Goal: Task Accomplishment & Management: Contribute content

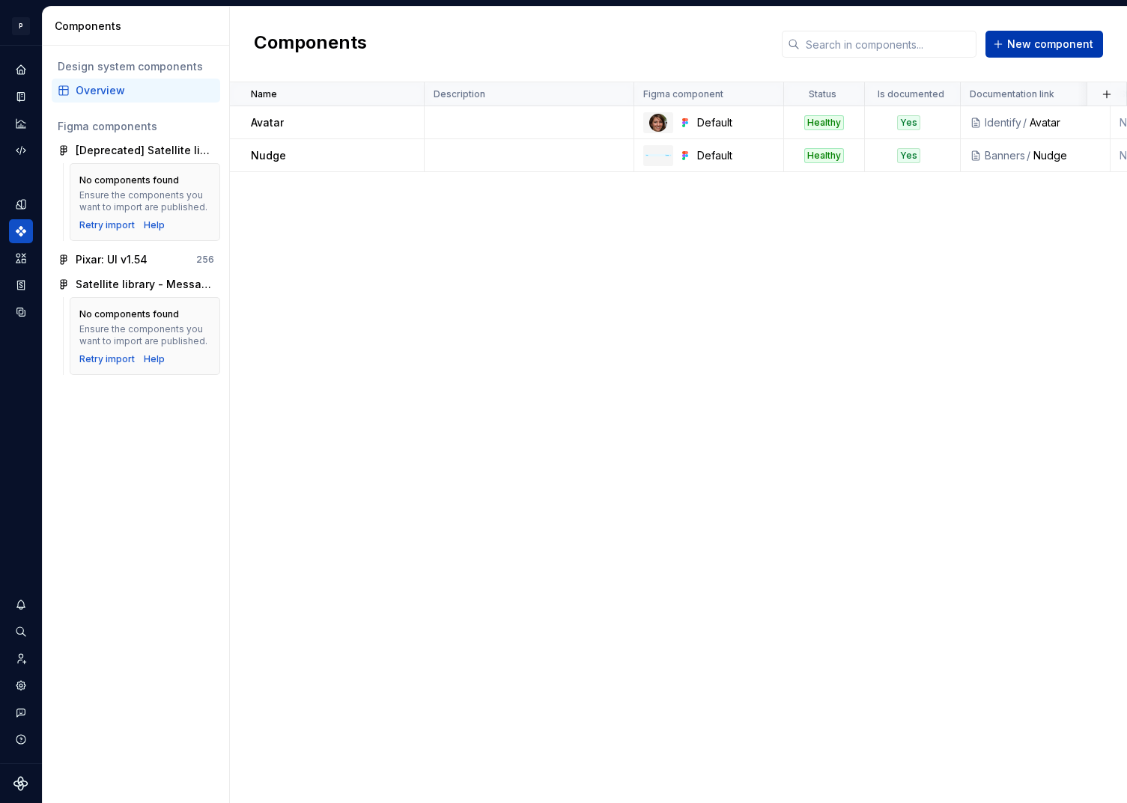
click at [1015, 39] on span "New component" at bounding box center [1050, 44] width 86 height 15
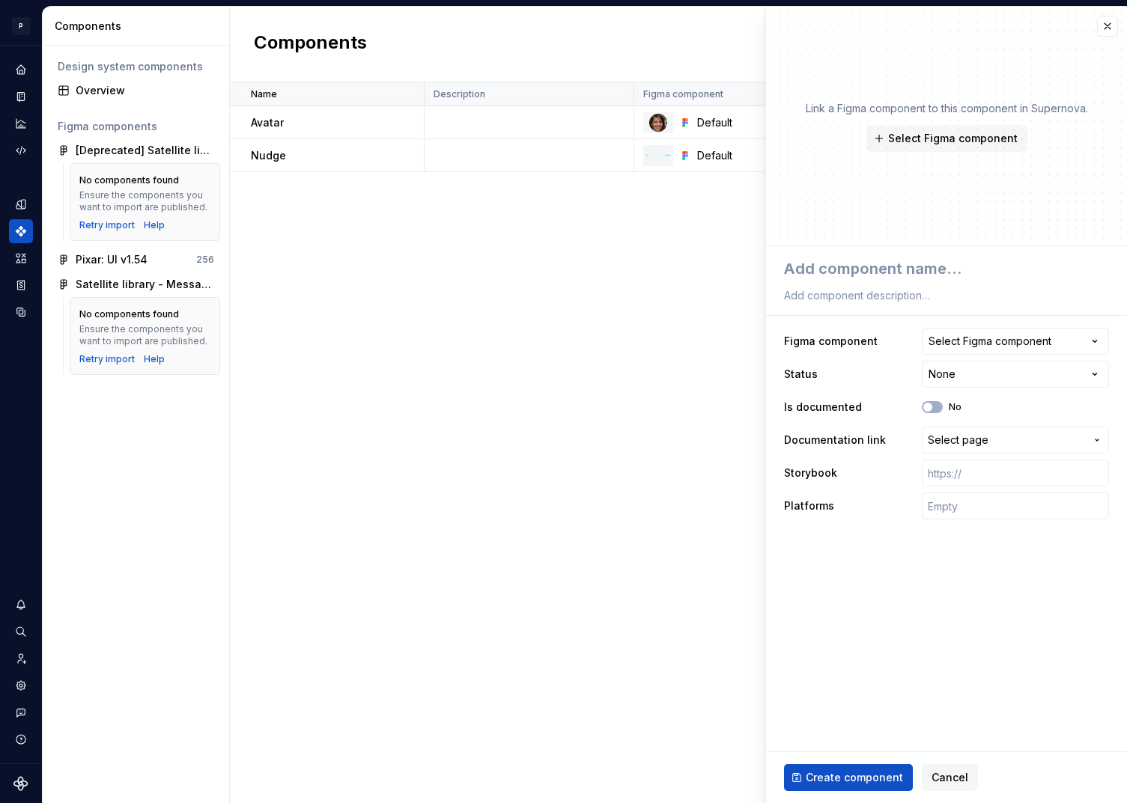
type textarea "*"
type textarea "A"
type textarea "*"
type textarea "Ac"
type textarea "*"
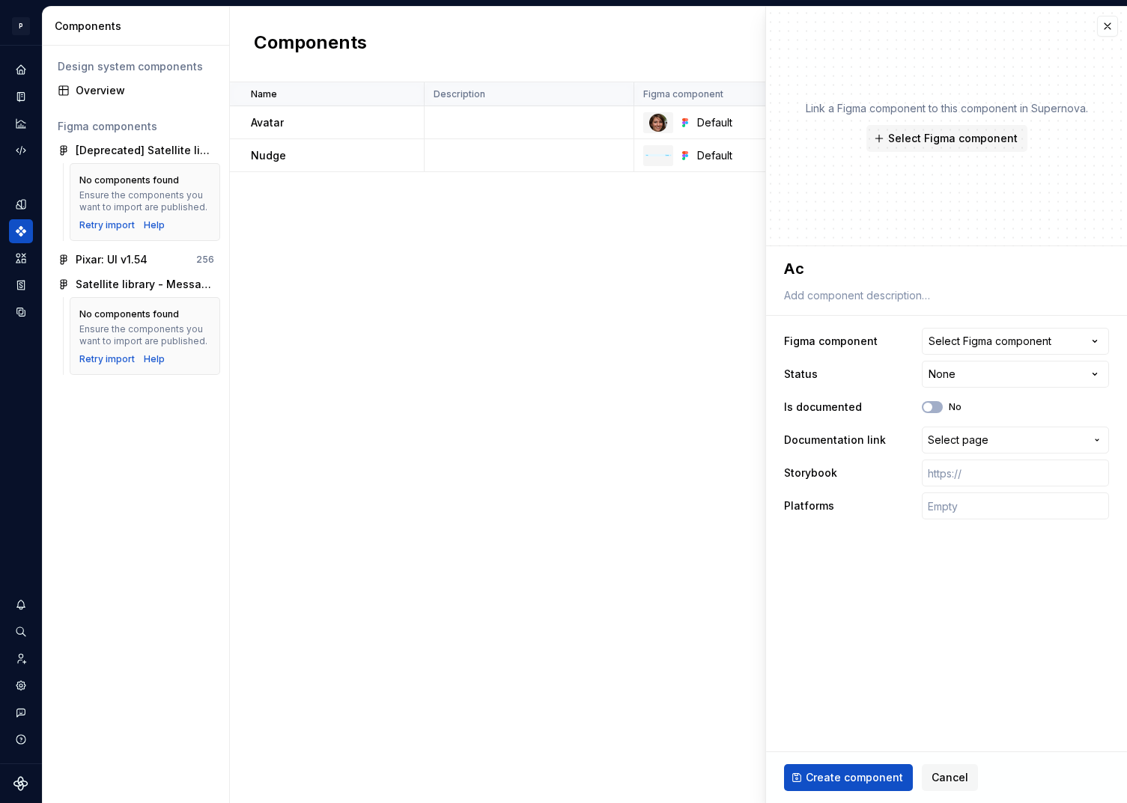
type textarea "Acc"
type textarea "*"
type textarea "Acco"
type textarea "*"
type textarea "Accor"
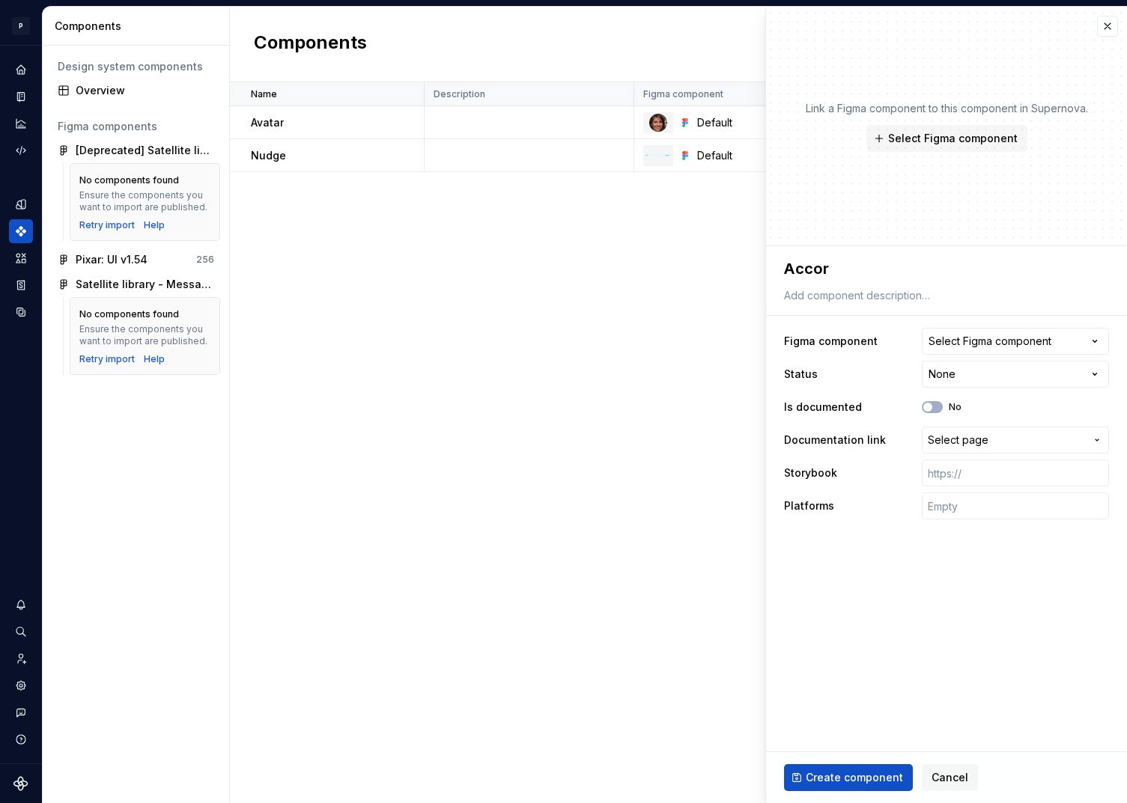
type textarea "*"
type textarea "Accord"
type textarea "*"
type textarea "Accordi"
type textarea "*"
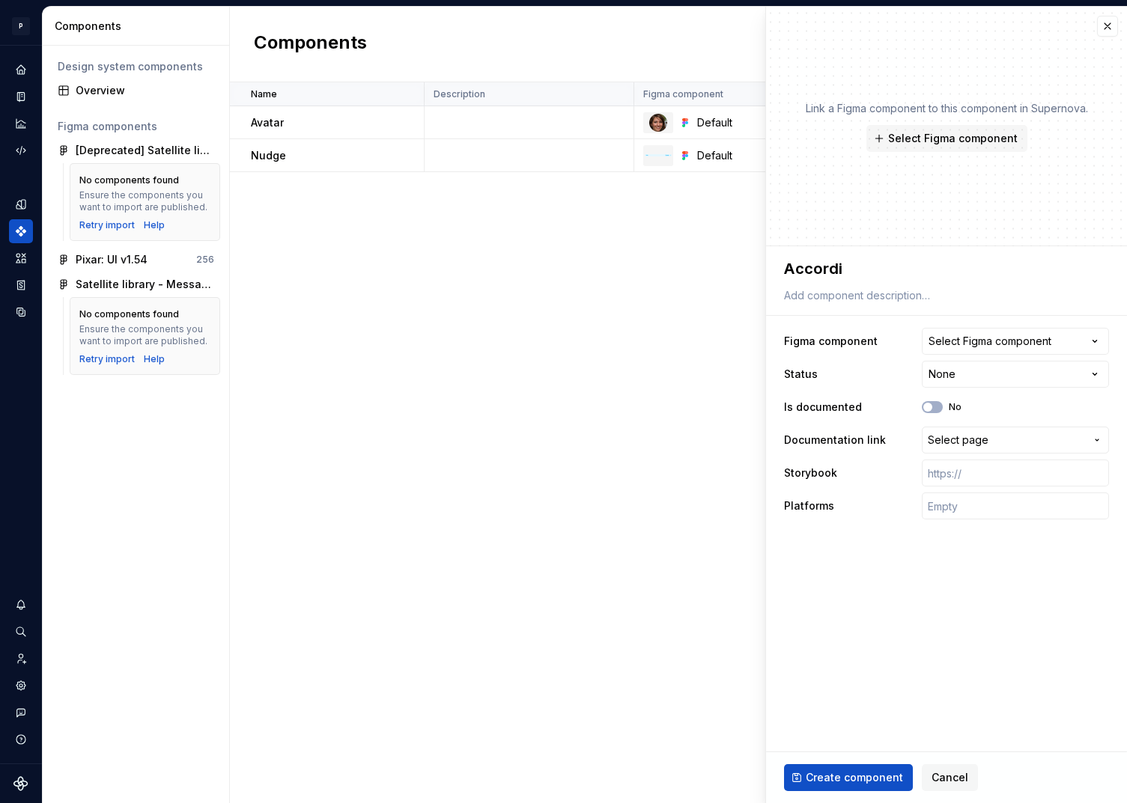
type textarea "Accordio"
type textarea "*"
type textarea "Accordion"
click at [990, 340] on div "Select Figma component" at bounding box center [989, 341] width 123 height 15
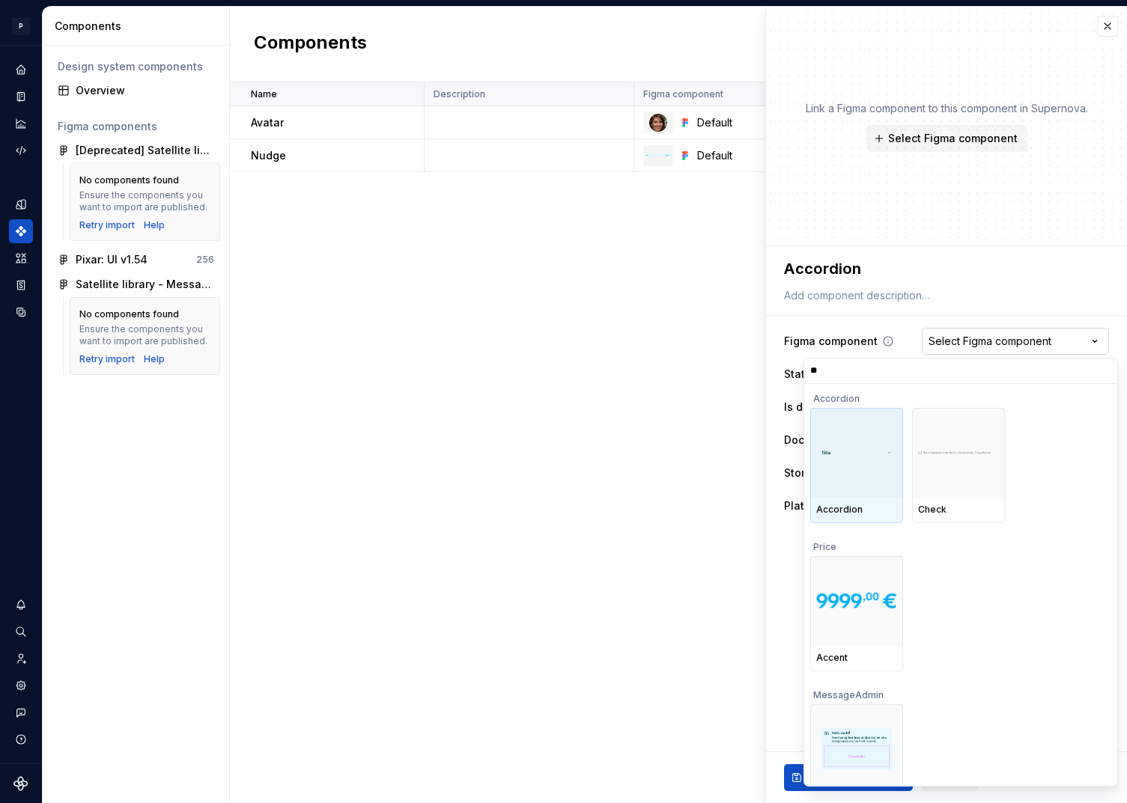
type input "***"
click at [854, 463] on div at bounding box center [856, 453] width 93 height 90
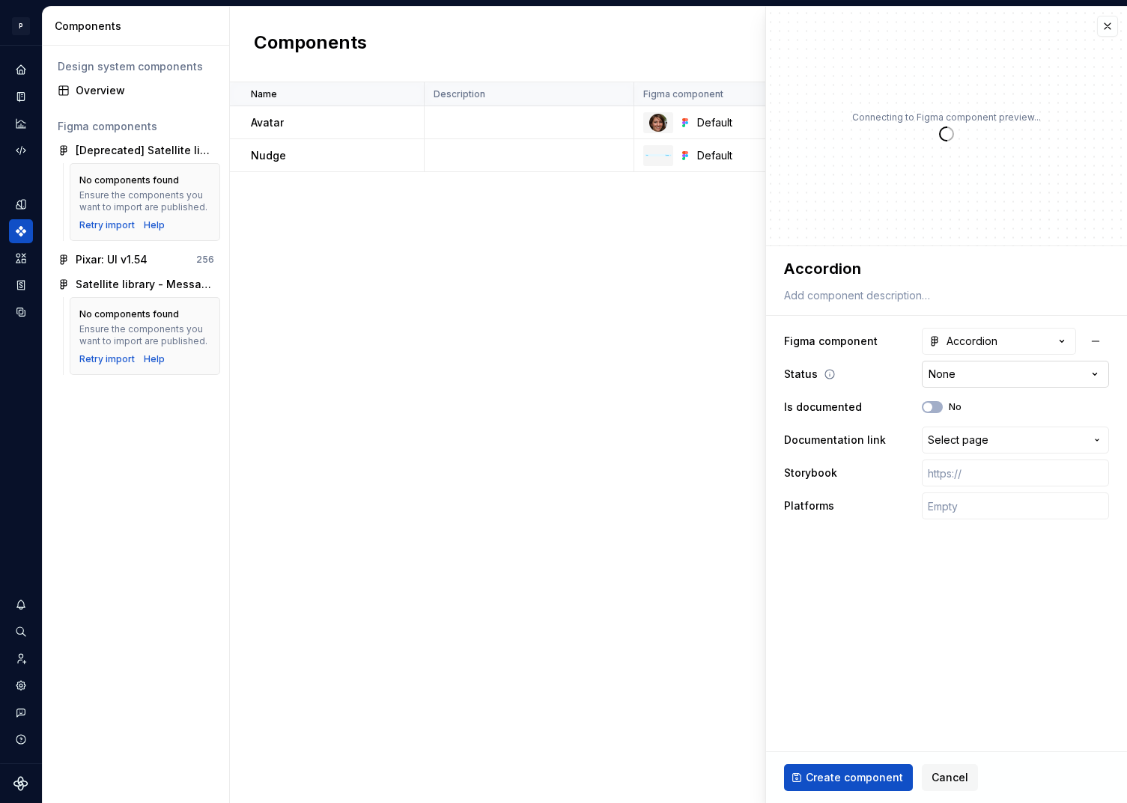
type textarea "*"
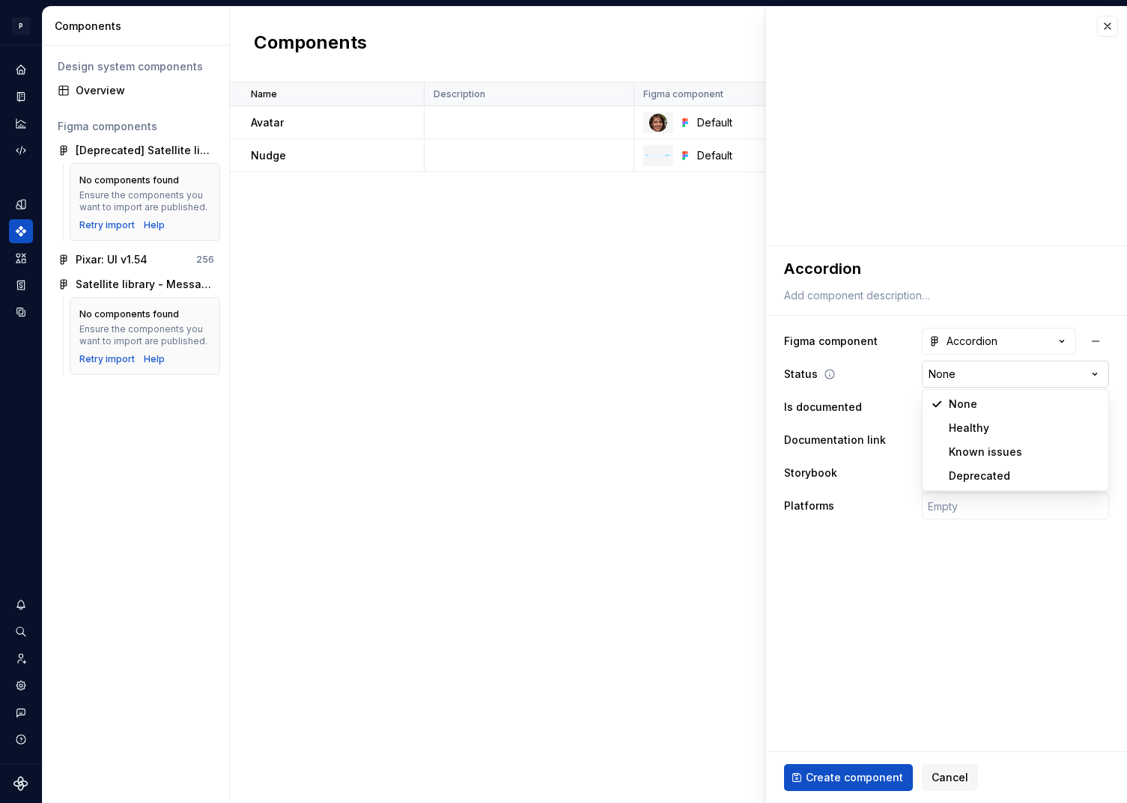
click at [984, 374] on html "**********" at bounding box center [563, 401] width 1127 height 803
select select "**********"
type textarea "*"
click at [1018, 446] on span "Select page" at bounding box center [1005, 440] width 157 height 15
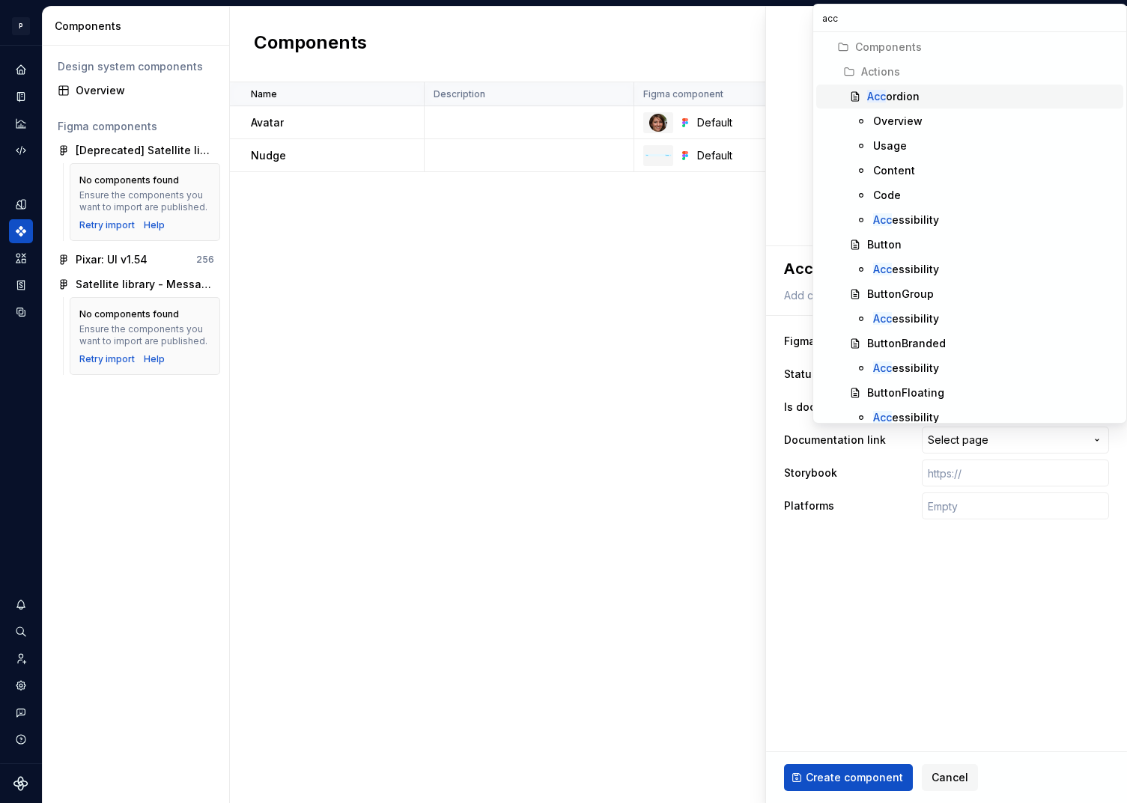
type input "acc"
click at [929, 101] on div "Acc ordion" at bounding box center [992, 96] width 250 height 15
type textarea "*"
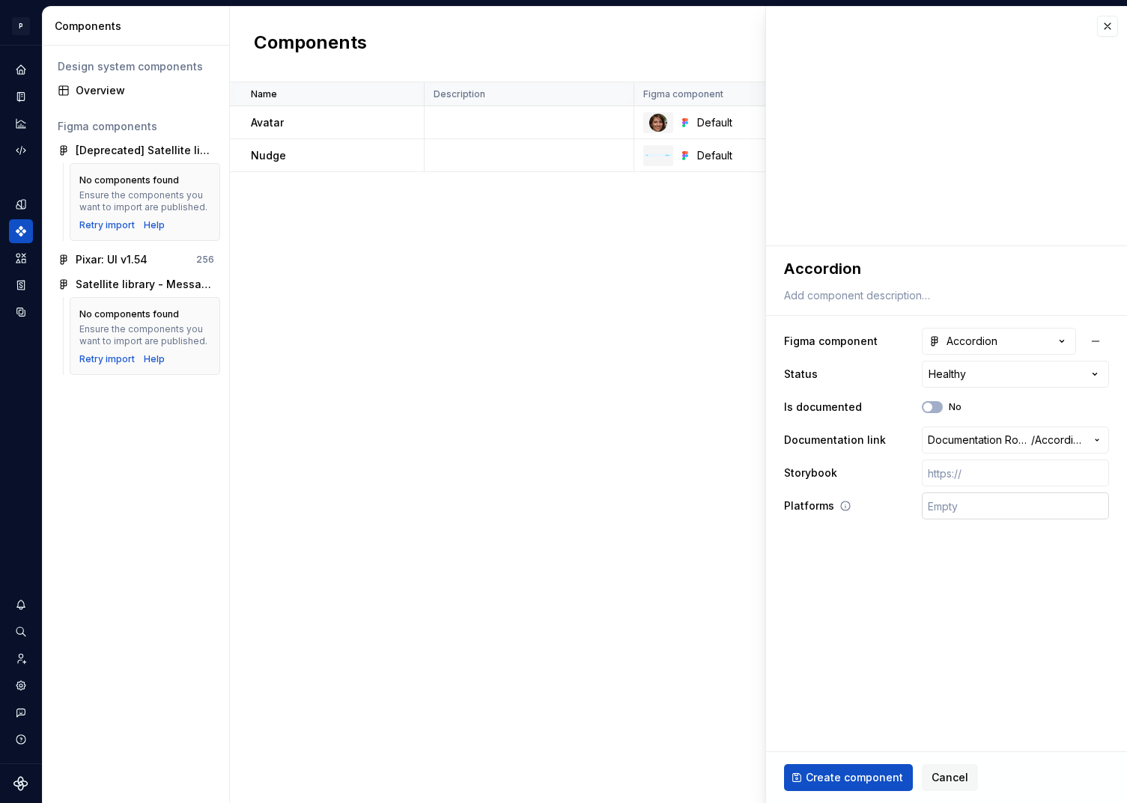
click at [976, 502] on input "text" at bounding box center [1015, 506] width 187 height 27
type input "🤖 Android | 🍎 iOS | ⚛️ SPA"
type textarea "*"
type input "⚛️ SPA"
click at [960, 479] on input "text" at bounding box center [1015, 473] width 187 height 27
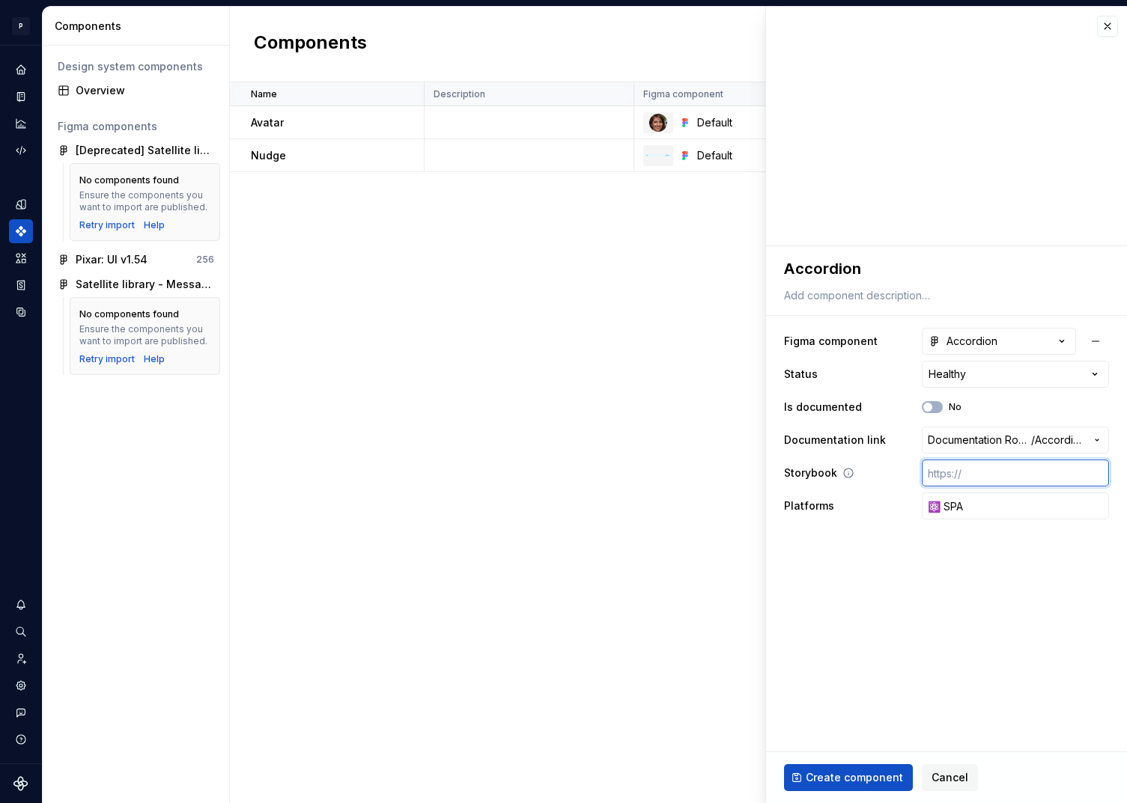
paste input "[URL][DOMAIN_NAME]"
type textarea "*"
type input "[URL][DOMAIN_NAME]"
type textarea "*"
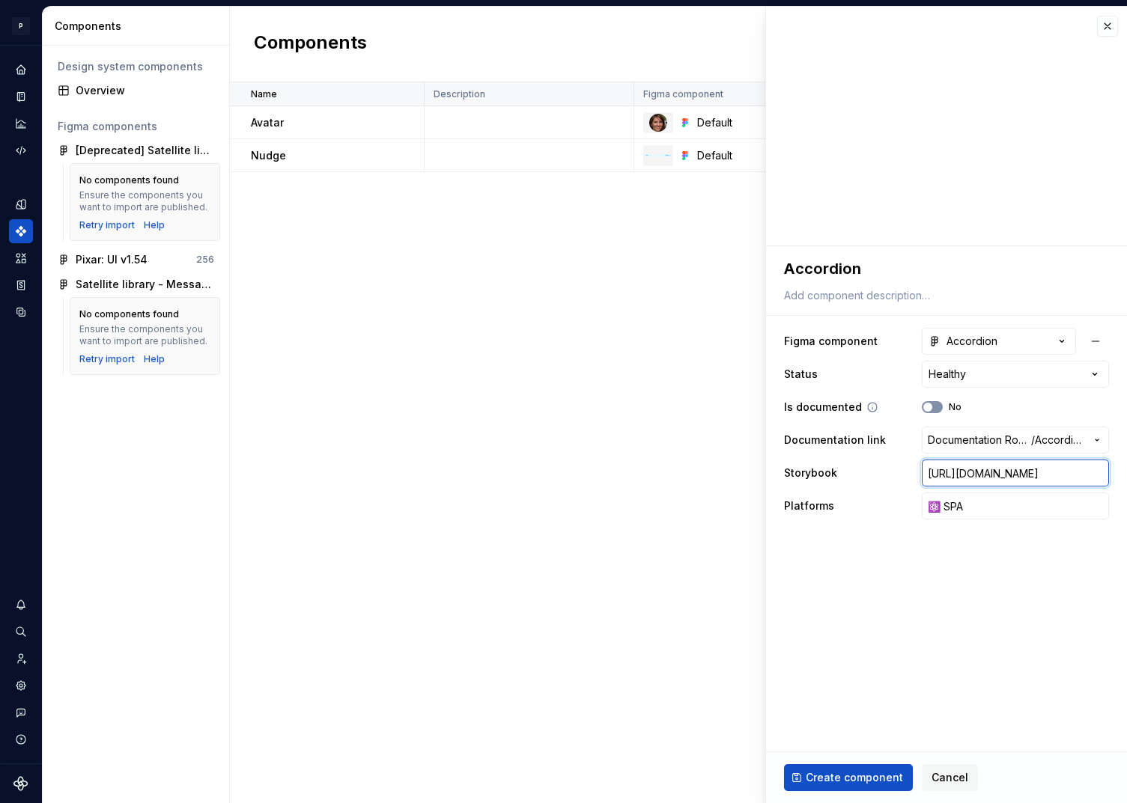
type input "[URL][DOMAIN_NAME]"
click at [934, 406] on button "No" at bounding box center [932, 407] width 21 height 12
click at [871, 776] on span "Create component" at bounding box center [853, 777] width 97 height 15
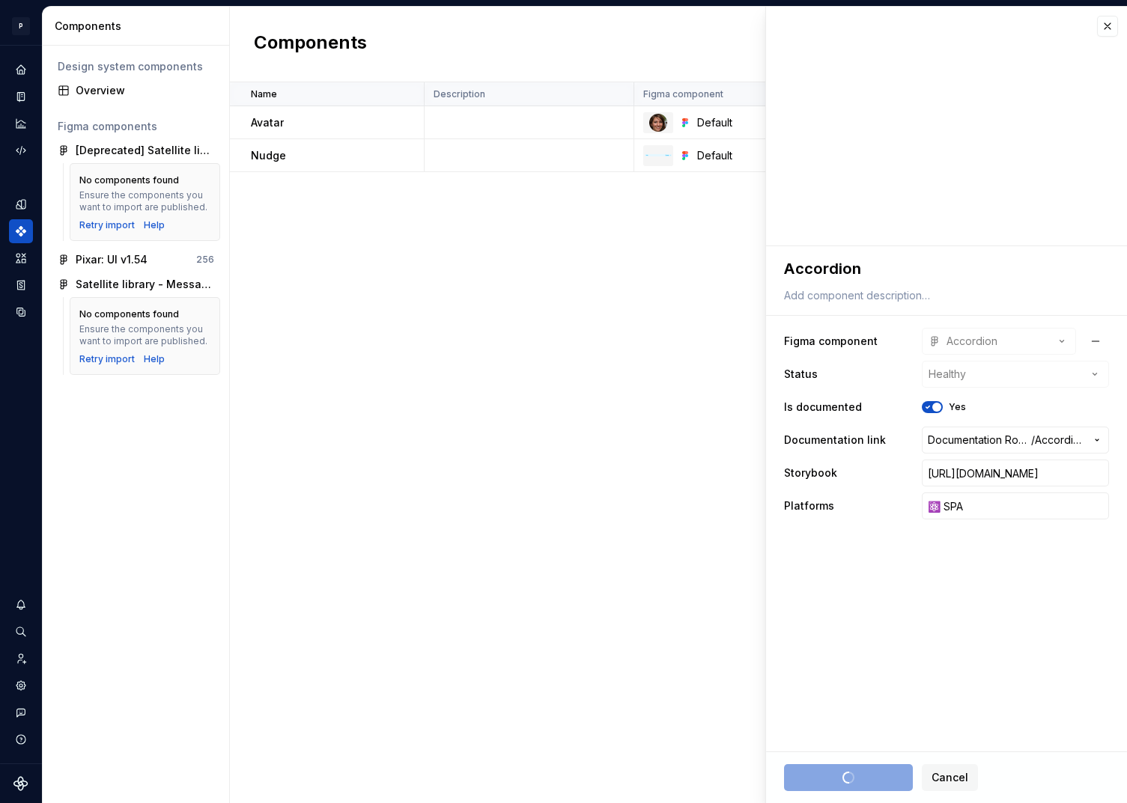
type textarea "*"
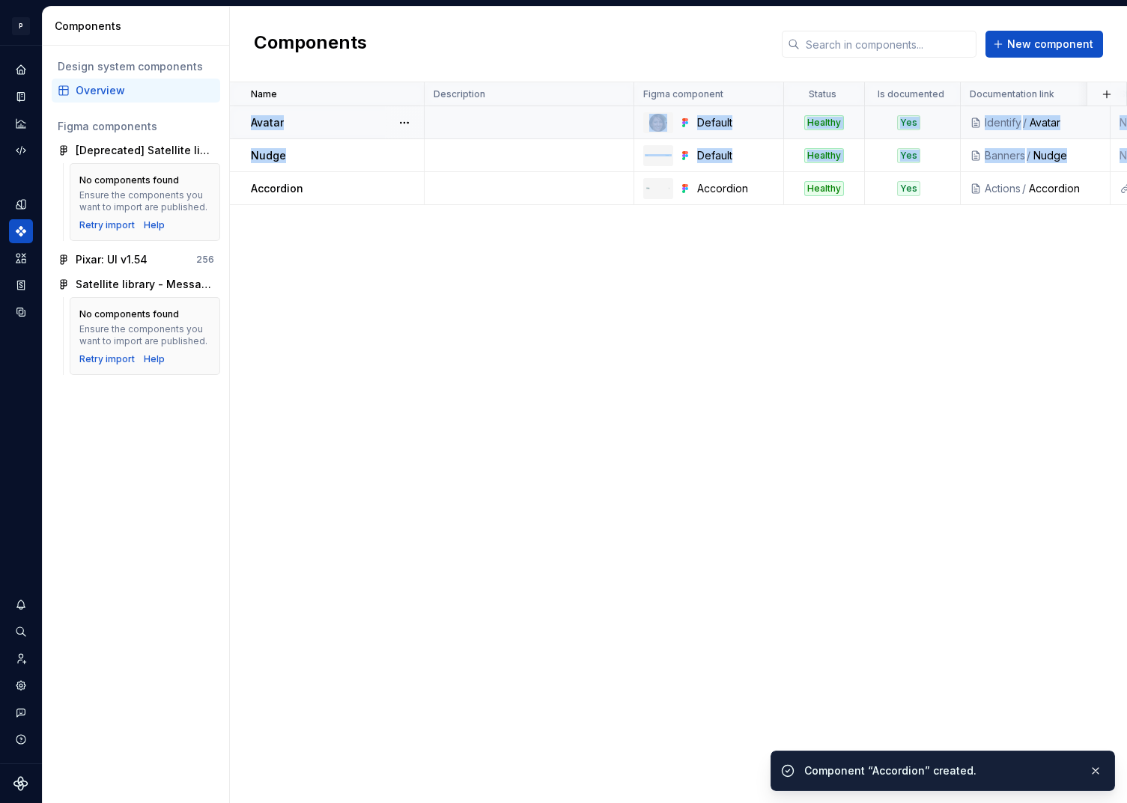
drag, startPoint x: 239, startPoint y: 190, endPoint x: 239, endPoint y: 112, distance: 77.9
click at [239, 112] on tbody "Avatar Default Healthy Yes Identify / Avatar None 🤖 Android | 🍎 iOS | ⚛️ SPA ab…" at bounding box center [870, 155] width 1280 height 99
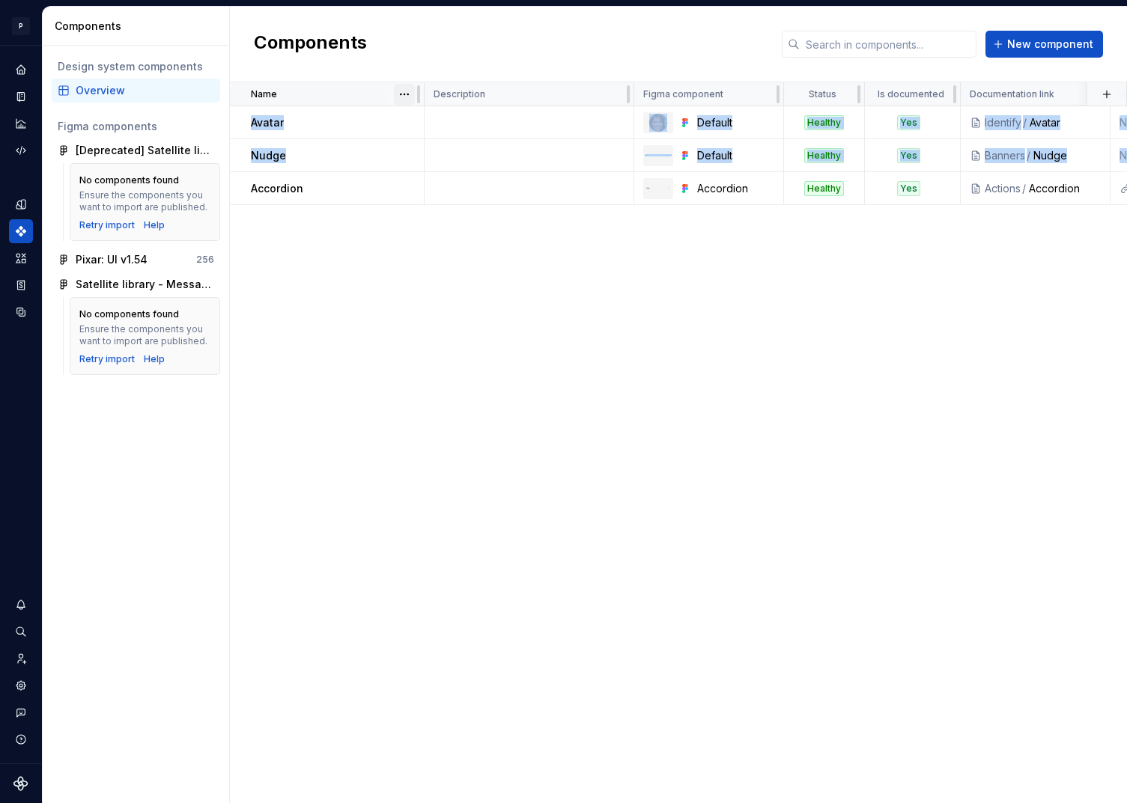
click at [397, 94] on html "P pixar SO Design system data Components Design system components Overview Figm…" at bounding box center [563, 401] width 1127 height 803
click at [441, 122] on div "Sort ascending" at bounding box center [469, 123] width 97 height 15
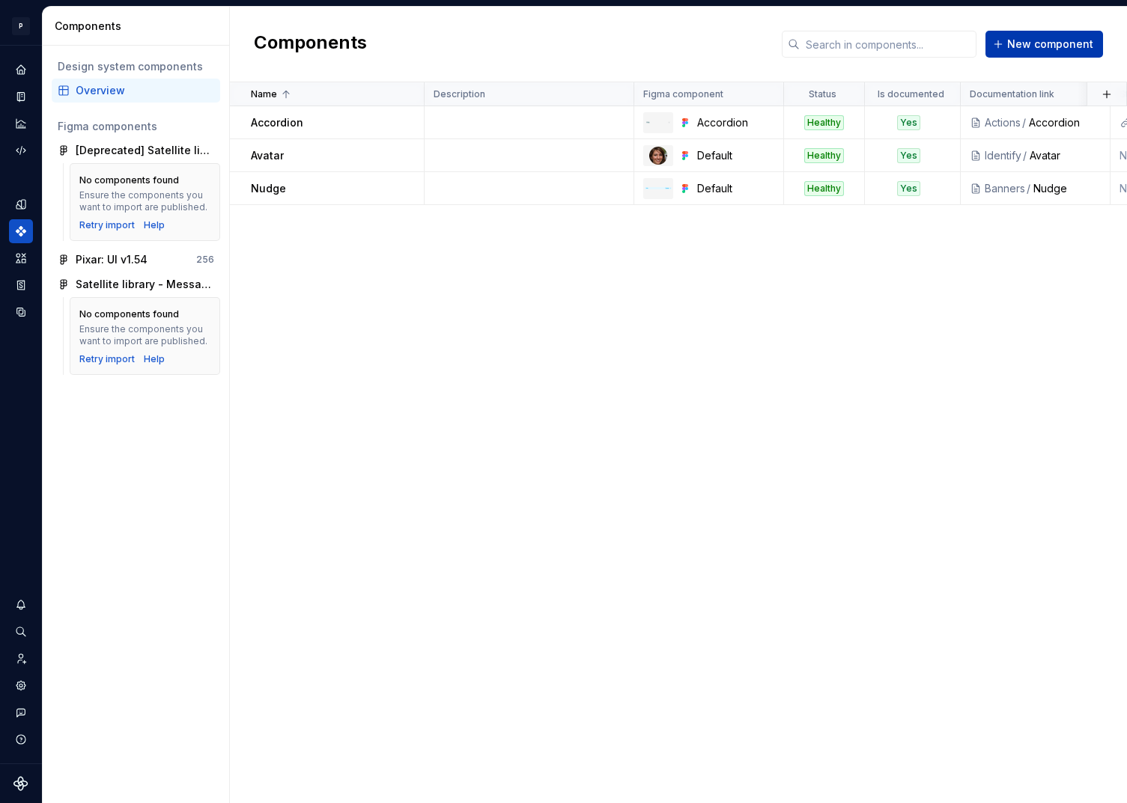
click at [1021, 42] on span "New component" at bounding box center [1050, 44] width 86 height 15
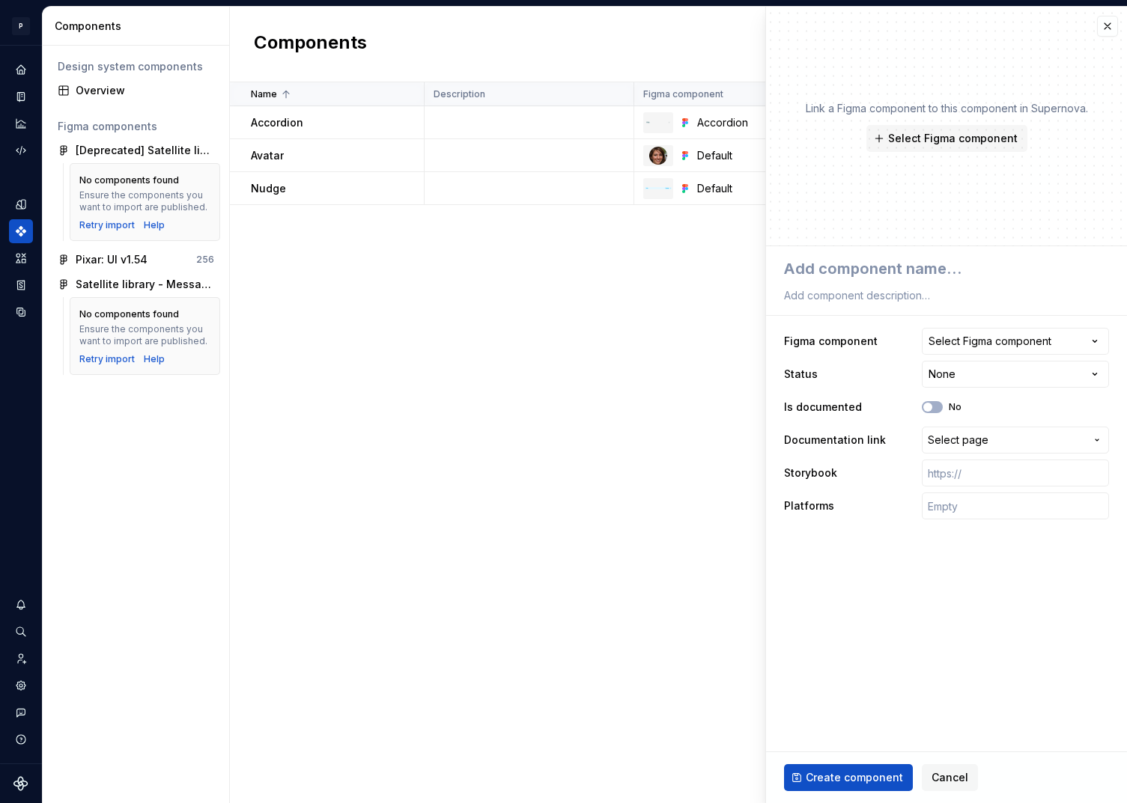
type textarea "*"
type textarea "A"
type textarea "*"
type textarea "Av"
type textarea "*"
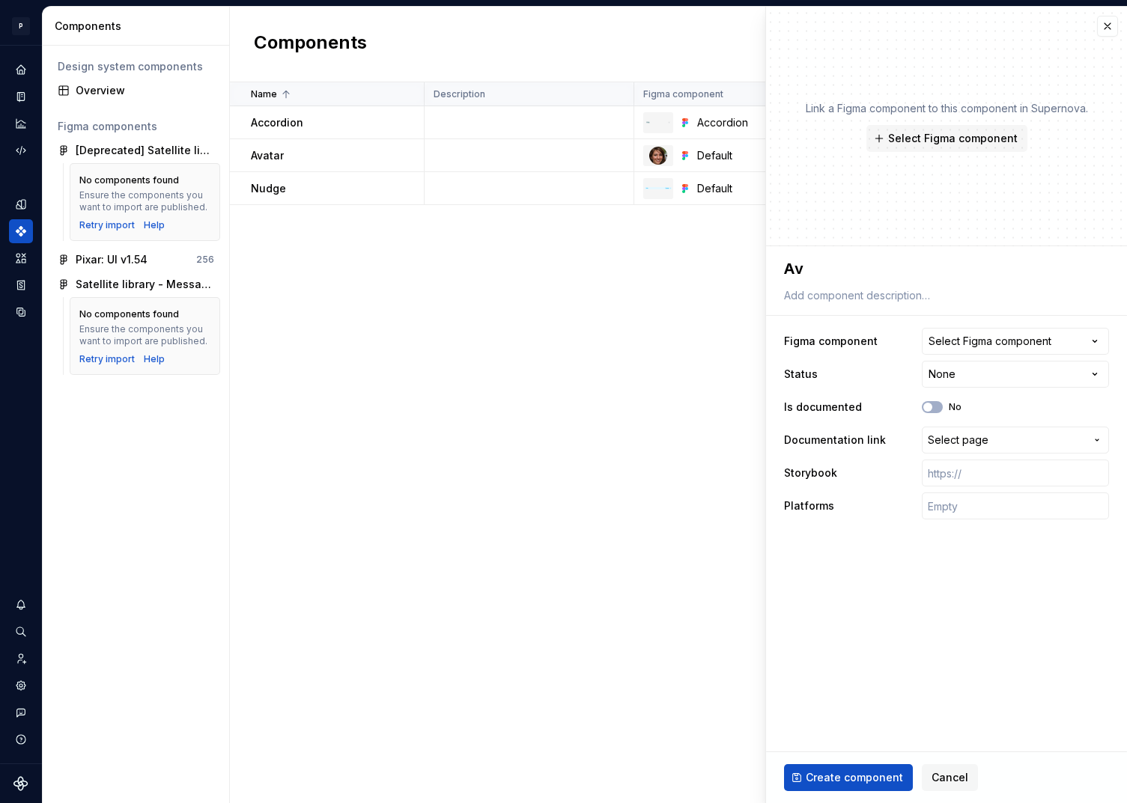
type textarea "Ava"
type textarea "*"
type textarea "Avat"
type textarea "*"
type textarea "Avatar"
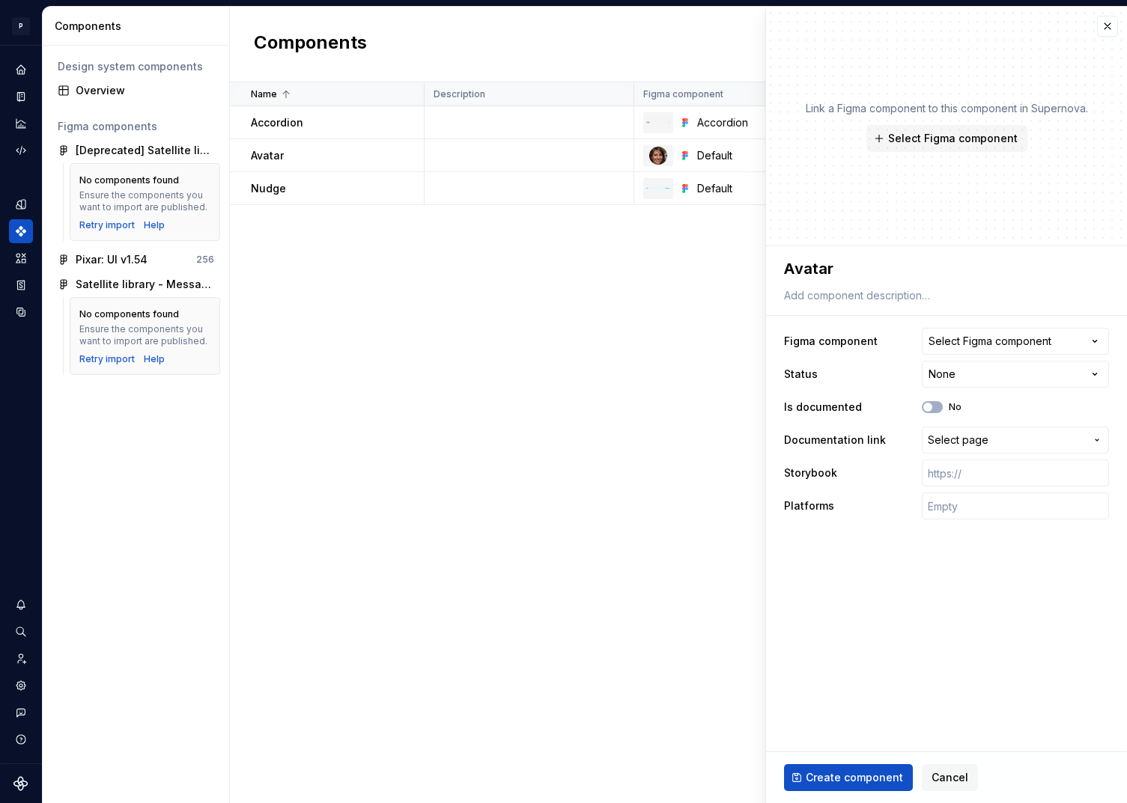
type textarea "*"
type textarea "AvatarCo"
type textarea "*"
type textarea "AvatarCou"
type textarea "*"
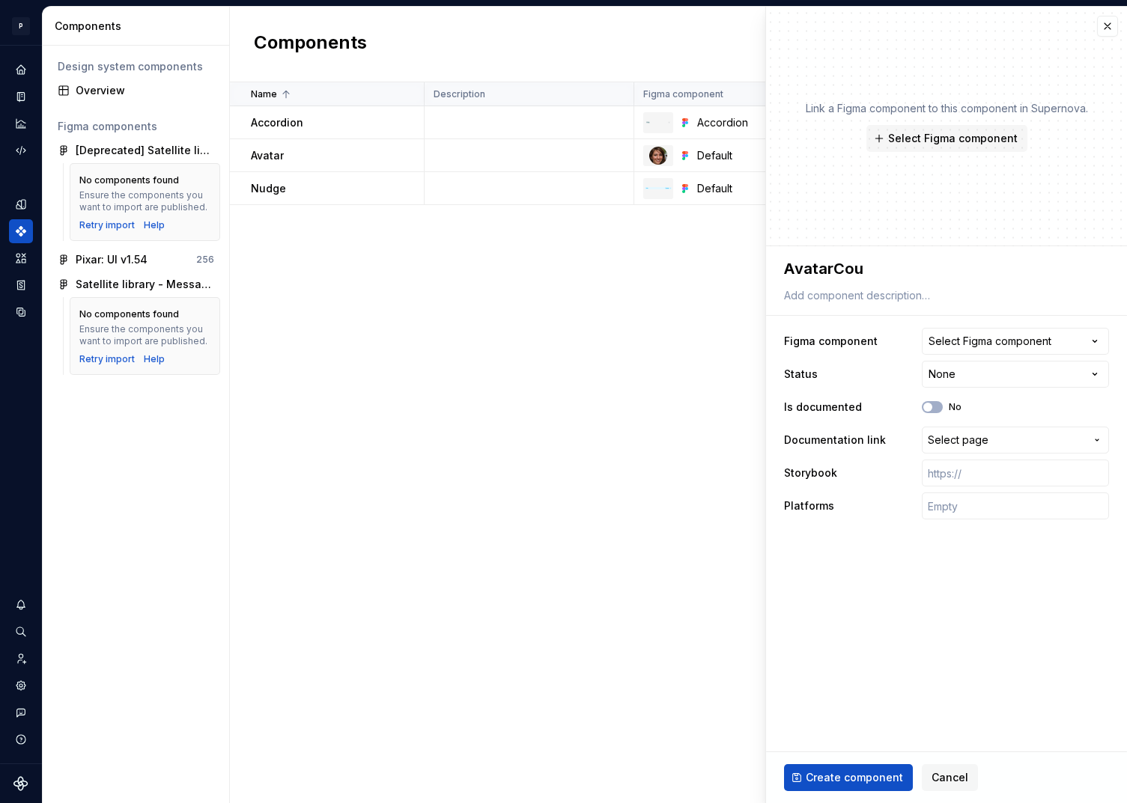
type textarea "AvatarCoun"
type textarea "*"
type textarea "AvatarCounte"
type textarea "*"
type textarea "AvatarCounter"
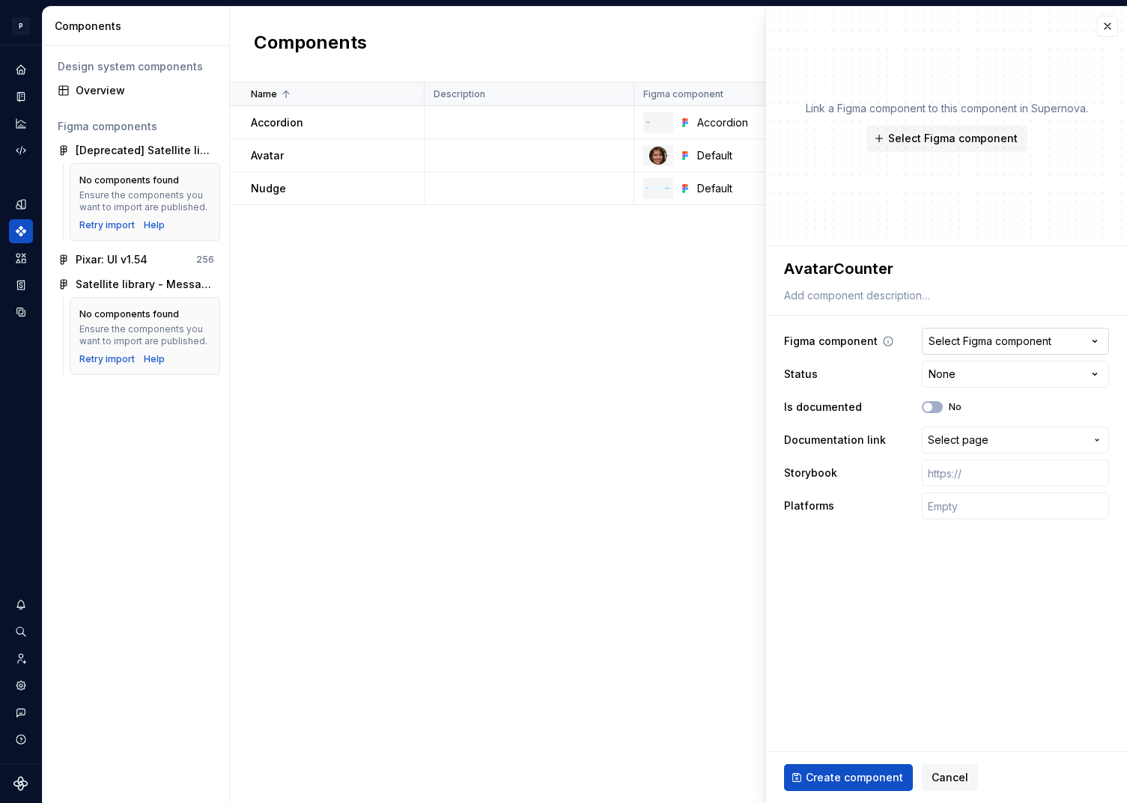
click at [1043, 337] on div "Select Figma component" at bounding box center [989, 341] width 123 height 15
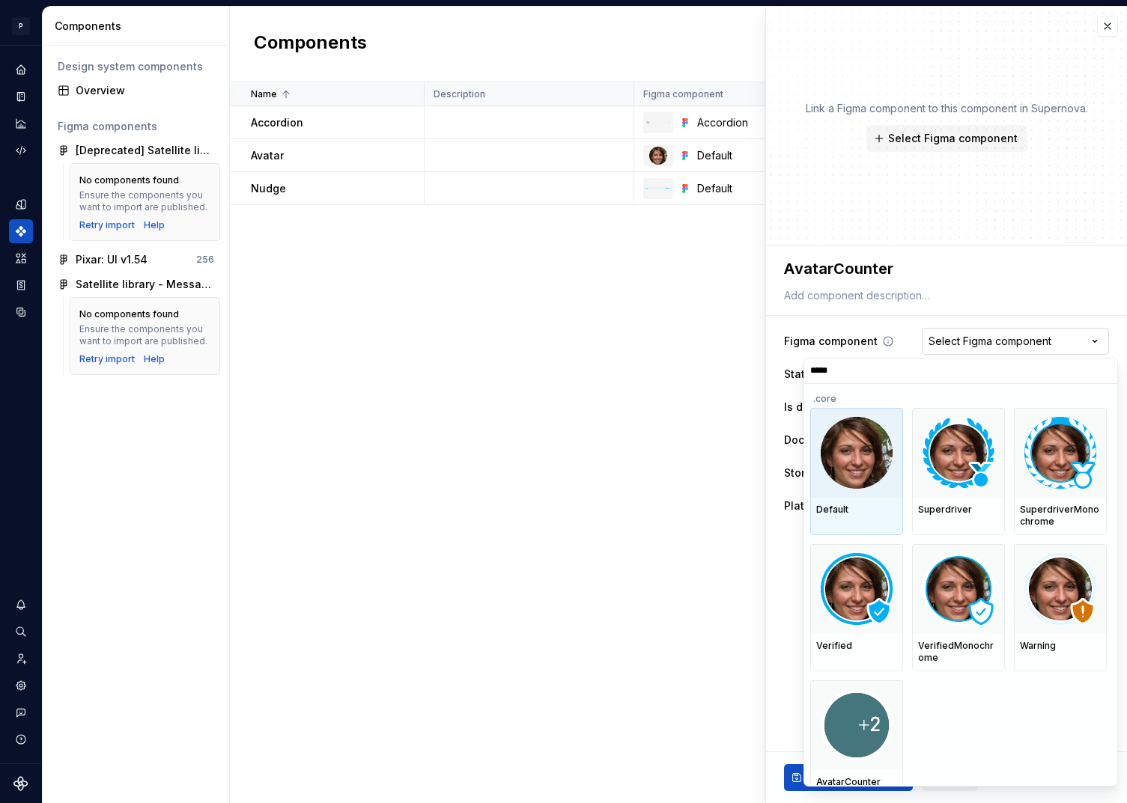
type input "******"
click at [876, 715] on img at bounding box center [856, 725] width 72 height 72
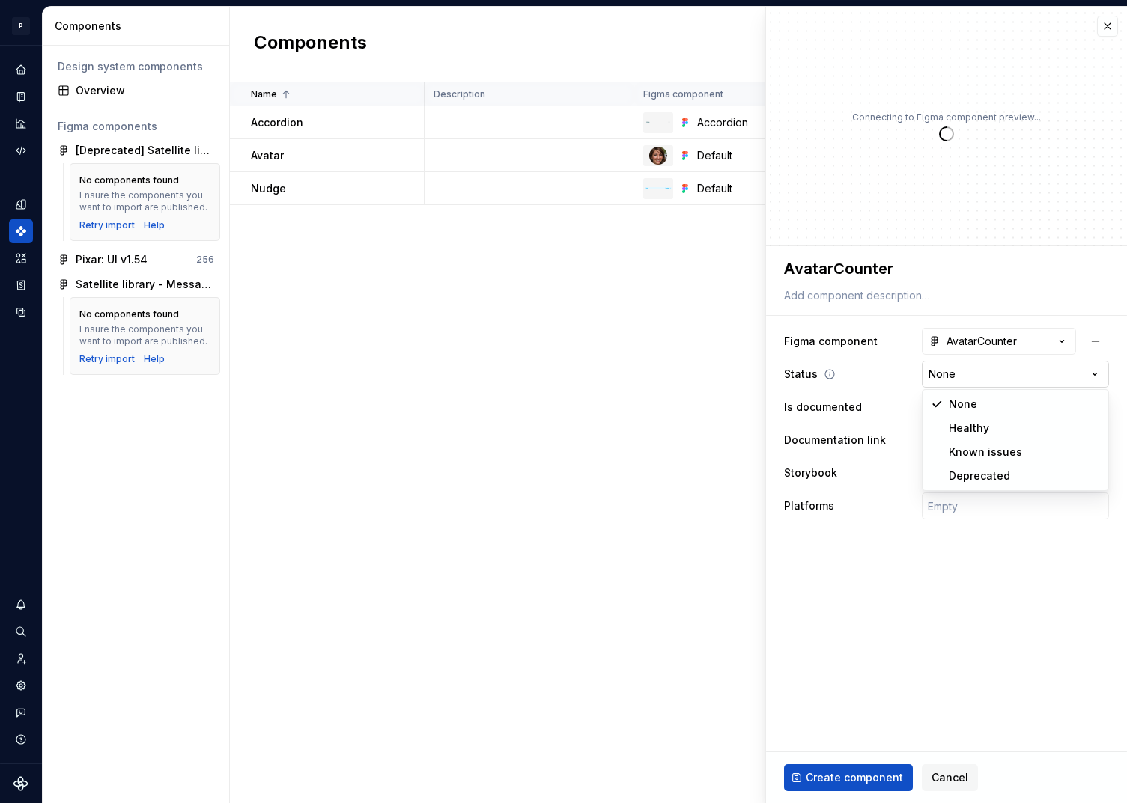
click at [987, 384] on html "**********" at bounding box center [563, 401] width 1127 height 803
type textarea "*"
select select "**********"
type textarea "*"
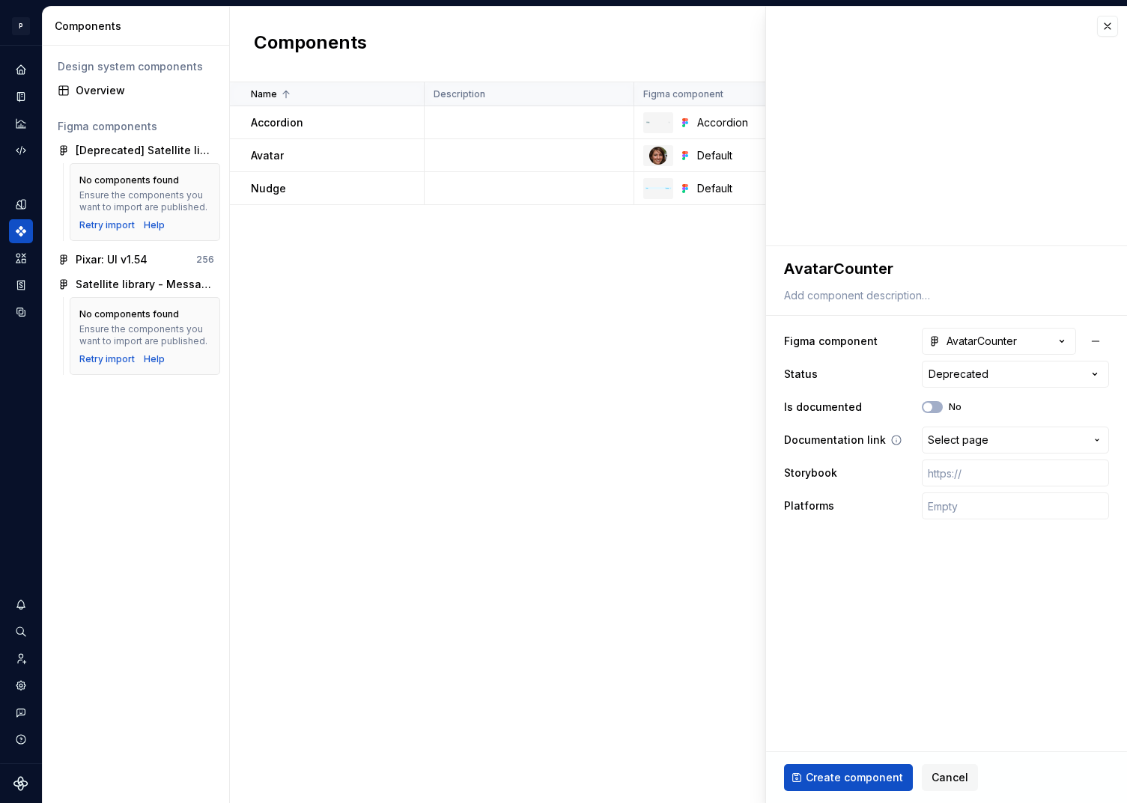
click at [991, 440] on span "Select page" at bounding box center [1005, 440] width 157 height 15
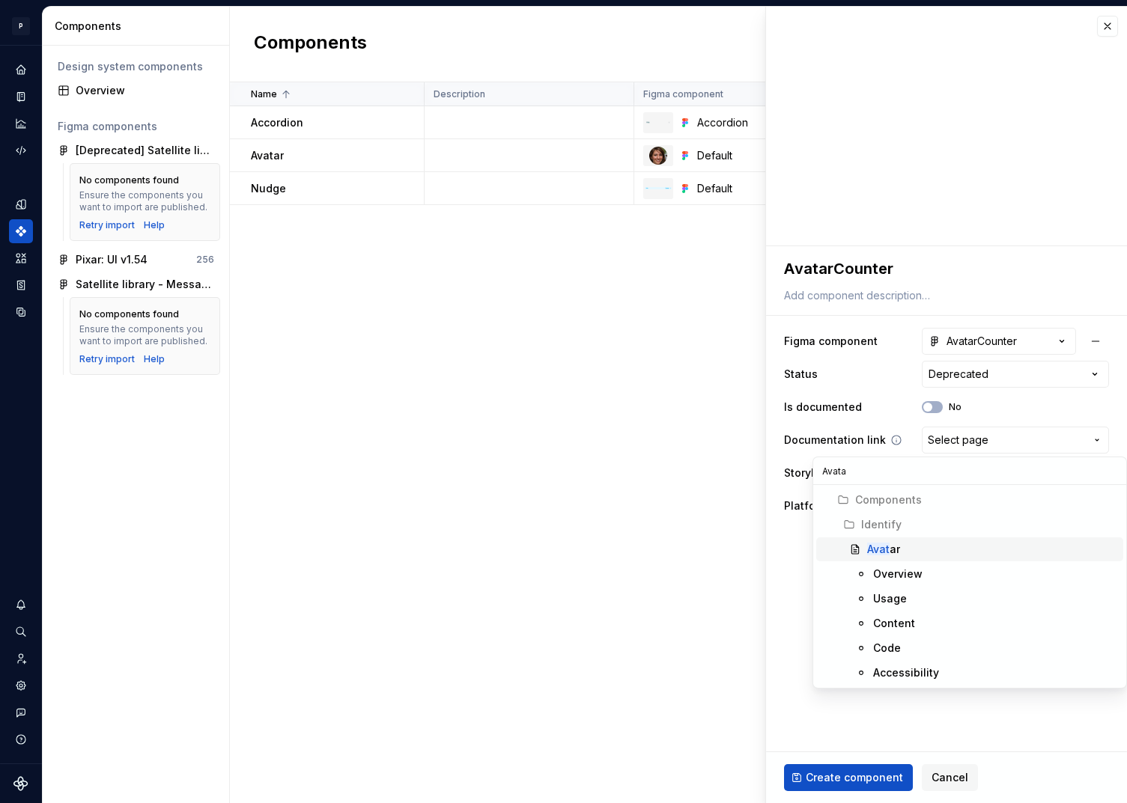
type input "Avatar"
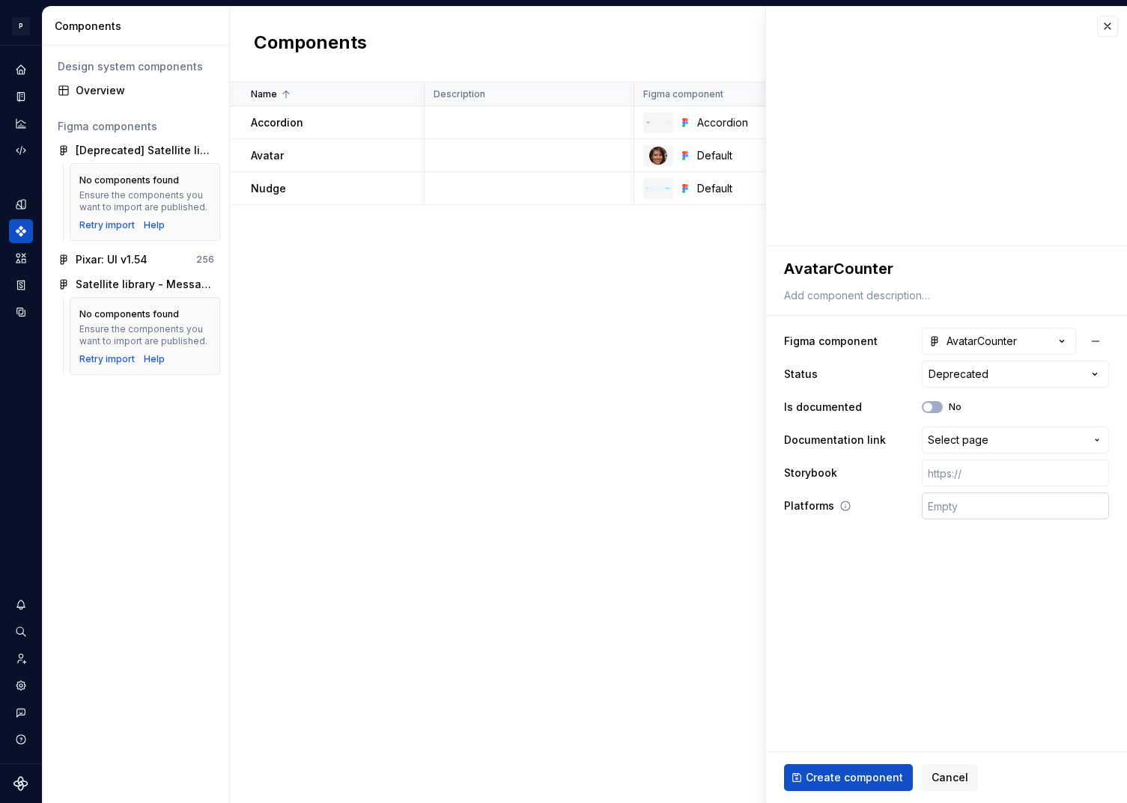
click at [976, 508] on input "text" at bounding box center [1015, 506] width 187 height 27
type input "🤖 Android | 🍎 iOS | ⚛️ SPA"
click at [865, 777] on span "Create component" at bounding box center [853, 777] width 97 height 15
type textarea "*"
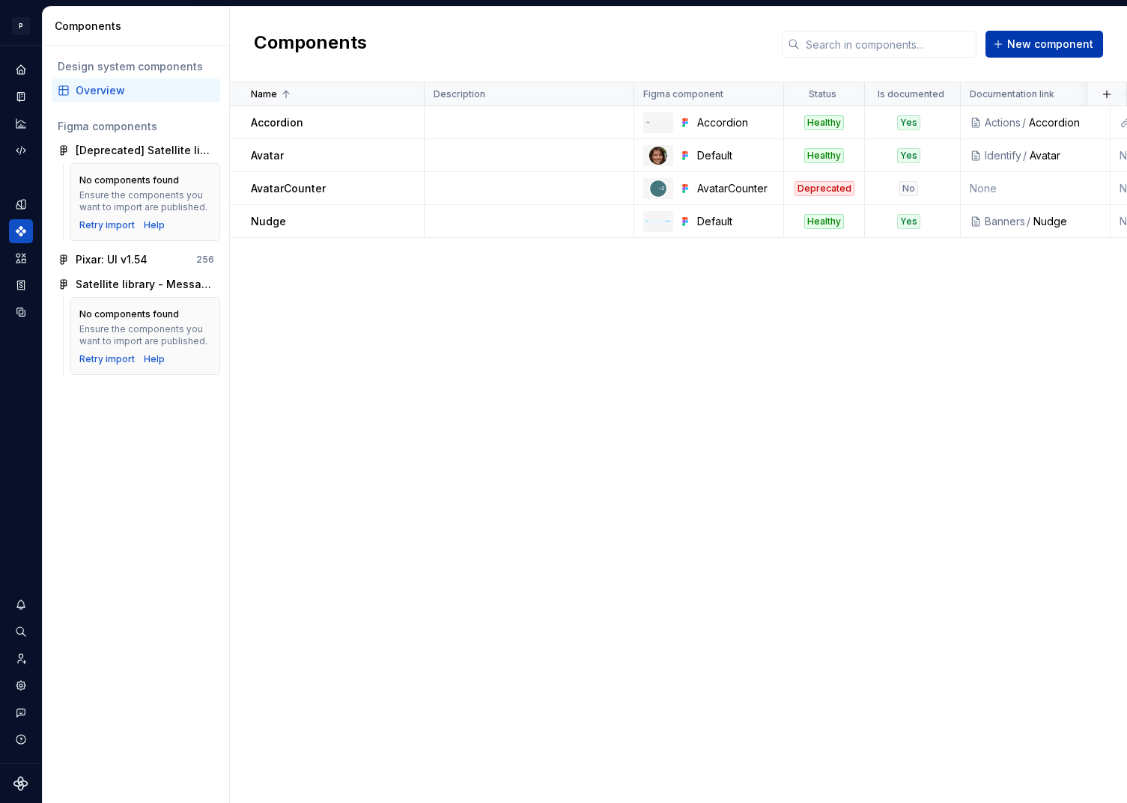
click at [1023, 46] on span "New component" at bounding box center [1050, 44] width 86 height 15
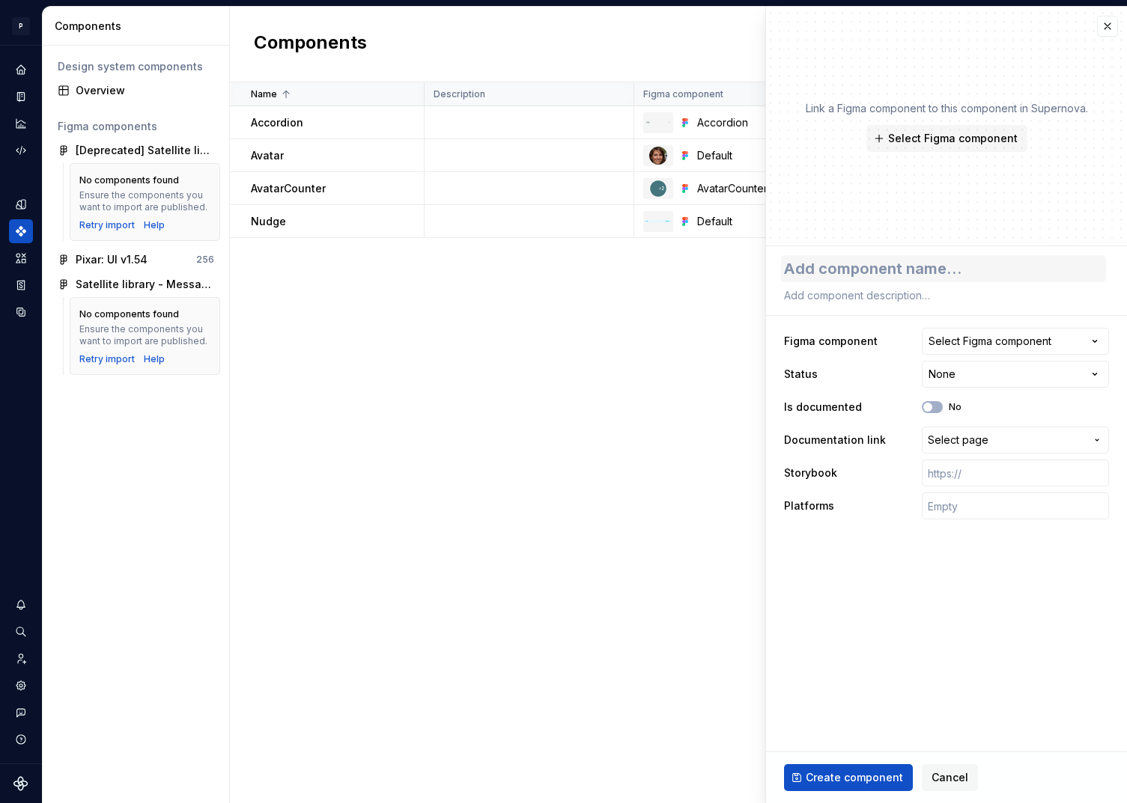
type textarea "*"
type textarea "B"
type textarea "*"
type textarea "Ba"
type textarea "*"
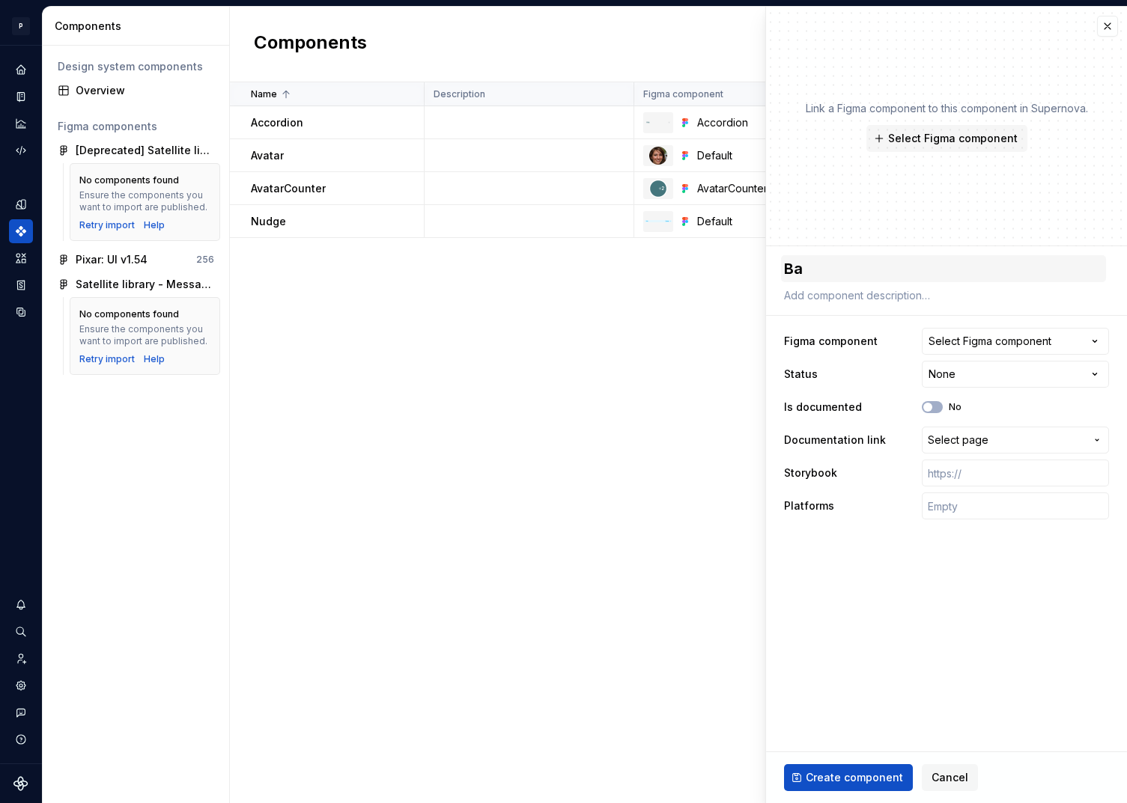
type textarea "Bad"
type textarea "*"
type textarea "Badg"
type textarea "*"
type textarea "Badge"
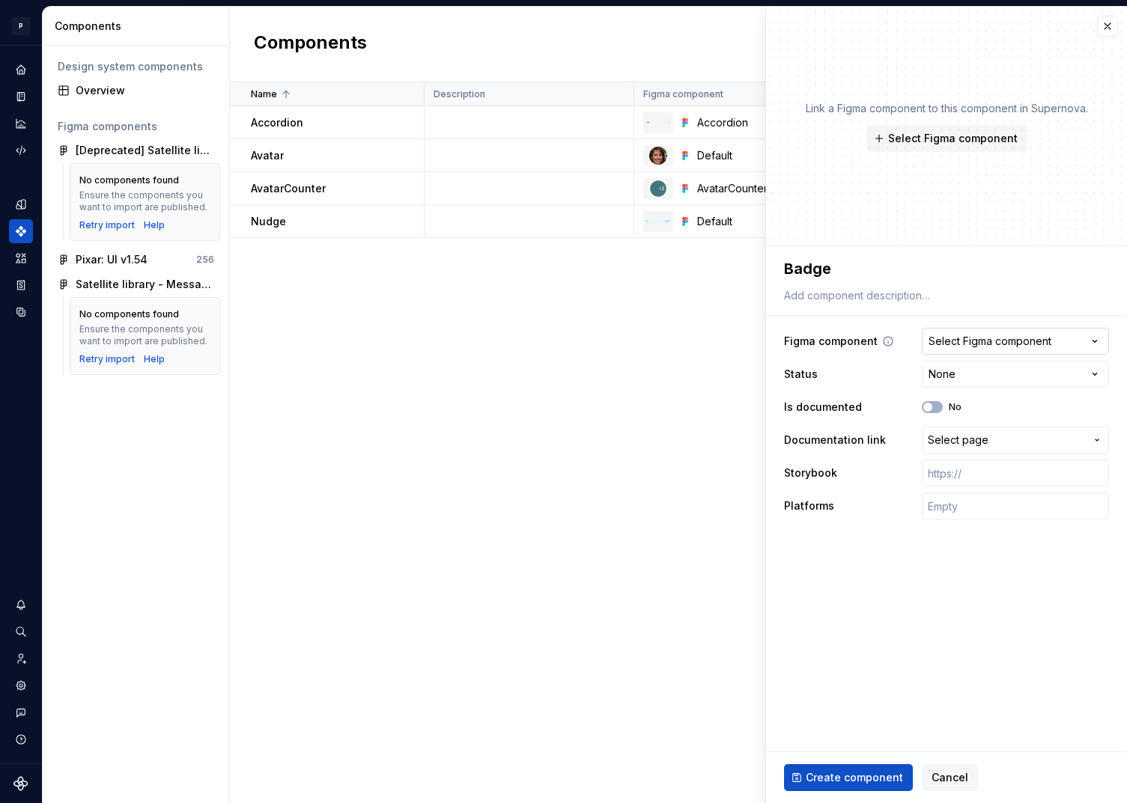
click at [1048, 344] on div "Select Figma component" at bounding box center [989, 341] width 123 height 15
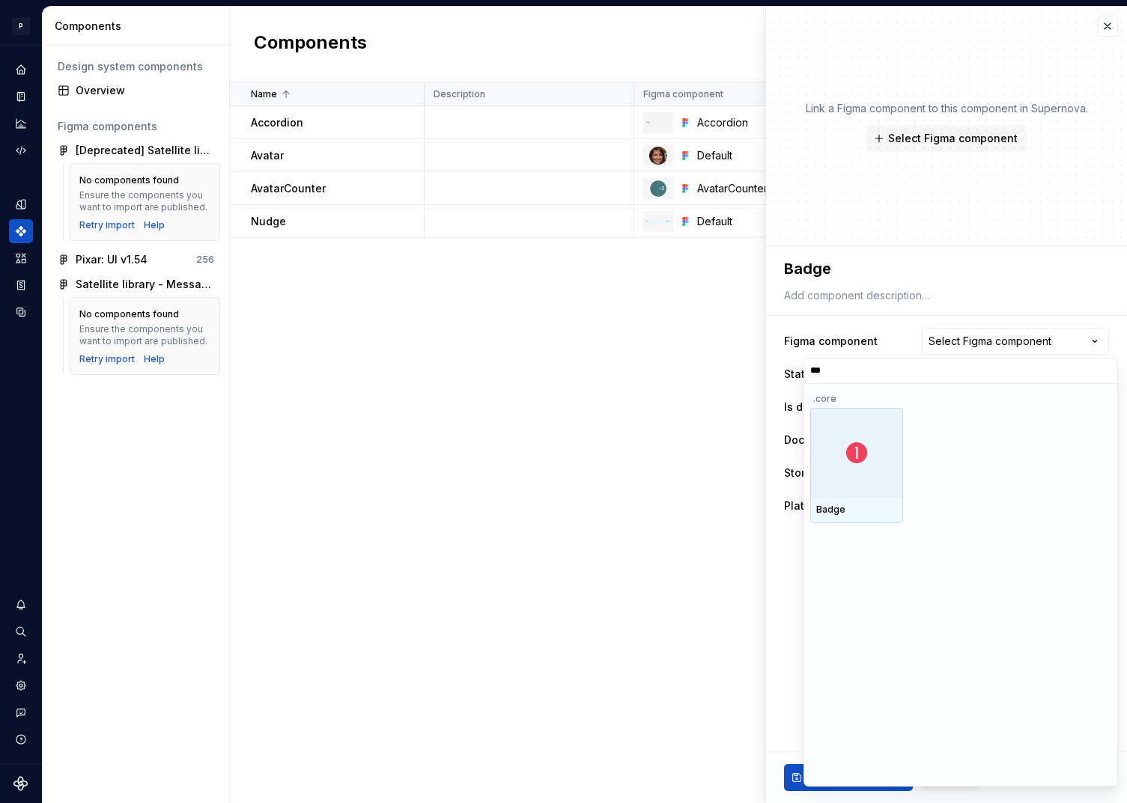
type input "****"
click at [859, 466] on div at bounding box center [856, 453] width 93 height 90
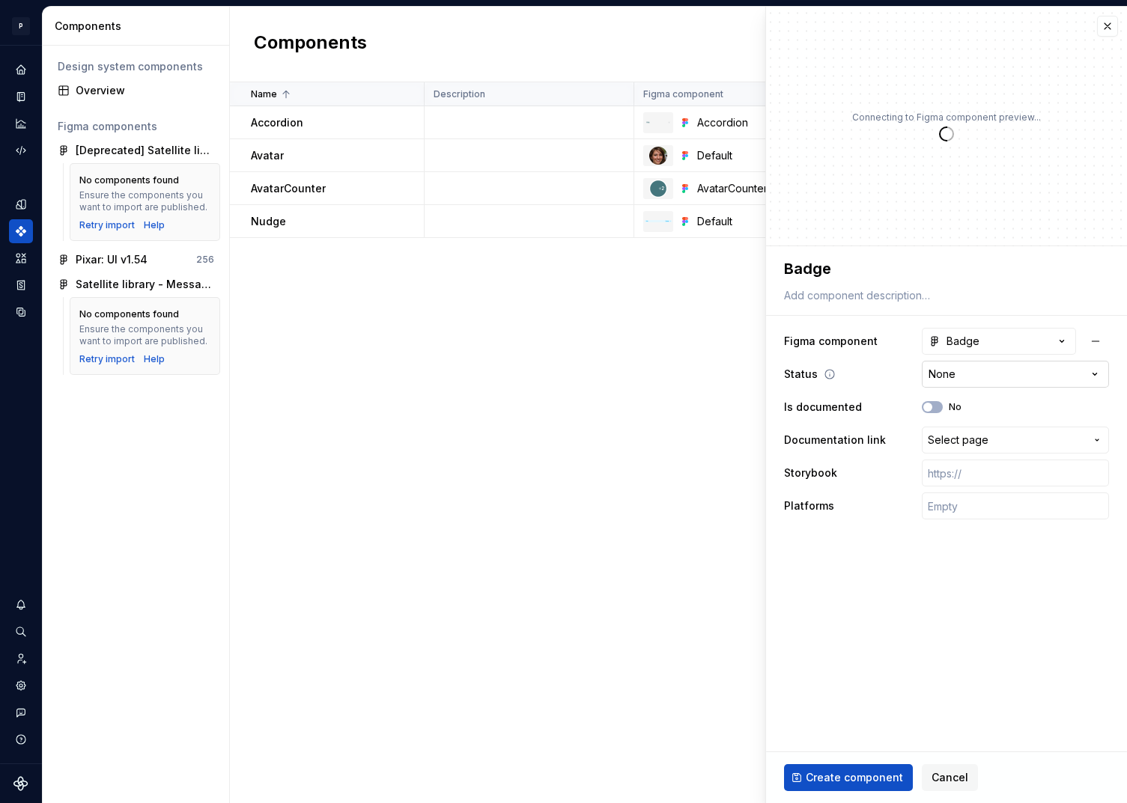
type textarea "*"
click at [950, 379] on html "P pixar SO Design system data Components Design system components Overview Figm…" at bounding box center [563, 401] width 1127 height 803
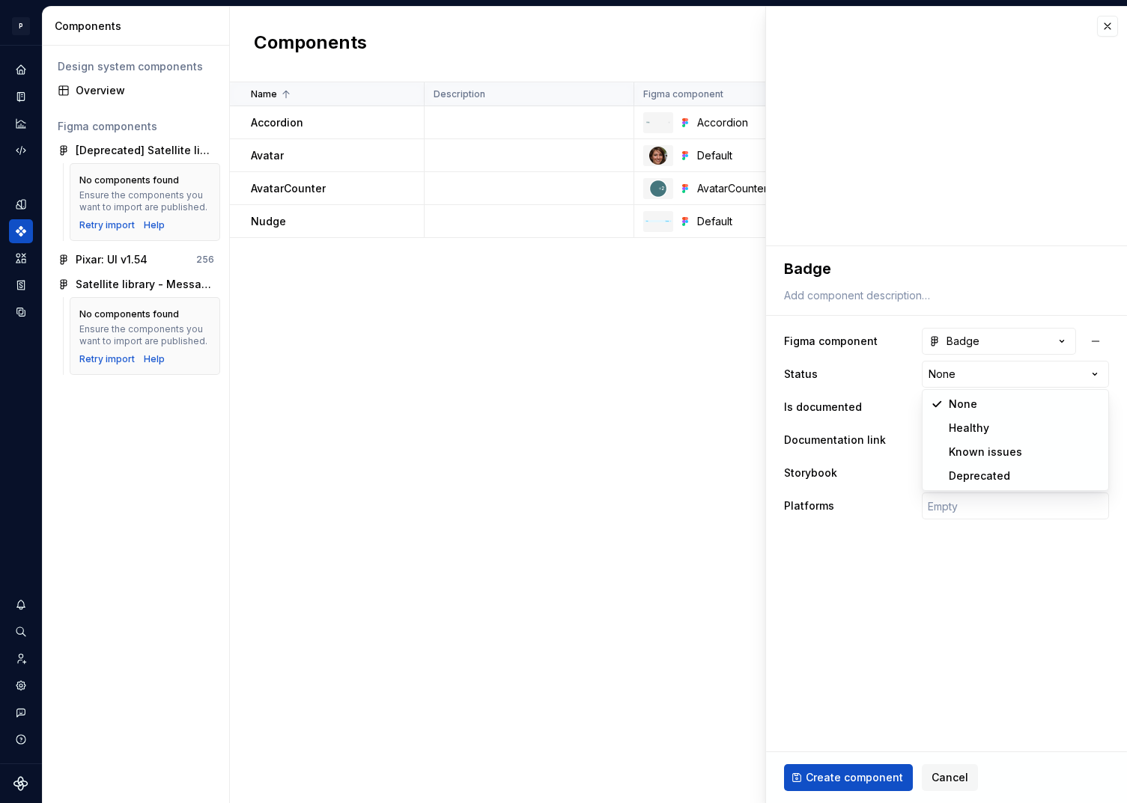
select select "**********"
type textarea "*"
click at [960, 372] on html "P pixar SO Design system data Components Design system components Overview Figm…" at bounding box center [563, 401] width 1127 height 803
select select "**********"
click at [936, 407] on button "No" at bounding box center [932, 407] width 21 height 12
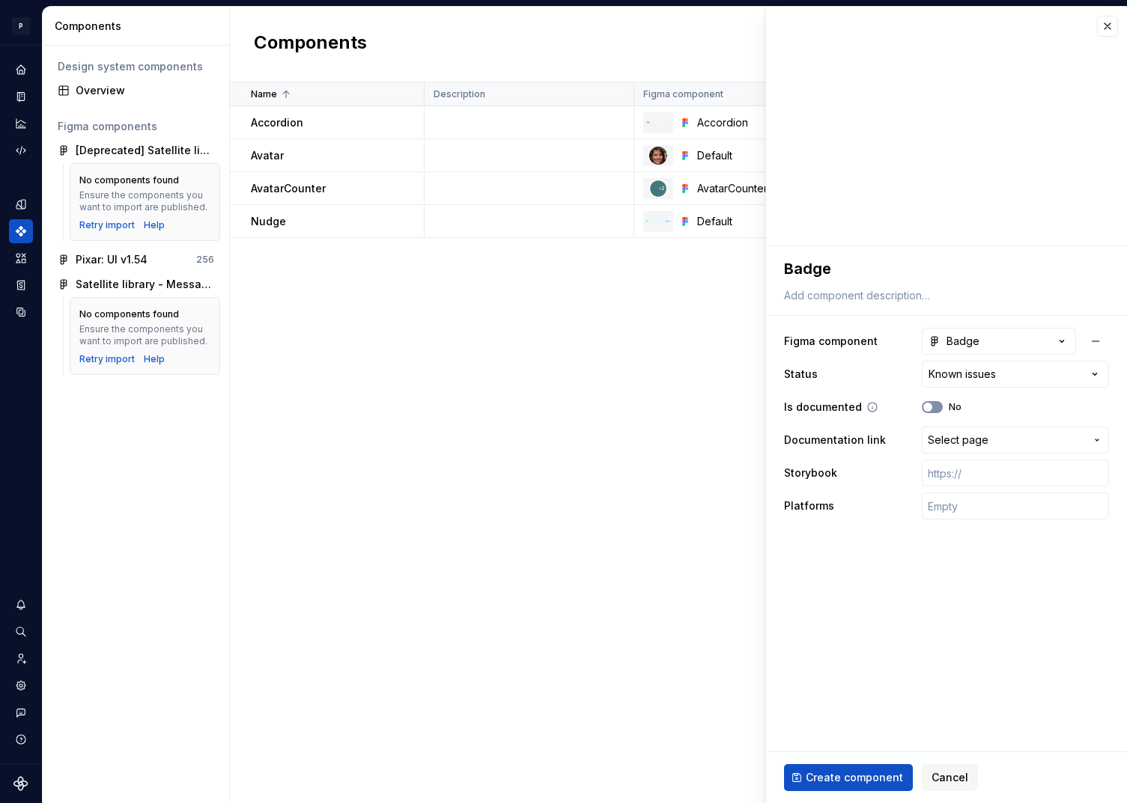
type textarea "*"
click at [969, 438] on span "Select page" at bounding box center [957, 440] width 61 height 15
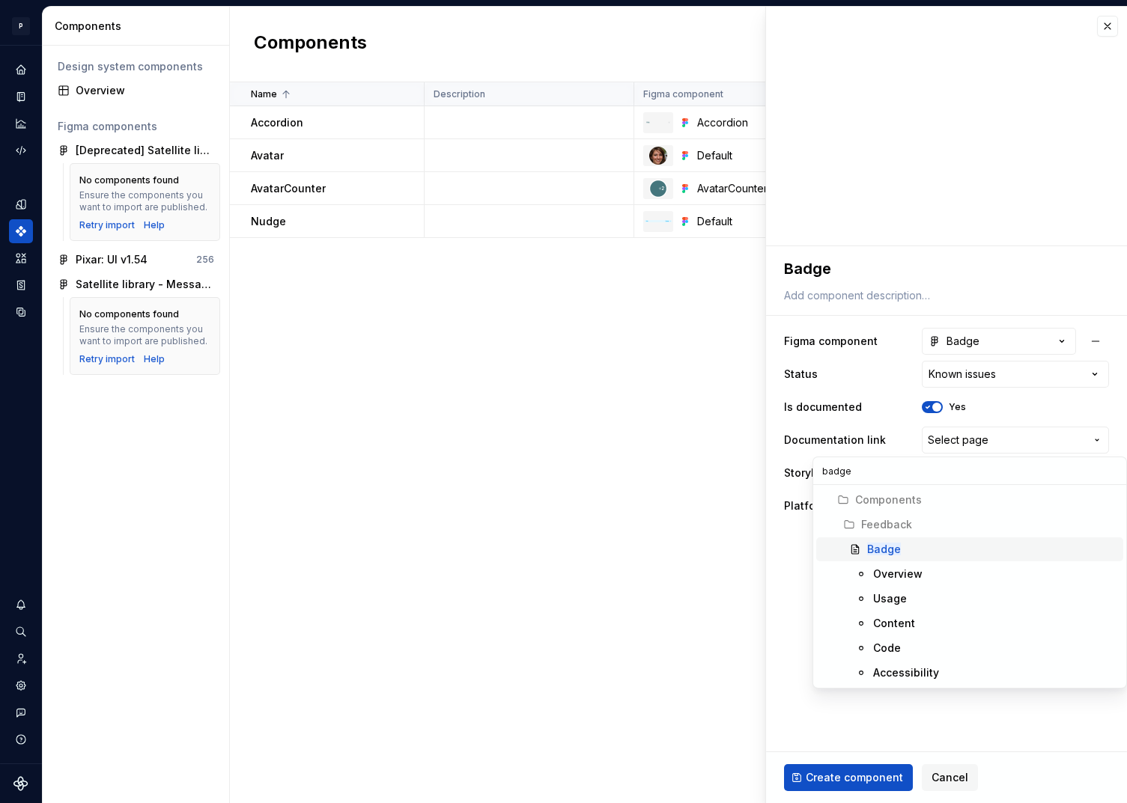
type input "badge"
click at [905, 542] on div "Badge" at bounding box center [992, 549] width 250 height 15
type textarea "*"
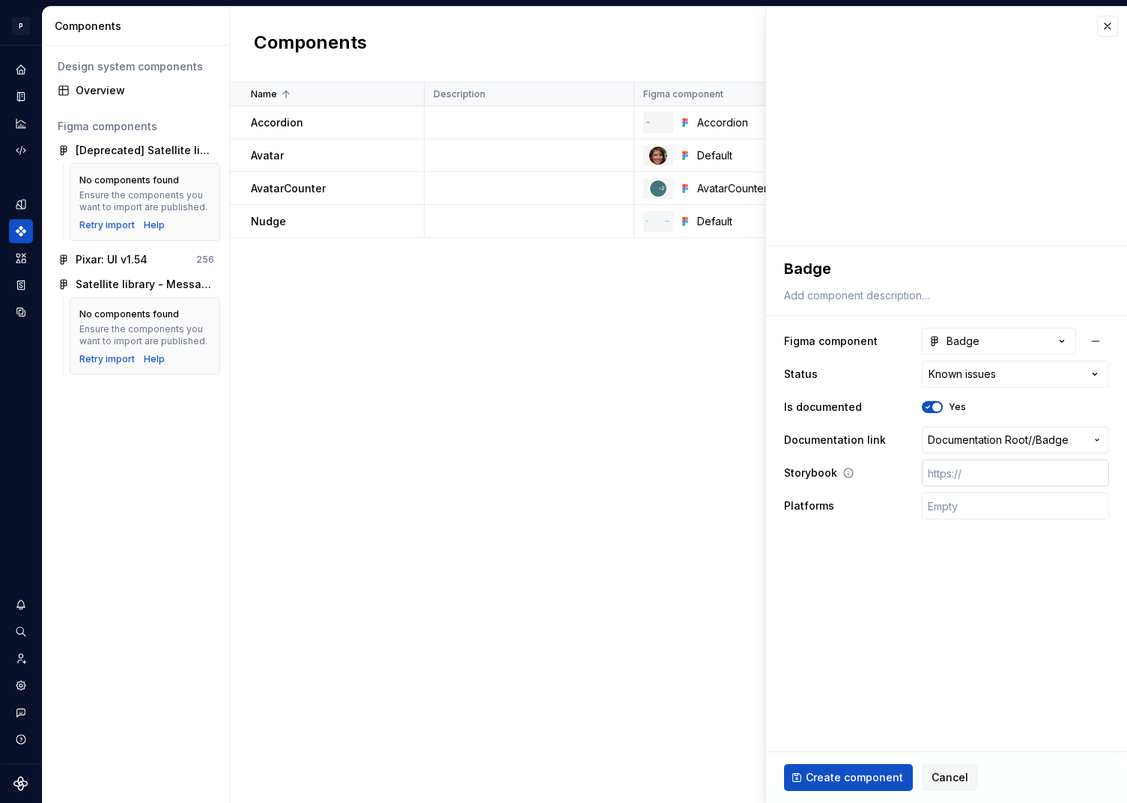
click at [968, 475] on input "text" at bounding box center [1015, 473] width 187 height 27
paste input "[URL][DOMAIN_NAME]"
type textarea "*"
type input "[URL][DOMAIN_NAME]"
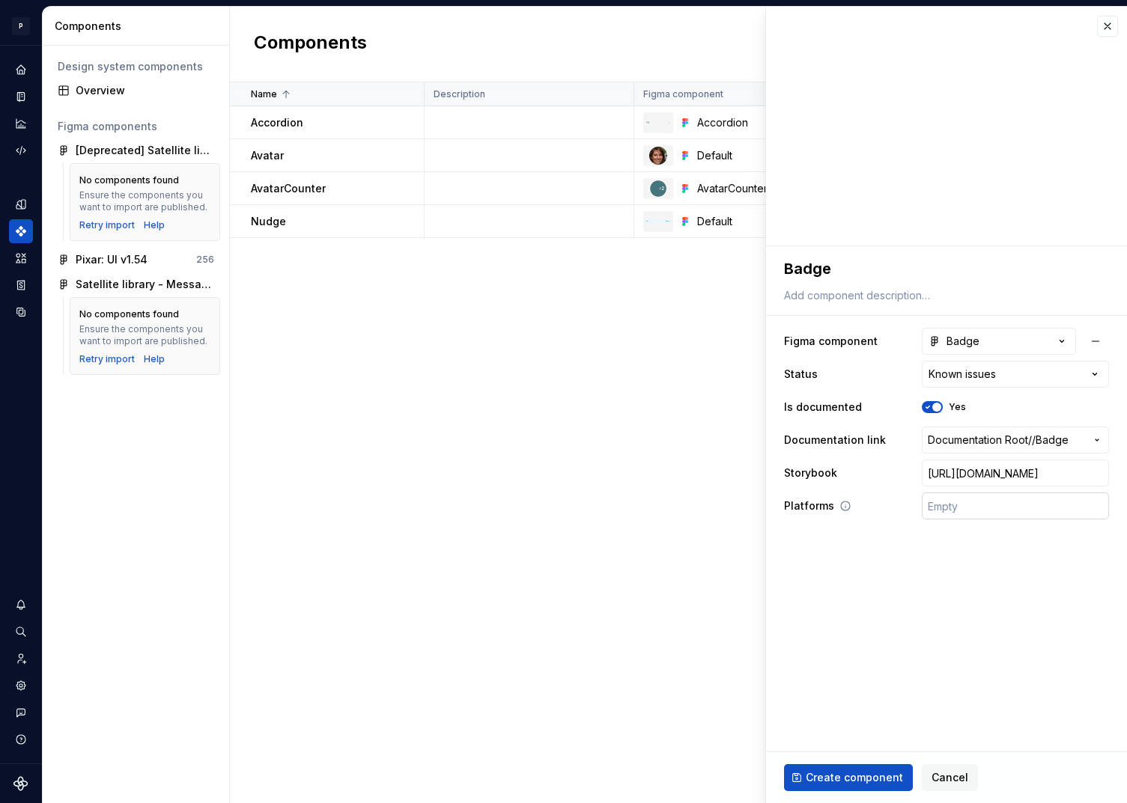
type textarea "*"
click at [956, 511] on input "text" at bounding box center [1015, 506] width 187 height 27
type input "🤖 Android | 🍎 iOS | ⚛️ SPA"
click at [849, 776] on span "Create component" at bounding box center [853, 777] width 97 height 15
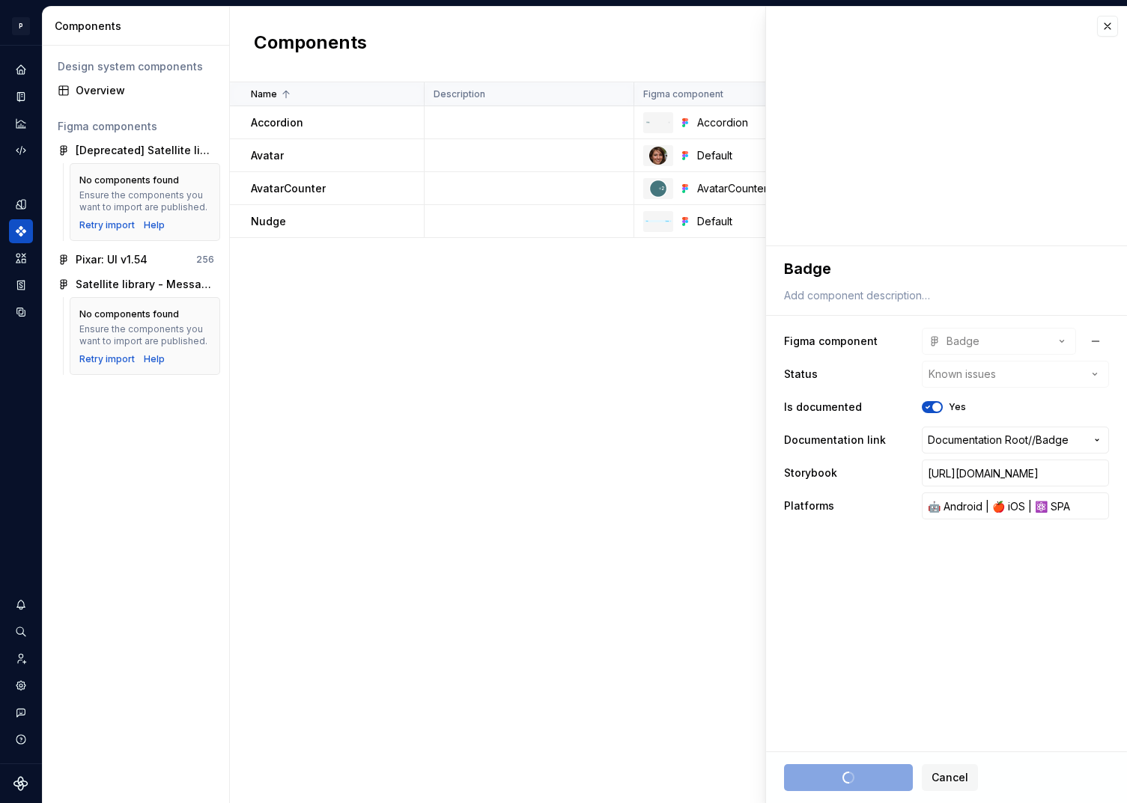
type textarea "*"
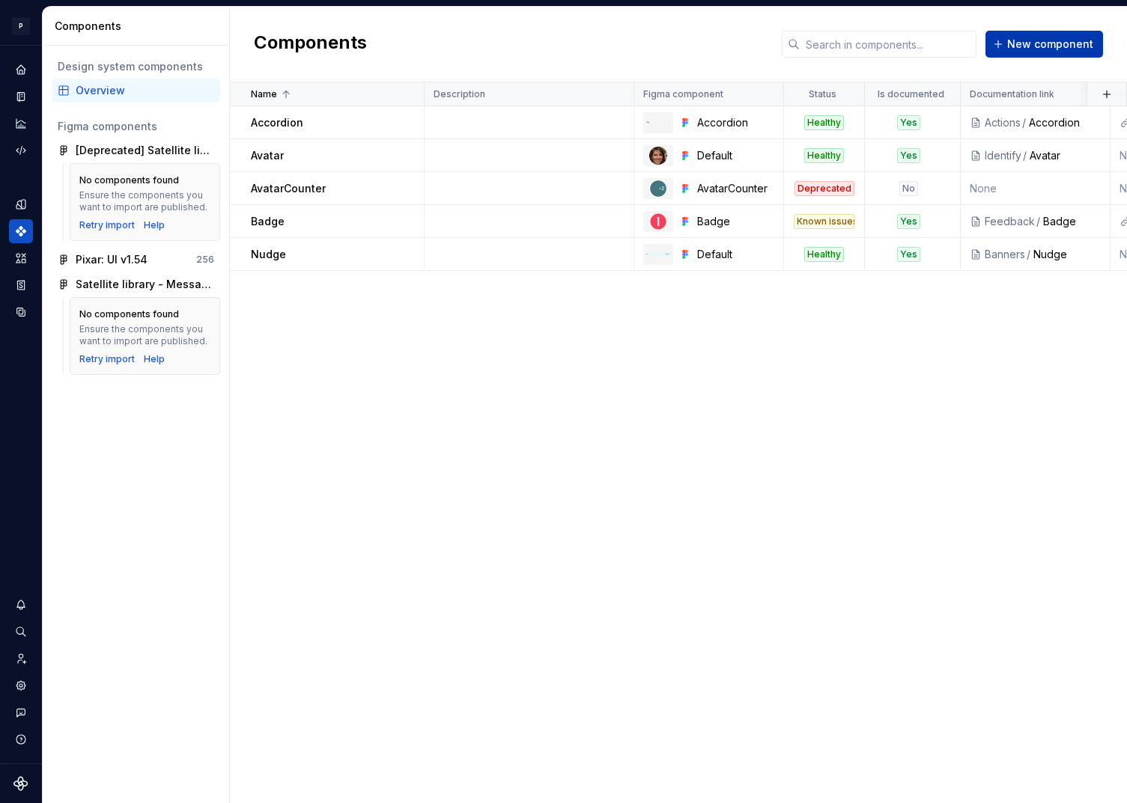
click at [1020, 54] on button "New component" at bounding box center [1044, 44] width 118 height 27
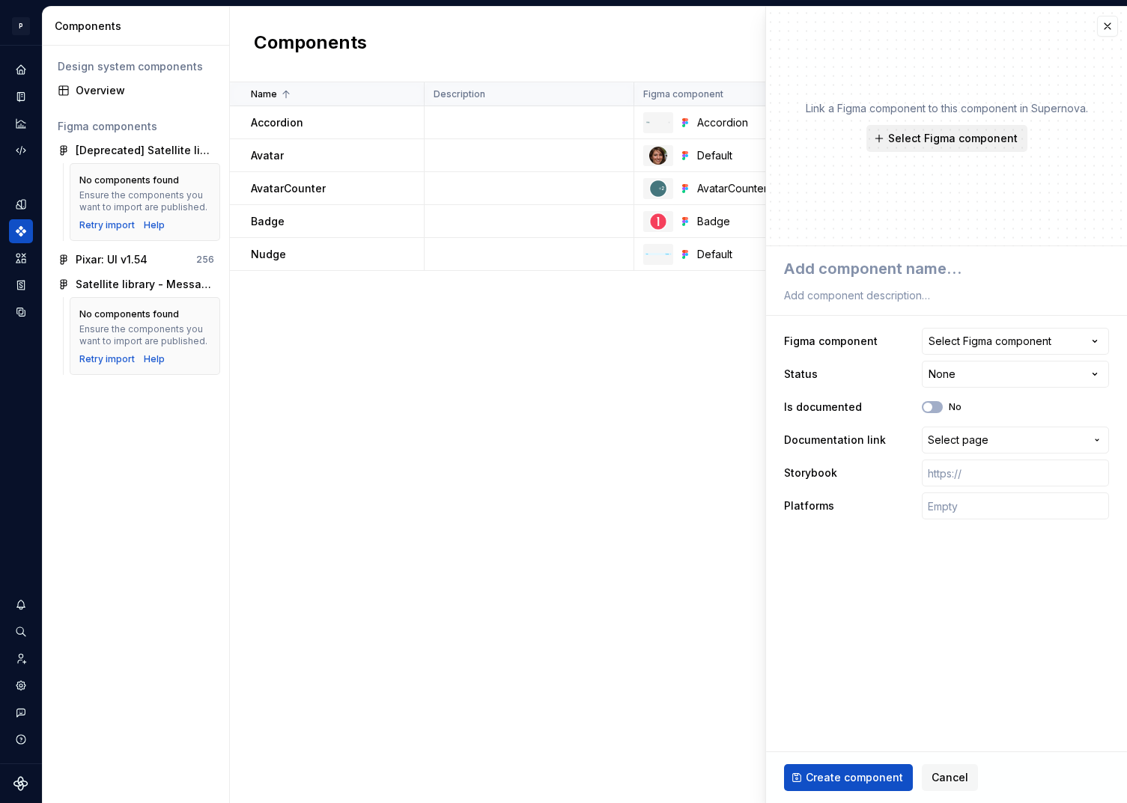
type textarea "*"
type textarea "B"
type textarea "*"
type textarea "Ban"
type textarea "*"
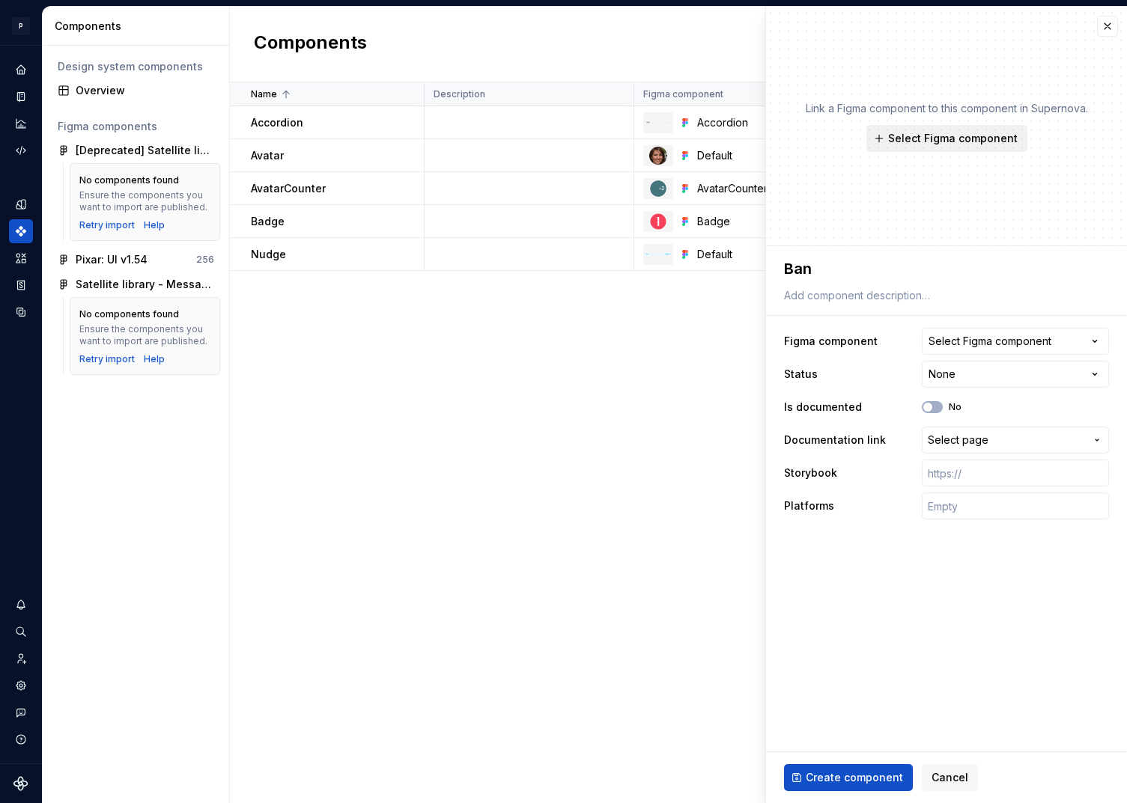
type textarea "Bann"
type textarea "*"
type textarea "Banne"
type textarea "*"
type textarea "Banner"
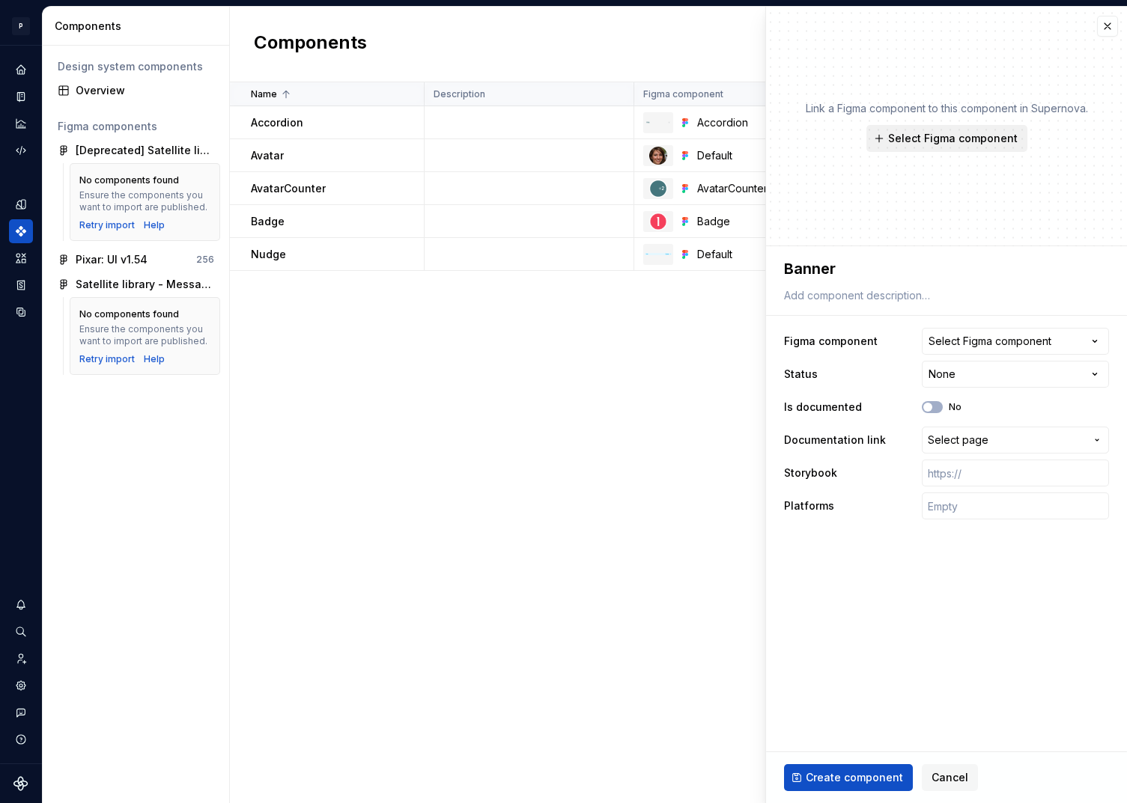
type textarea "*"
type textarea "BannerH"
type textarea "*"
type textarea "BannerHi"
type textarea "*"
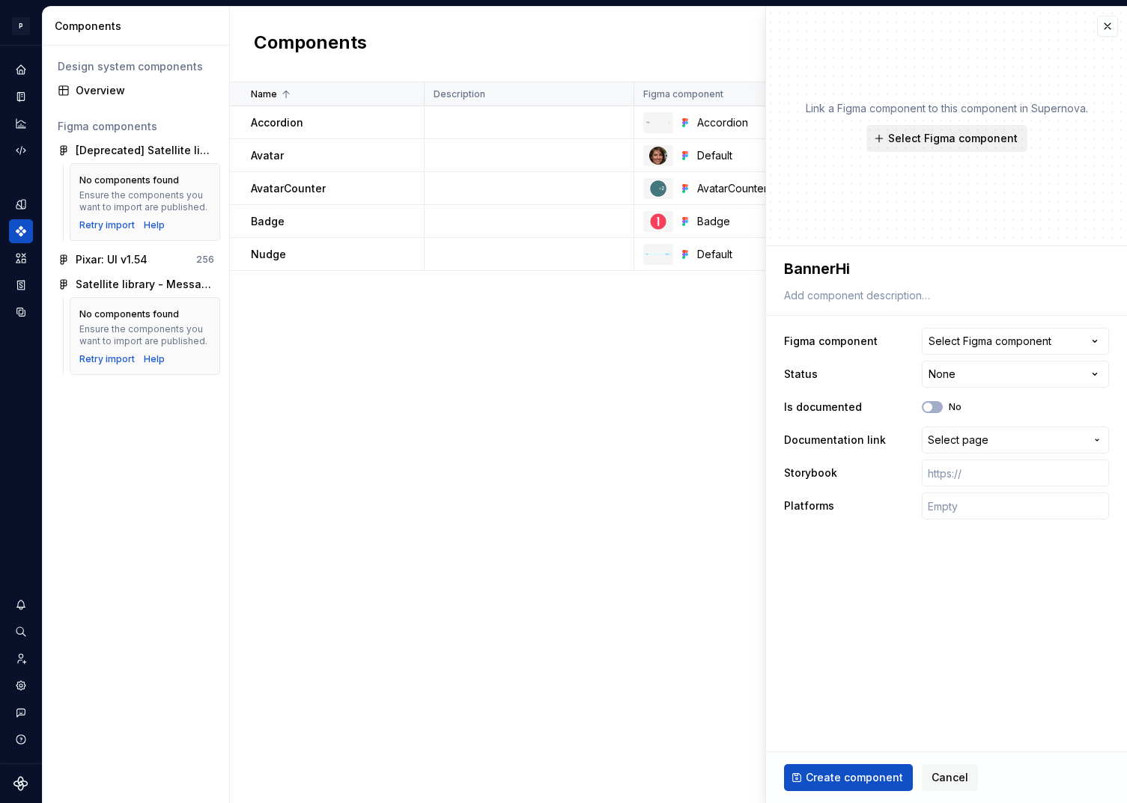
type textarea "BannerHig"
type textarea "*"
type textarea "BannerHigh"
type textarea "*"
type textarea "BannerHighl"
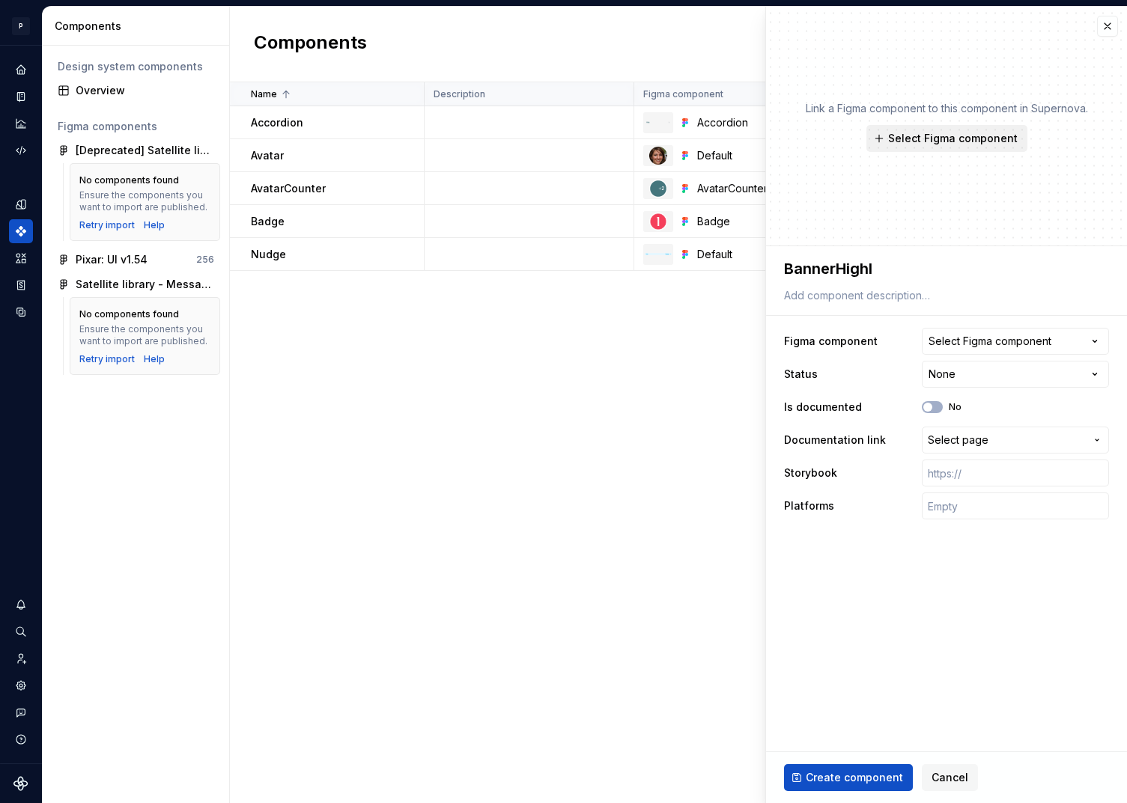
type textarea "*"
type textarea "BannerHighli"
type textarea "*"
type textarea "BannerHighlig"
type textarea "*"
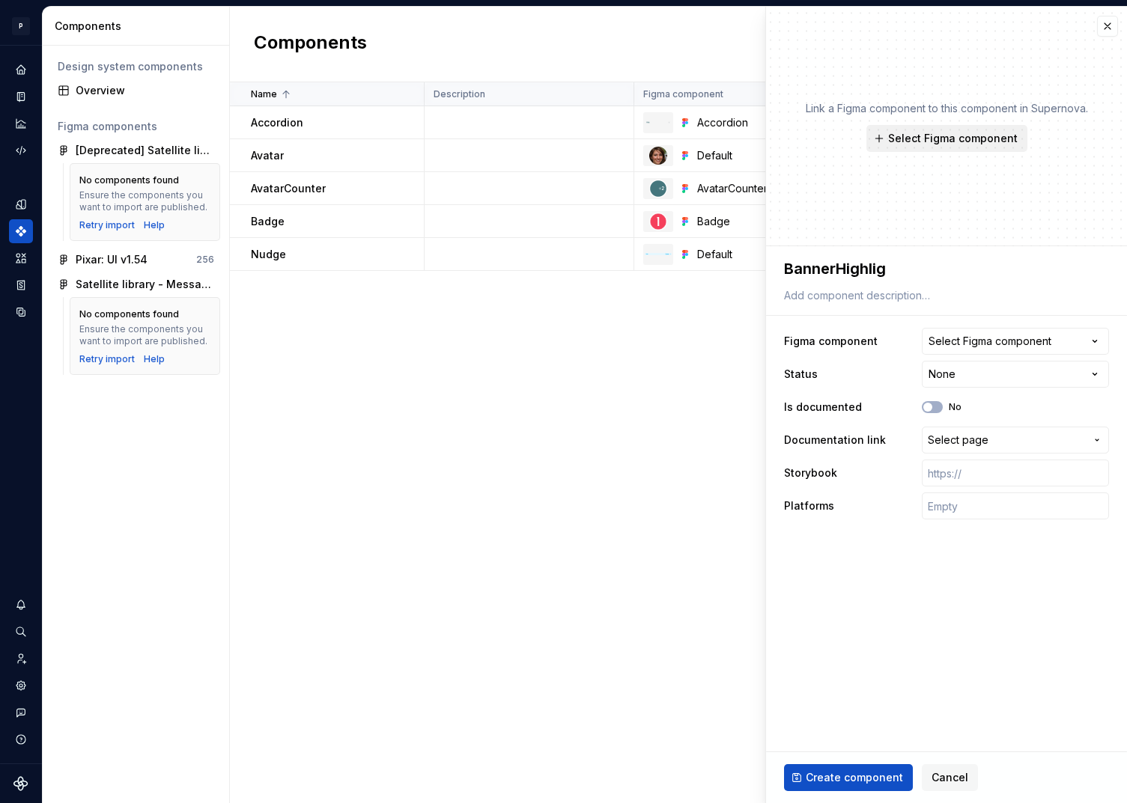
type textarea "BannerHighligh"
type textarea "*"
type textarea "BannerHighlight"
click at [1053, 343] on button "Select Figma component" at bounding box center [1015, 341] width 187 height 27
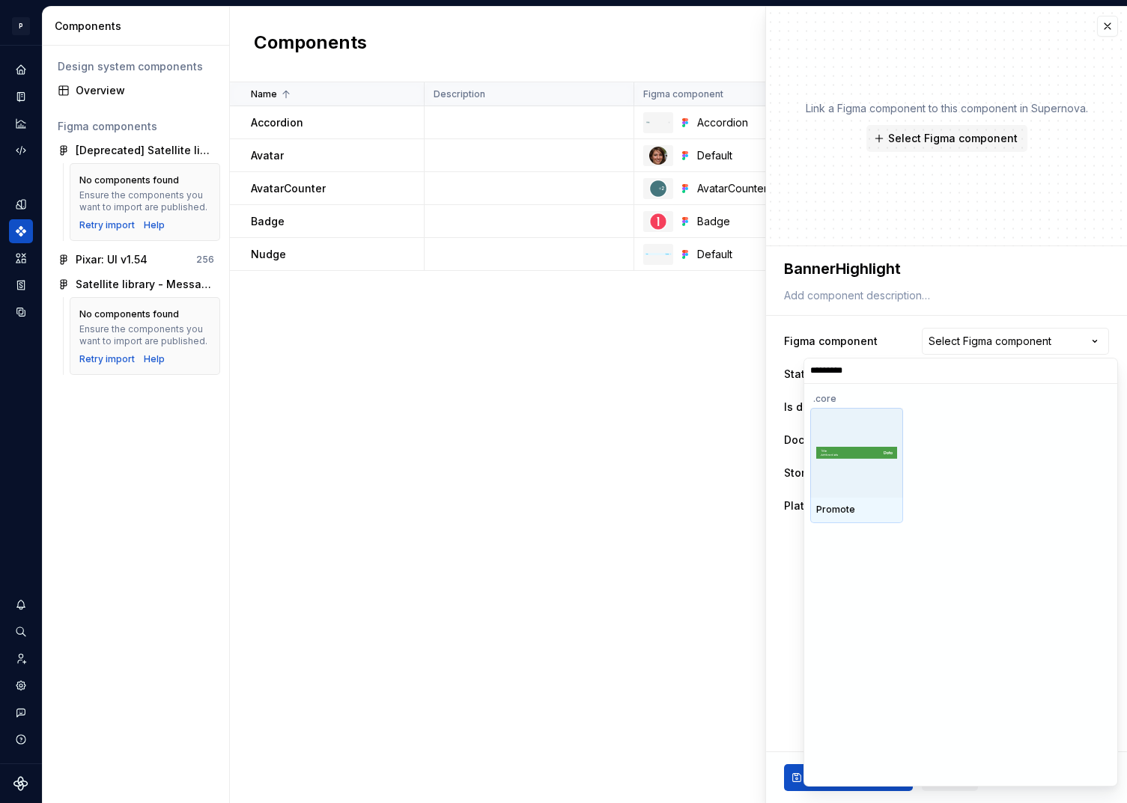
type input "**********"
click at [856, 484] on div at bounding box center [856, 453] width 93 height 90
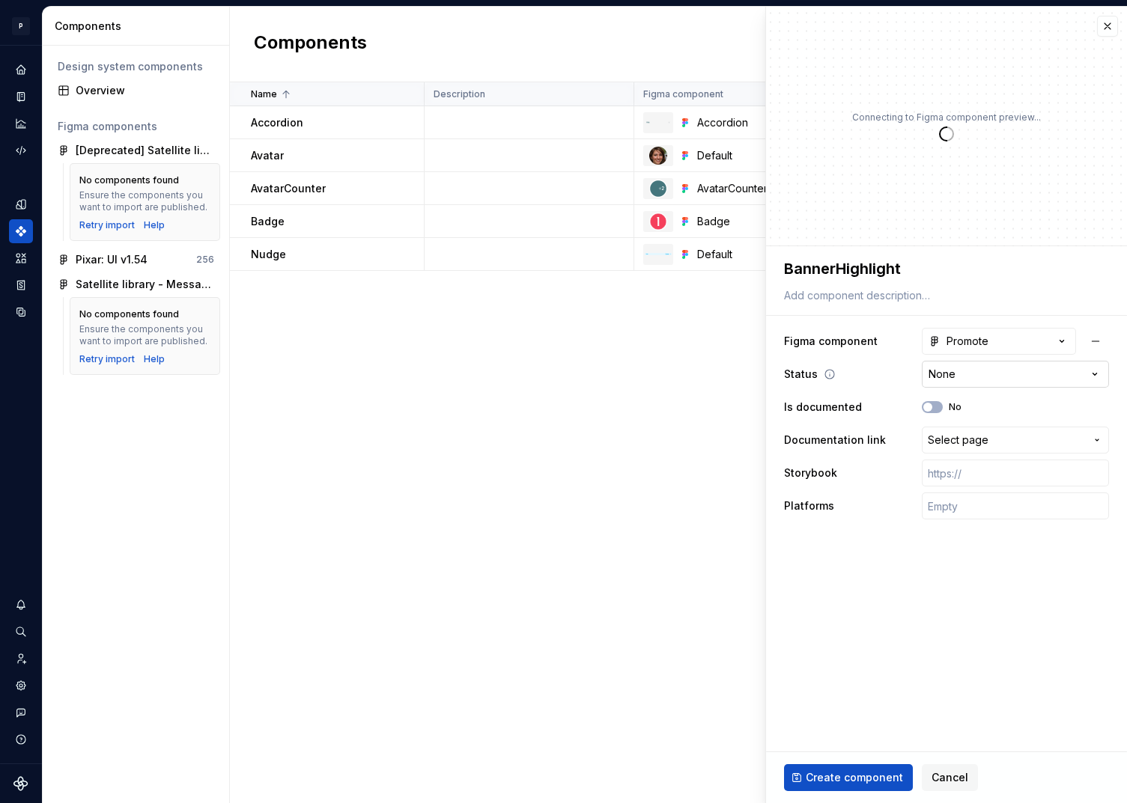
click at [993, 376] on html "P pixar SO Design system data Components Design system components Overview Figm…" at bounding box center [563, 401] width 1127 height 803
type textarea "*"
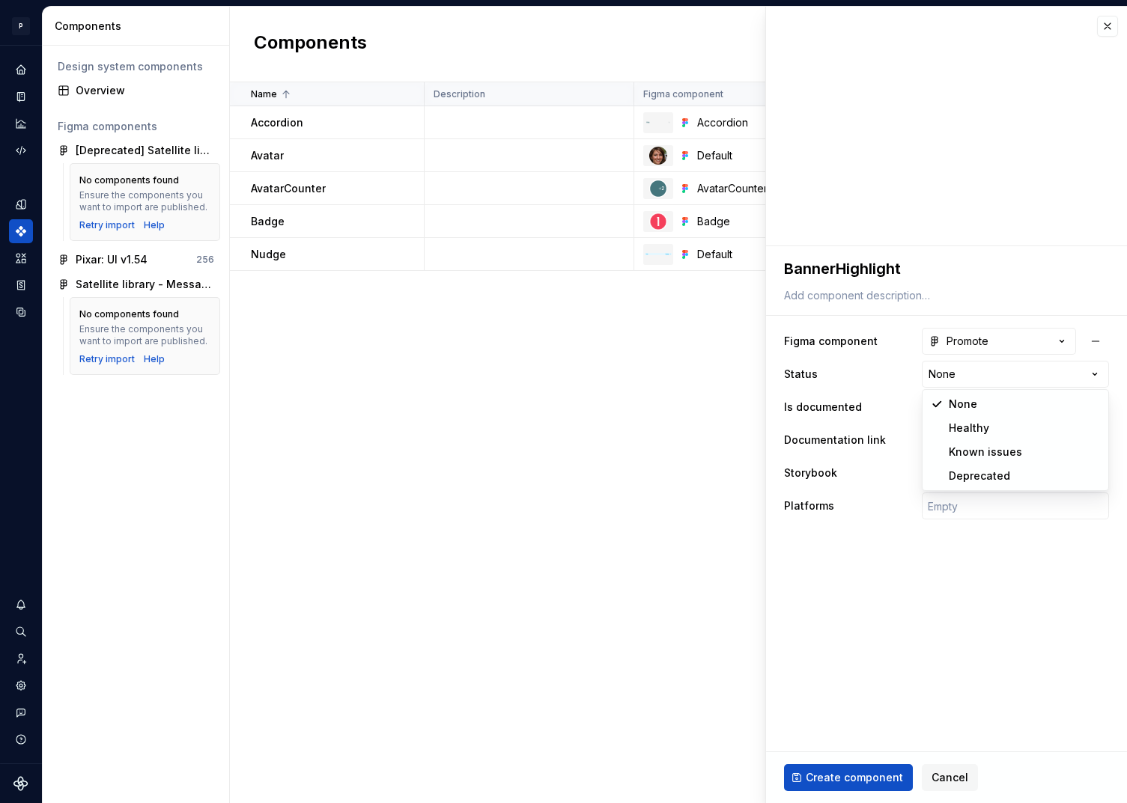
select select "**********"
click at [936, 405] on button "No" at bounding box center [932, 407] width 21 height 12
type textarea "*"
click at [971, 445] on span "Select page" at bounding box center [957, 440] width 61 height 15
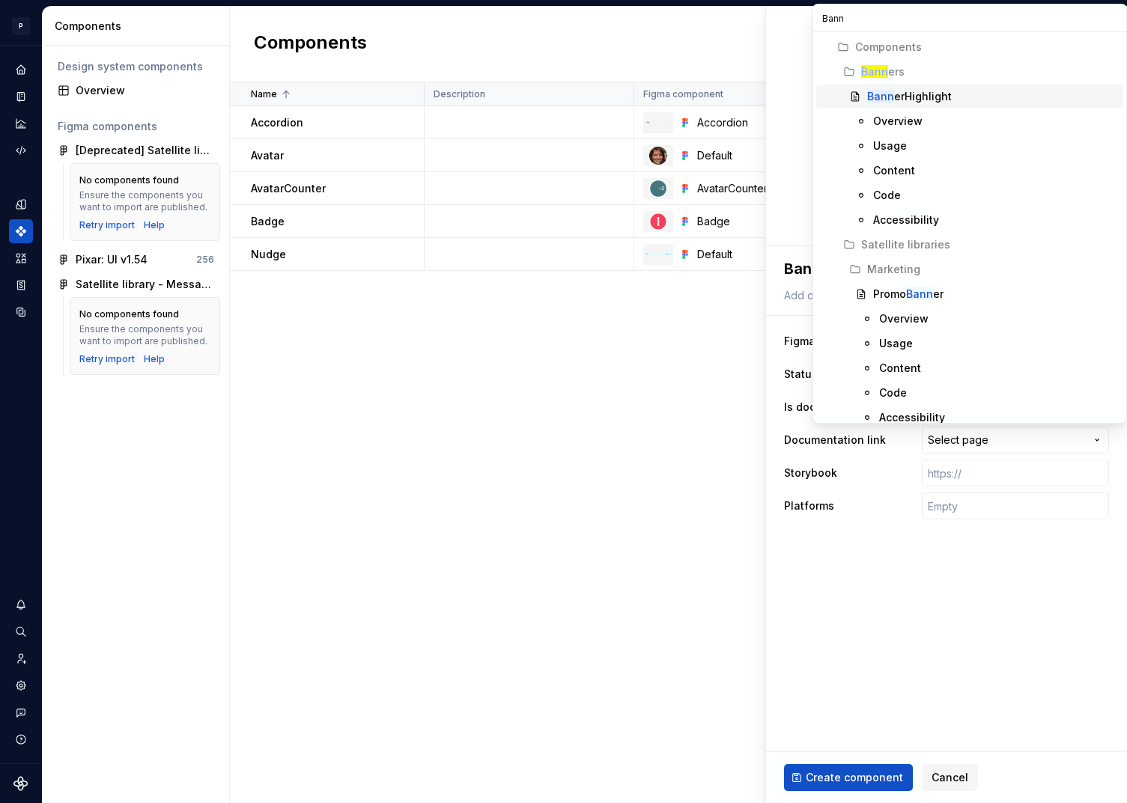
type input "Bann"
click at [918, 90] on div "Bann erHighlight" at bounding box center [909, 96] width 85 height 15
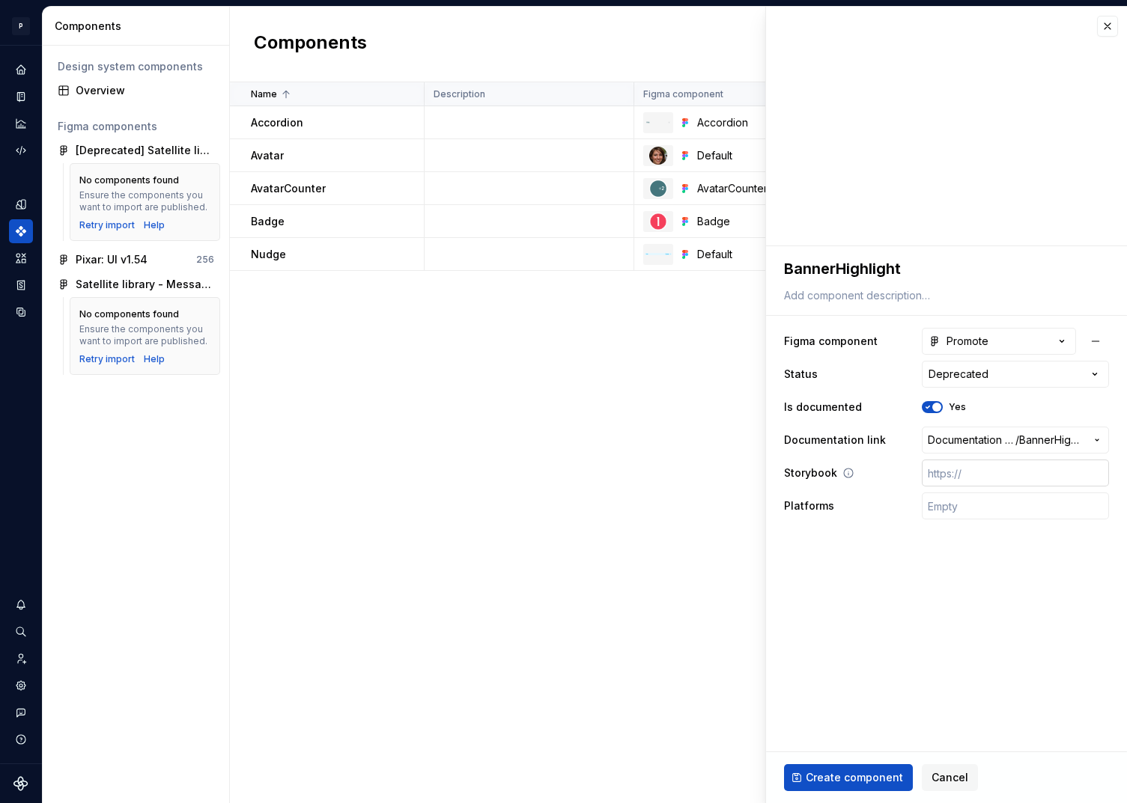
click at [975, 476] on input "text" at bounding box center [1015, 473] width 187 height 27
paste input "[URL][DOMAIN_NAME]"
type textarea "*"
type input "[URL][DOMAIN_NAME]"
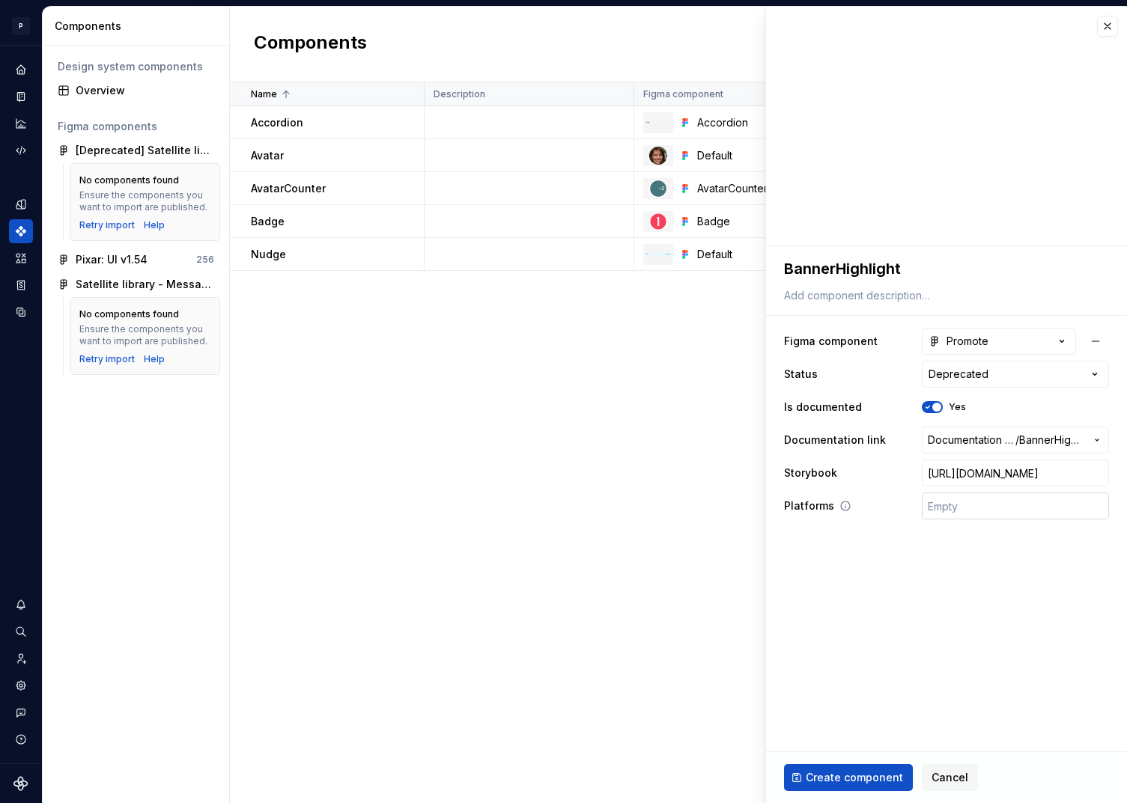
type textarea "*"
click at [954, 508] on input "text" at bounding box center [1015, 506] width 187 height 27
type input "🤖 Android | 🍎 iOS | ⚛️ SPA"
click at [857, 777] on span "Create component" at bounding box center [853, 777] width 97 height 15
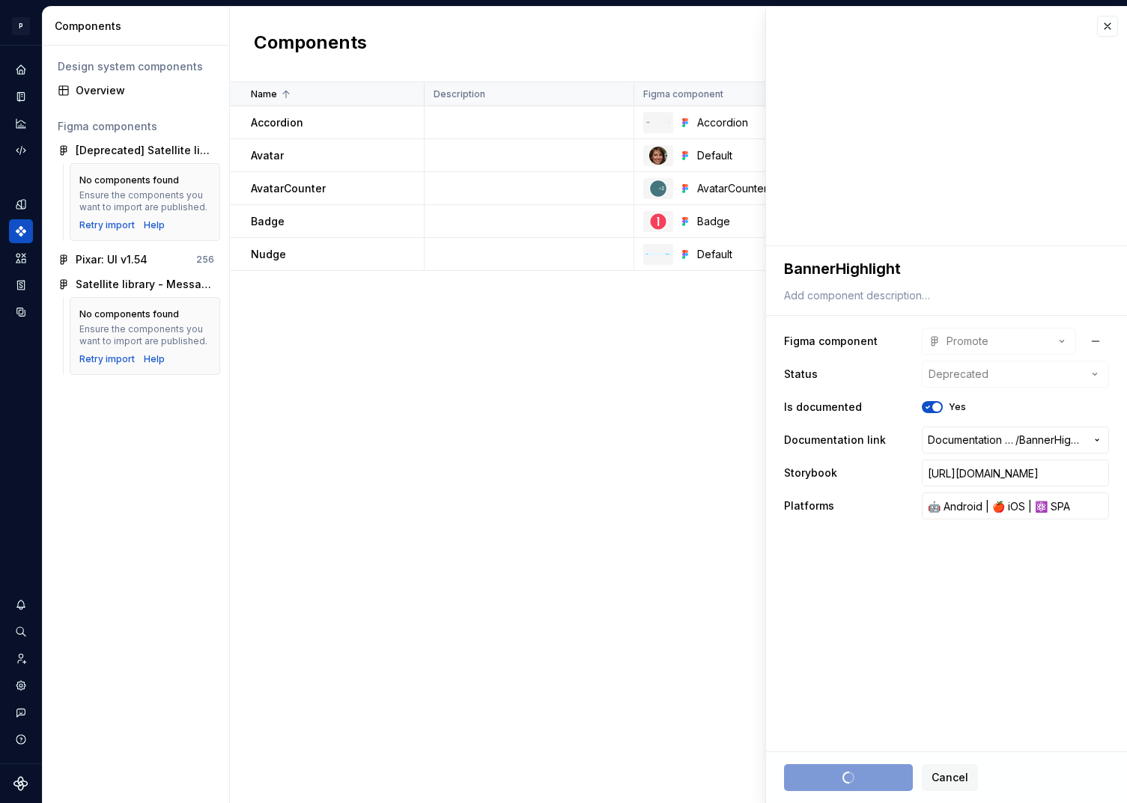
type textarea "*"
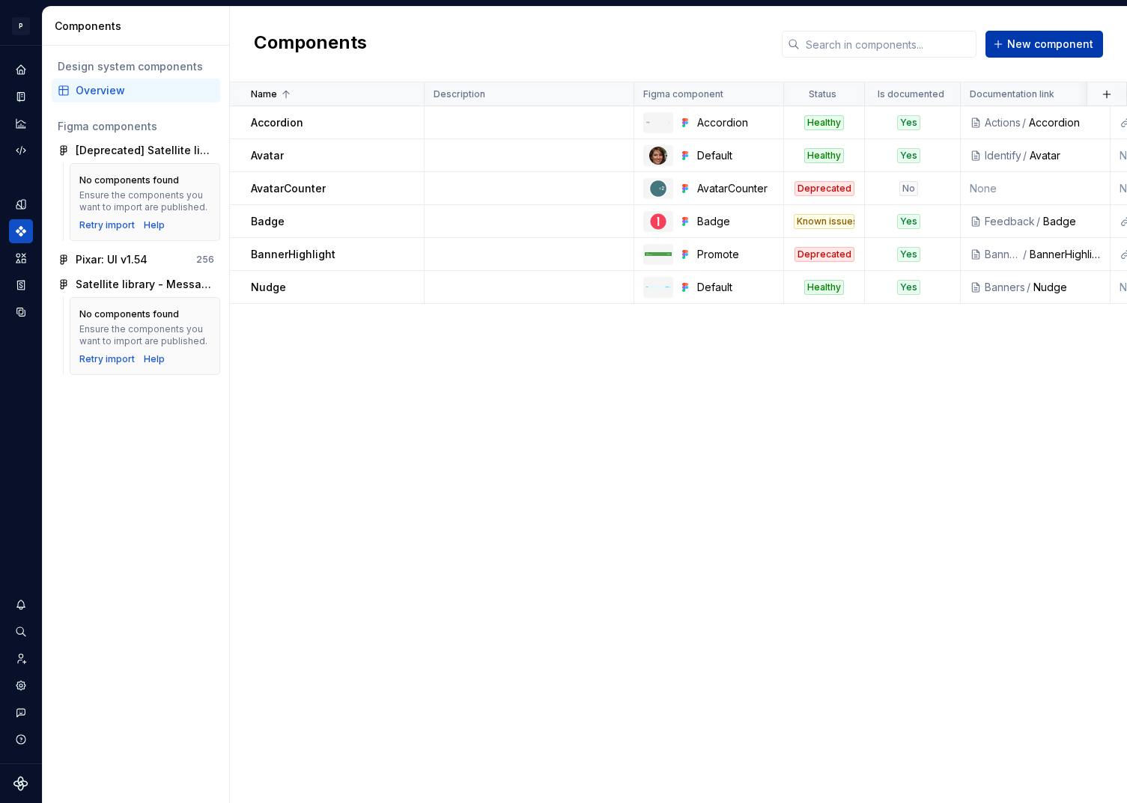
click at [1015, 49] on span "New component" at bounding box center [1050, 44] width 86 height 15
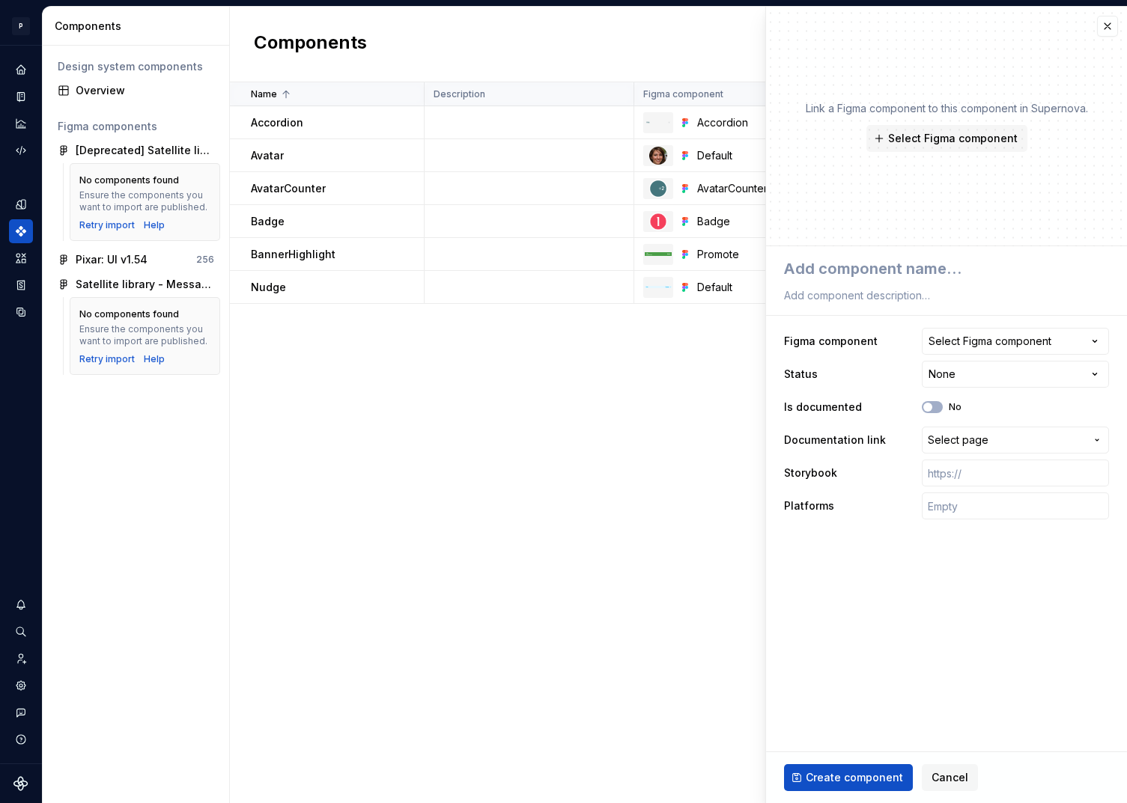
type textarea "*"
type textarea "B"
type textarea "*"
type textarea "Bu"
type textarea "*"
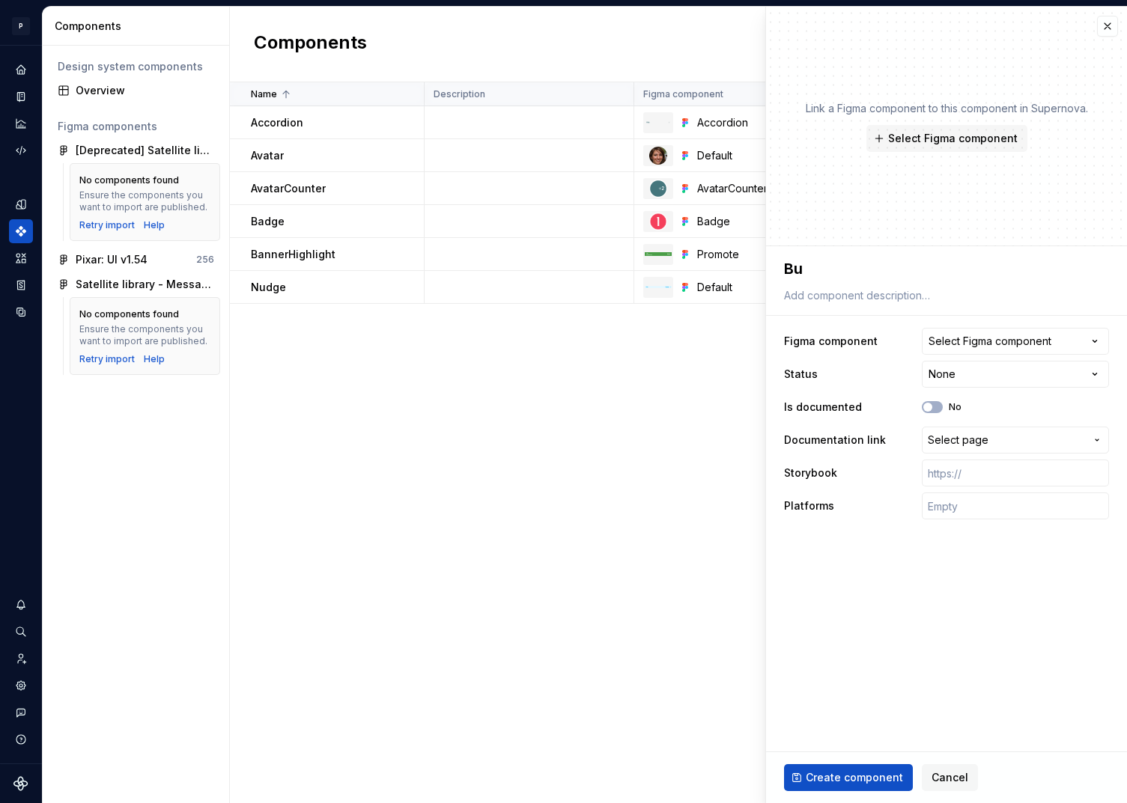
type textarea "But"
type textarea "*"
type textarea "Butt"
type textarea "*"
type textarea "Butto"
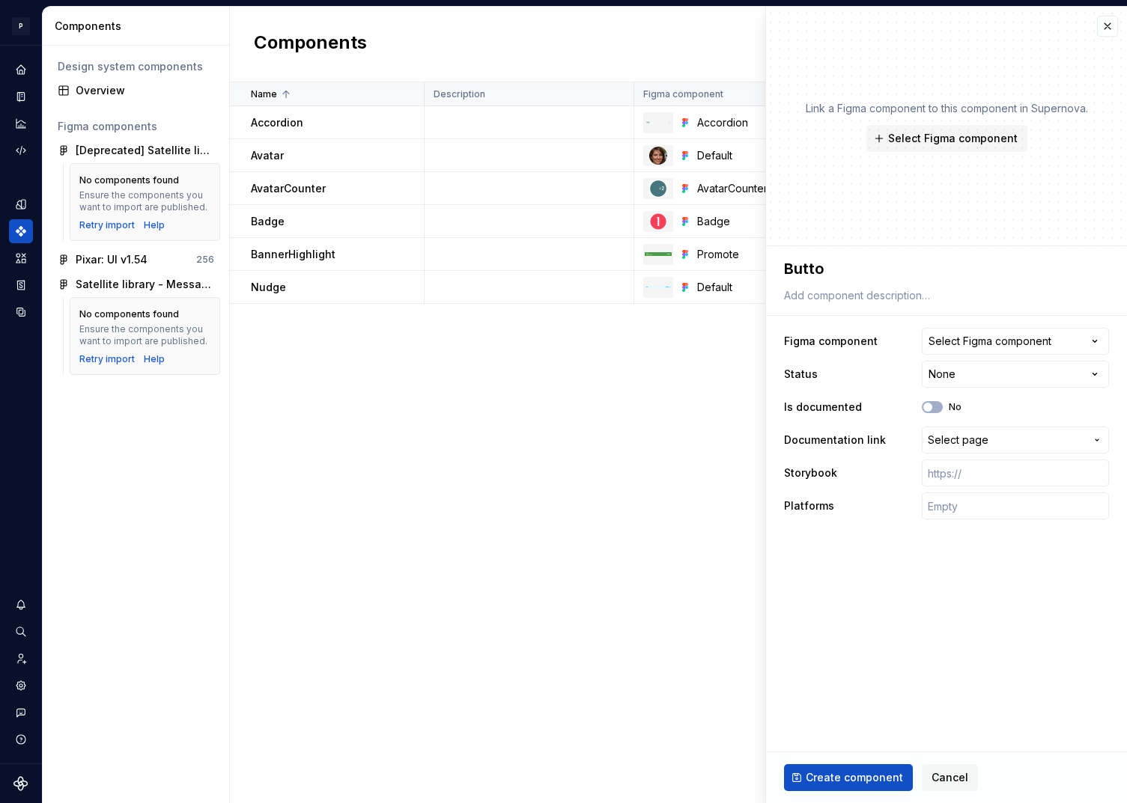
type textarea "*"
type textarea "Button"
click at [1011, 339] on div "Select Figma component" at bounding box center [989, 341] width 123 height 15
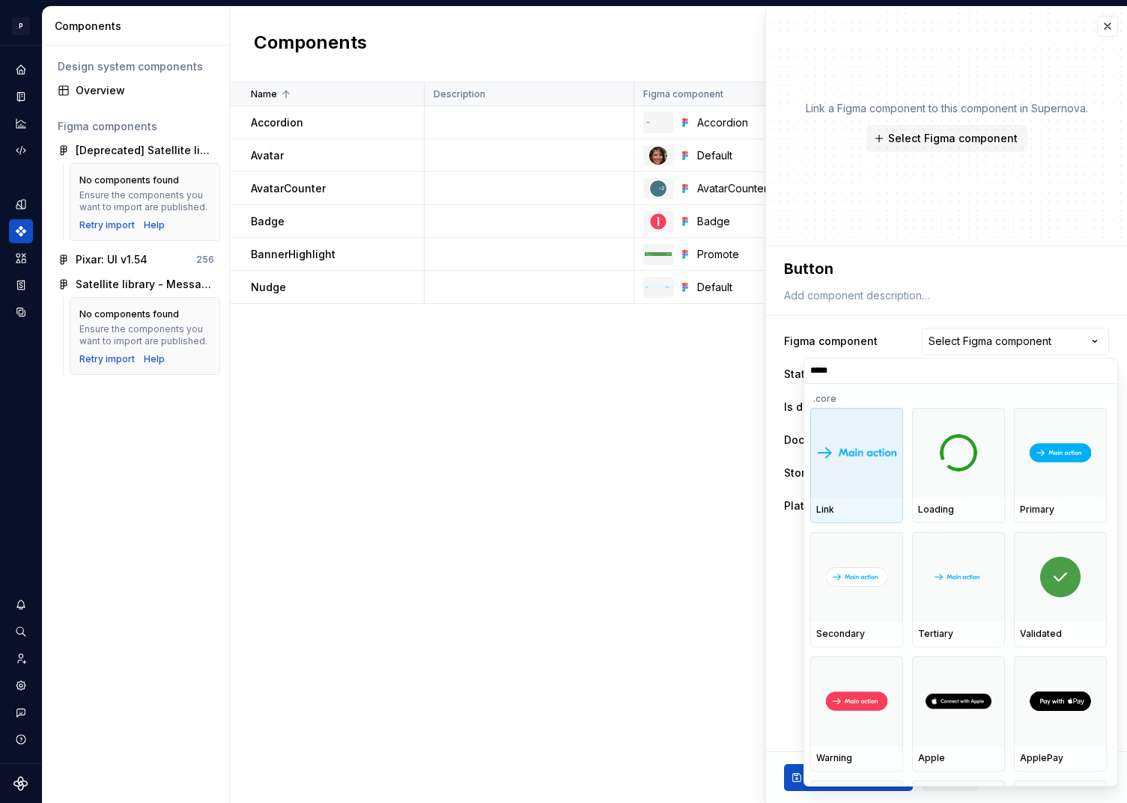
type input "******"
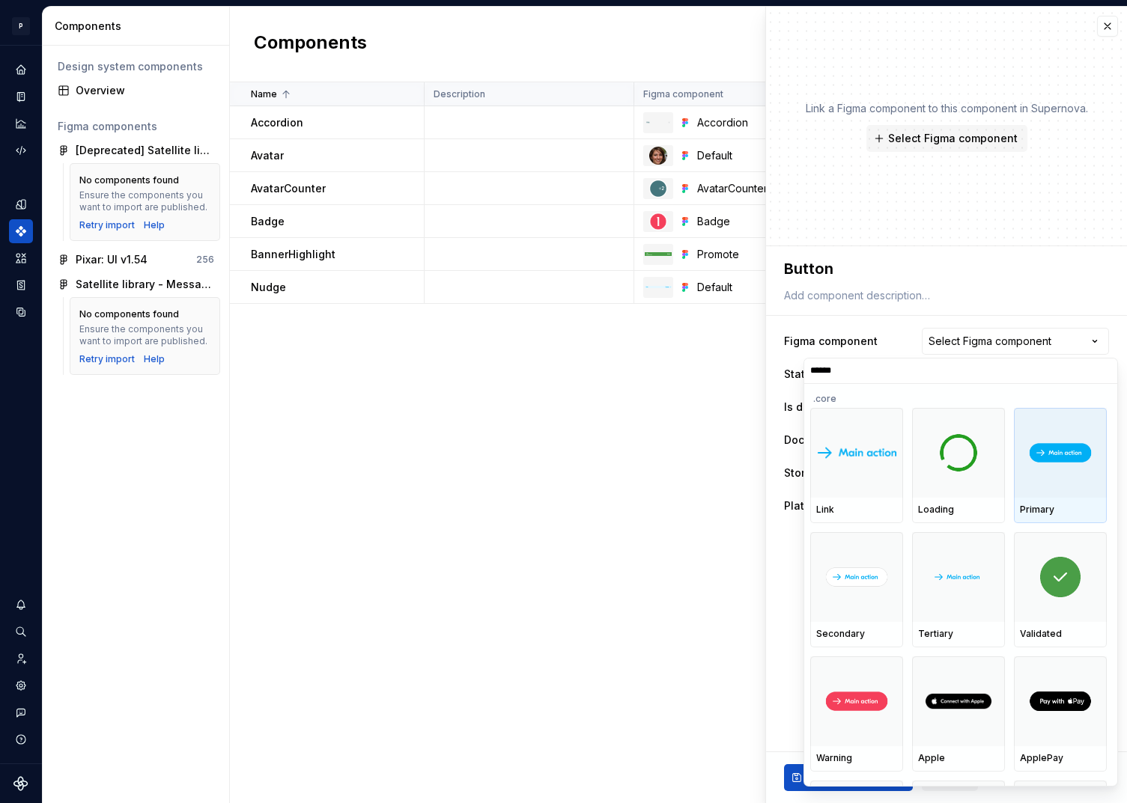
click at [1061, 472] on div at bounding box center [1060, 453] width 93 height 90
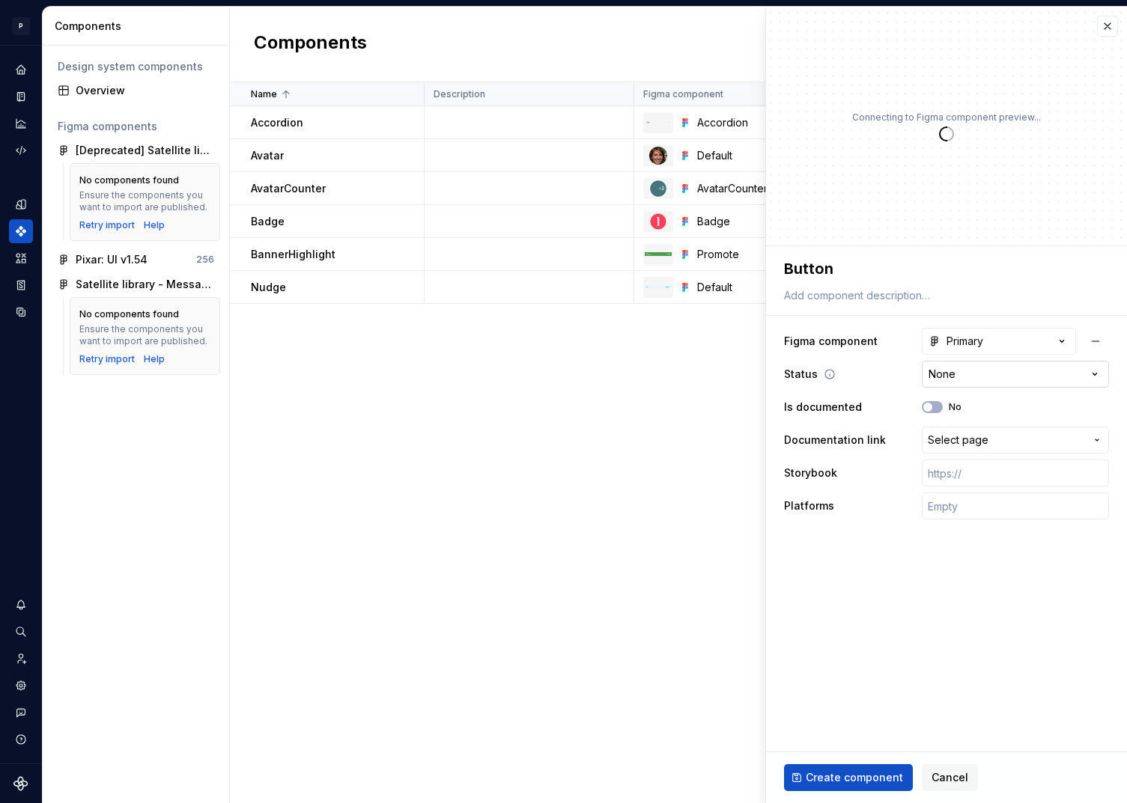
click at [946, 374] on html "P pixar SO Design system data Components Design system components Overview Figm…" at bounding box center [563, 401] width 1127 height 803
type textarea "*"
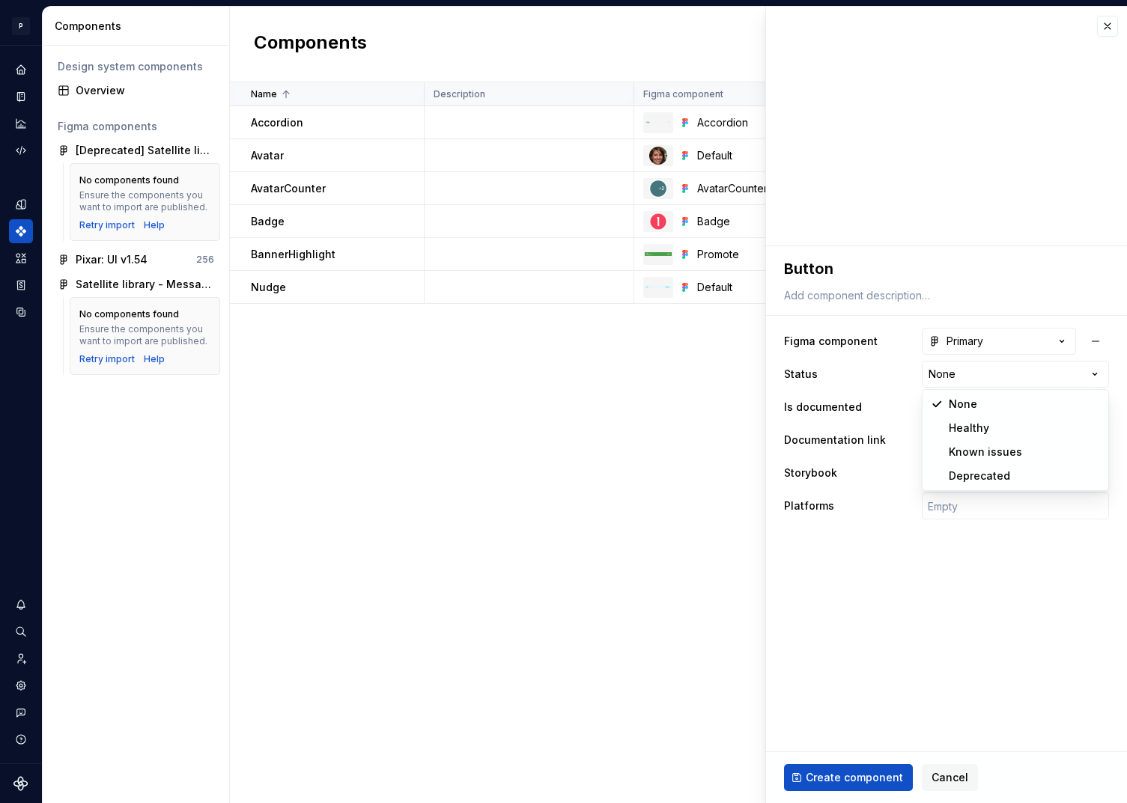
select select "**********"
click at [935, 406] on button "No" at bounding box center [932, 407] width 21 height 12
type textarea "*"
click at [972, 442] on span "Select page" at bounding box center [957, 440] width 61 height 15
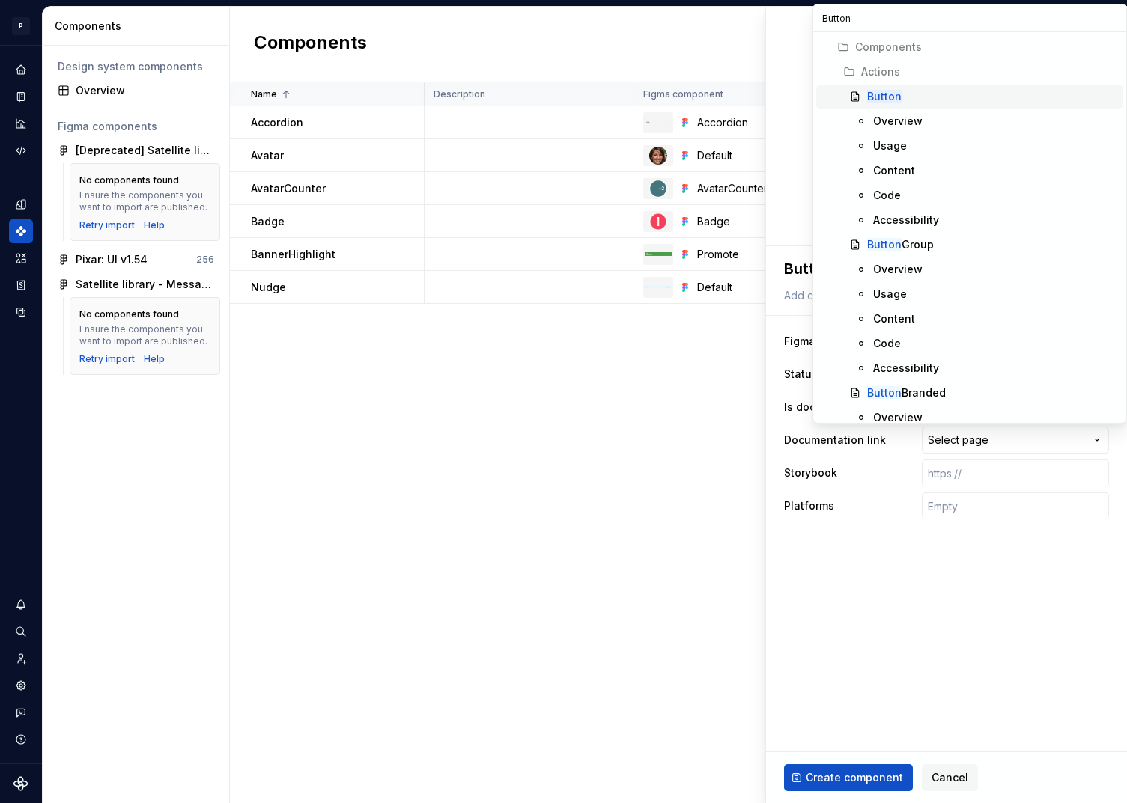
type input "Button"
click at [907, 95] on div "Button" at bounding box center [992, 96] width 250 height 15
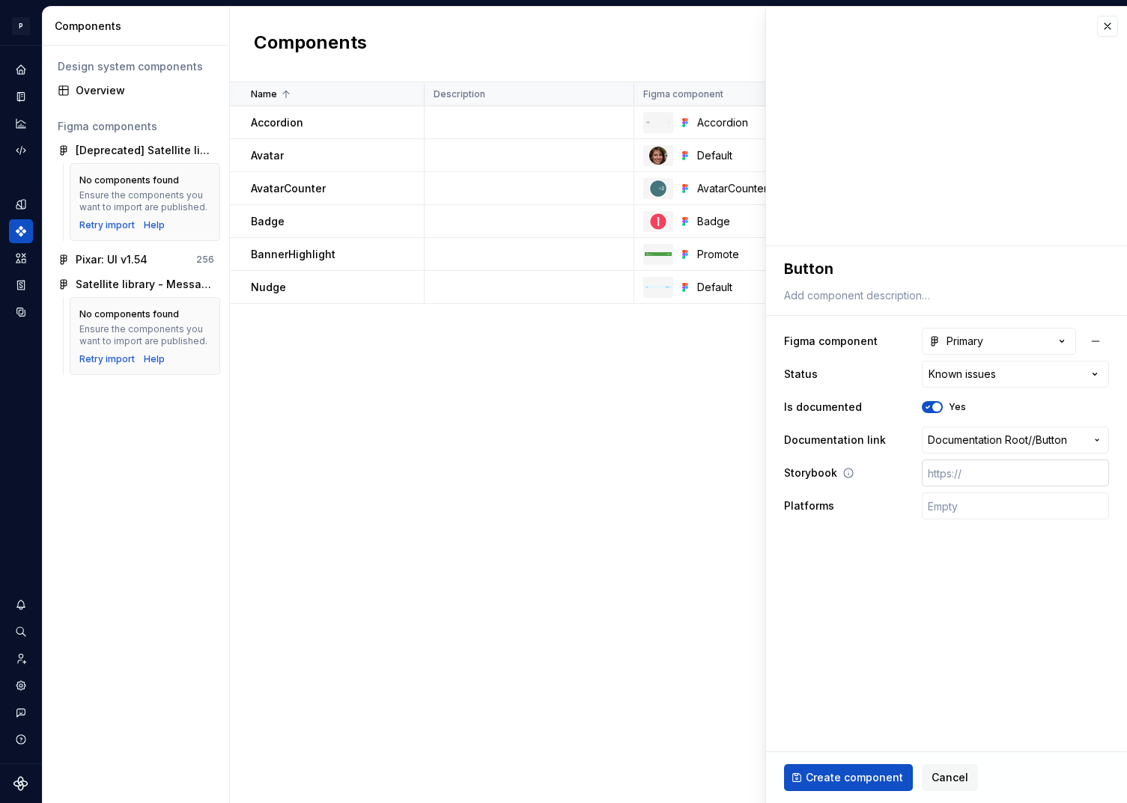
click at [965, 470] on input "text" at bounding box center [1015, 473] width 187 height 27
paste input "[URL][DOMAIN_NAME]"
type textarea "*"
type input "[URL][DOMAIN_NAME]"
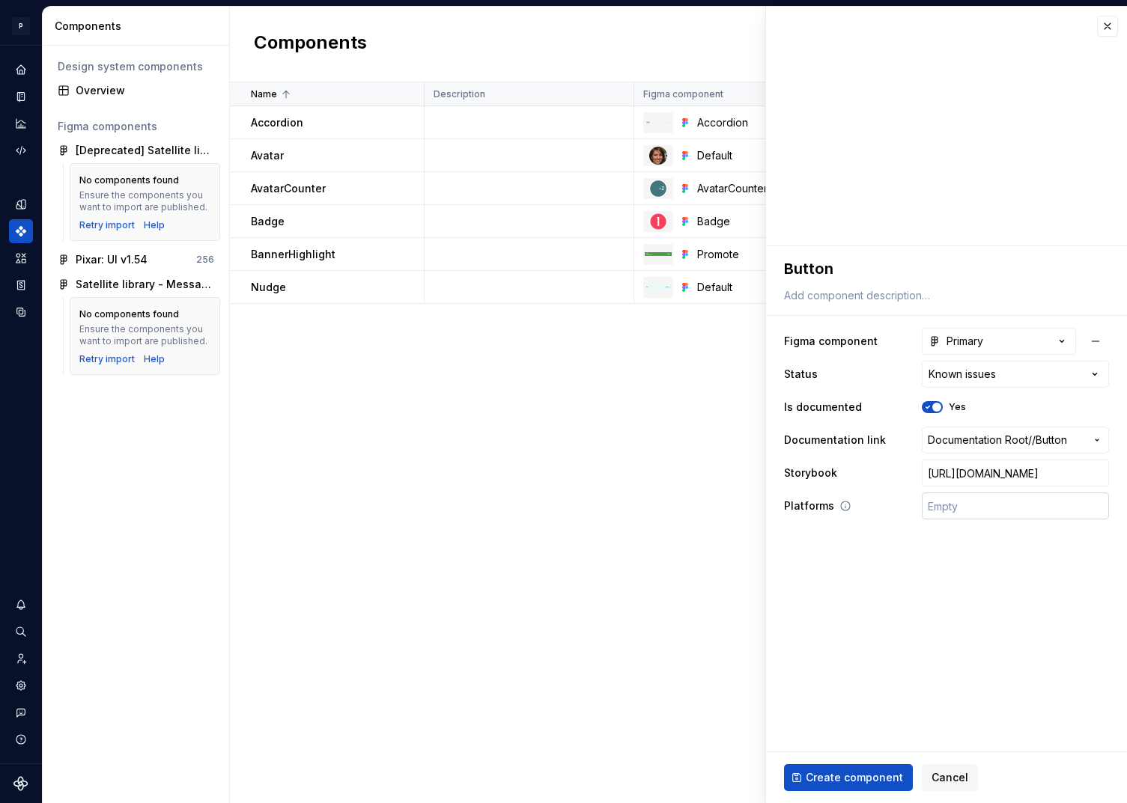
type textarea "*"
click at [980, 501] on input "text" at bounding box center [1015, 506] width 187 height 27
type input "🤖 Android | 🍎 iOS | ⚛️ SPA"
click at [856, 777] on span "Create component" at bounding box center [853, 777] width 97 height 15
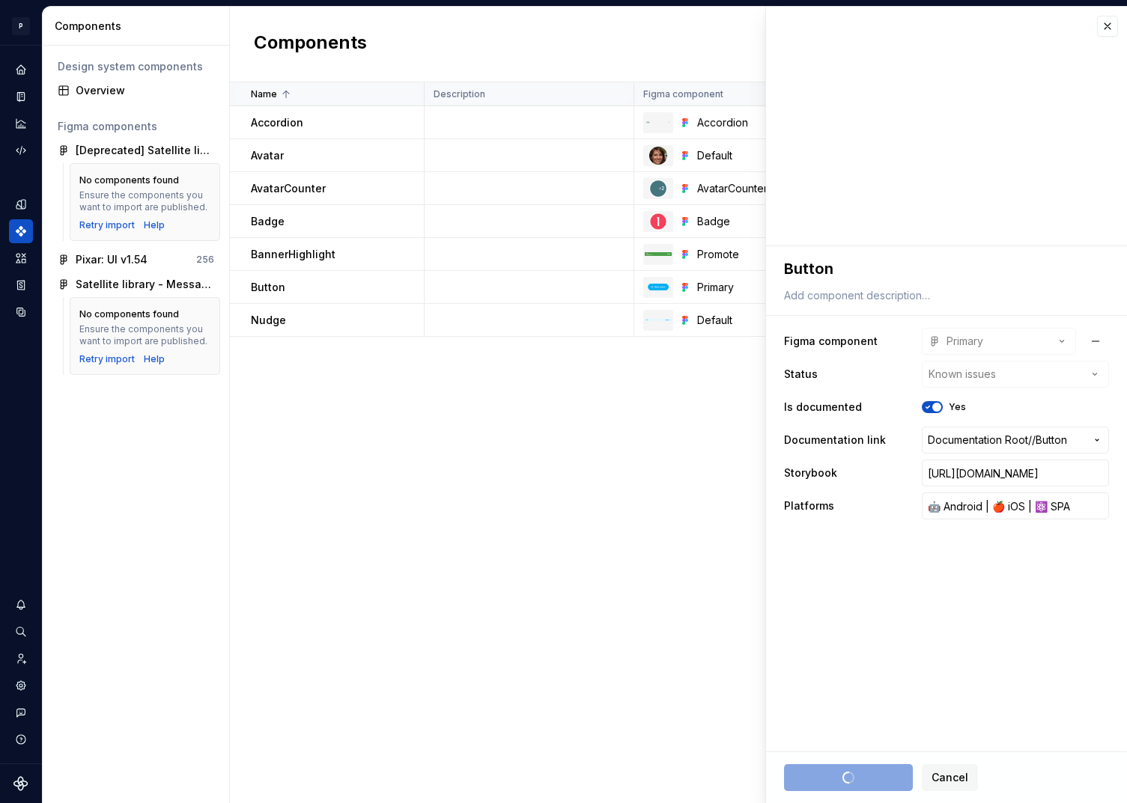
type textarea "*"
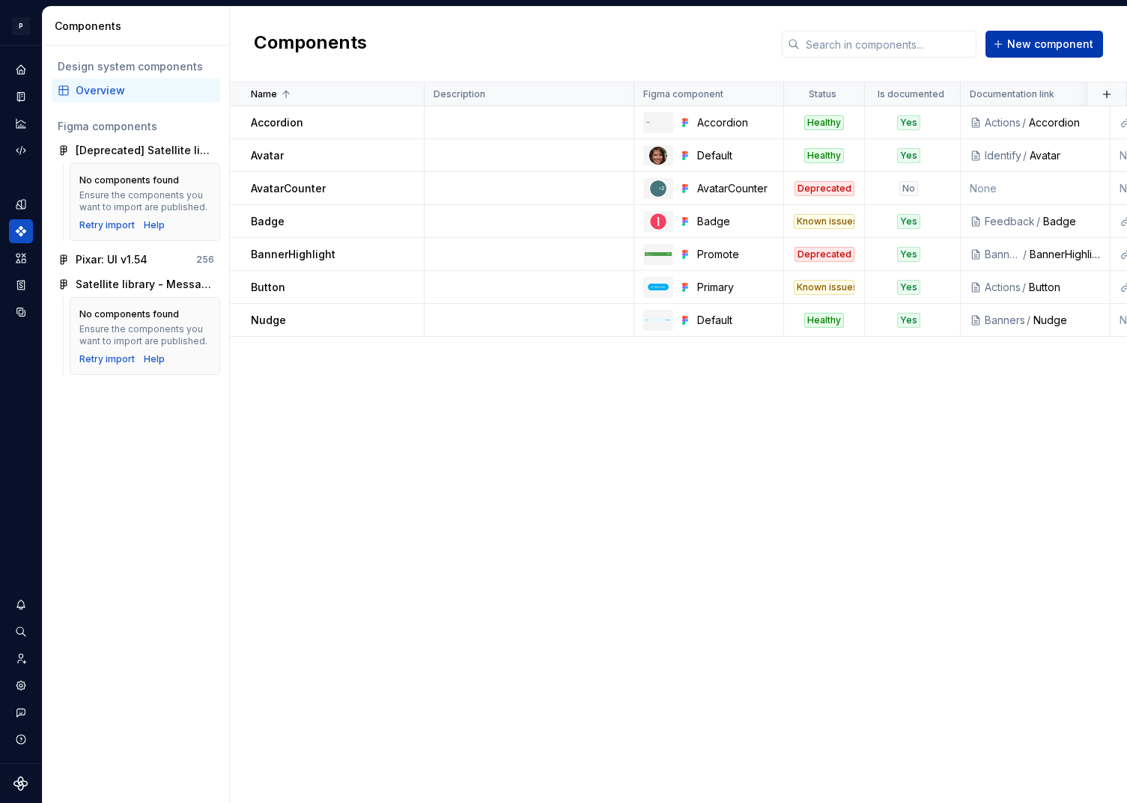
click at [1027, 49] on span "New component" at bounding box center [1050, 44] width 86 height 15
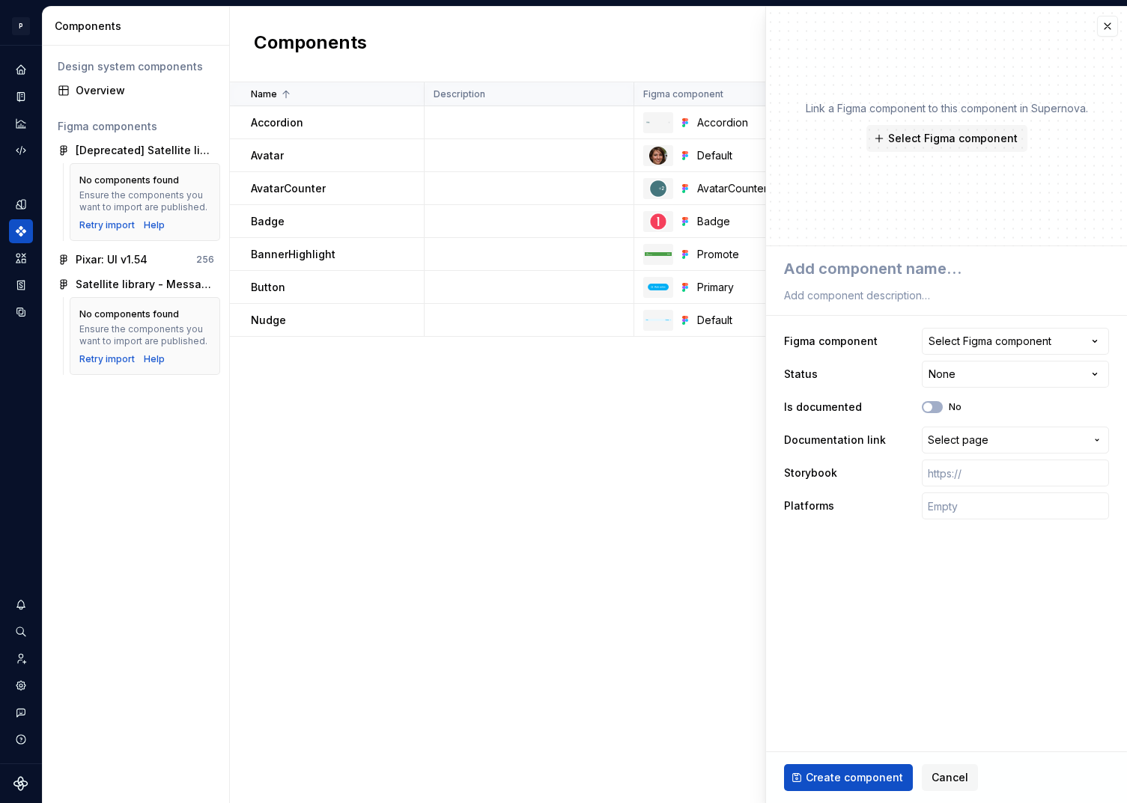
type textarea "*"
type textarea "B"
type textarea "*"
type textarea "Bu"
type textarea "*"
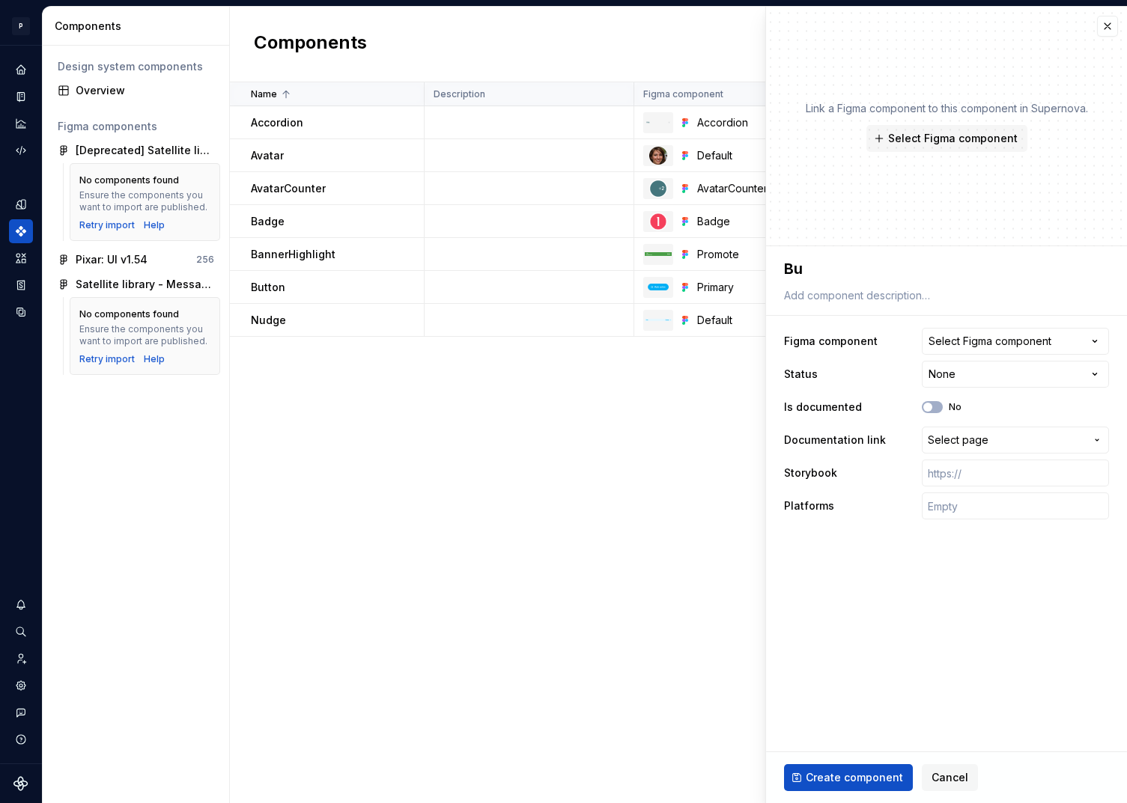
type textarea "But"
type textarea "*"
type textarea "Butto"
type textarea "*"
type textarea "Button"
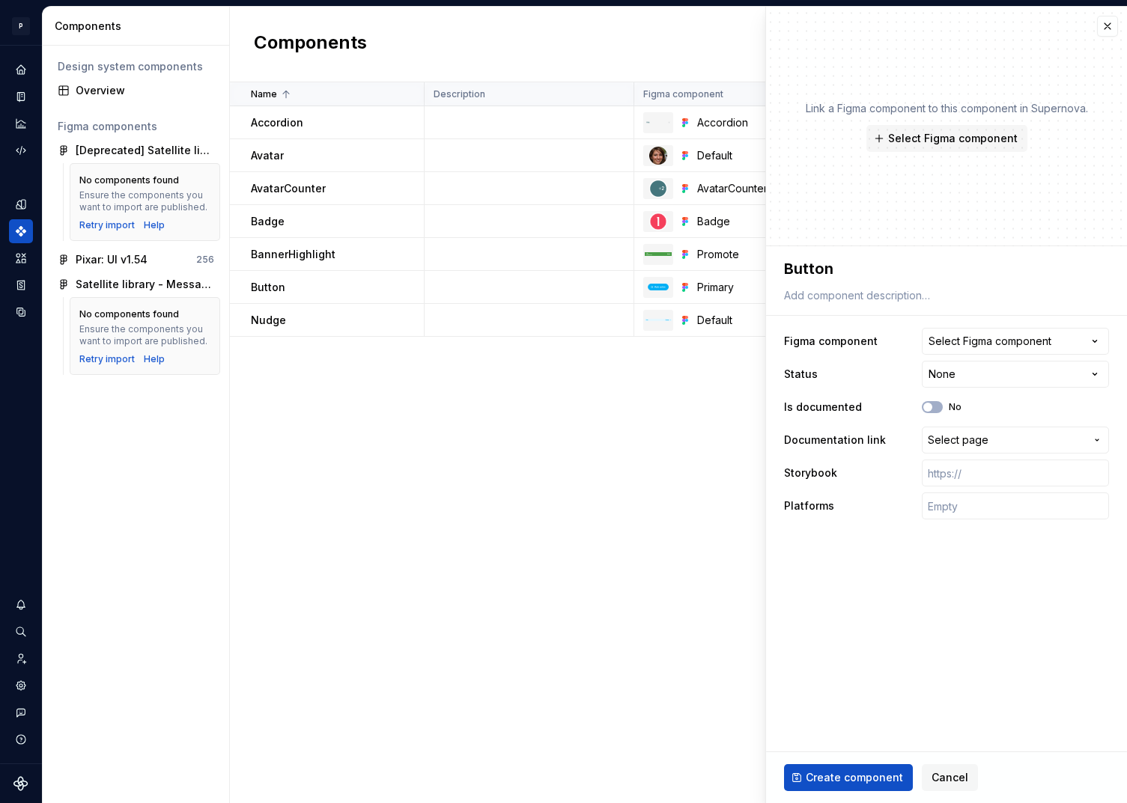
type textarea "*"
type textarea "ButtonB"
type textarea "*"
type textarea "ButtonBr"
type textarea "*"
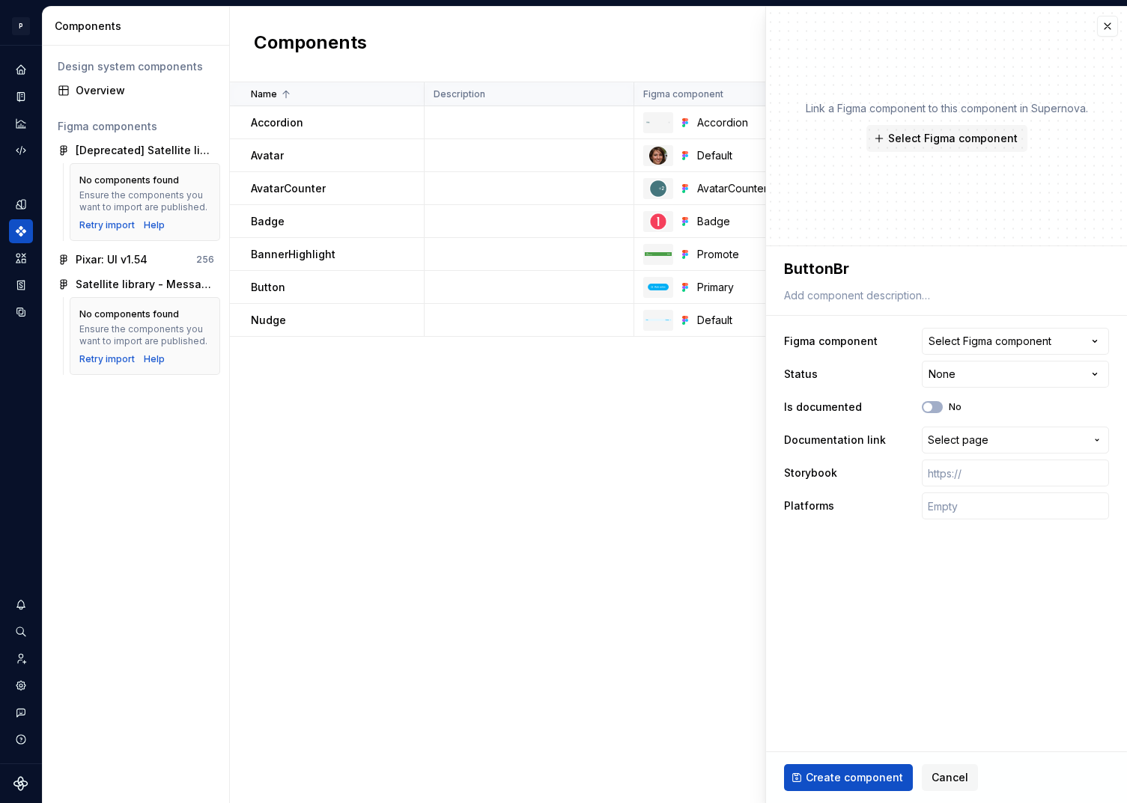
type textarea "ButtonBra"
type textarea "*"
type textarea "ButtonBran"
type textarea "*"
type textarea "ButtonBrand"
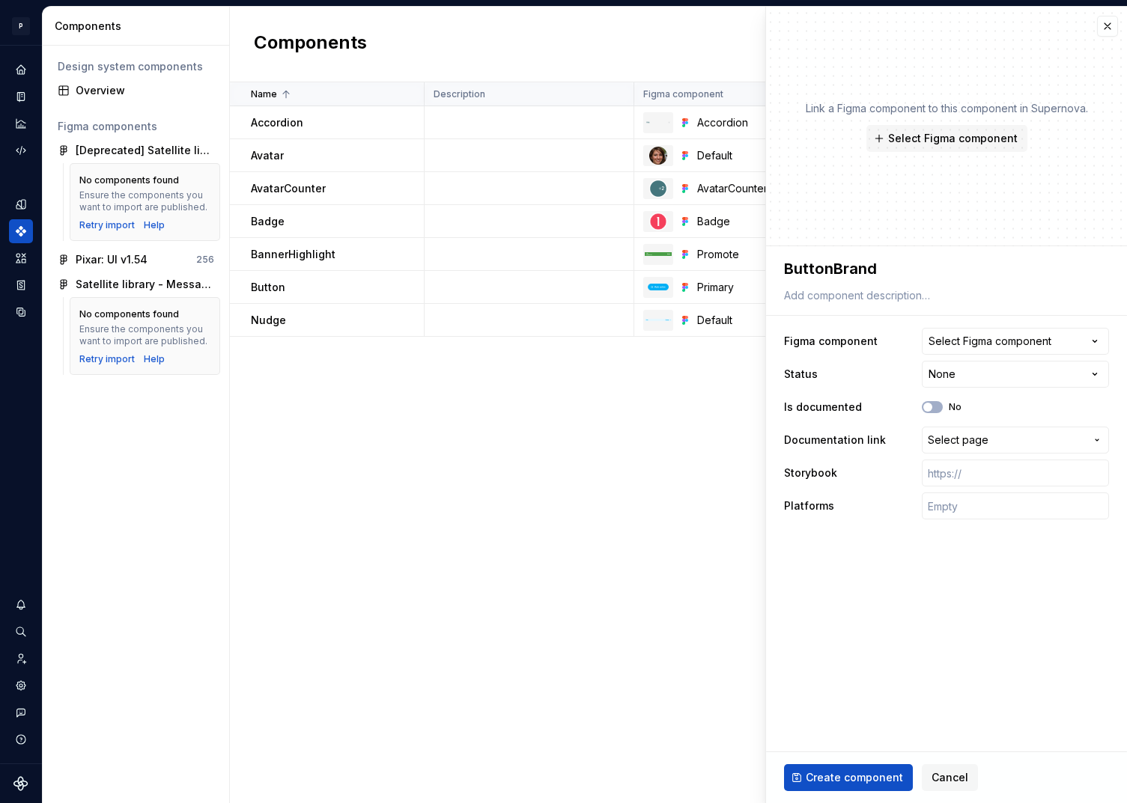
type textarea "*"
type textarea "ButtonBrande"
type textarea "*"
type textarea "ButtonBranded"
click at [939, 131] on span "Select Figma component" at bounding box center [953, 138] width 130 height 15
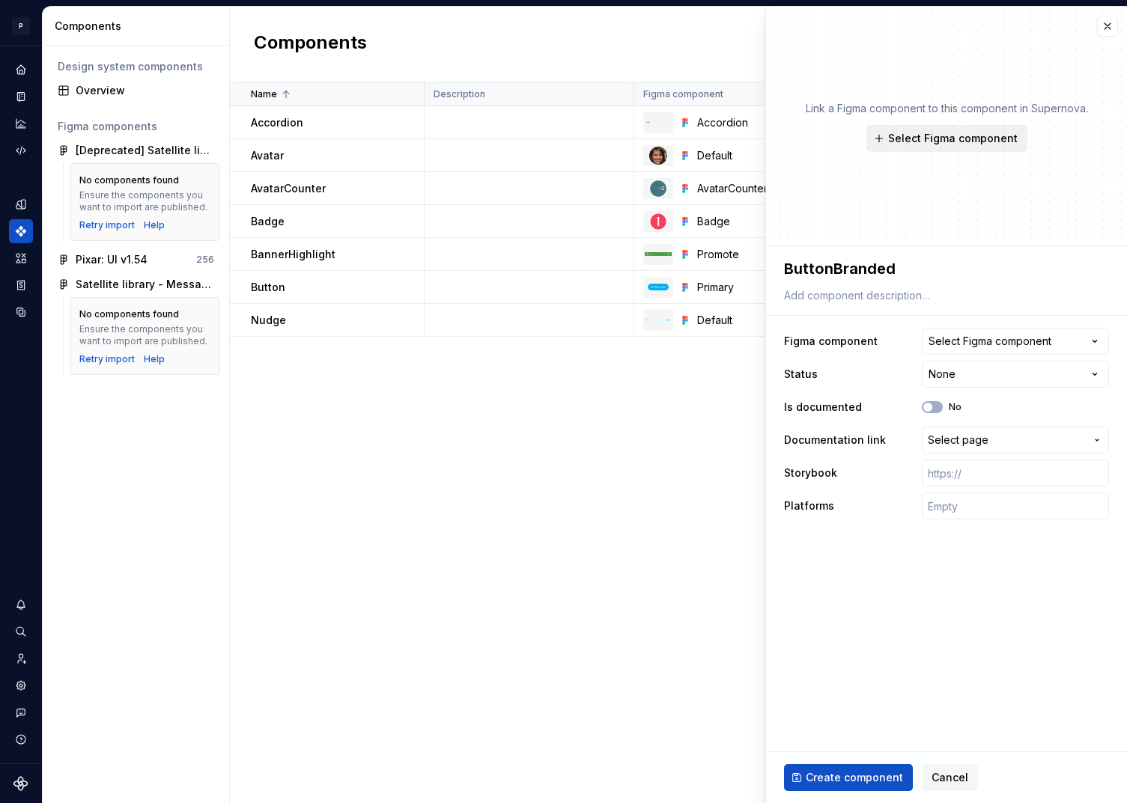
type textarea "*"
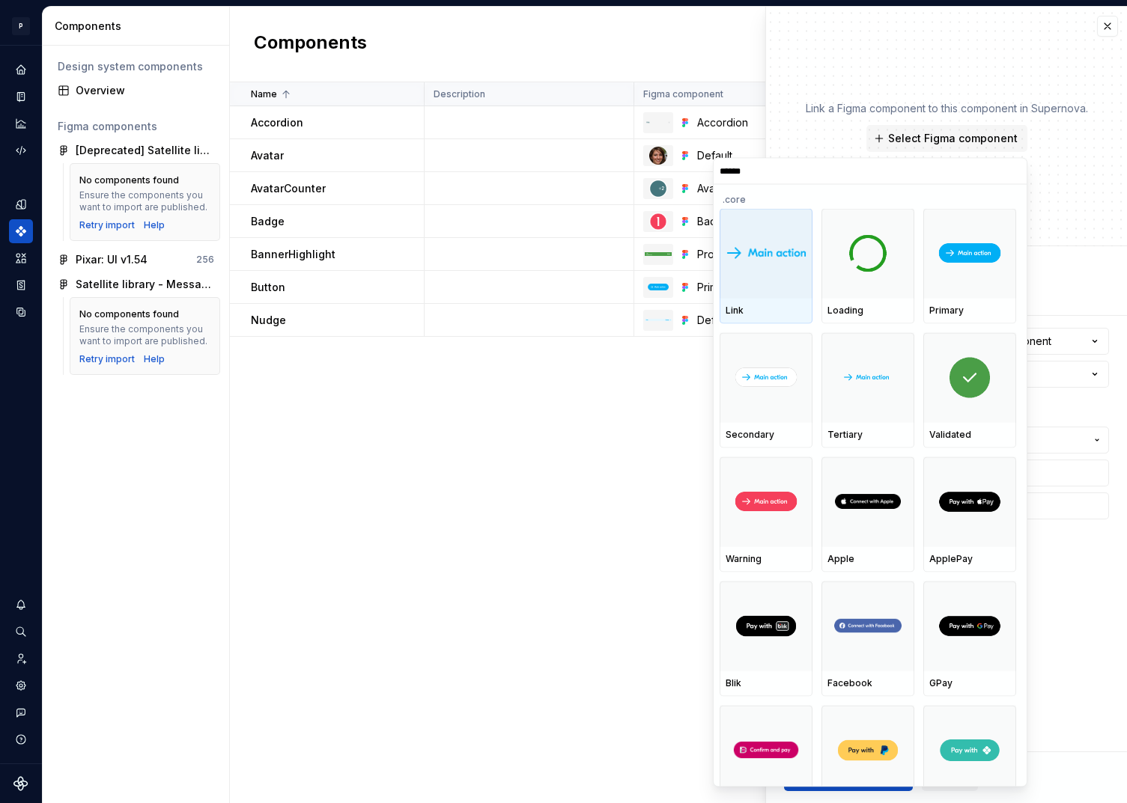
type input "*******"
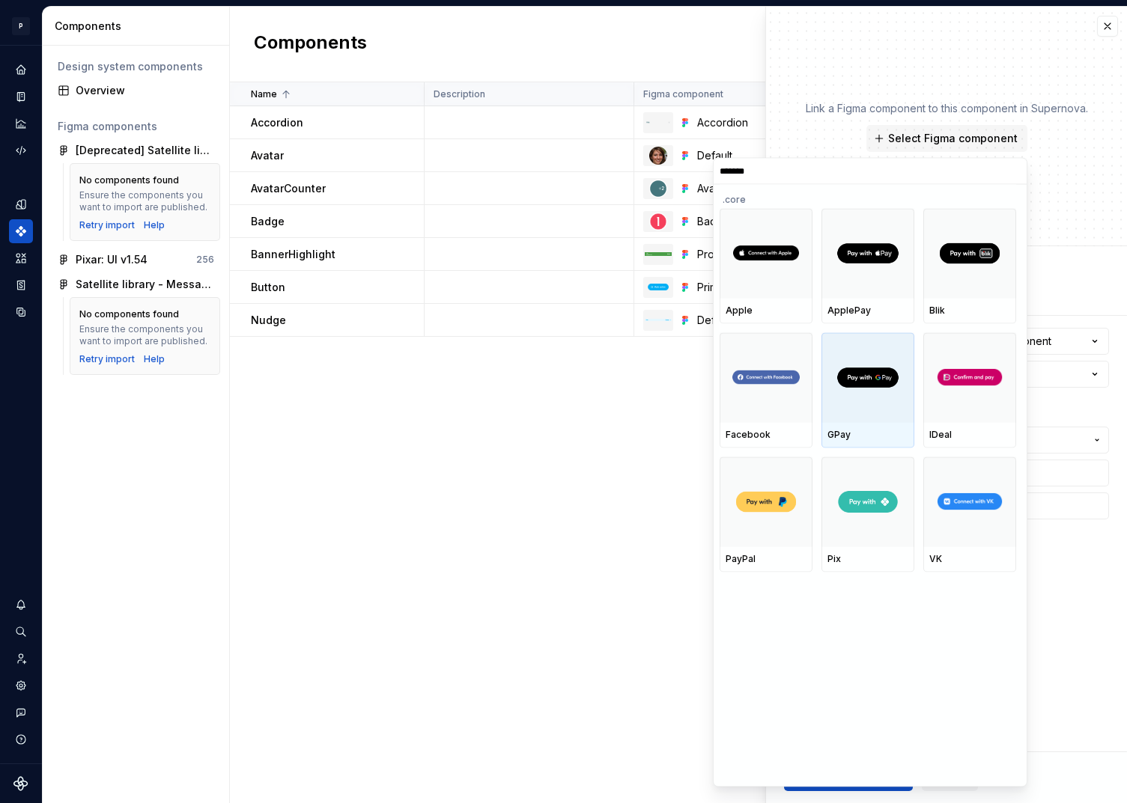
click at [886, 390] on img at bounding box center [867, 377] width 81 height 33
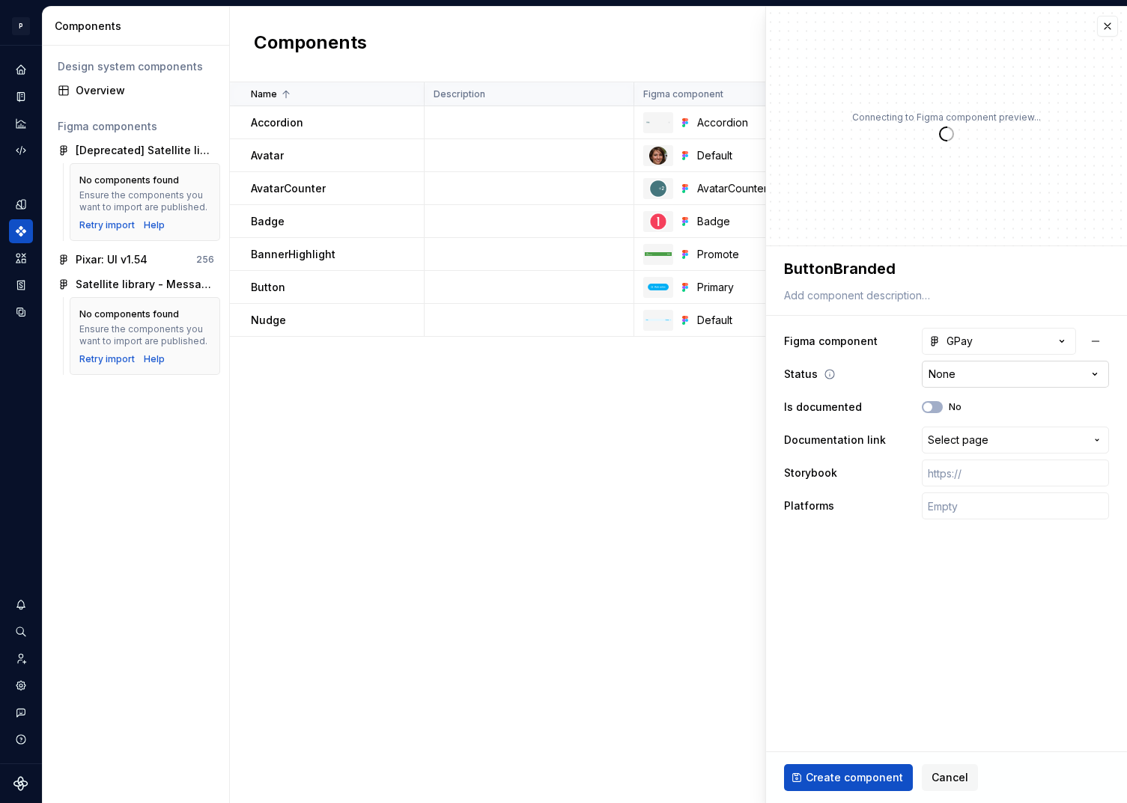
type textarea "*"
click at [1016, 376] on html "P pixar SO Design system data Components Design system components Overview Figm…" at bounding box center [563, 401] width 1127 height 803
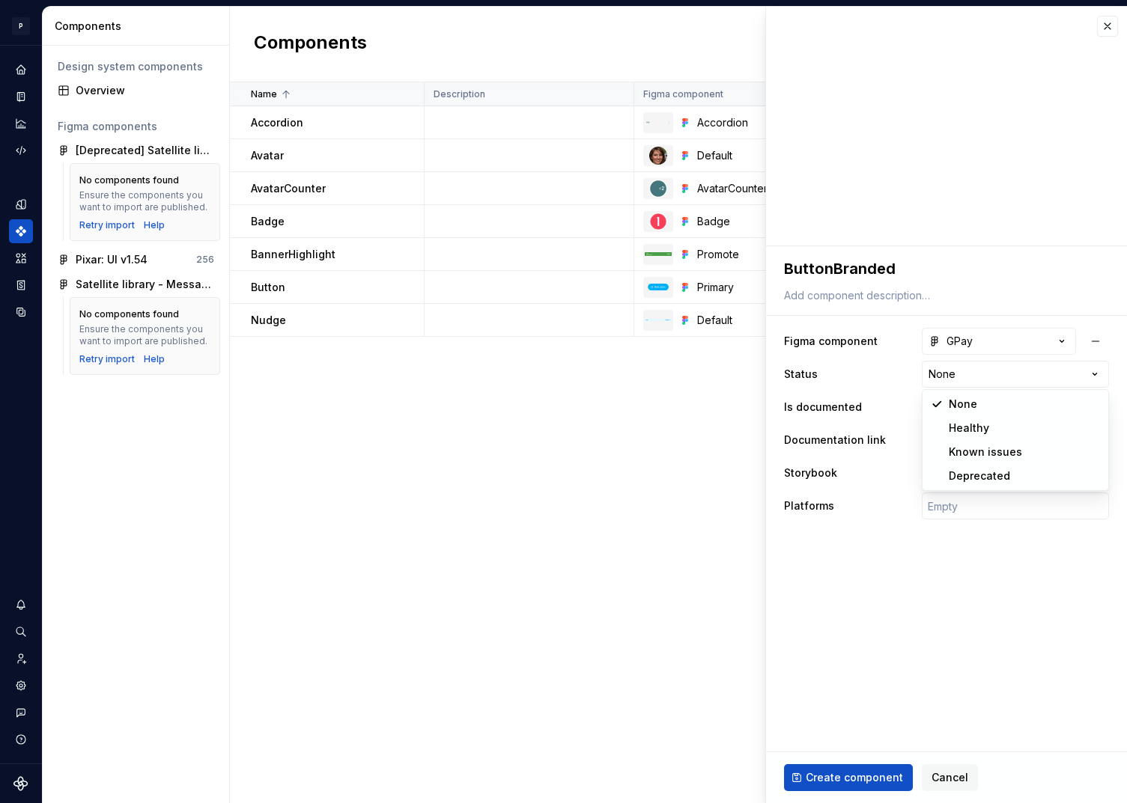
select select "**********"
type textarea "*"
click at [983, 441] on span "Select page" at bounding box center [957, 440] width 61 height 15
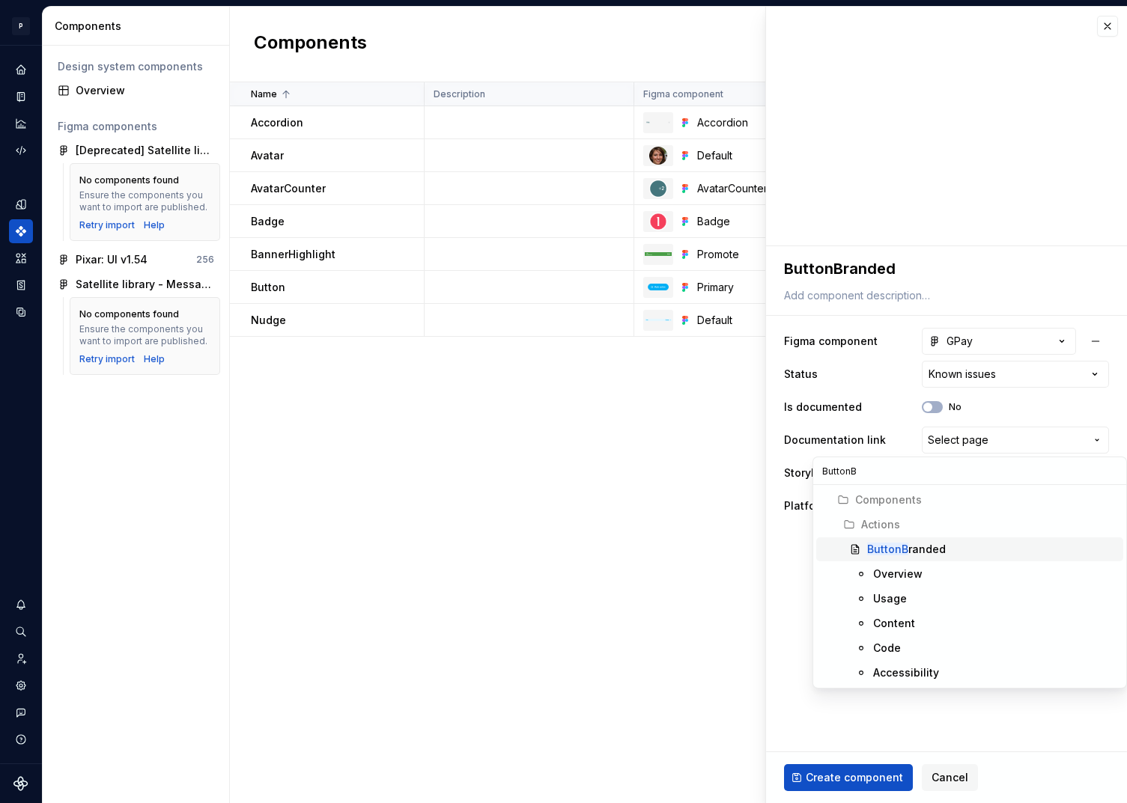
type input "ButtonB"
click at [930, 538] on span "ButtonB randed" at bounding box center [969, 549] width 307 height 24
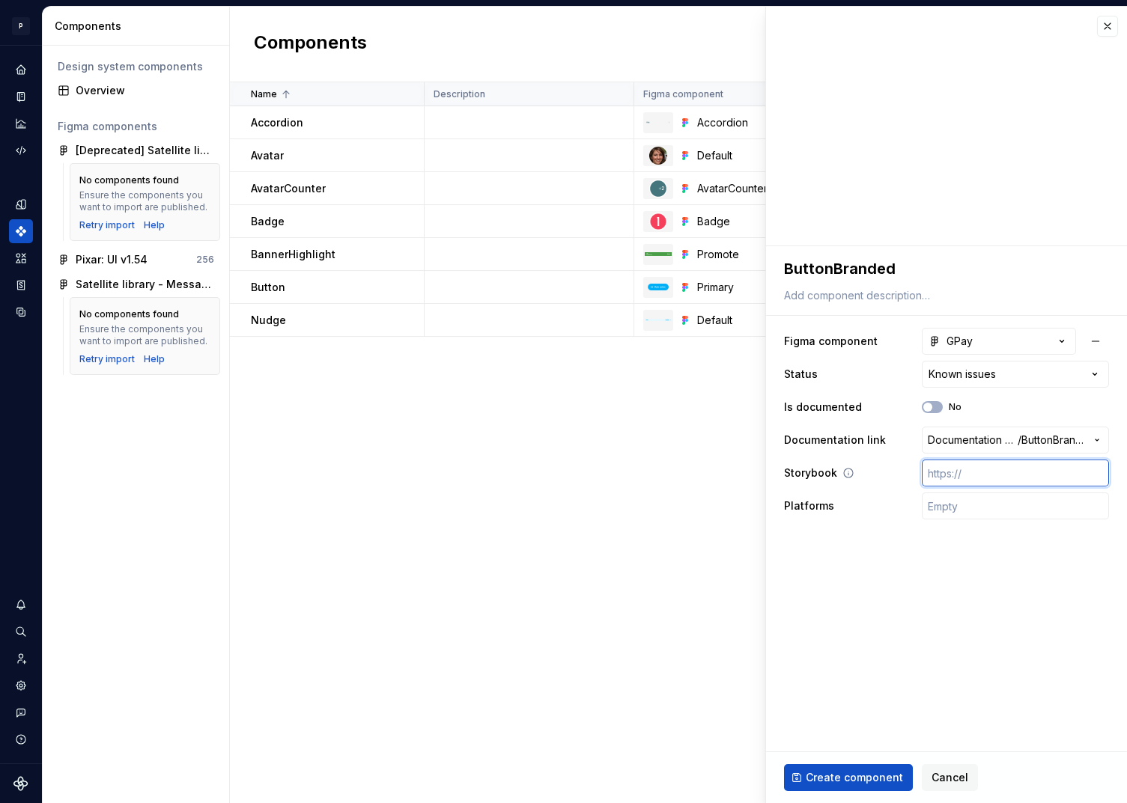
click at [982, 473] on input "text" at bounding box center [1015, 473] width 187 height 27
paste input "[URL][DOMAIN_NAME]"
type textarea "*"
type input "[URL][DOMAIN_NAME]"
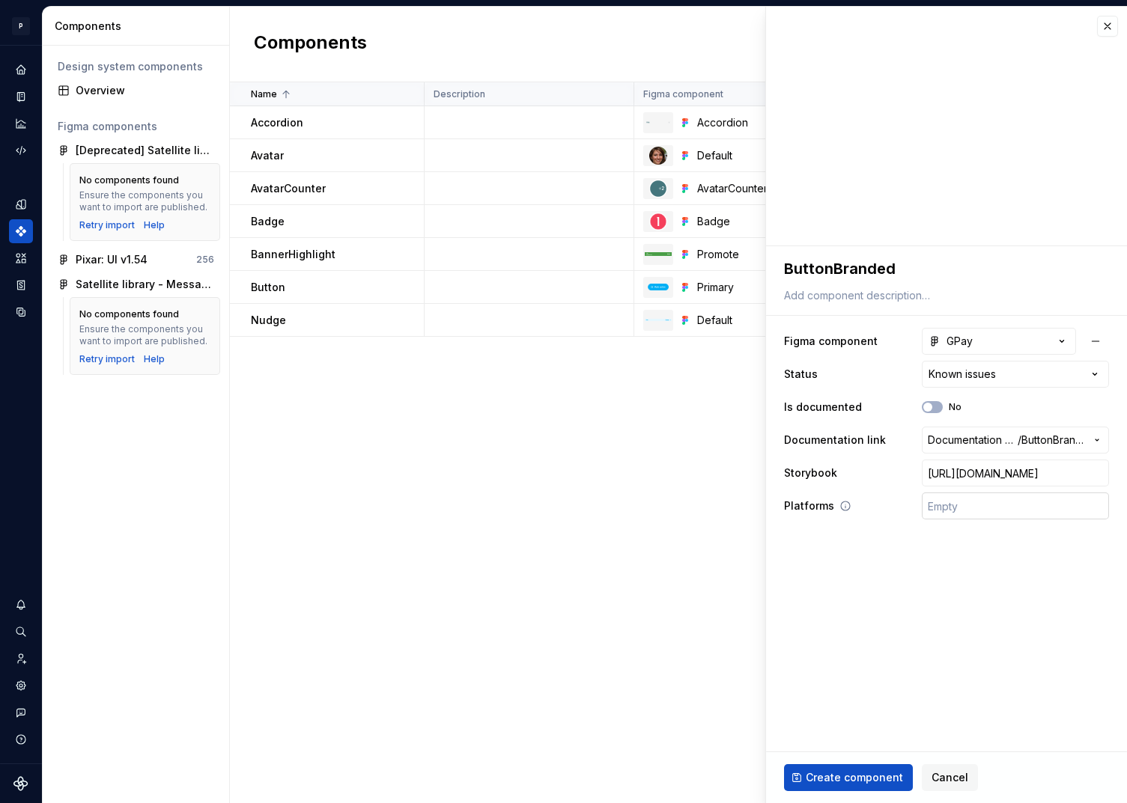
type textarea "*"
click at [986, 512] on input "text" at bounding box center [1015, 506] width 187 height 27
type input "🤖 Android | 🍎 iOS | ⚛️ SPA"
click at [877, 774] on span "Create component" at bounding box center [853, 777] width 97 height 15
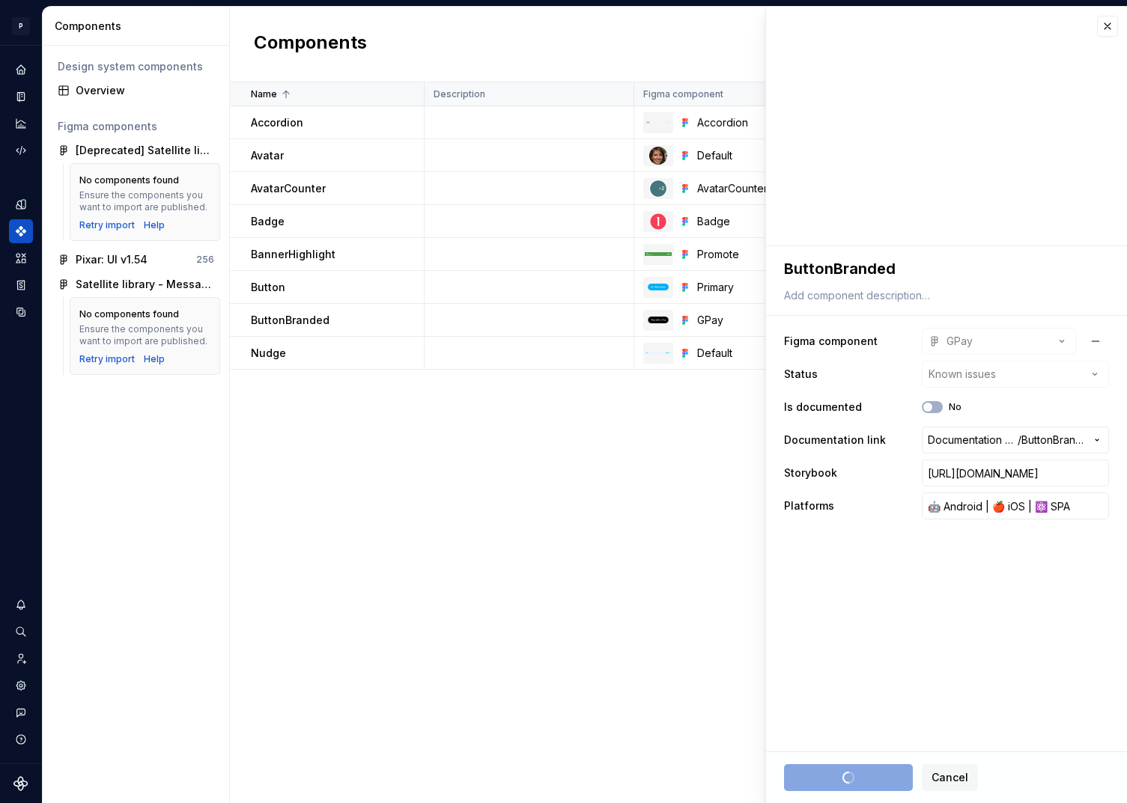
type textarea "*"
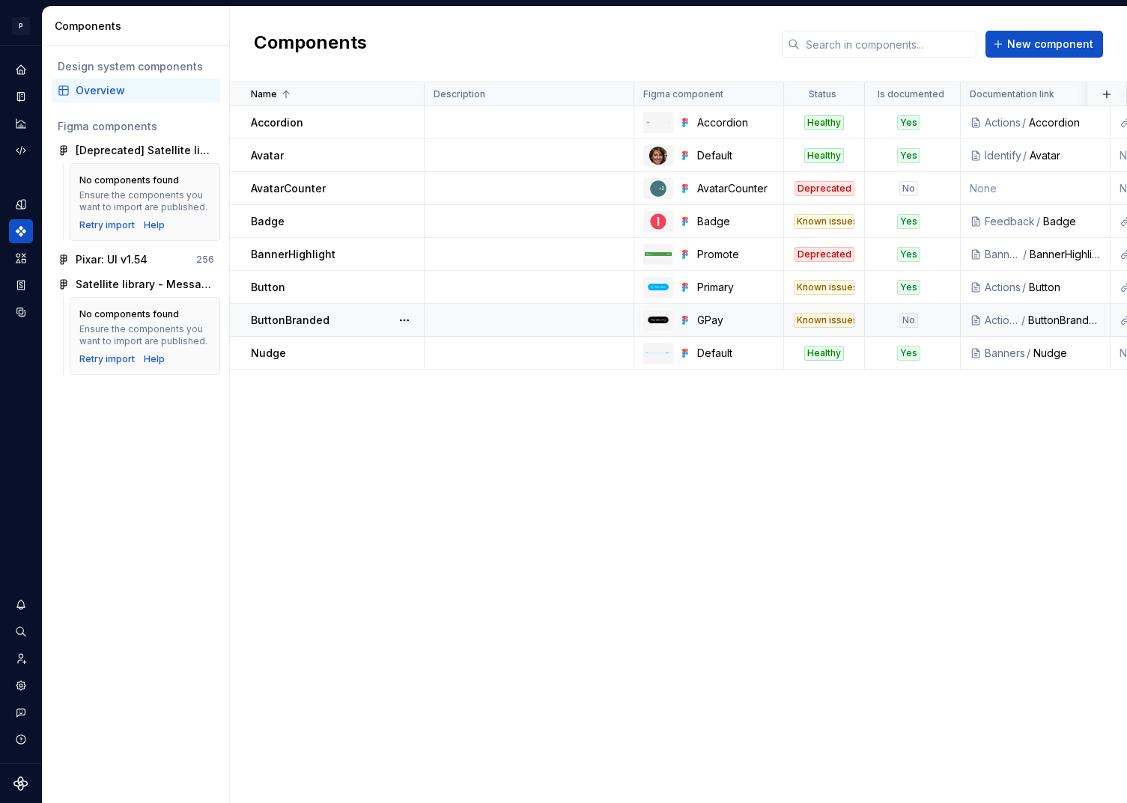
click at [350, 315] on div "ButtonBranded" at bounding box center [337, 320] width 172 height 15
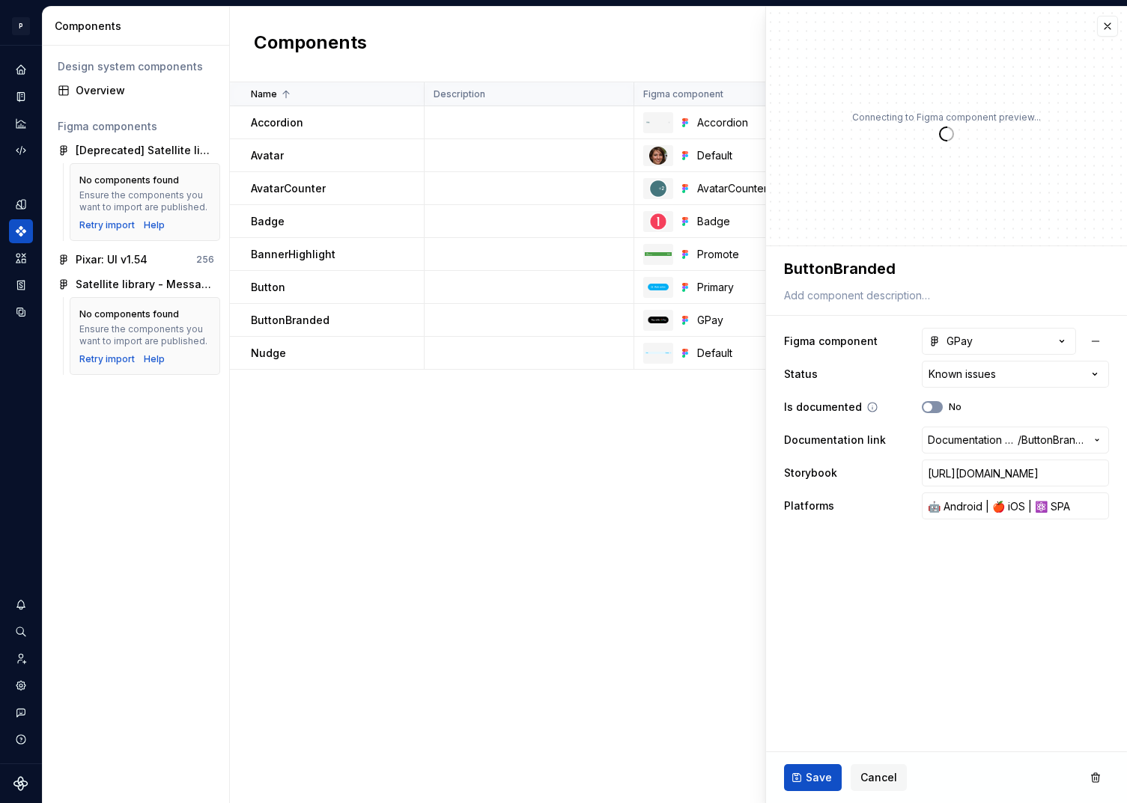
click at [939, 409] on button "No" at bounding box center [932, 407] width 21 height 12
click at [816, 777] on span "Save" at bounding box center [818, 777] width 26 height 15
click at [1114, 31] on button "button" at bounding box center [1107, 26] width 21 height 21
click at [1109, 25] on button "button" at bounding box center [1107, 26] width 21 height 21
click at [687, 670] on div "Name Description Figma component Status Is documented Documentation link Storyb…" at bounding box center [678, 442] width 897 height 721
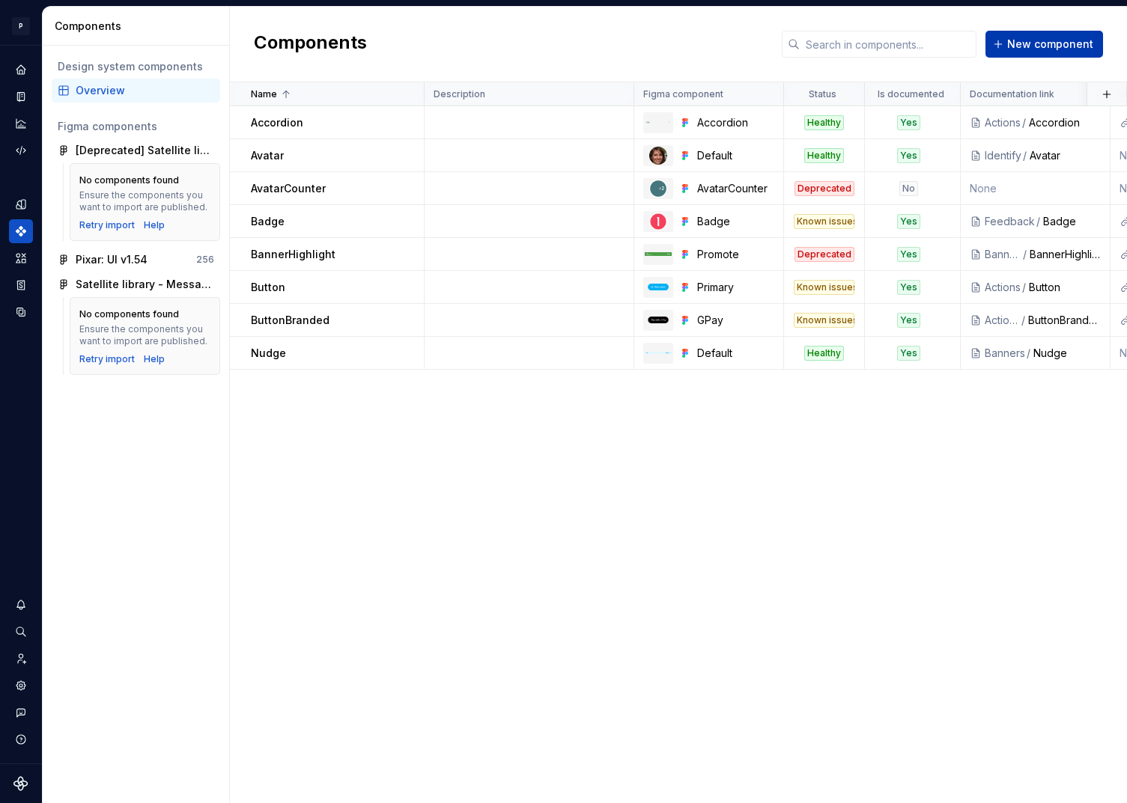
click at [1026, 47] on span "New component" at bounding box center [1050, 44] width 86 height 15
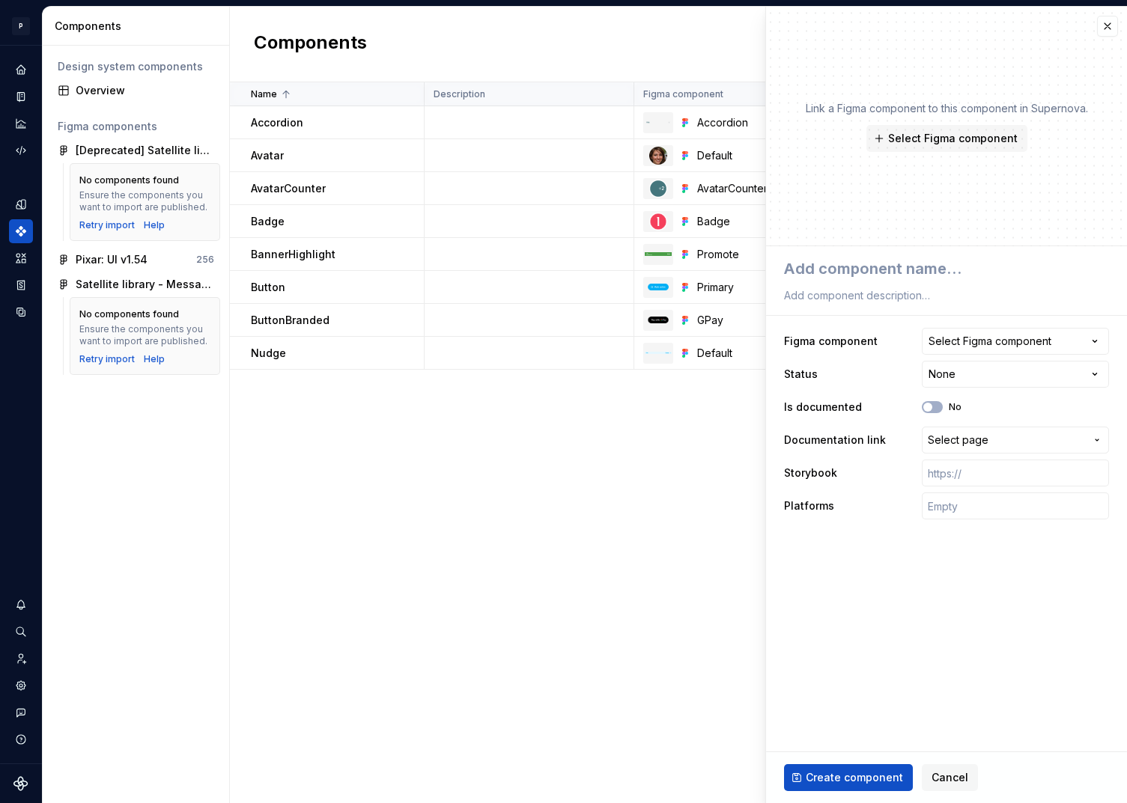
type textarea "*"
type textarea "B"
type textarea "*"
type textarea "Bu"
type textarea "*"
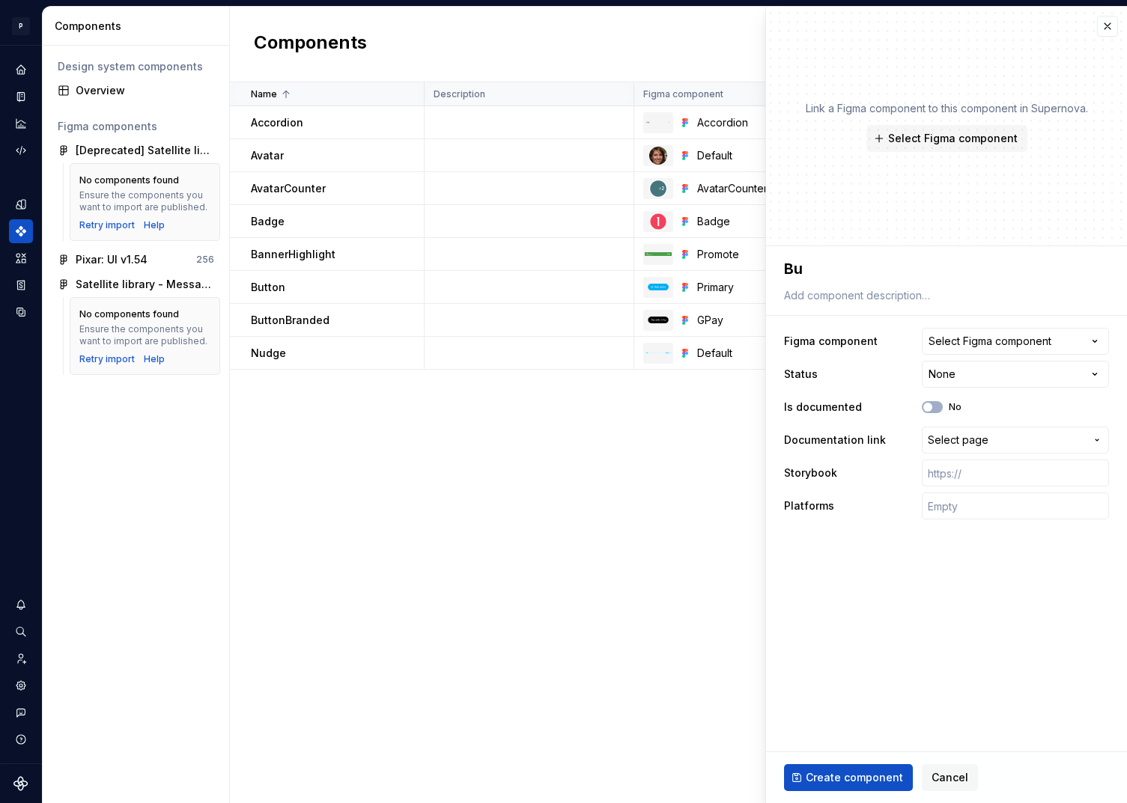
type textarea "But"
type textarea "*"
type textarea "Butto"
type textarea "*"
type textarea "Button"
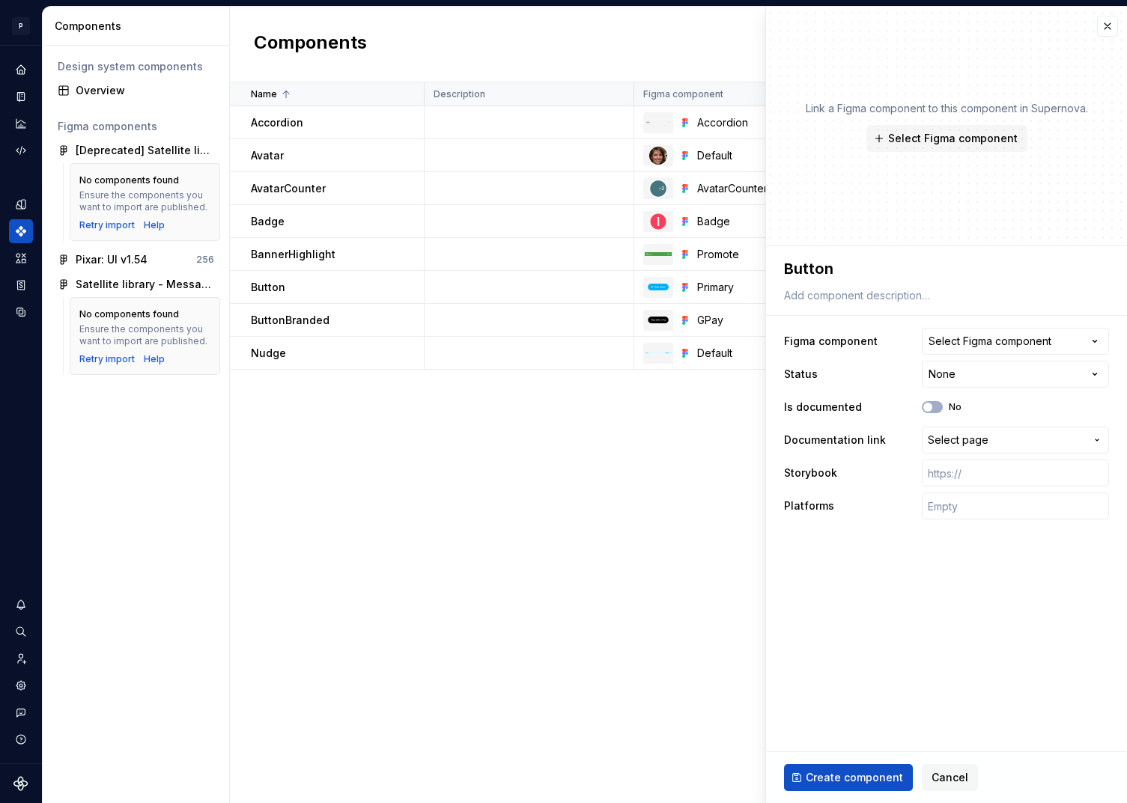
type textarea "*"
type textarea "ButtonF"
type textarea "*"
type textarea "ButtonFl"
type textarea "*"
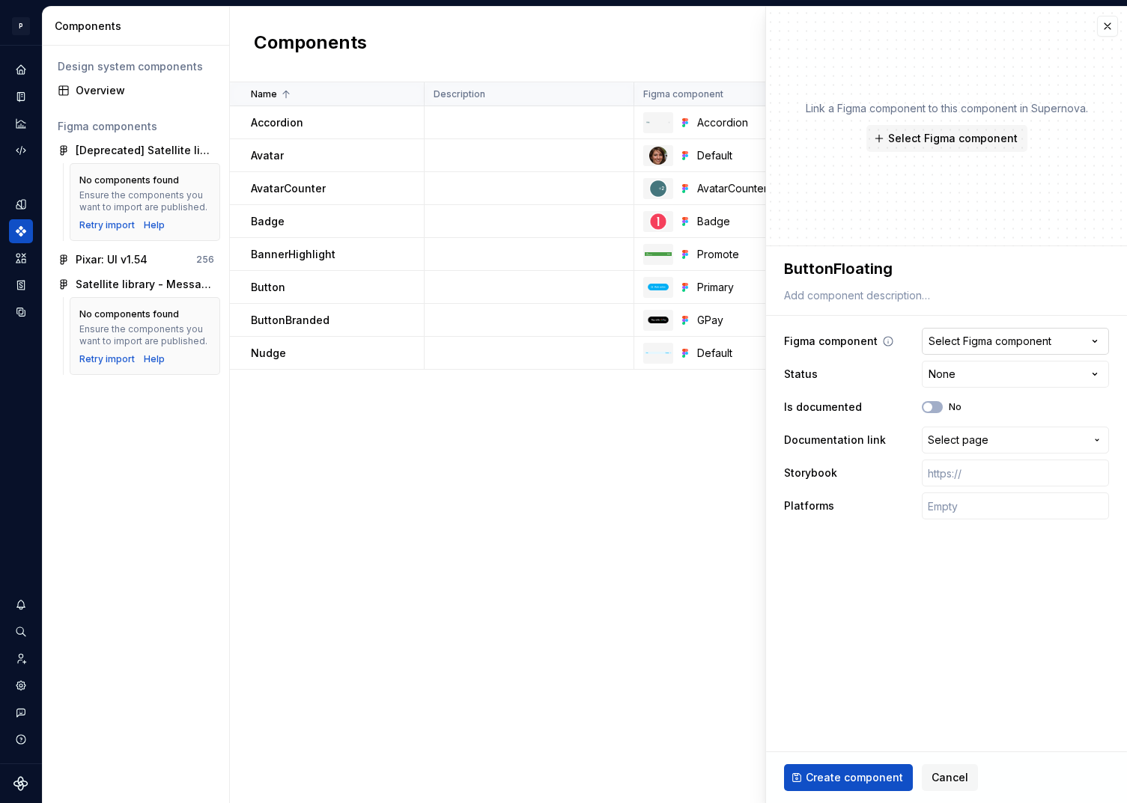
click at [1004, 350] on button "Select Figma component" at bounding box center [1015, 341] width 187 height 27
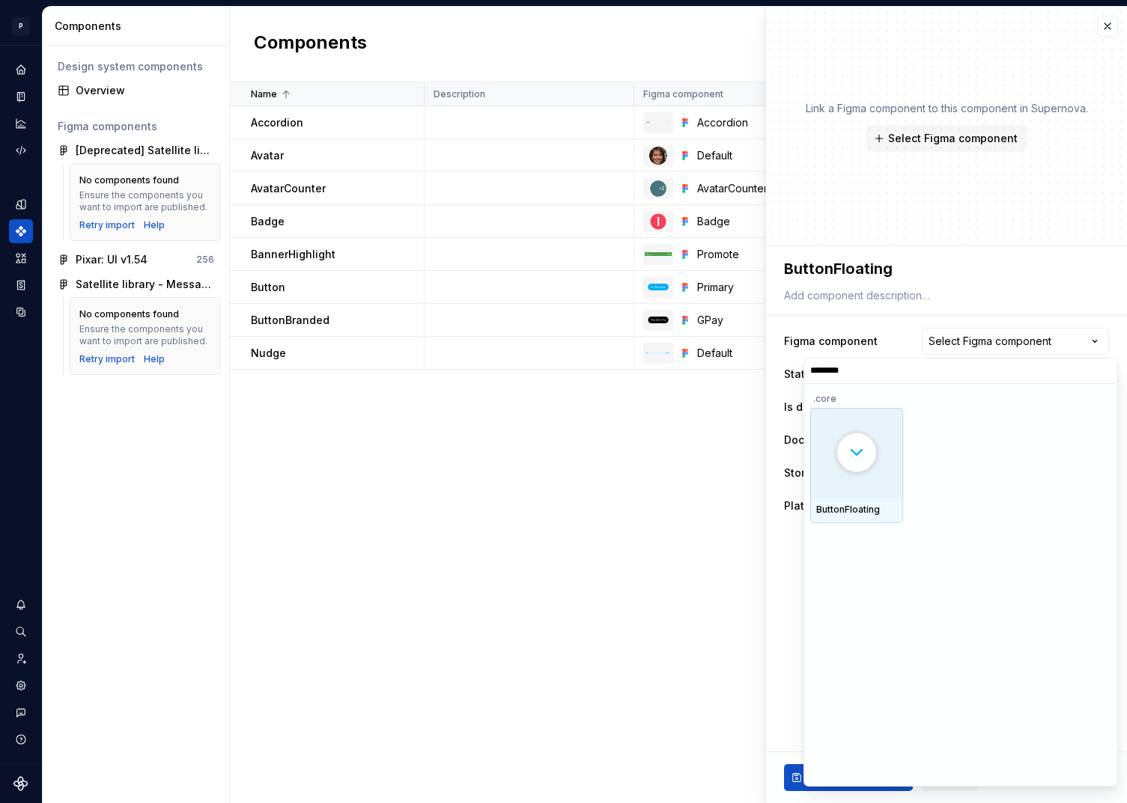
click at [861, 496] on div at bounding box center [856, 453] width 93 height 90
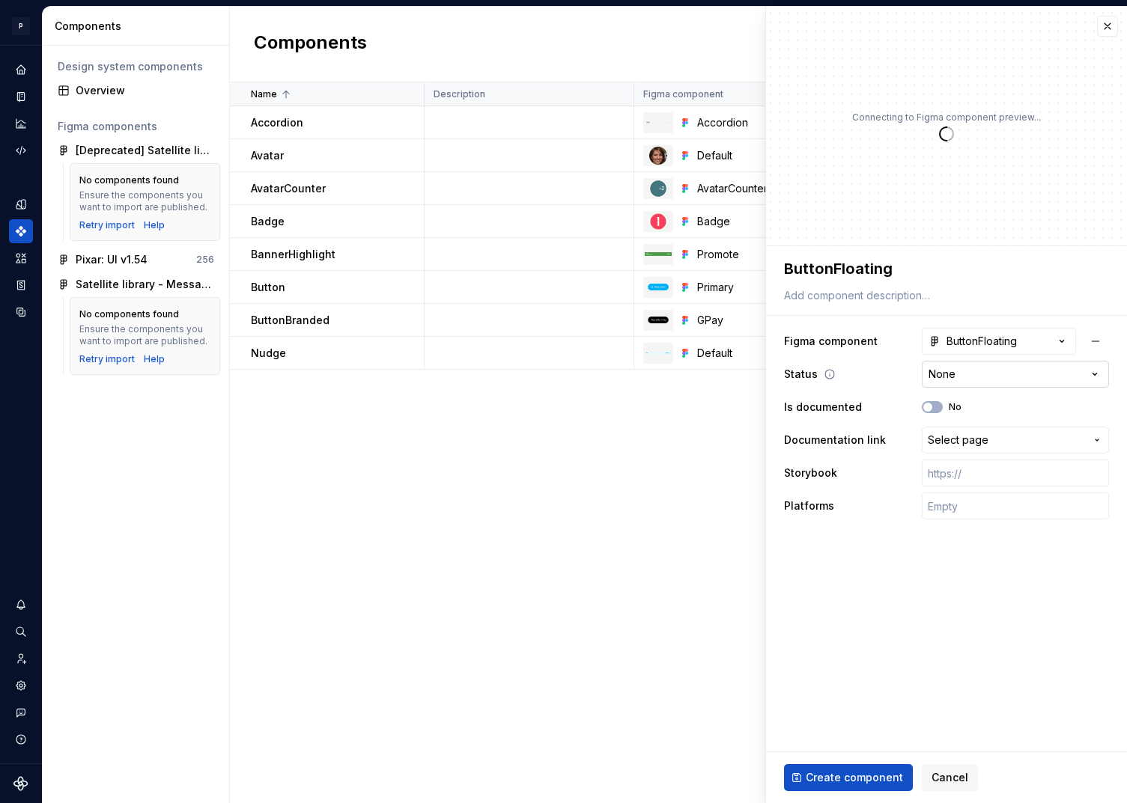
click at [965, 376] on html "P pixar SO Design system data Components Design system components Overview Figm…" at bounding box center [563, 401] width 1127 height 803
click at [937, 404] on button "No" at bounding box center [932, 407] width 21 height 12
click at [976, 445] on span "Select page" at bounding box center [957, 440] width 61 height 15
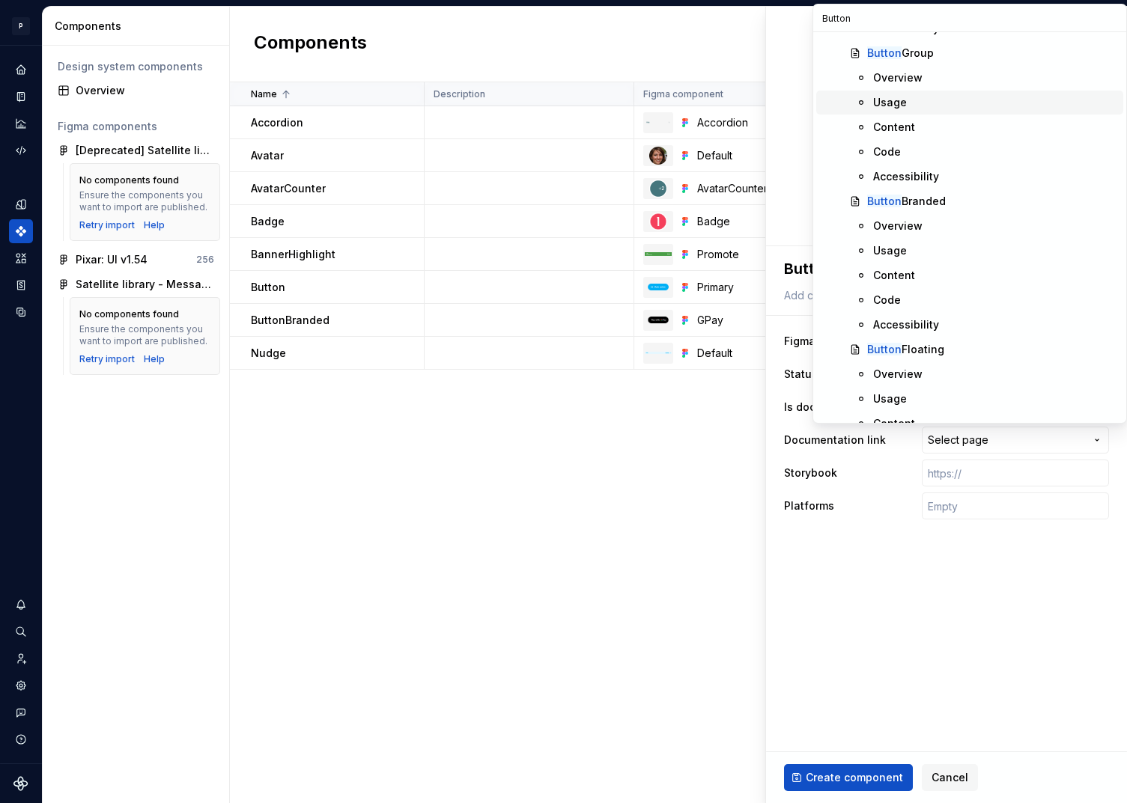
scroll to position [234, 0]
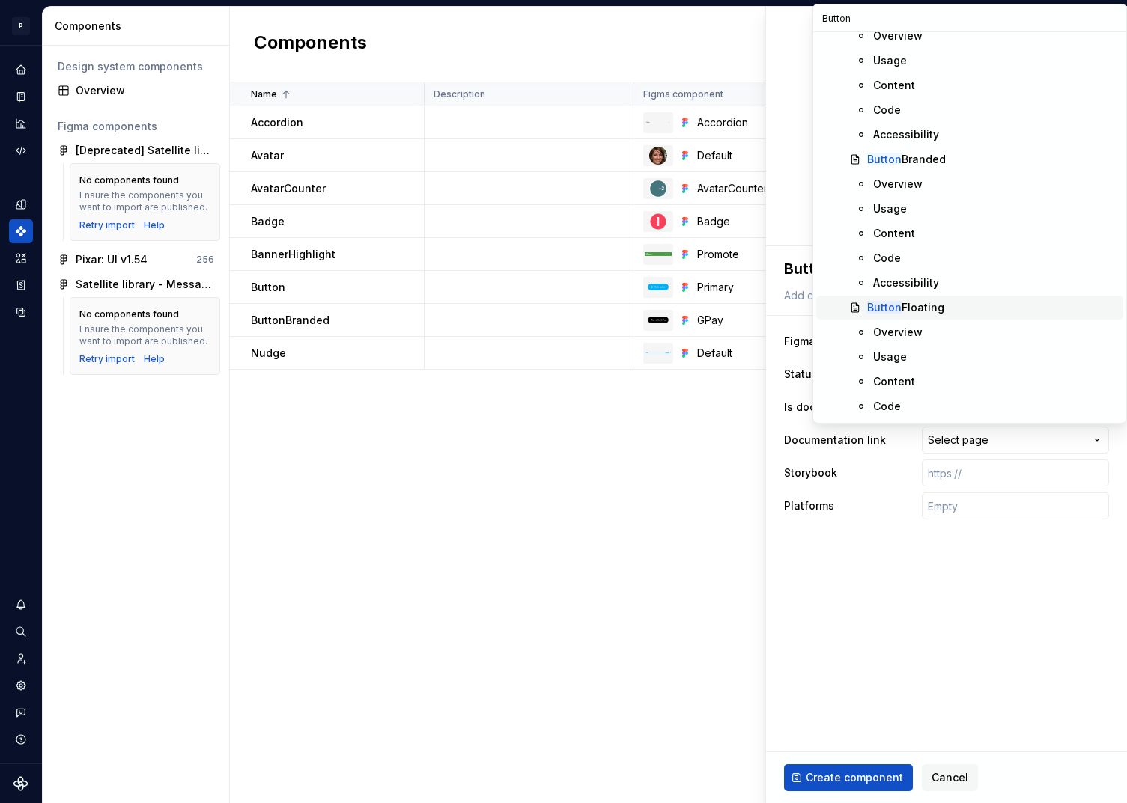
click at [906, 305] on div "Button Floating" at bounding box center [905, 307] width 77 height 15
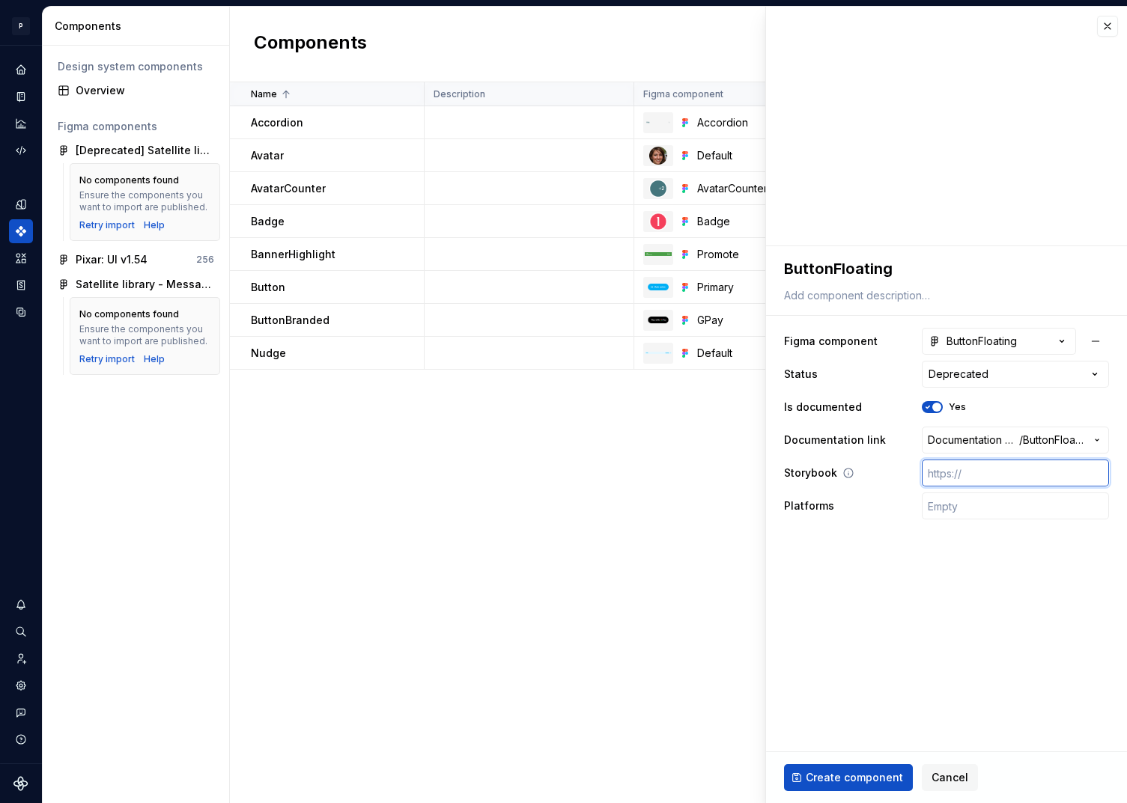
click at [997, 476] on input "text" at bounding box center [1015, 473] width 187 height 27
paste input "[URL][DOMAIN_NAME]"
click at [962, 503] on input "text" at bounding box center [1015, 506] width 187 height 27
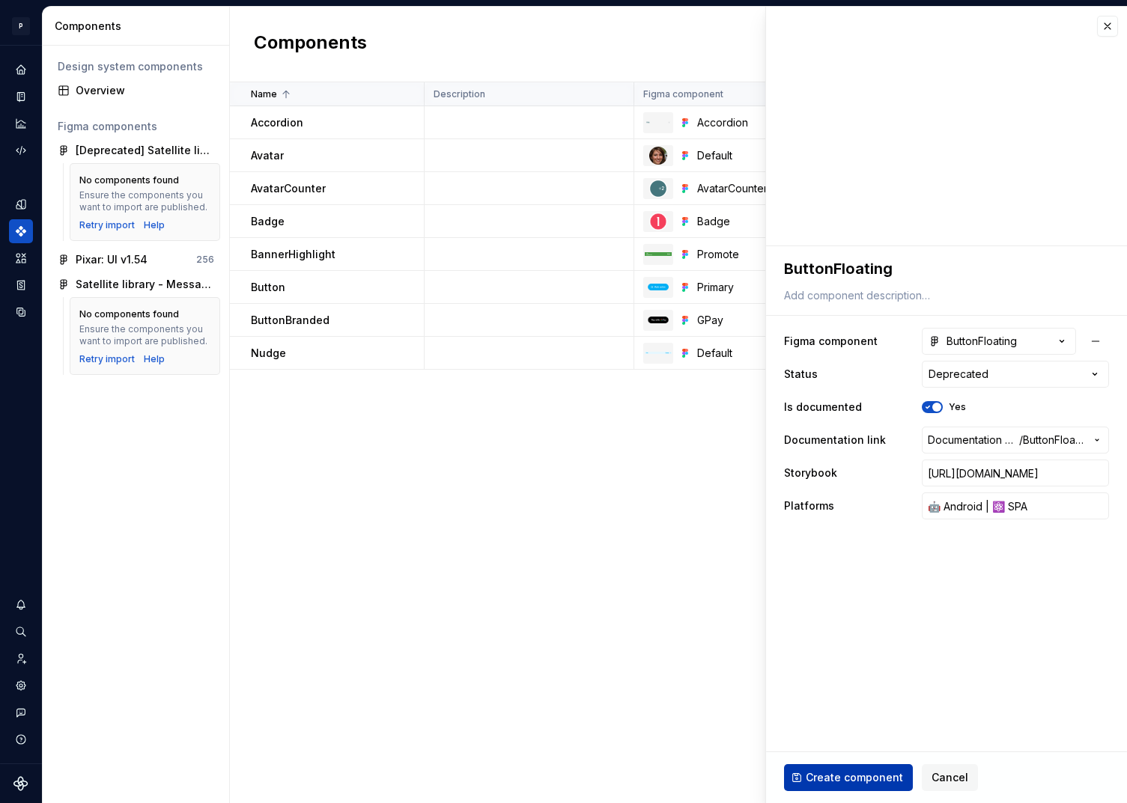
click at [839, 774] on span "Create component" at bounding box center [853, 777] width 97 height 15
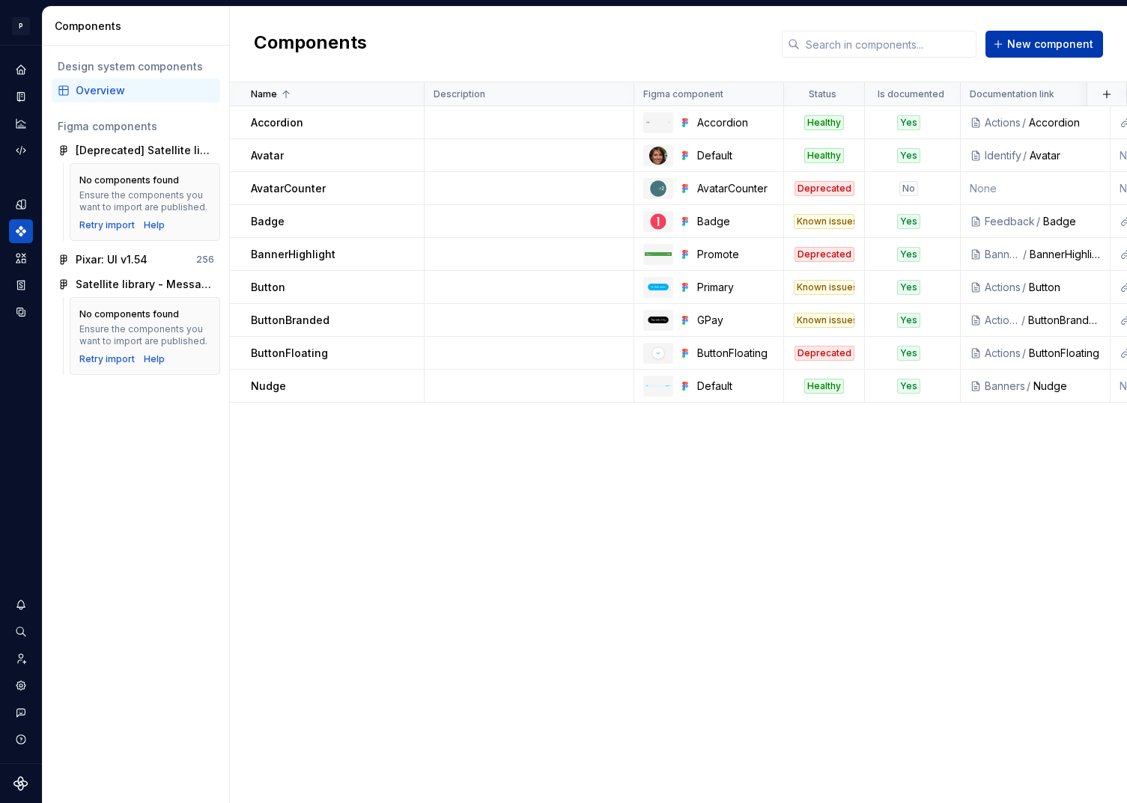
click at [1057, 40] on span "New component" at bounding box center [1050, 44] width 86 height 15
click at [1012, 46] on span "New component" at bounding box center [1050, 44] width 86 height 15
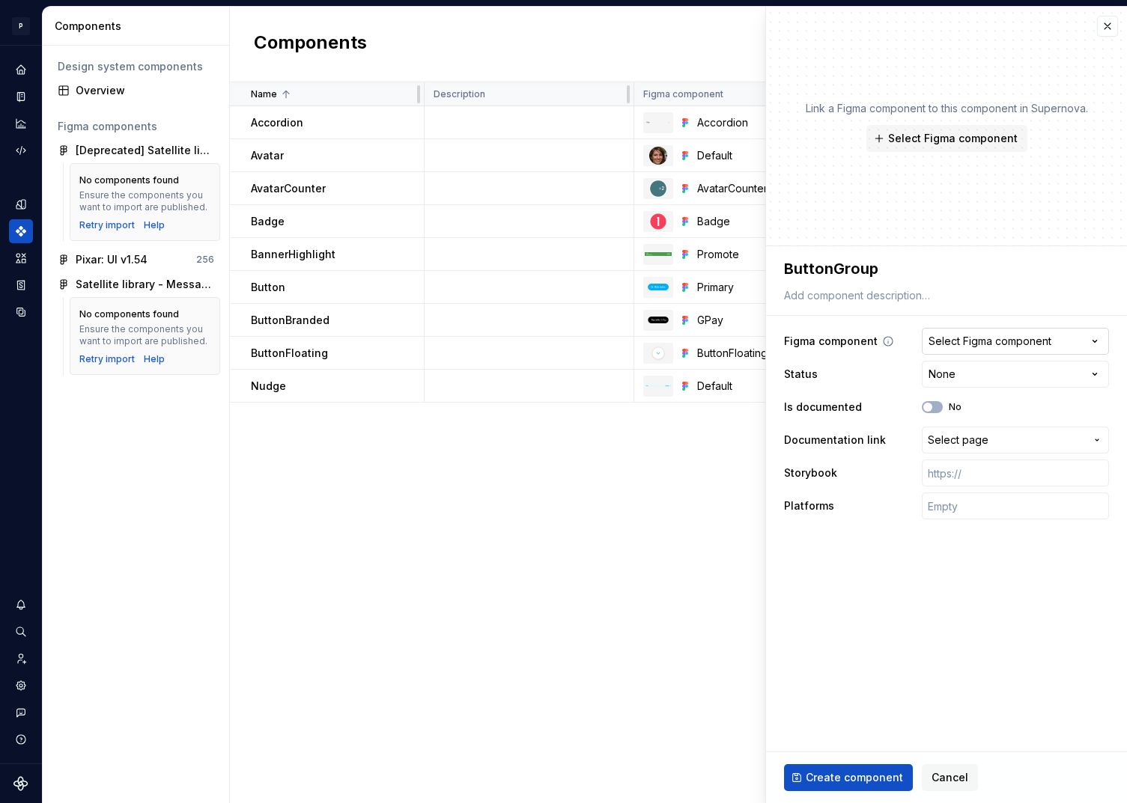
click at [985, 338] on div "Select Figma component" at bounding box center [989, 341] width 123 height 15
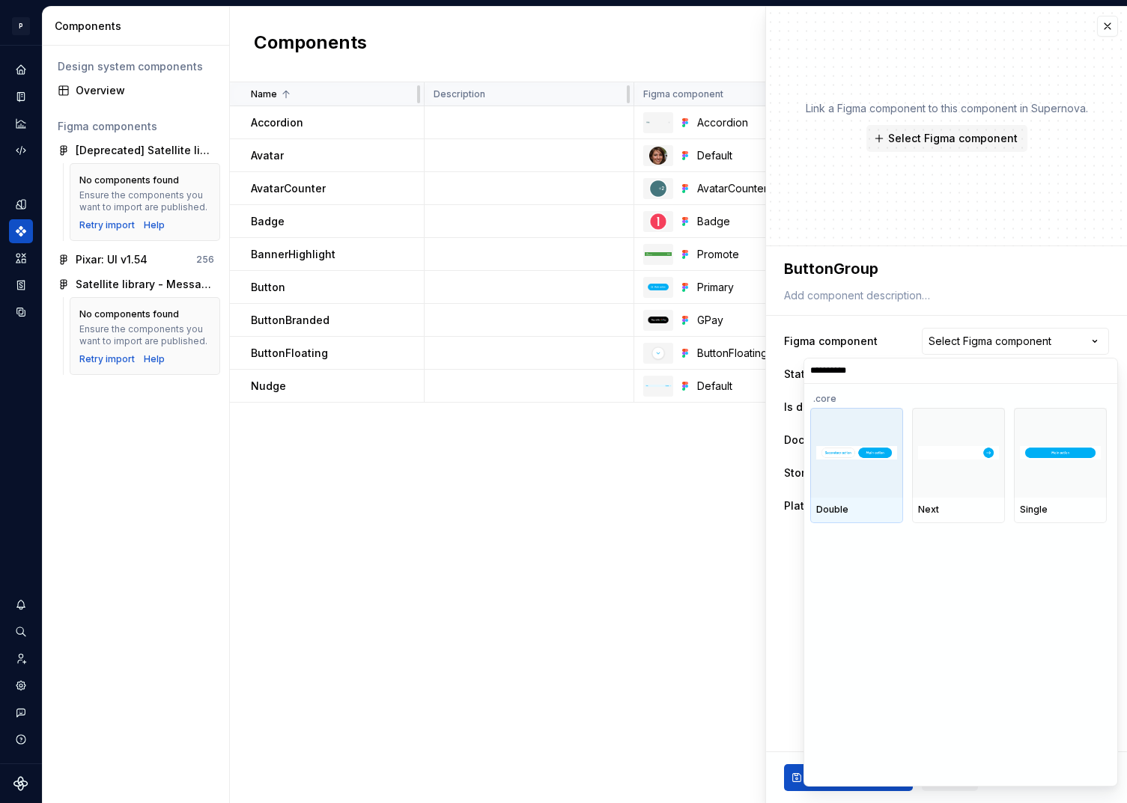
click at [871, 484] on div at bounding box center [856, 453] width 93 height 90
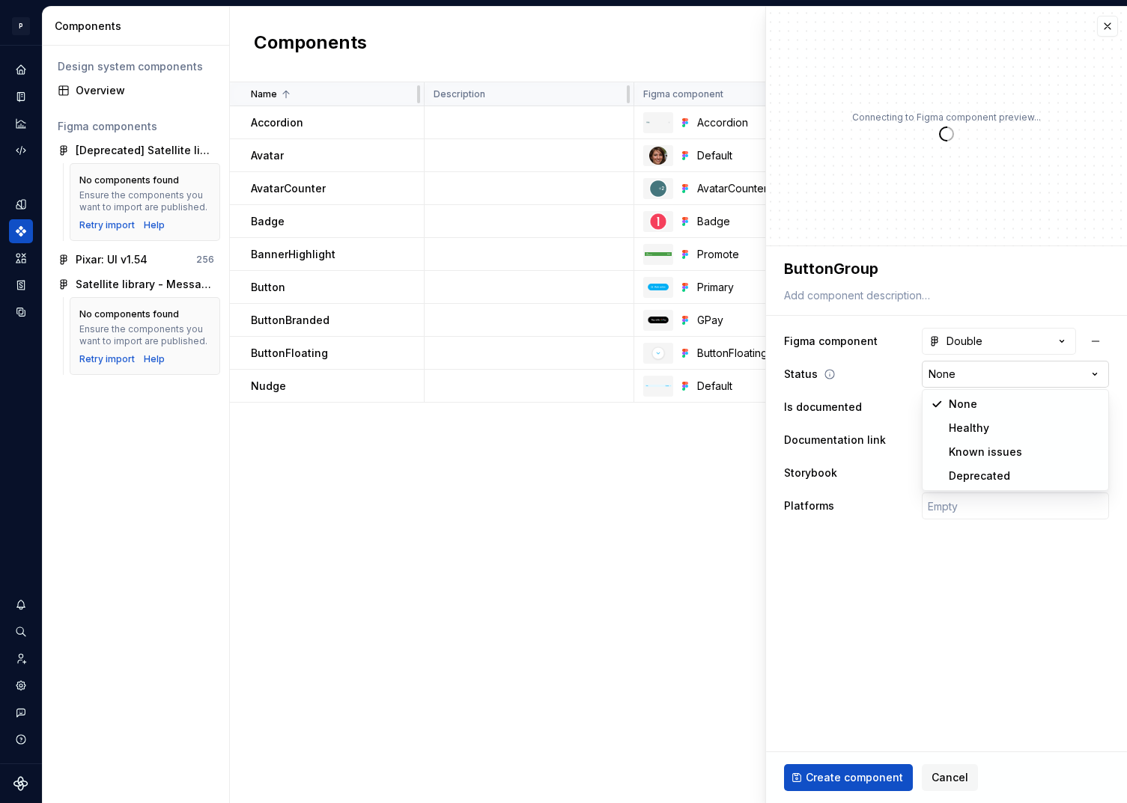
click at [989, 374] on html "P pixar SO Design system data Components Design system components Overview Figm…" at bounding box center [563, 401] width 1127 height 803
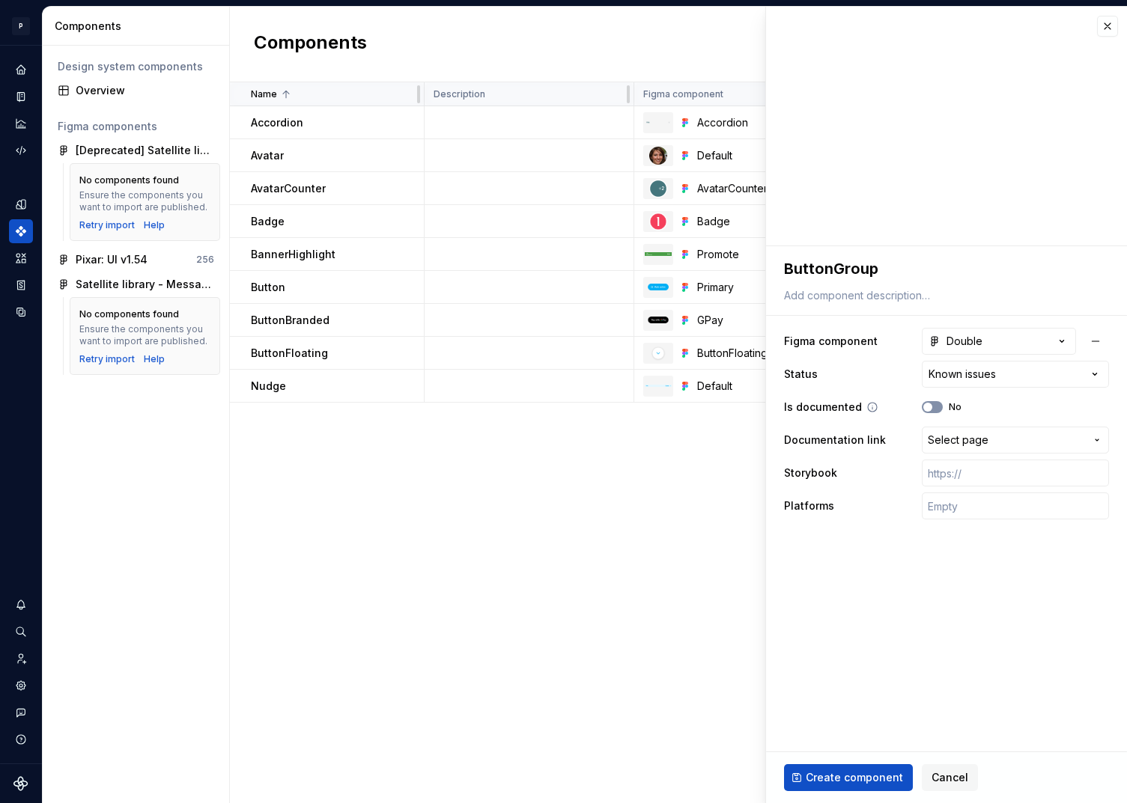
click at [939, 409] on button "No" at bounding box center [932, 407] width 21 height 12
click at [966, 438] on span "Select page" at bounding box center [957, 440] width 61 height 15
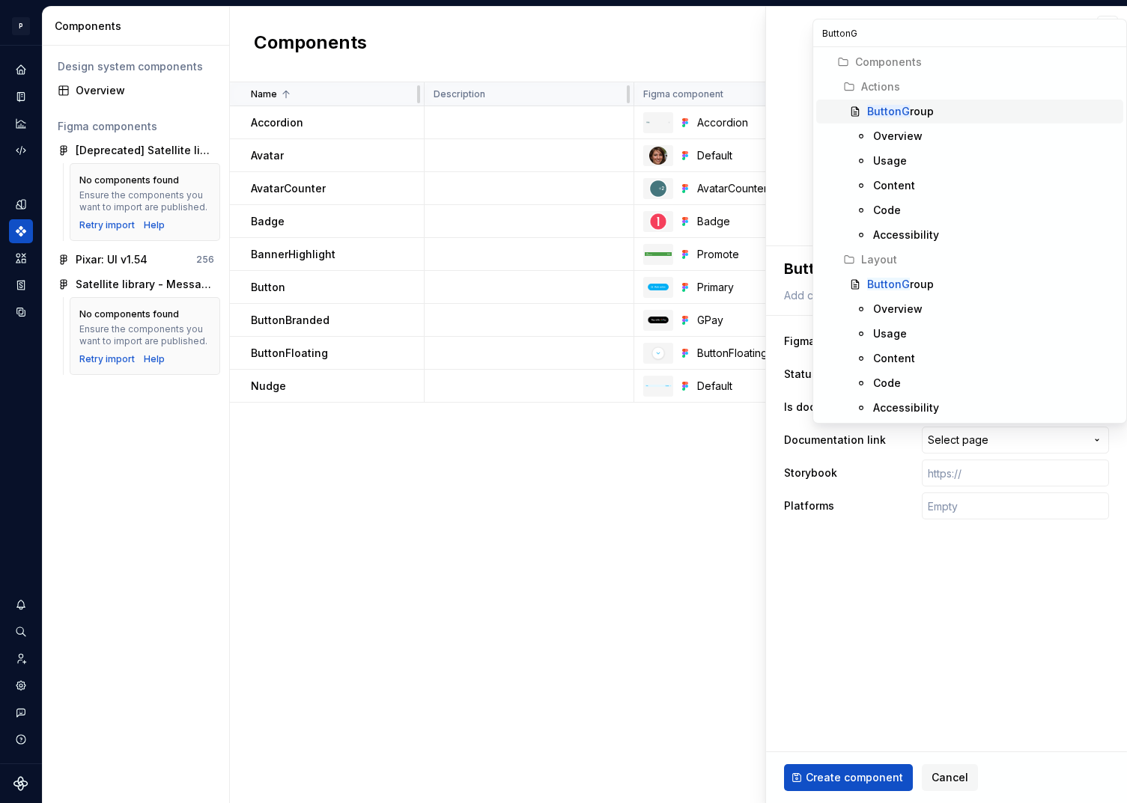
click at [930, 109] on div "ButtonG roup" at bounding box center [992, 111] width 250 height 15
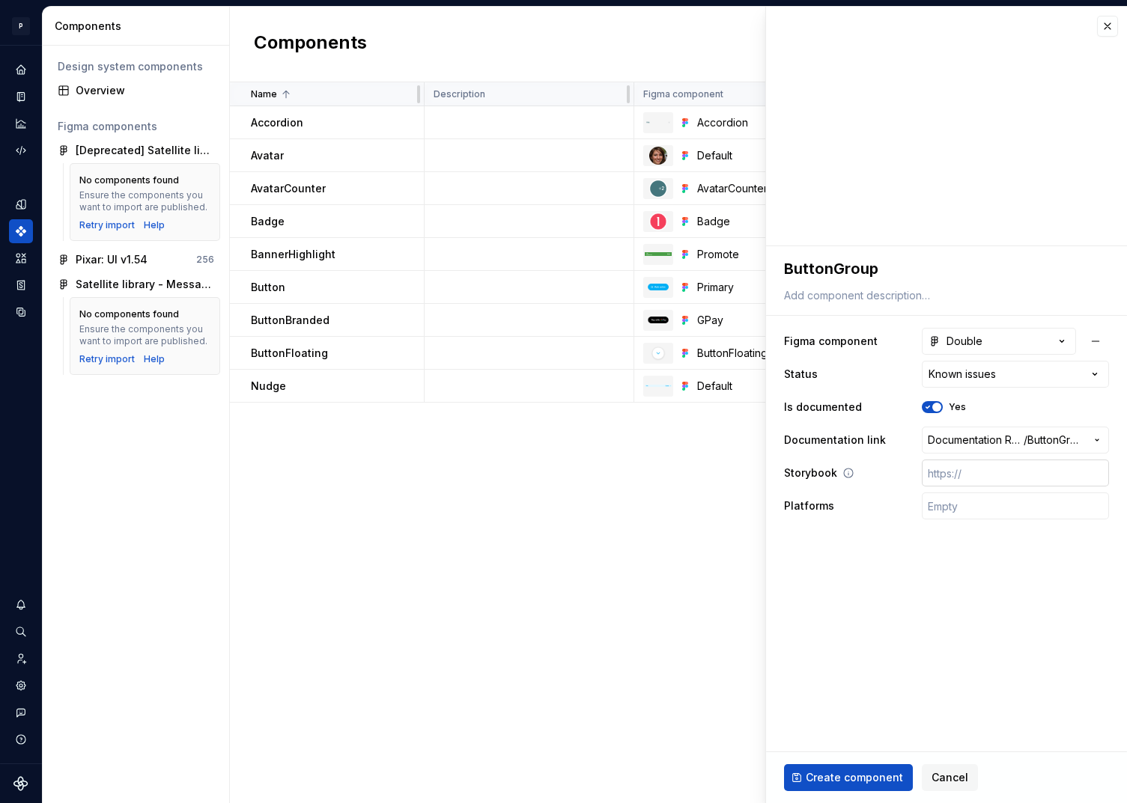
click at [1014, 481] on input "text" at bounding box center [1015, 473] width 187 height 27
paste input "[URL][DOMAIN_NAME]"
click at [955, 515] on input "text" at bounding box center [1015, 506] width 187 height 27
click at [854, 773] on span "Create component" at bounding box center [853, 777] width 97 height 15
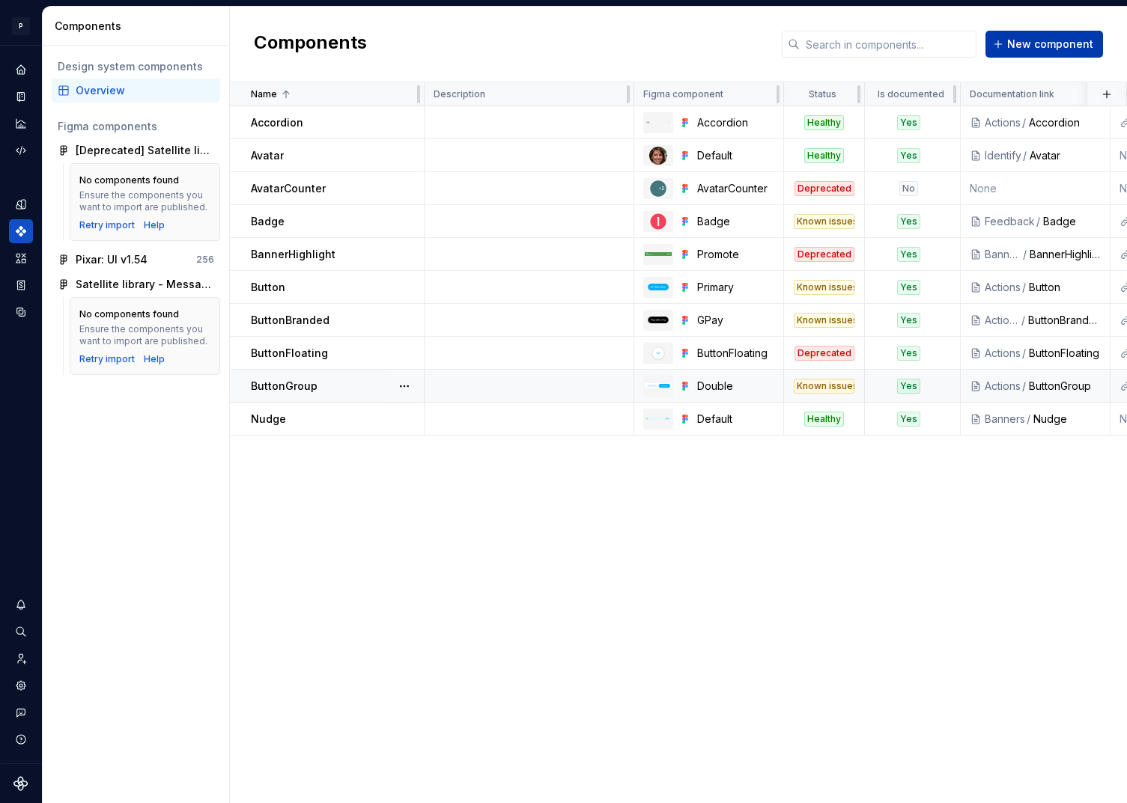
click at [1037, 43] on span "New component" at bounding box center [1050, 44] width 86 height 15
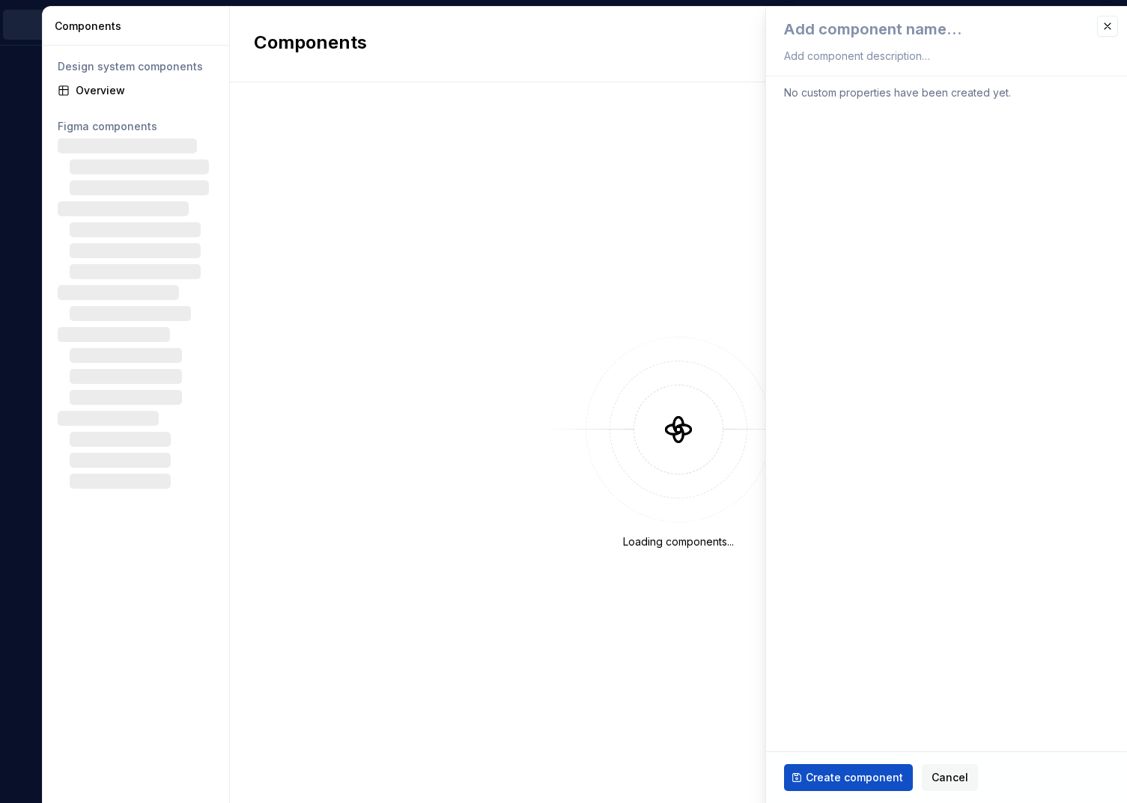
type textarea "*"
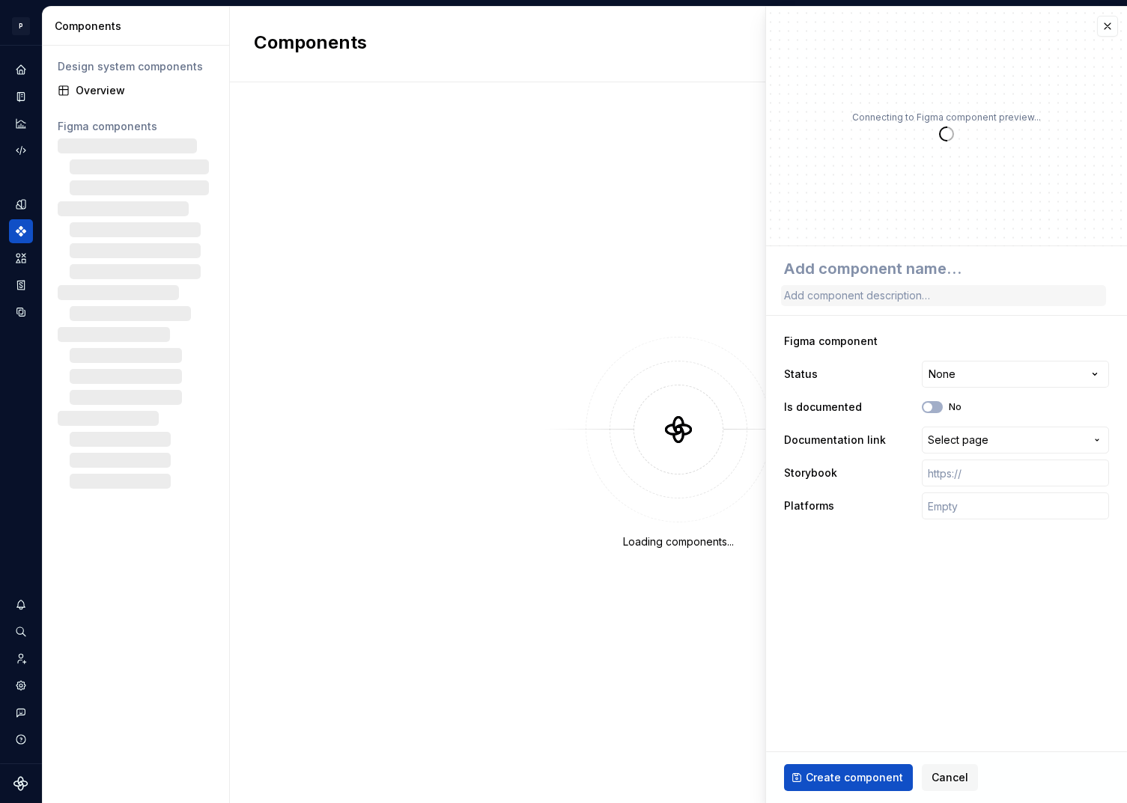
type textarea "C"
type textarea "*"
type textarea "Ca"
type textarea "*"
type textarea "Car"
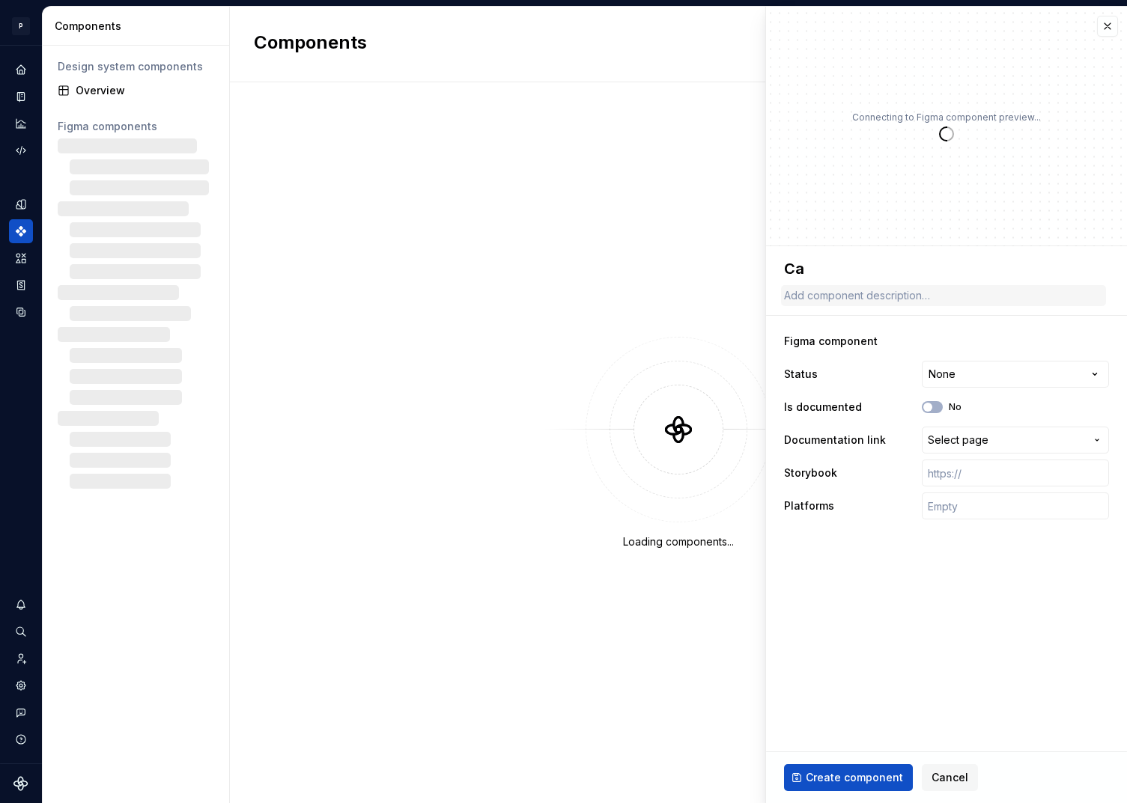
type textarea "*"
type textarea "Card"
type textarea "*"
type textarea "Card"
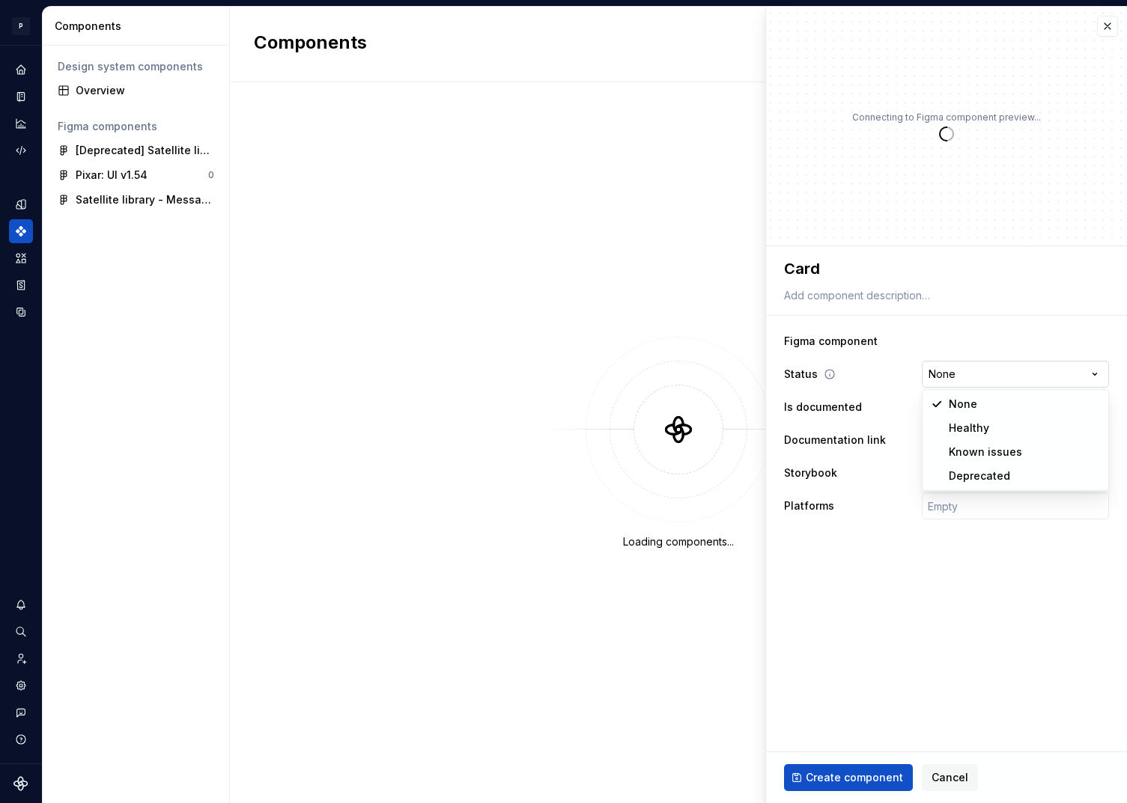
click at [987, 377] on html "**********" at bounding box center [563, 401] width 1127 height 803
type textarea "*"
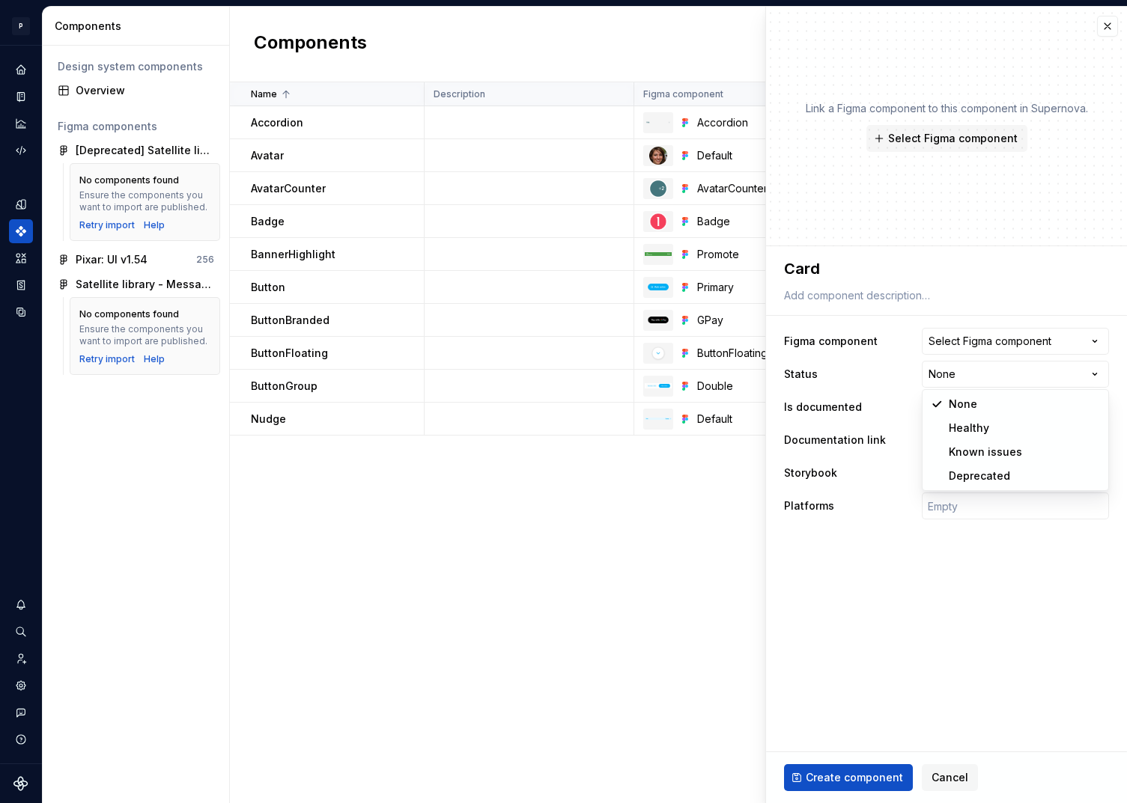
select select "**********"
type textarea "*"
click at [965, 439] on span "Select page" at bounding box center [957, 440] width 61 height 15
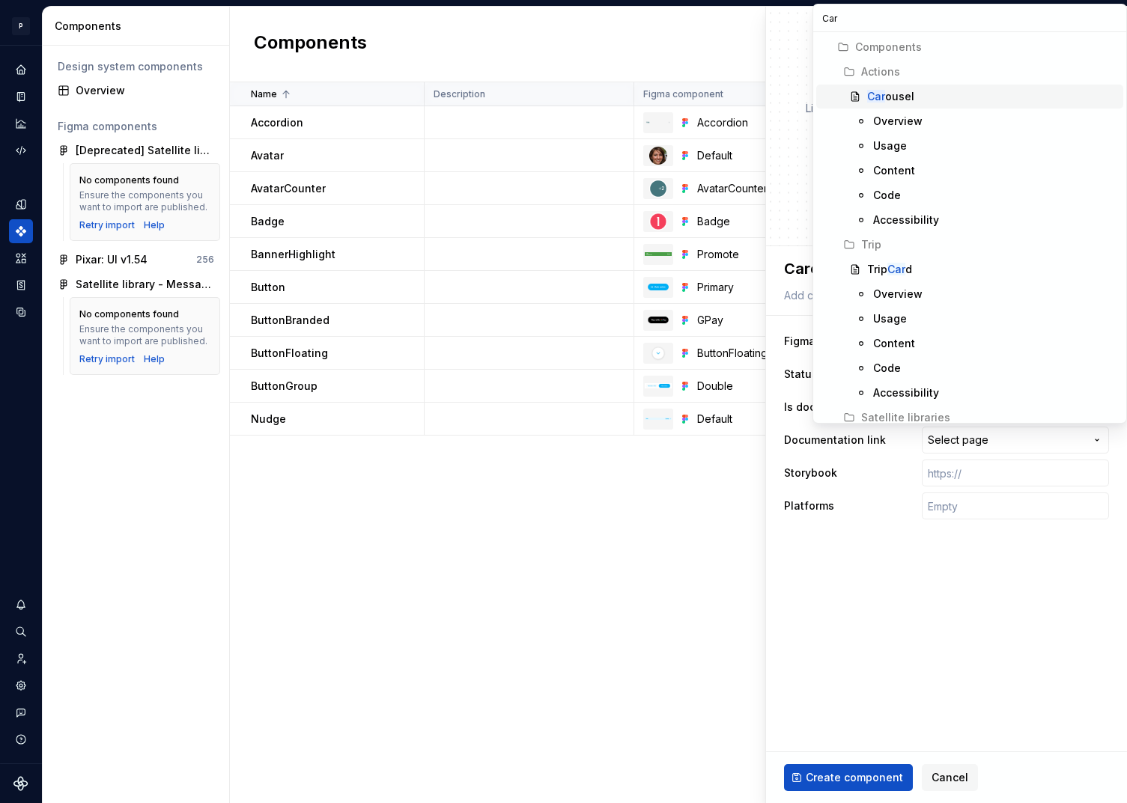
type input "Card"
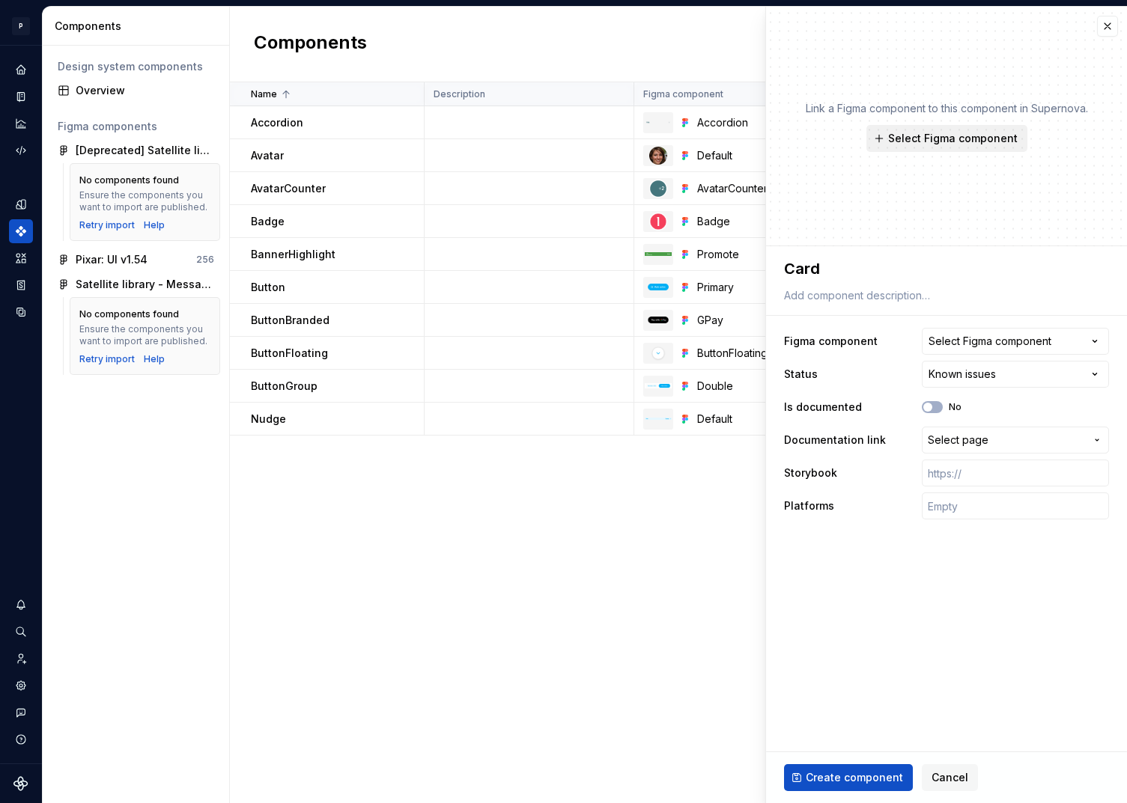
click at [936, 134] on span "Select Figma component" at bounding box center [953, 138] width 130 height 15
type textarea "*"
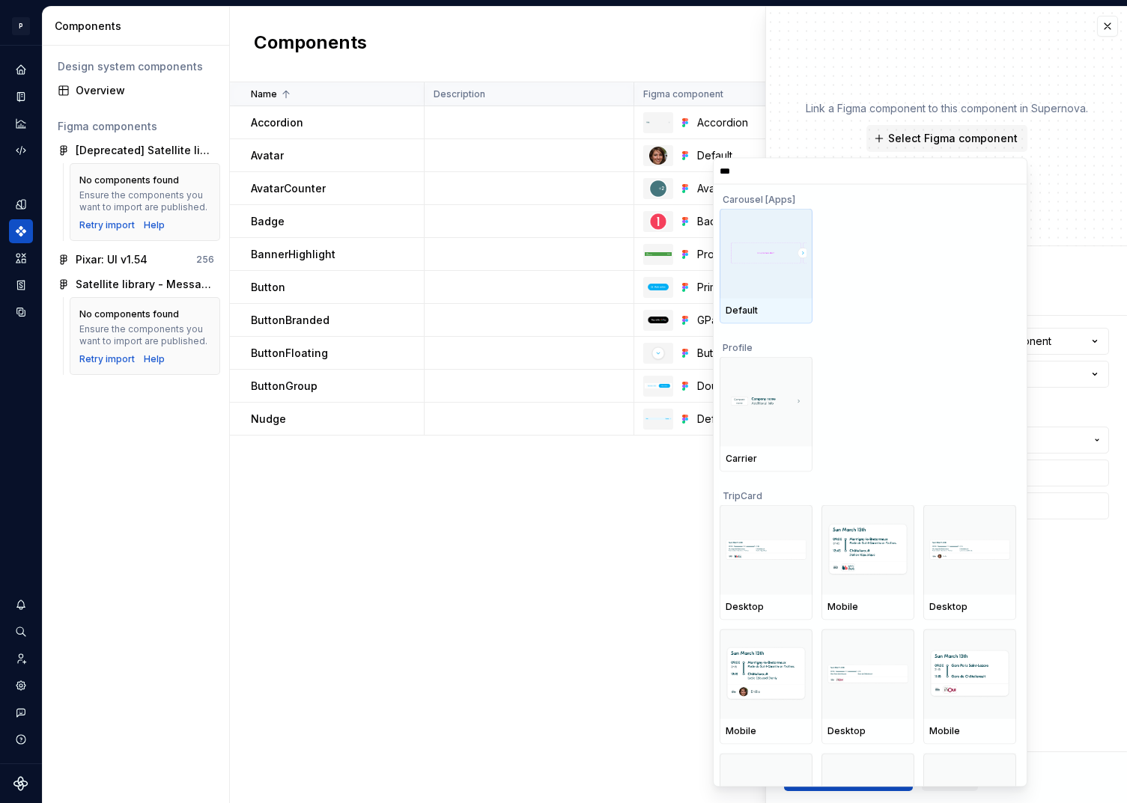
type input "****"
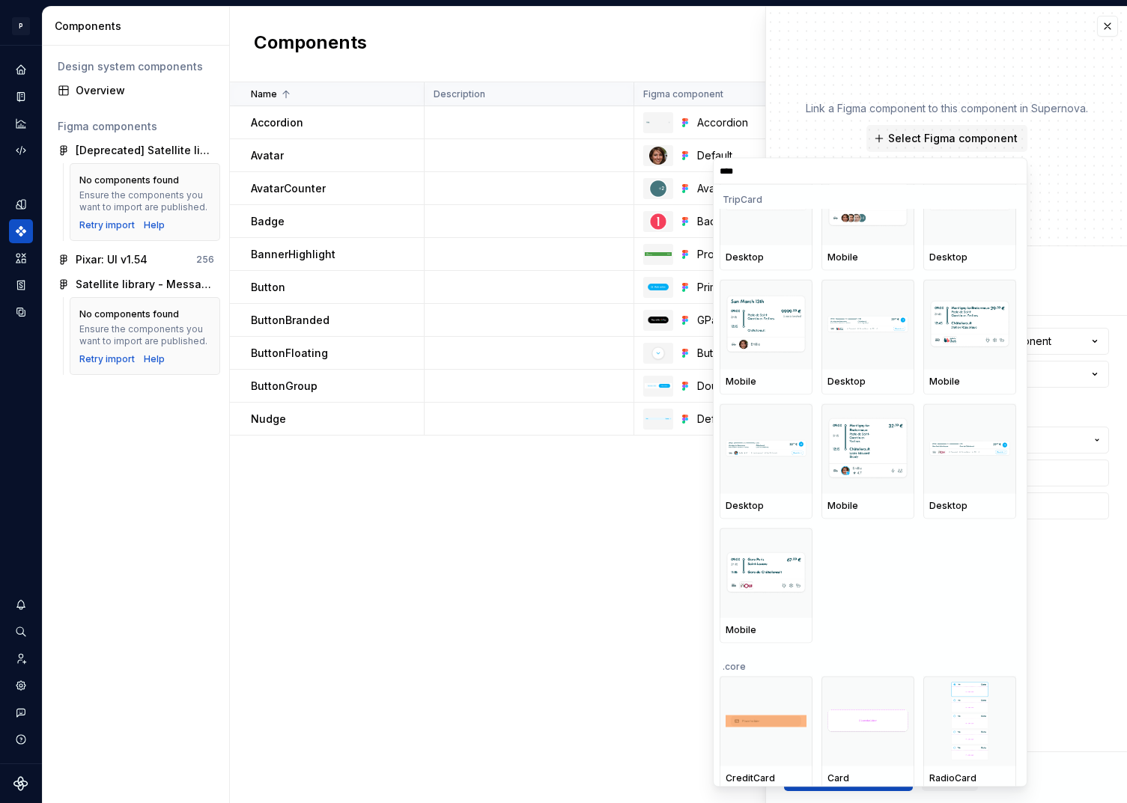
scroll to position [289, 0]
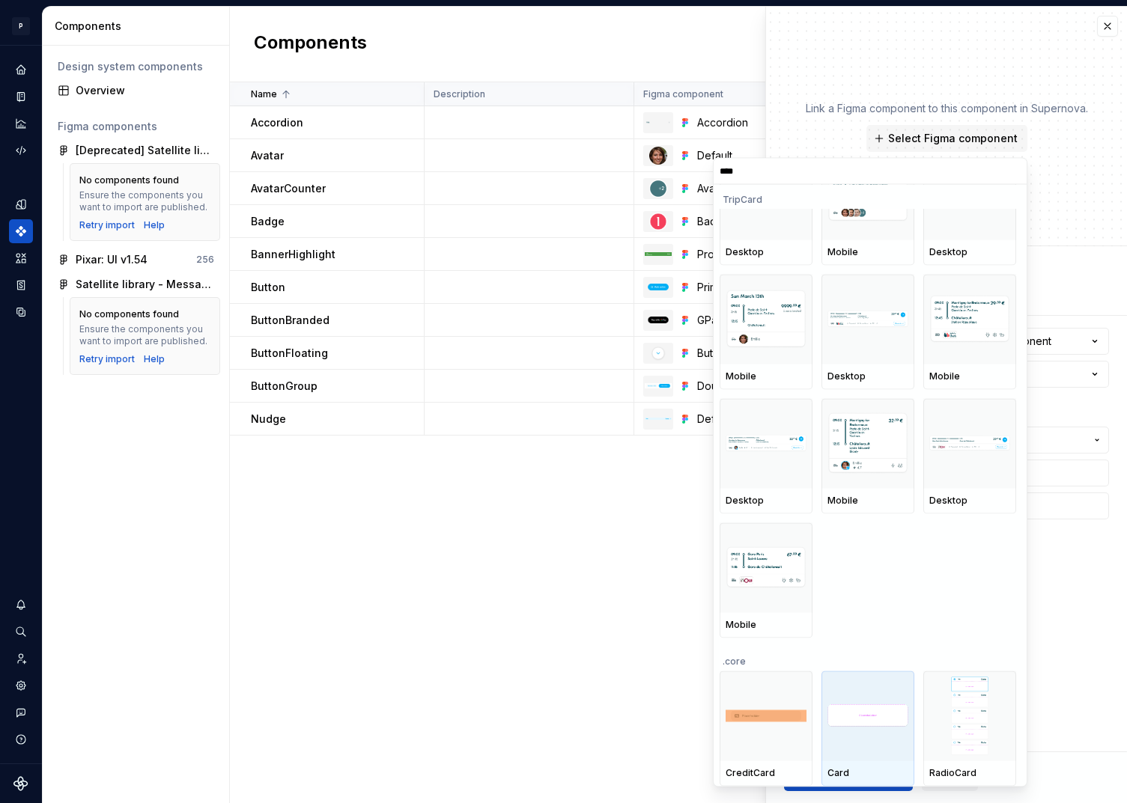
click at [877, 702] on div at bounding box center [867, 716] width 93 height 90
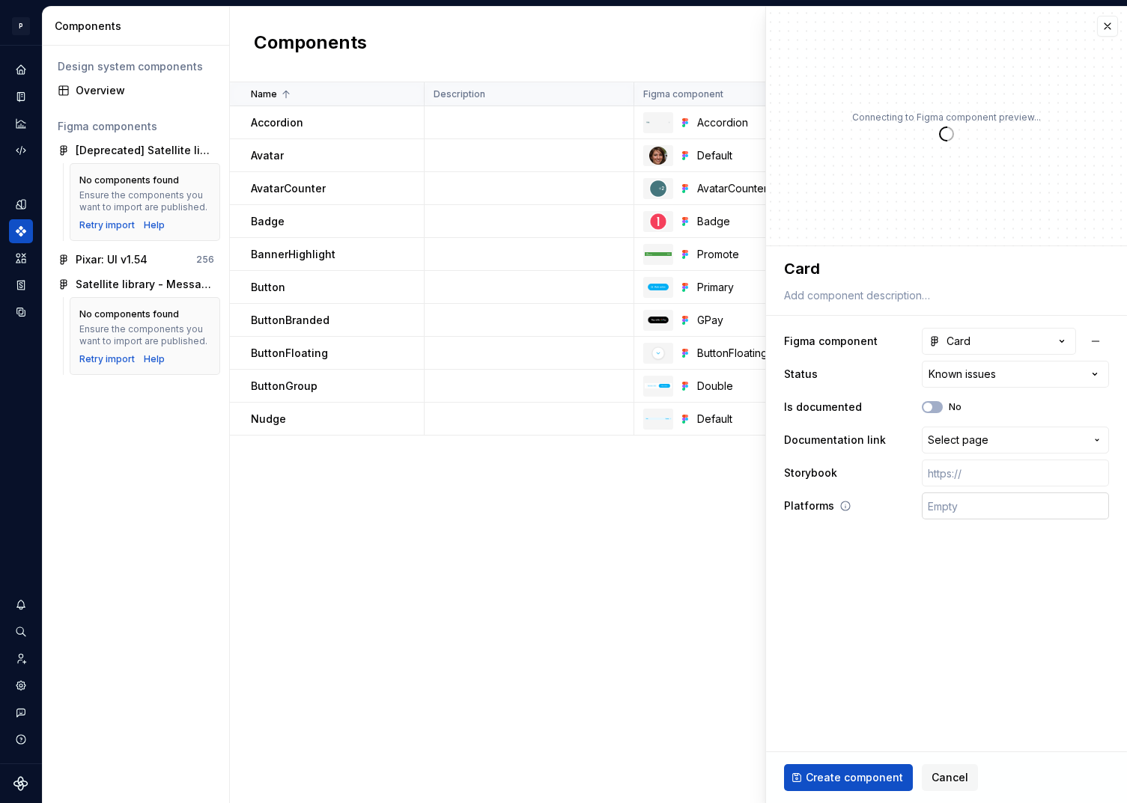
click at [968, 508] on input "text" at bounding box center [1015, 506] width 187 height 27
type textarea "*"
type input "🤖 Android | 🍎 iOS | ⚛️ SPA"
click at [974, 461] on input "text" at bounding box center [1015, 473] width 187 height 27
paste input "[URL][DOMAIN_NAME]"
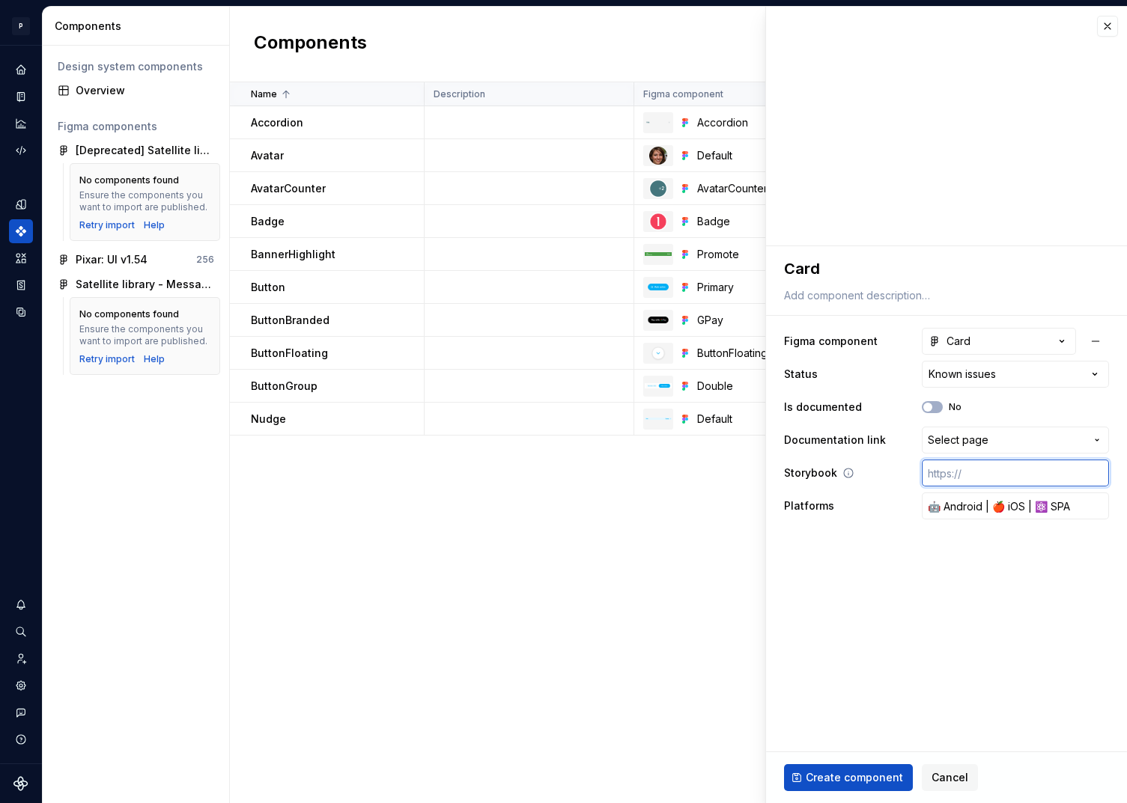
type textarea "*"
type input "[URL][DOMAIN_NAME]"
type textarea "*"
type input "[URL][DOMAIN_NAME]"
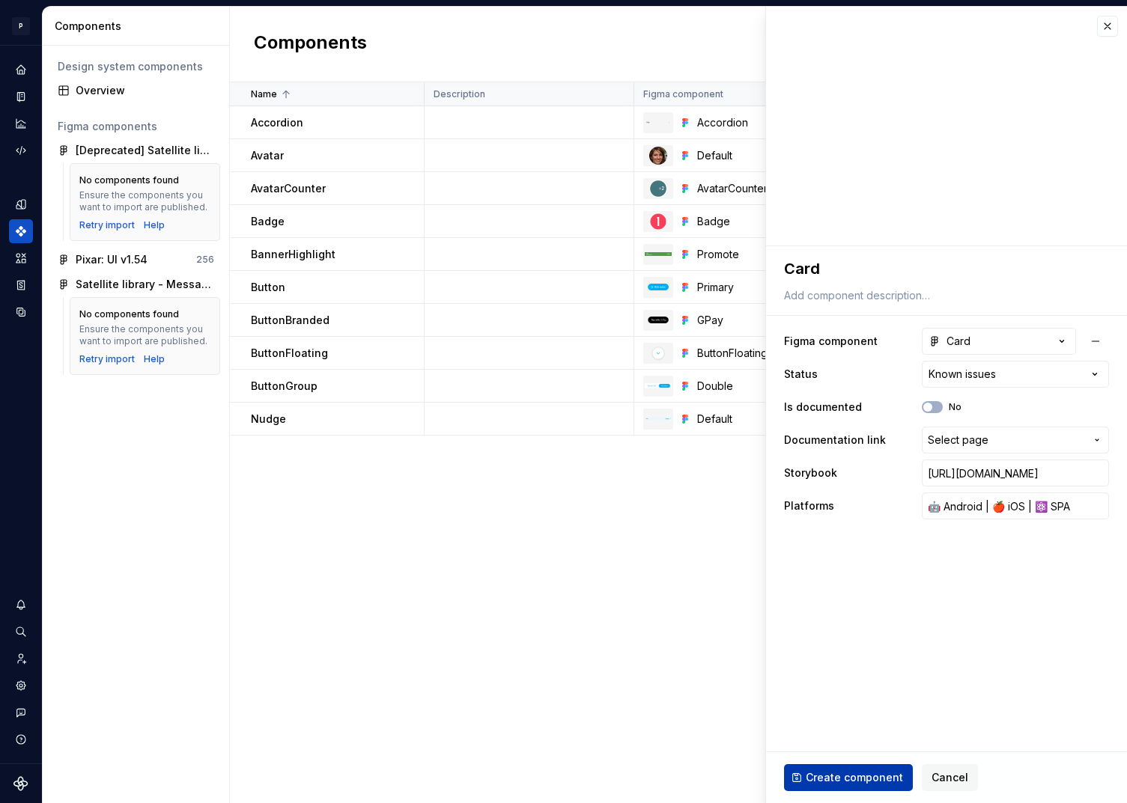
scroll to position [0, 0]
click at [851, 775] on span "Create component" at bounding box center [853, 777] width 97 height 15
type textarea "*"
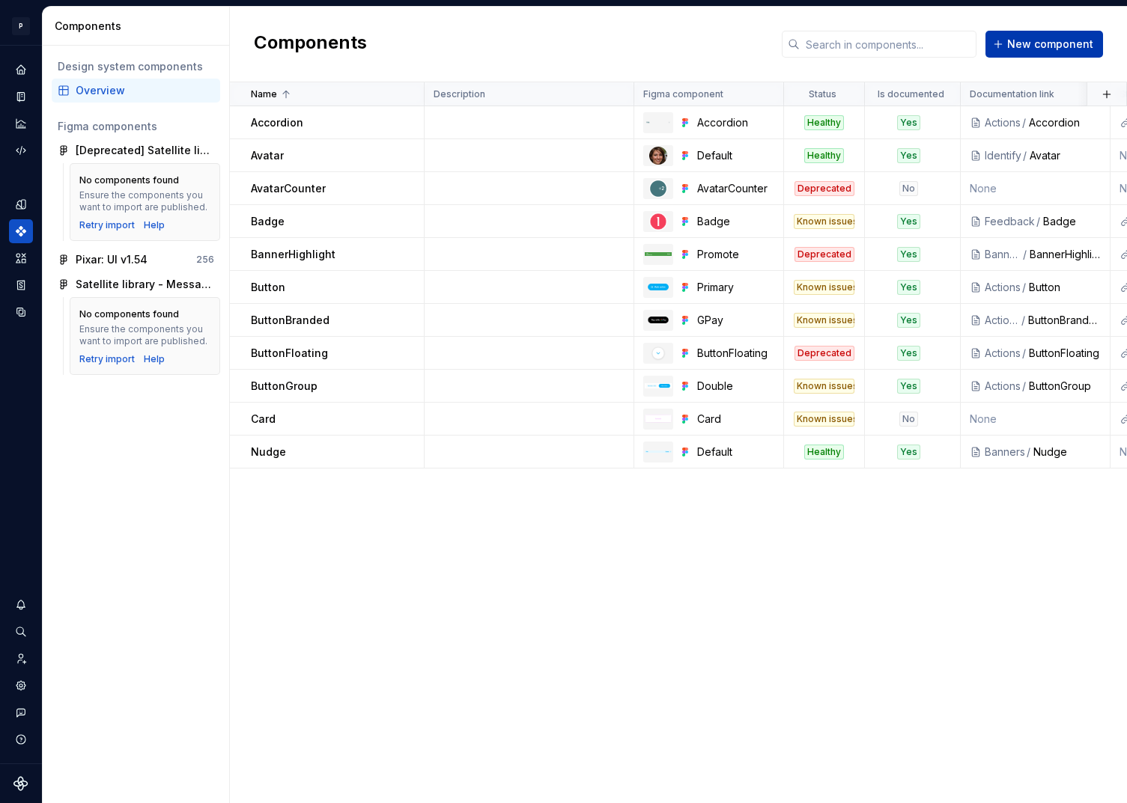
click at [1013, 46] on span "New component" at bounding box center [1050, 44] width 86 height 15
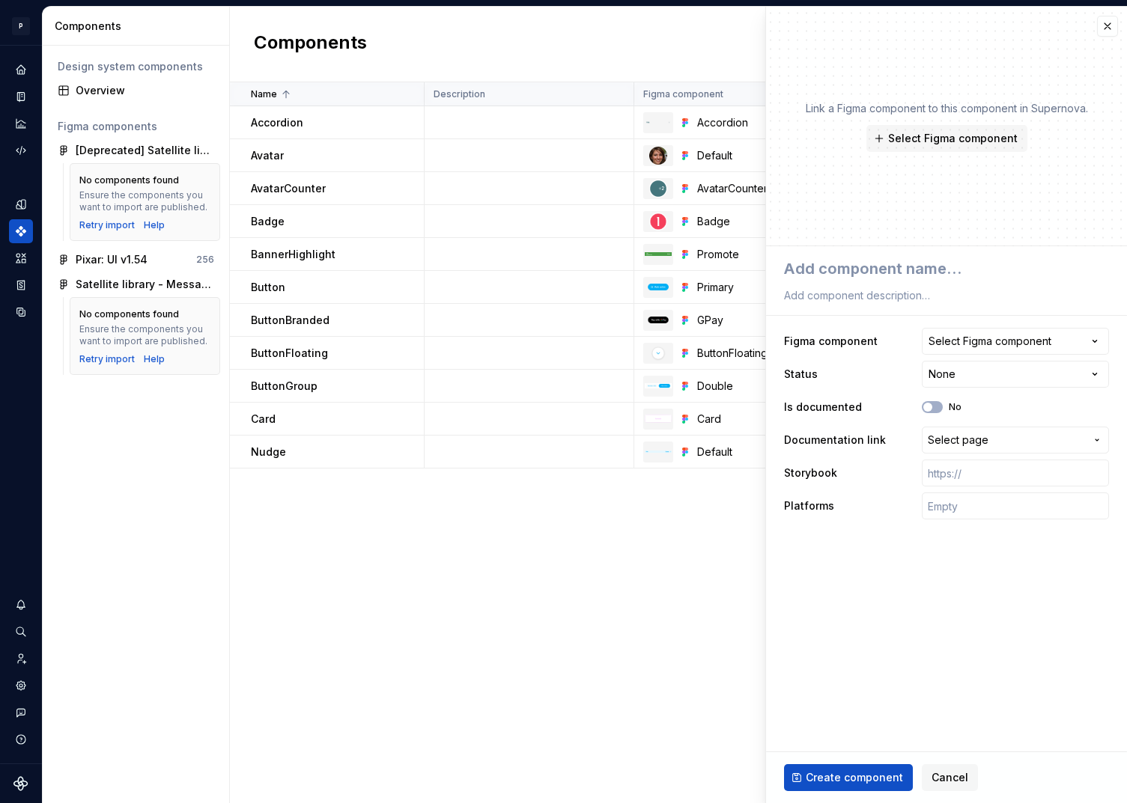
type textarea "*"
type textarea "C"
type textarea "*"
type textarea "Ca"
type textarea "*"
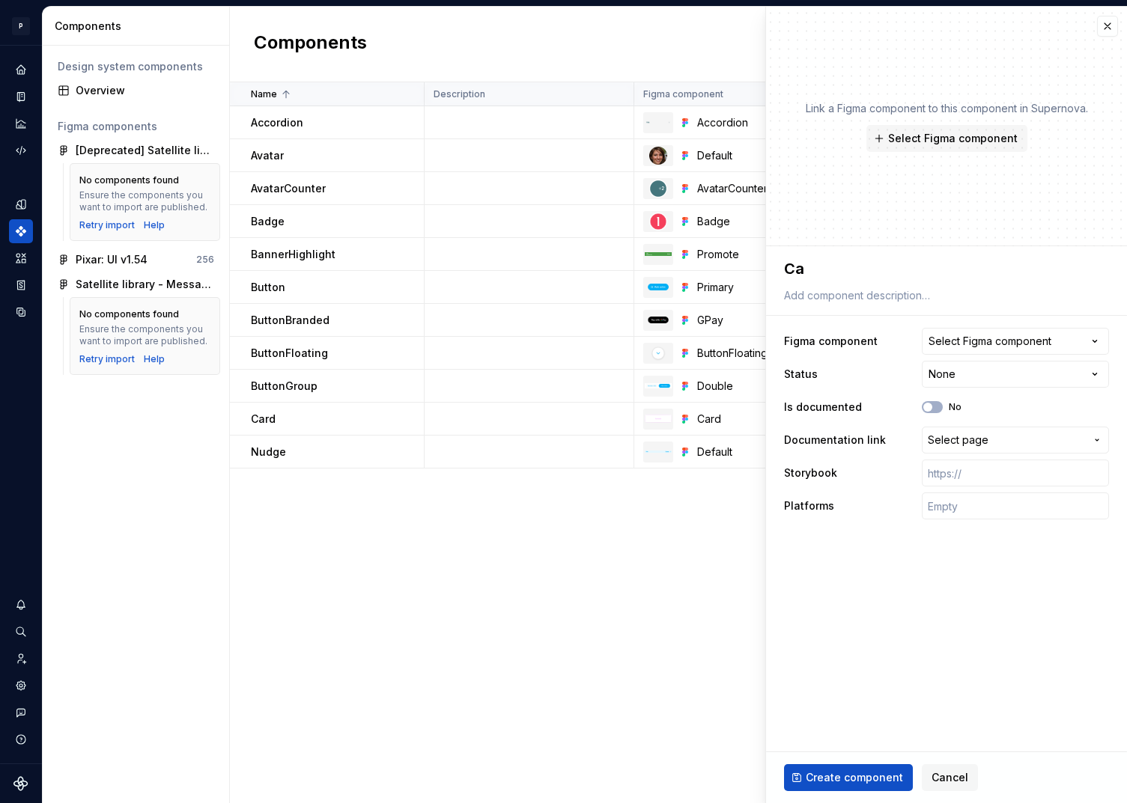
type textarea "Car"
type textarea "*"
type textarea "Caro"
type textarea "*"
type textarea "Carous"
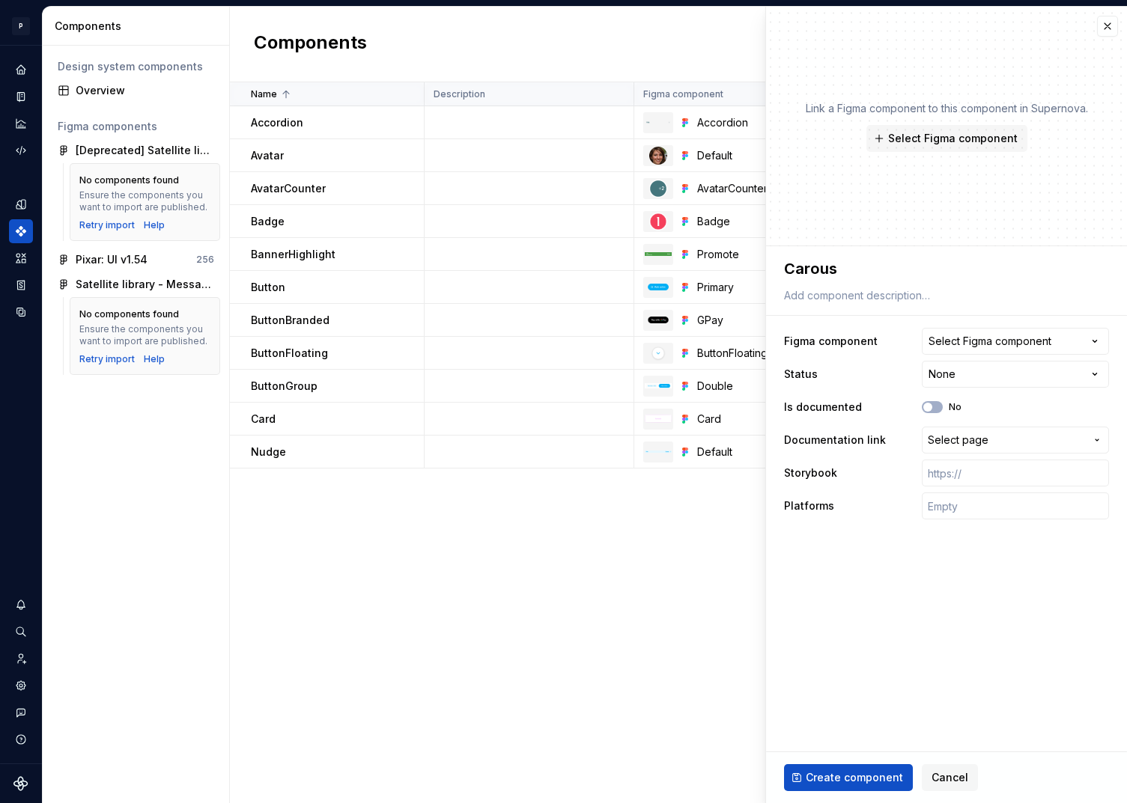
type textarea "*"
type textarea "Carouse"
type textarea "*"
type textarea "Carousel"
click at [961, 338] on div "Select Figma component" at bounding box center [989, 341] width 123 height 15
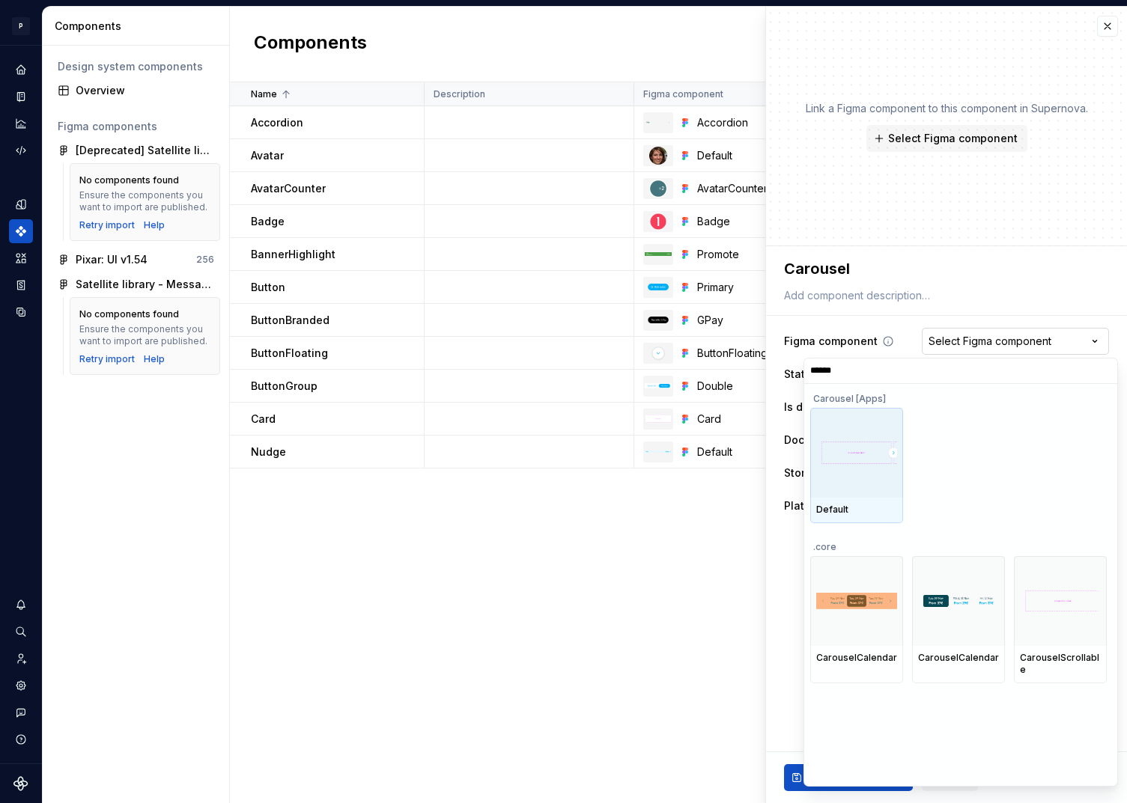
type input "*******"
click at [869, 459] on img at bounding box center [856, 452] width 81 height 25
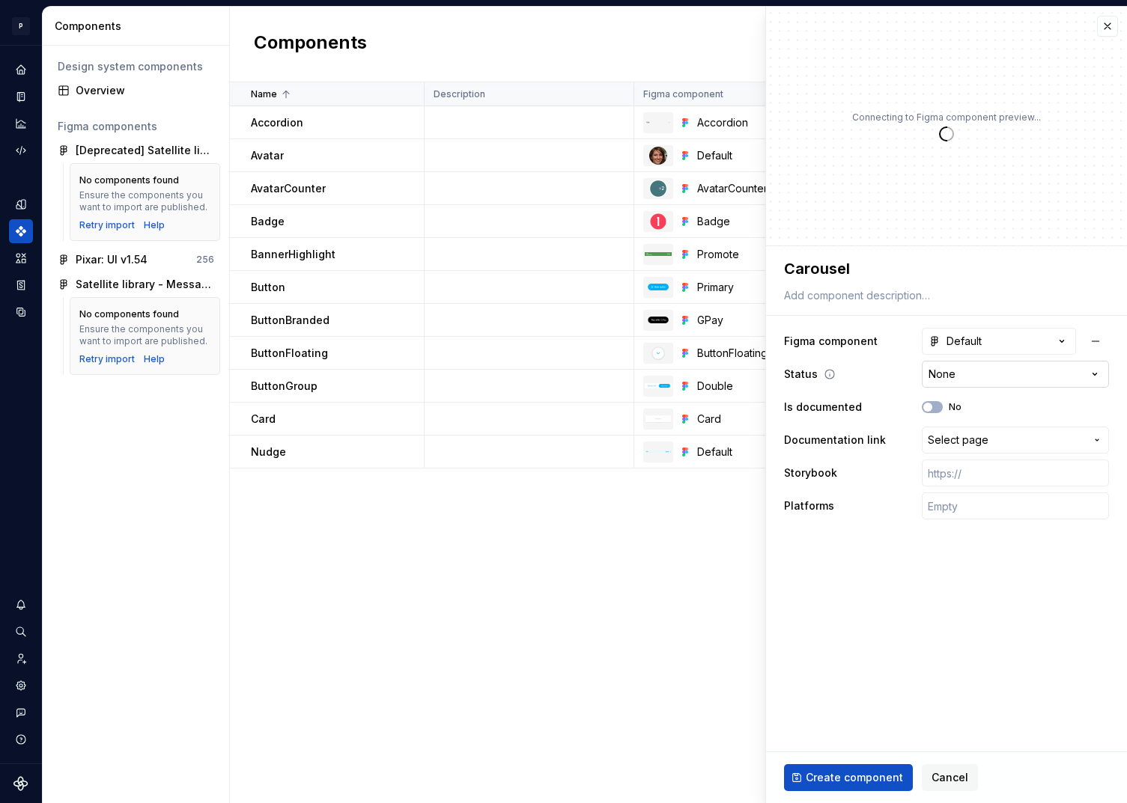
type textarea "*"
click at [969, 377] on html "P pixar SO Design system data Components Design system components Overview Figm…" at bounding box center [563, 401] width 1127 height 803
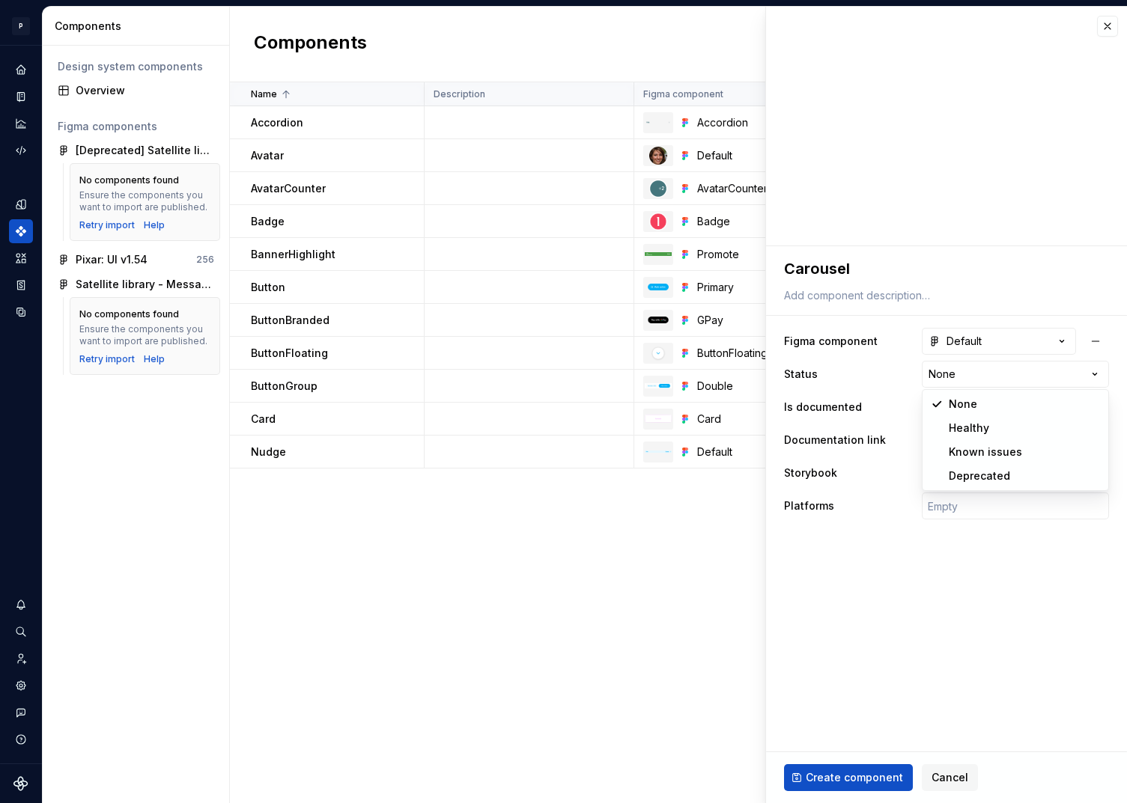
select select "**********"
type textarea "*"
click at [954, 431] on button "Select page" at bounding box center [1015, 440] width 187 height 27
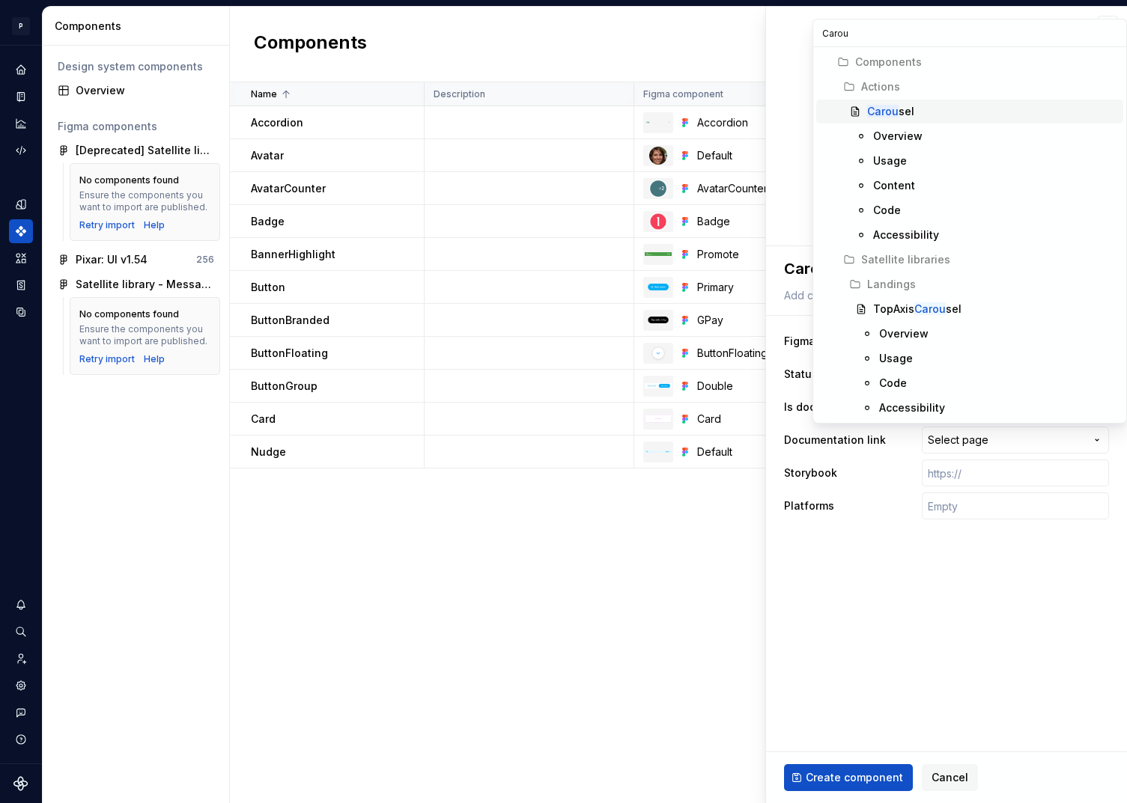
type input "Carou"
click at [899, 101] on span "Carou sel" at bounding box center [969, 112] width 307 height 24
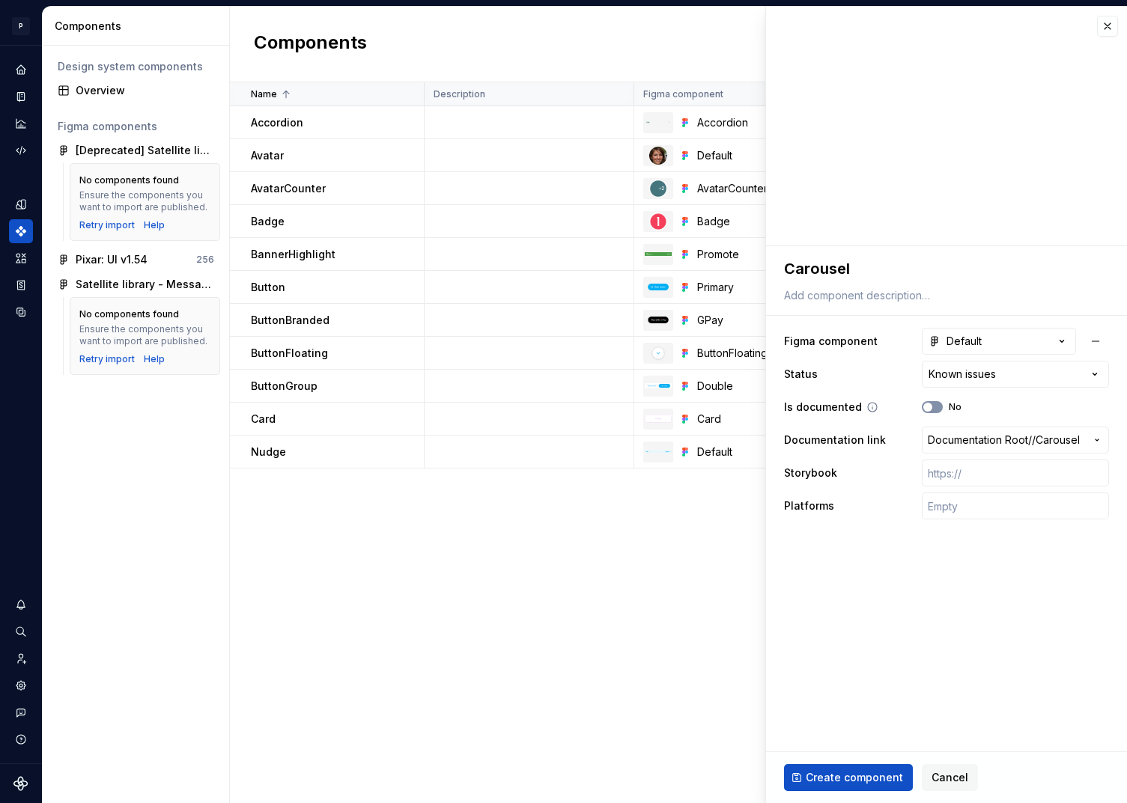
click at [936, 409] on button "No" at bounding box center [932, 407] width 21 height 12
click at [973, 481] on input "text" at bounding box center [1015, 473] width 187 height 27
type textarea "*"
click at [908, 511] on div "Platforms" at bounding box center [946, 506] width 325 height 27
click at [976, 506] on input "text" at bounding box center [1015, 506] width 187 height 27
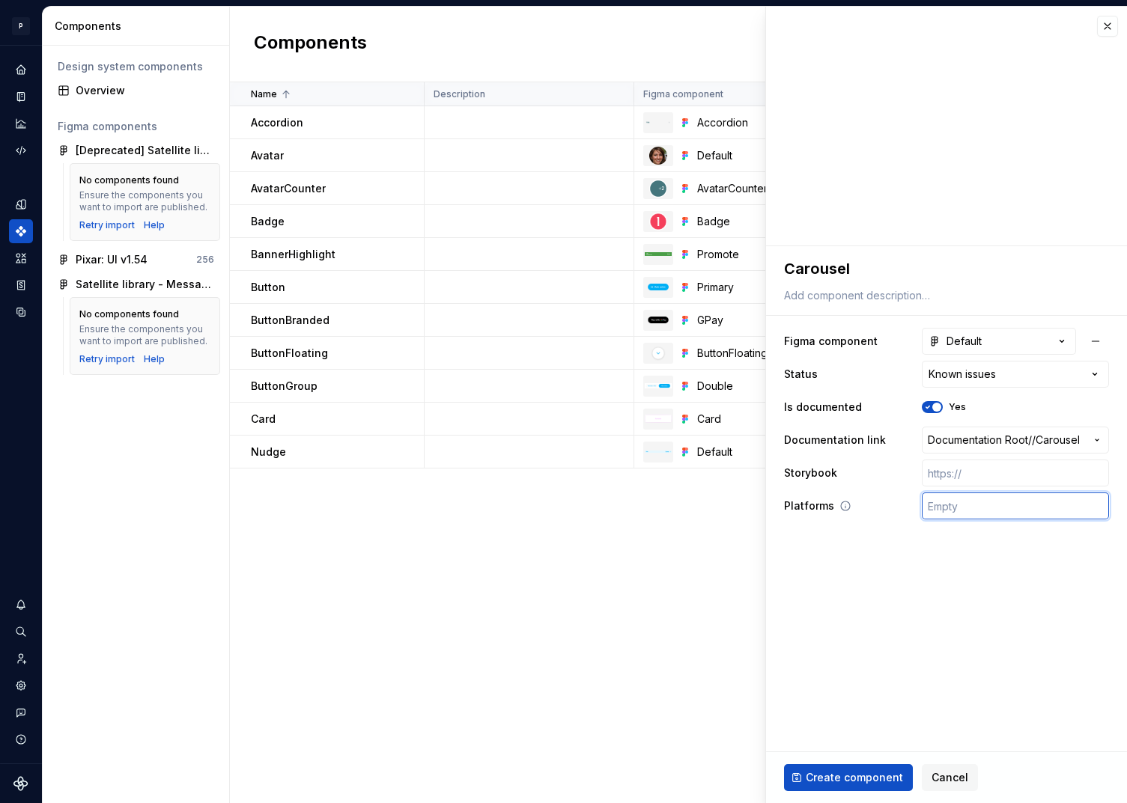
type input "🤖 Android | 🍎 iOS | ⚛️ SPA"
type textarea "*"
type input "🍎 iOS | ⚛️ SPA"
type textarea "*"
click at [1002, 344] on button "Default" at bounding box center [999, 341] width 154 height 27
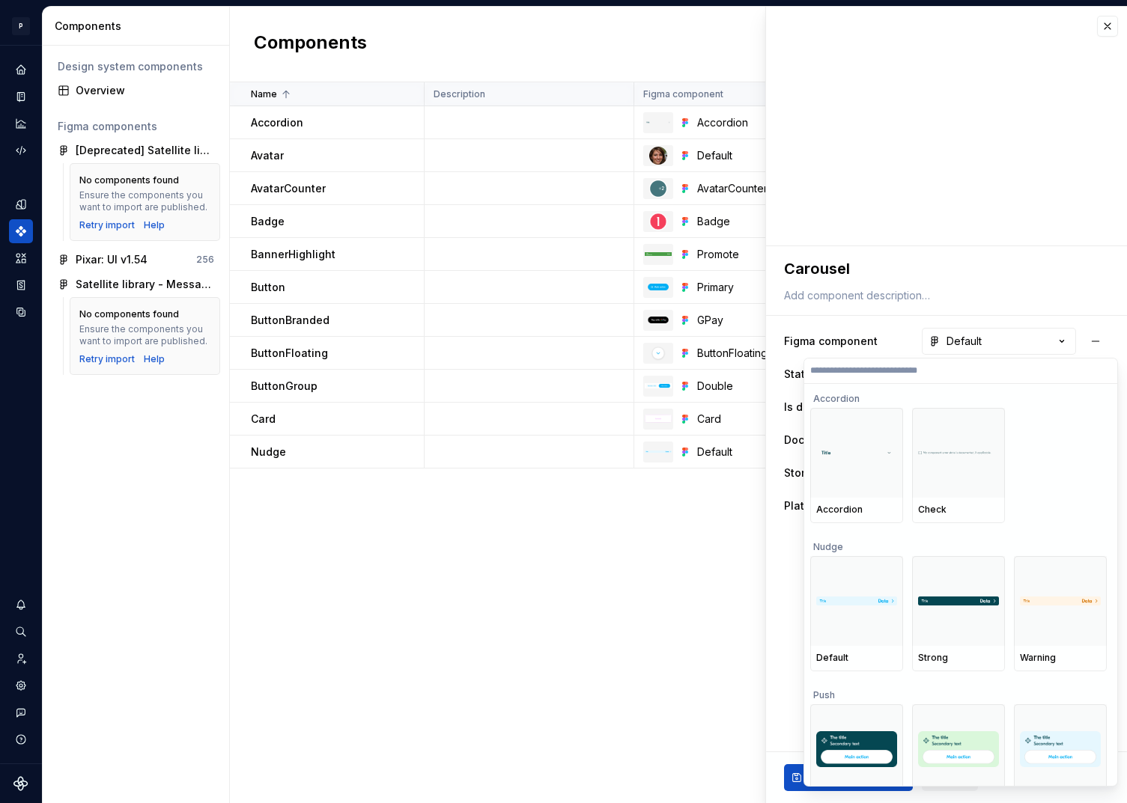
click at [964, 373] on input "search" at bounding box center [960, 371] width 313 height 12
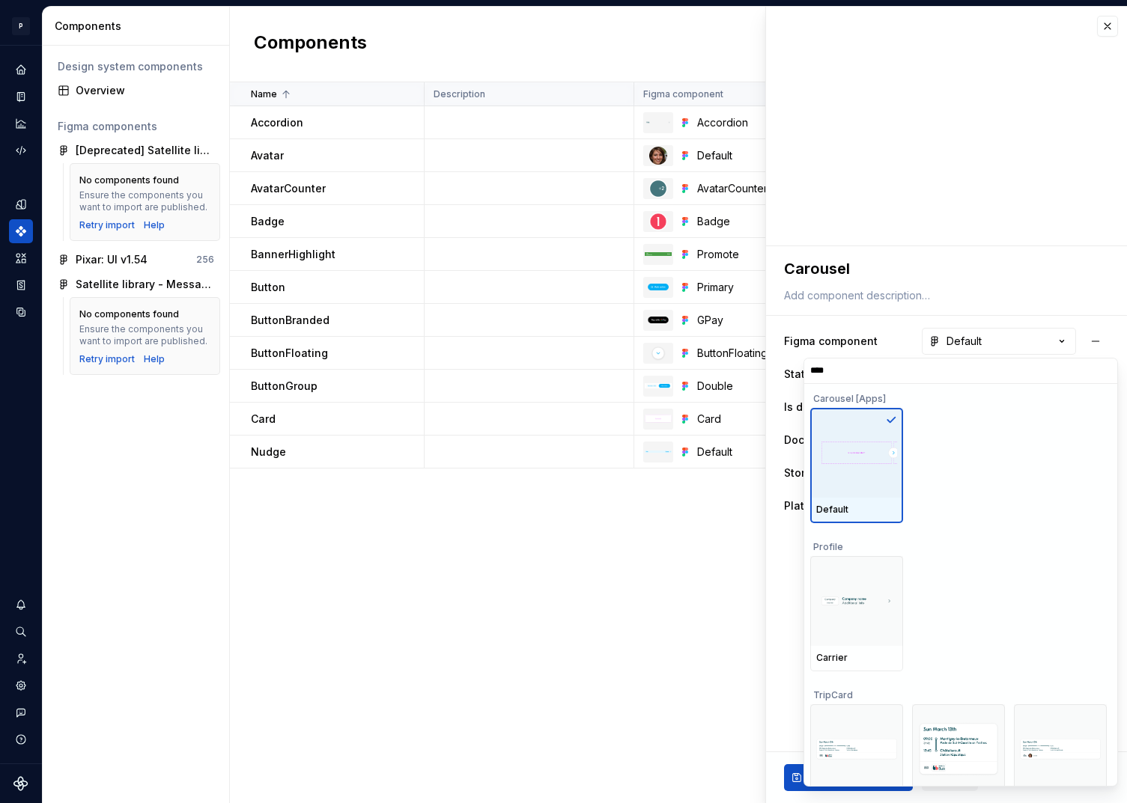
type input "*****"
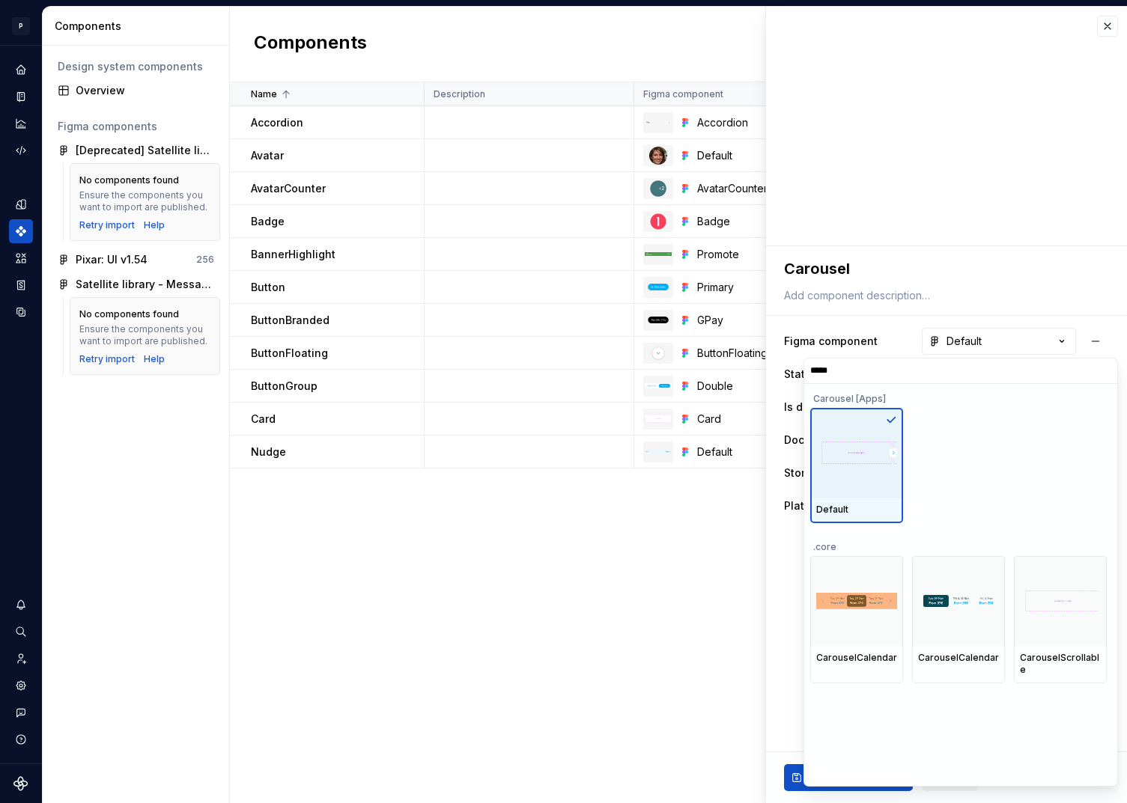
click at [879, 478] on div at bounding box center [856, 453] width 93 height 90
click at [880, 464] on img at bounding box center [856, 452] width 81 height 25
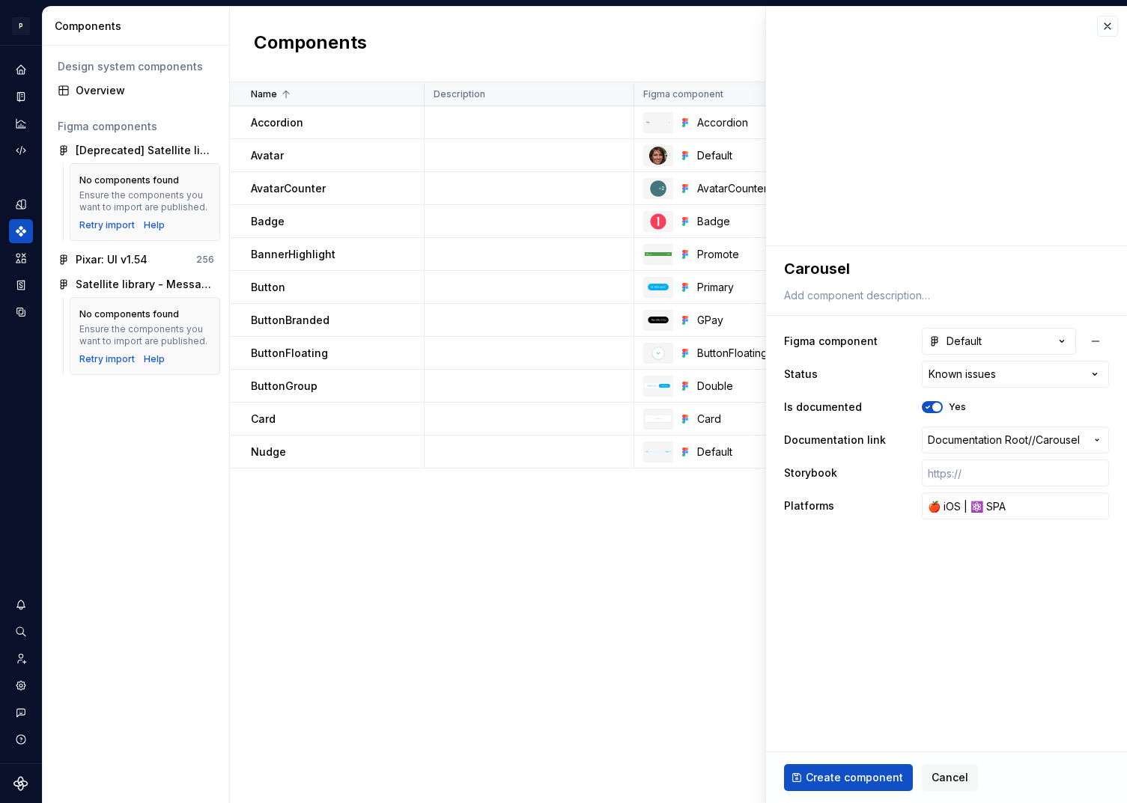
click at [1002, 263] on html "P pixar SO Design system data Components Design system components Overview Figm…" at bounding box center [563, 401] width 1127 height 803
click at [859, 776] on span "Create component" at bounding box center [853, 777] width 97 height 15
type textarea "*"
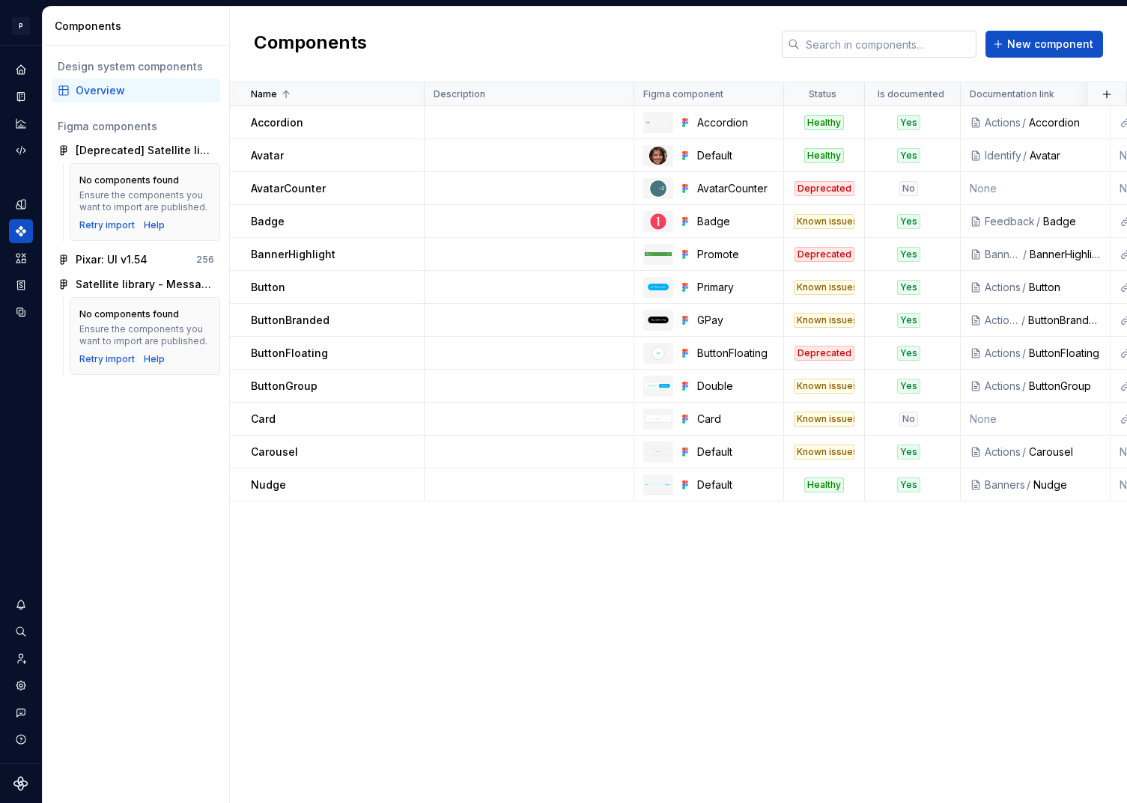
click at [862, 42] on input "text" at bounding box center [887, 44] width 177 height 27
type input "C"
click at [1041, 43] on span "New component" at bounding box center [1050, 44] width 86 height 15
click at [1007, 38] on button "New component" at bounding box center [1044, 44] width 118 height 27
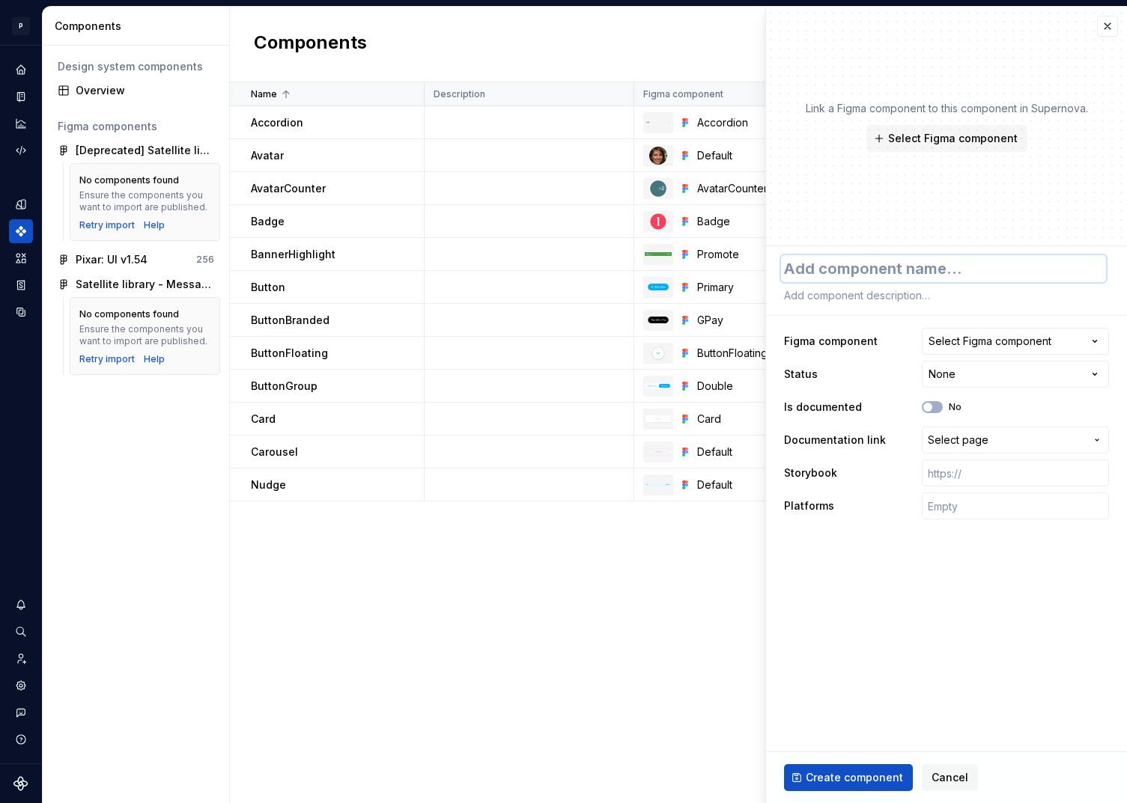
type textarea "*"
type textarea "C"
type textarea "*"
type textarea "Ca"
type textarea "*"
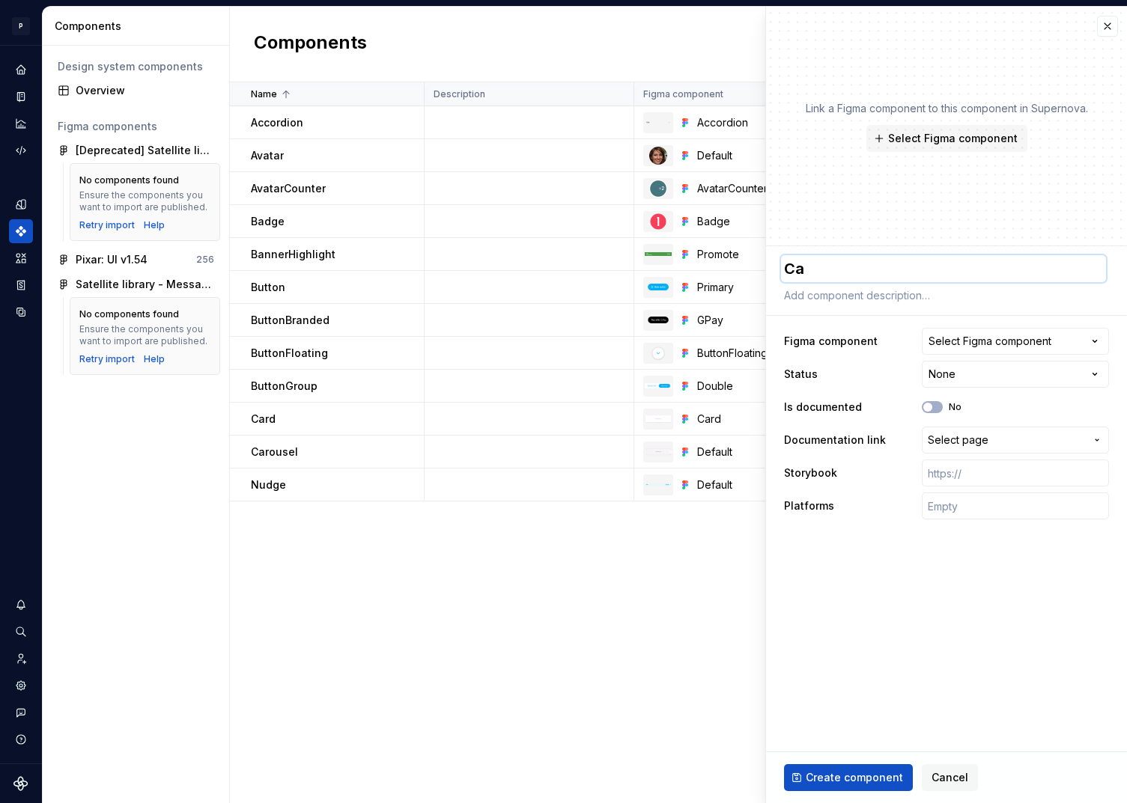
type textarea "Car"
type textarea "*"
type textarea "Caro"
type textarea "*"
type textarea "Carou"
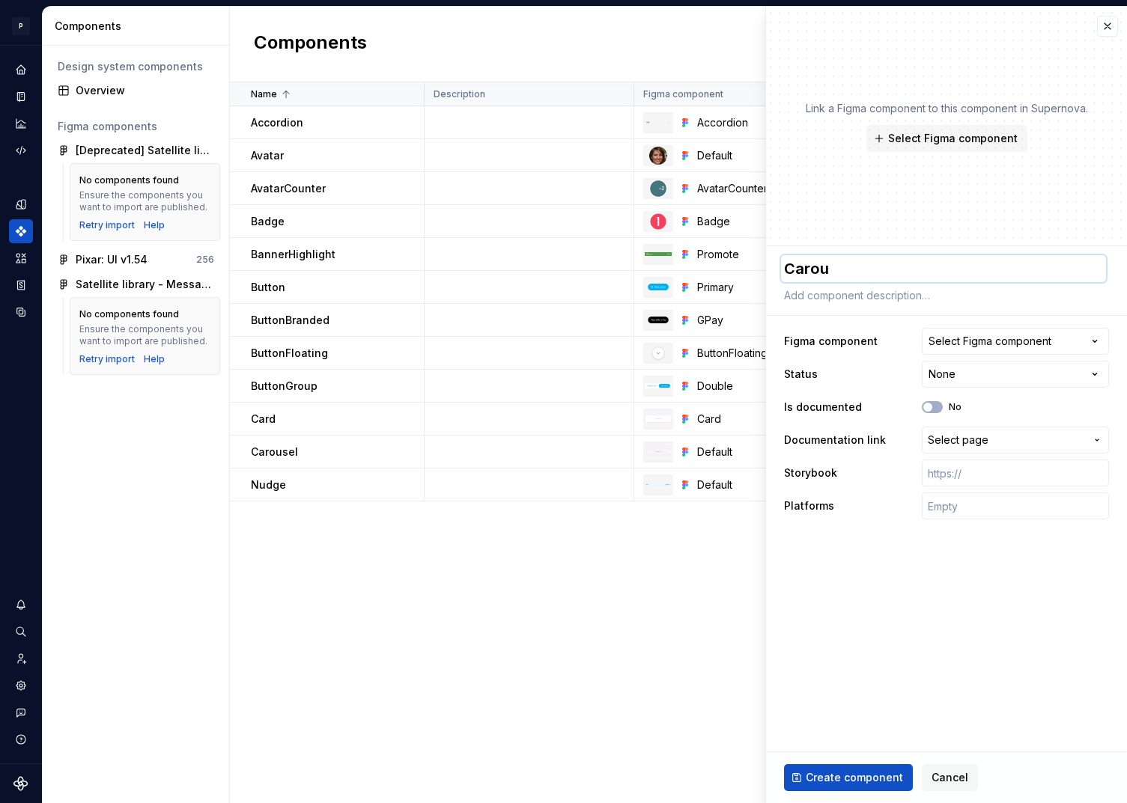
type textarea "*"
type textarea "Carous"
type textarea "*"
type textarea "Carouse"
type textarea "*"
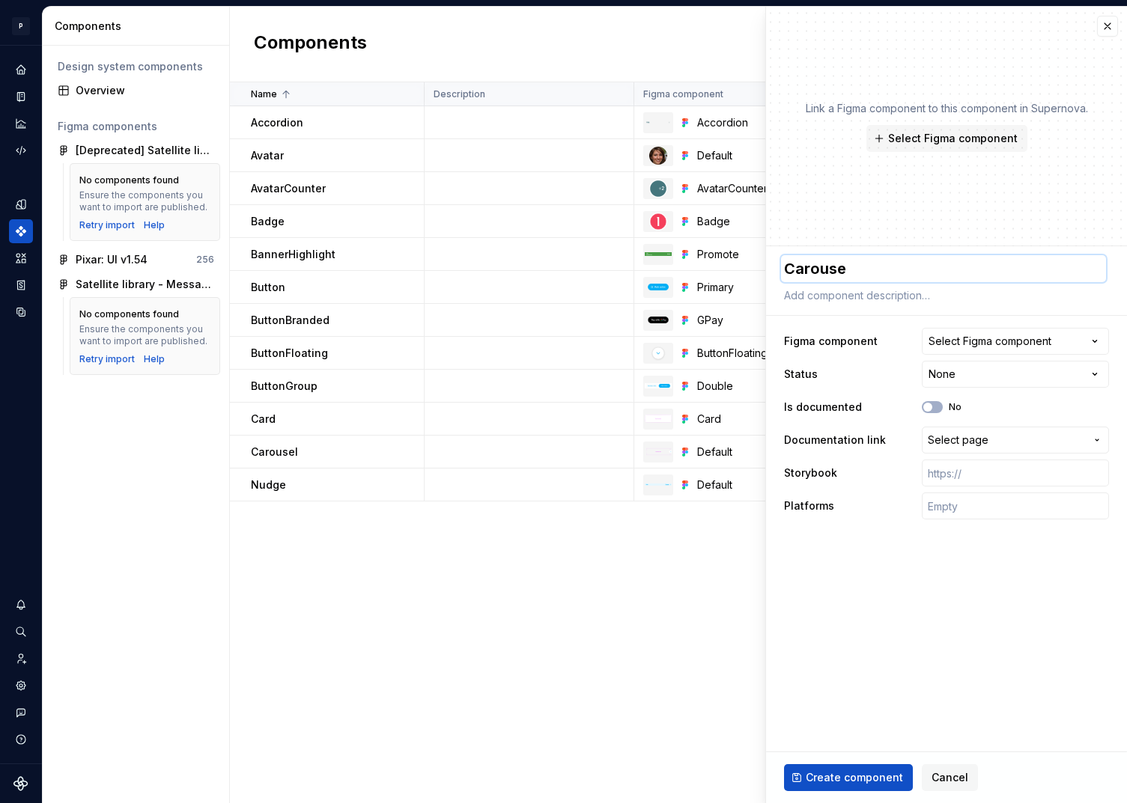
type textarea "Carousel"
type textarea "*"
type textarea "CarouselC"
type textarea "*"
type textarea "CarouselCa"
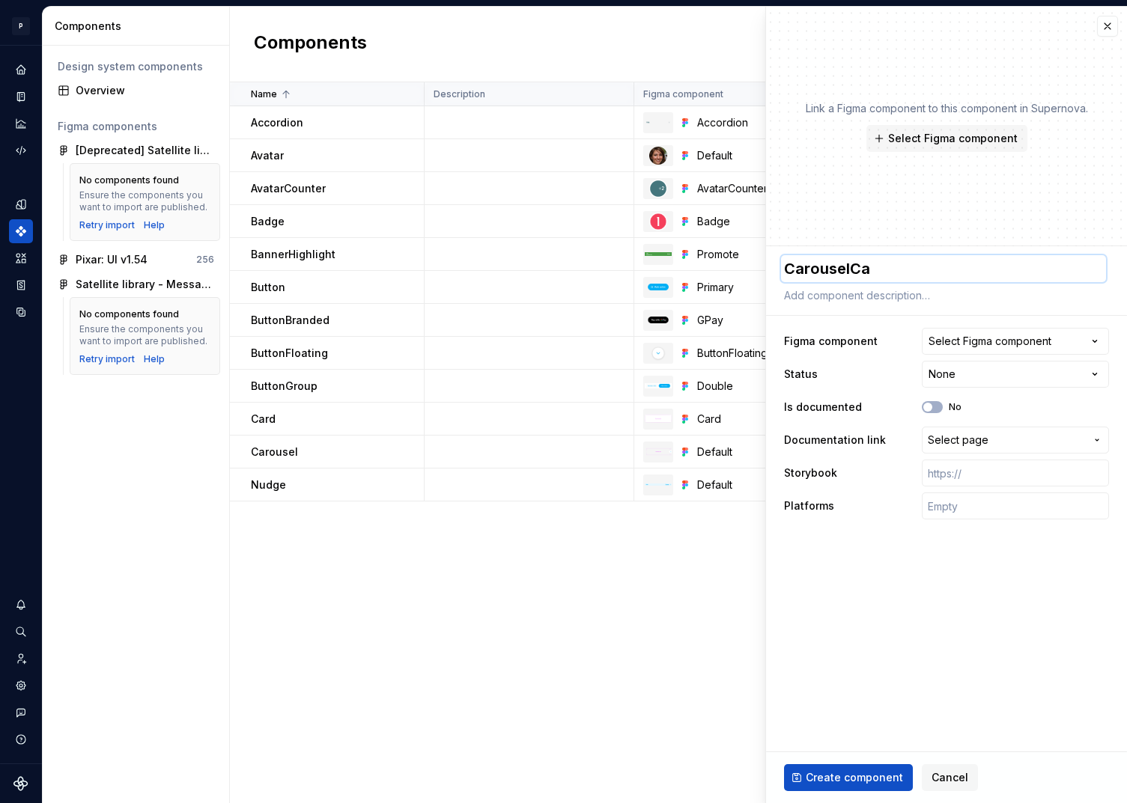
type textarea "*"
type textarea "CarouselCal"
type textarea "*"
type textarea "CarouselCale"
type textarea "*"
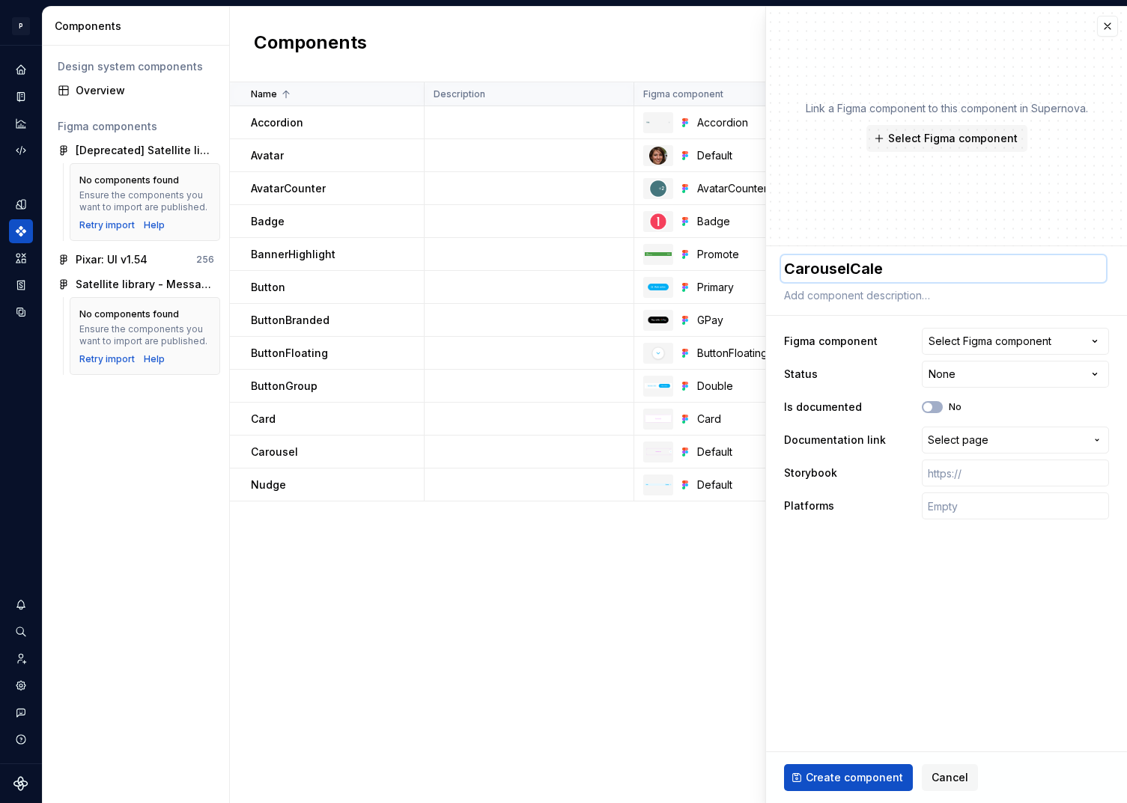
type textarea "CarouselCalen"
type textarea "*"
type textarea "CarouselCalend"
type textarea "*"
type textarea "CarouselCalenda"
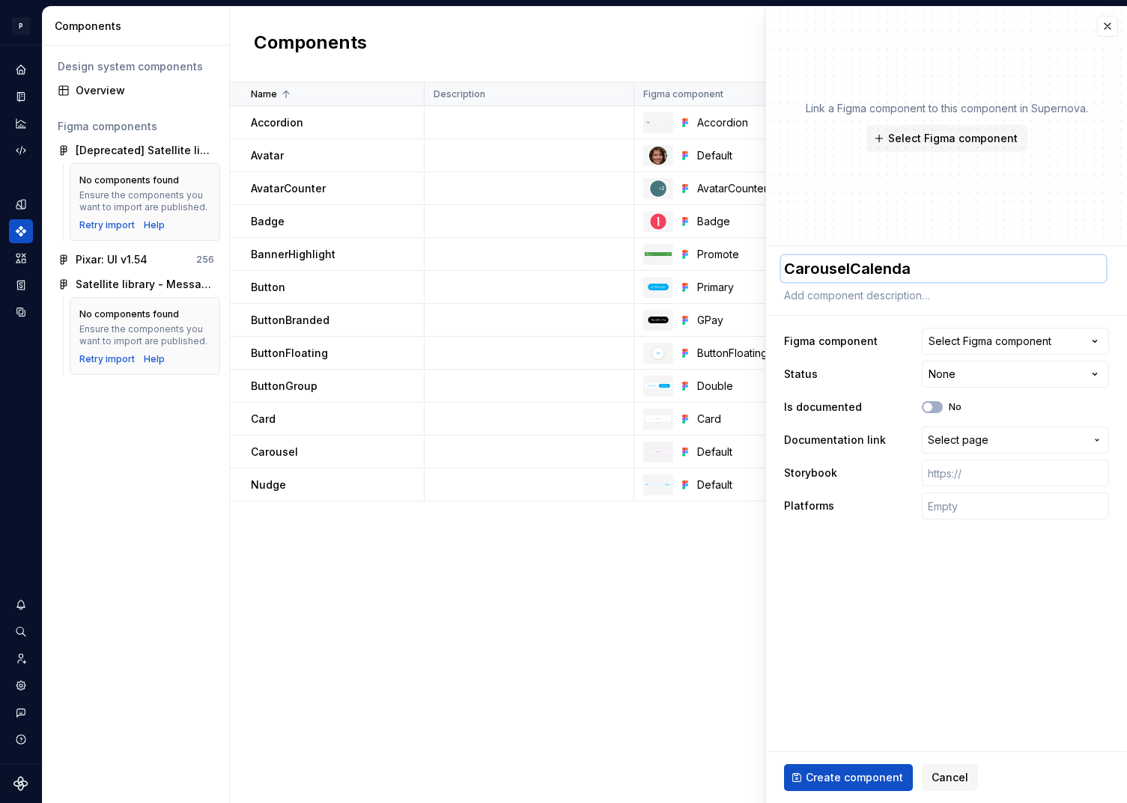
type textarea "*"
type textarea "CarouselCalendar"
click at [992, 341] on div "Select Figma component" at bounding box center [989, 341] width 123 height 15
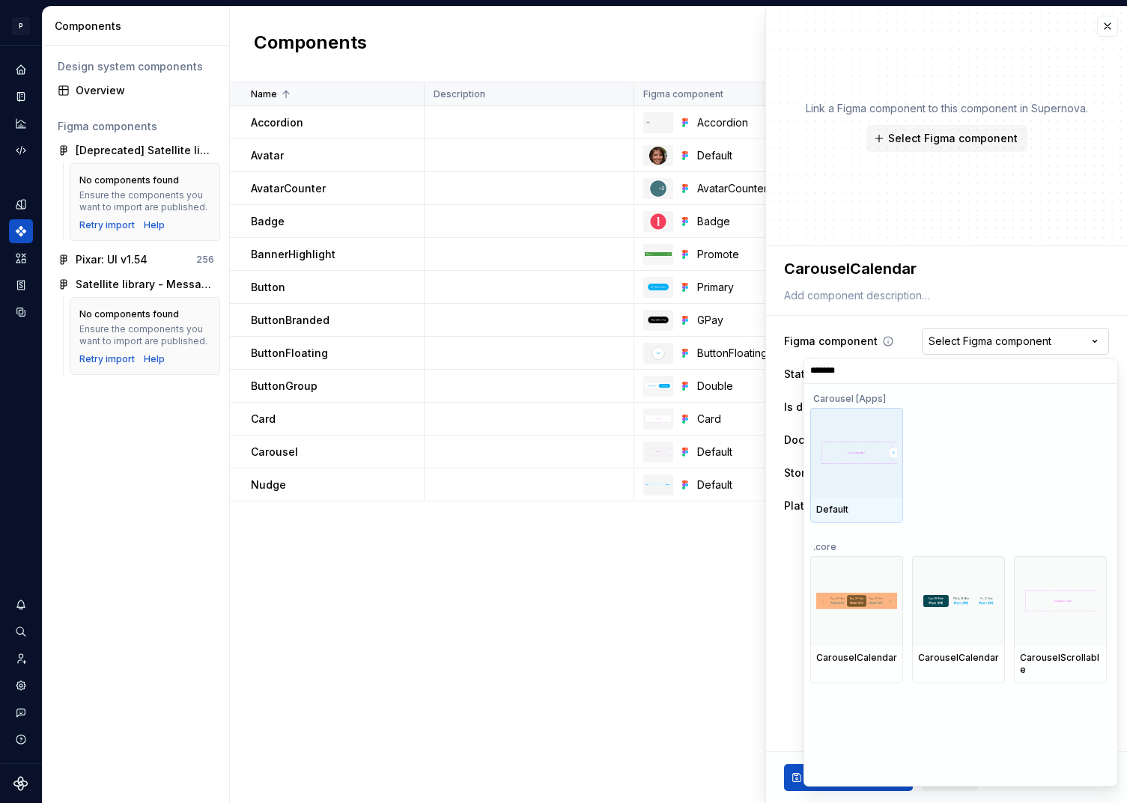
type input "********"
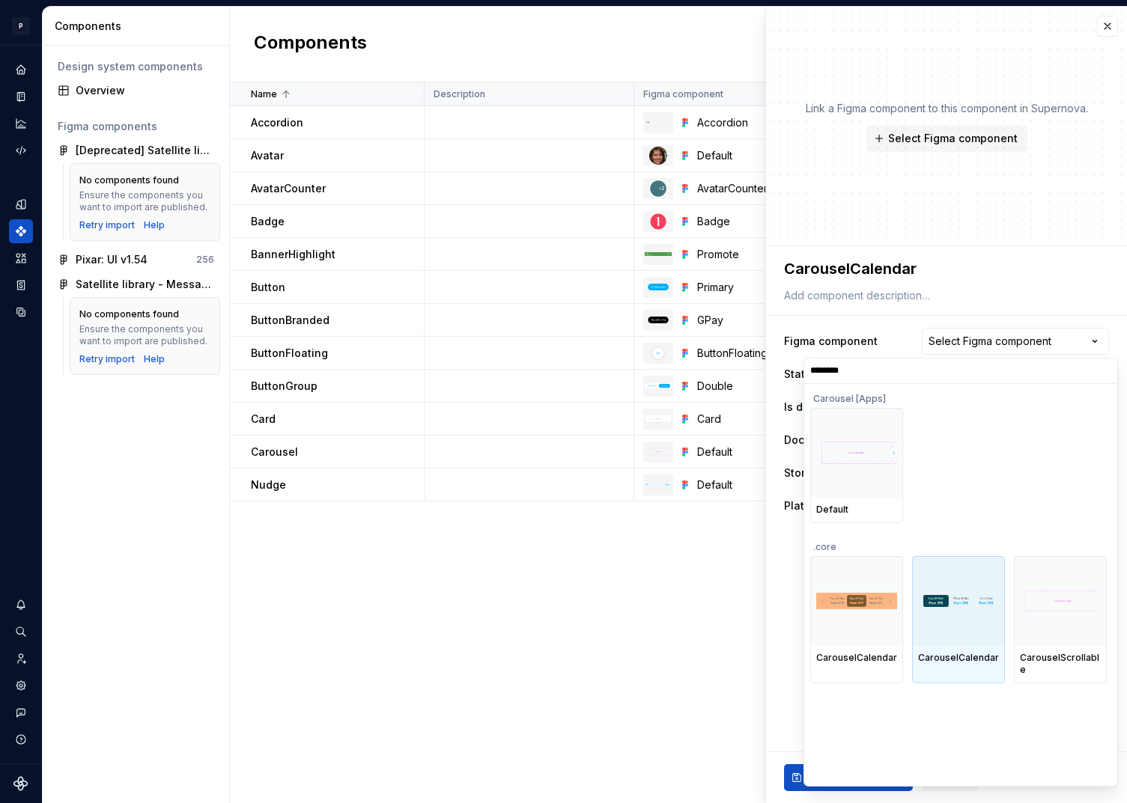
click at [973, 621] on div at bounding box center [958, 601] width 93 height 90
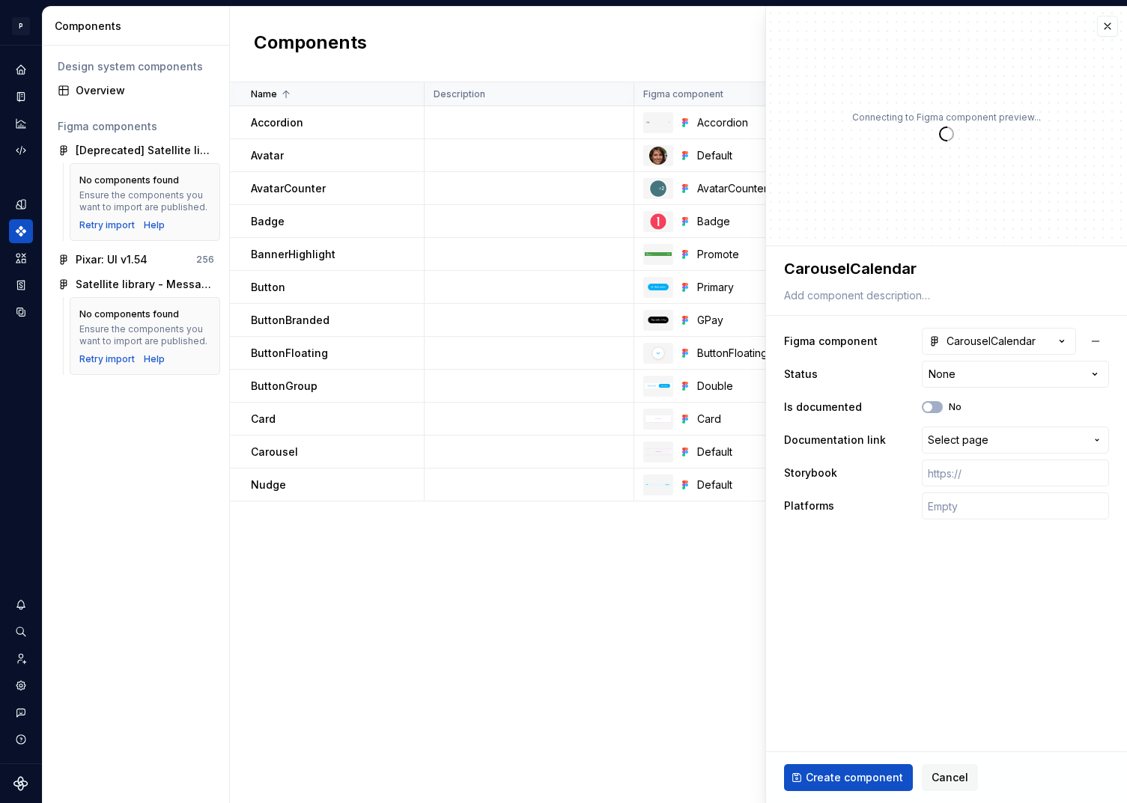
type textarea "*"
click at [968, 376] on html "P pixar SO Design system data Components Design system components Overview Figm…" at bounding box center [563, 401] width 1127 height 803
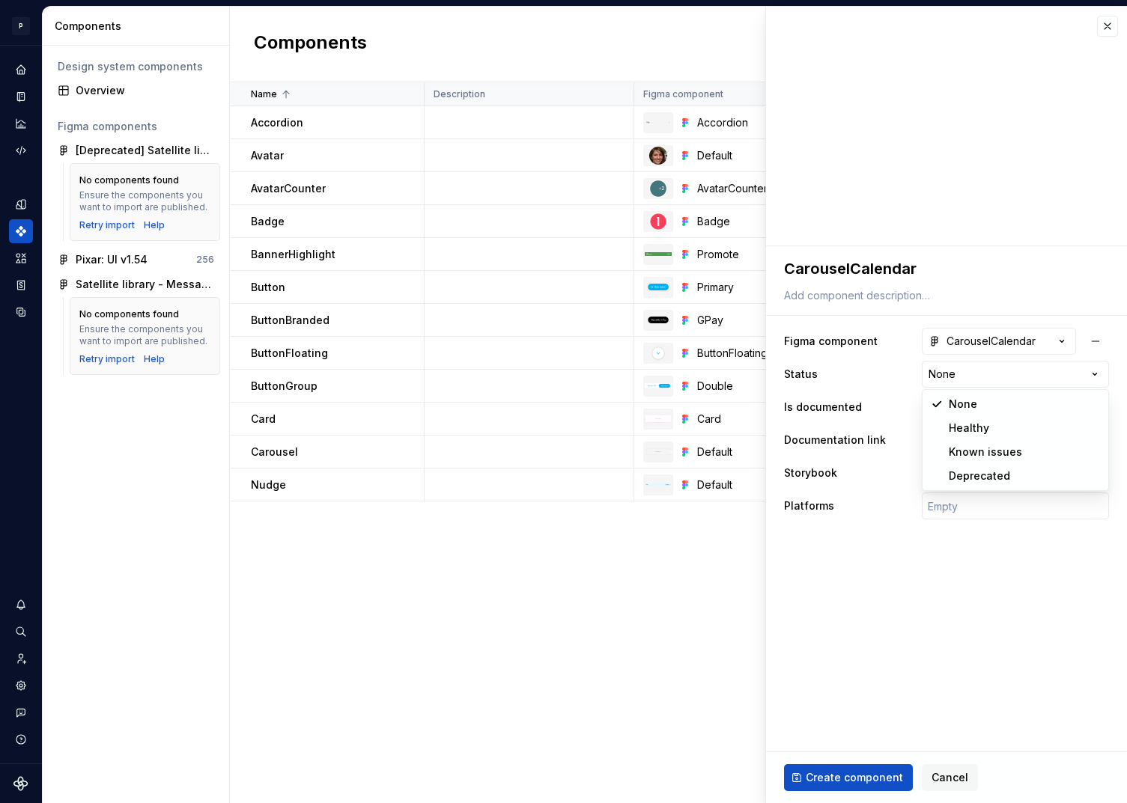
select select "**********"
click at [961, 476] on input "text" at bounding box center [1015, 473] width 187 height 27
paste input "[URL][DOMAIN_NAME]"
type textarea "*"
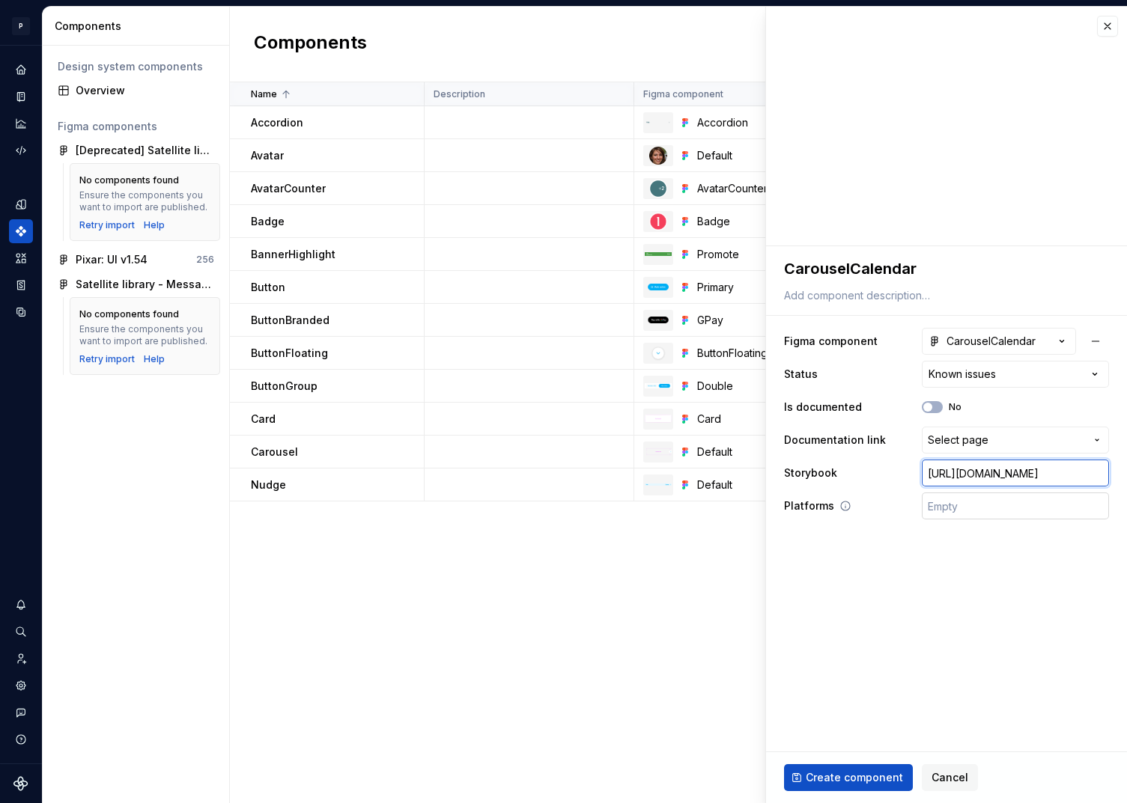
type input "[URL][DOMAIN_NAME]"
type textarea "*"
click at [957, 509] on input "text" at bounding box center [1015, 506] width 187 height 27
type input "⚛️ SPA"
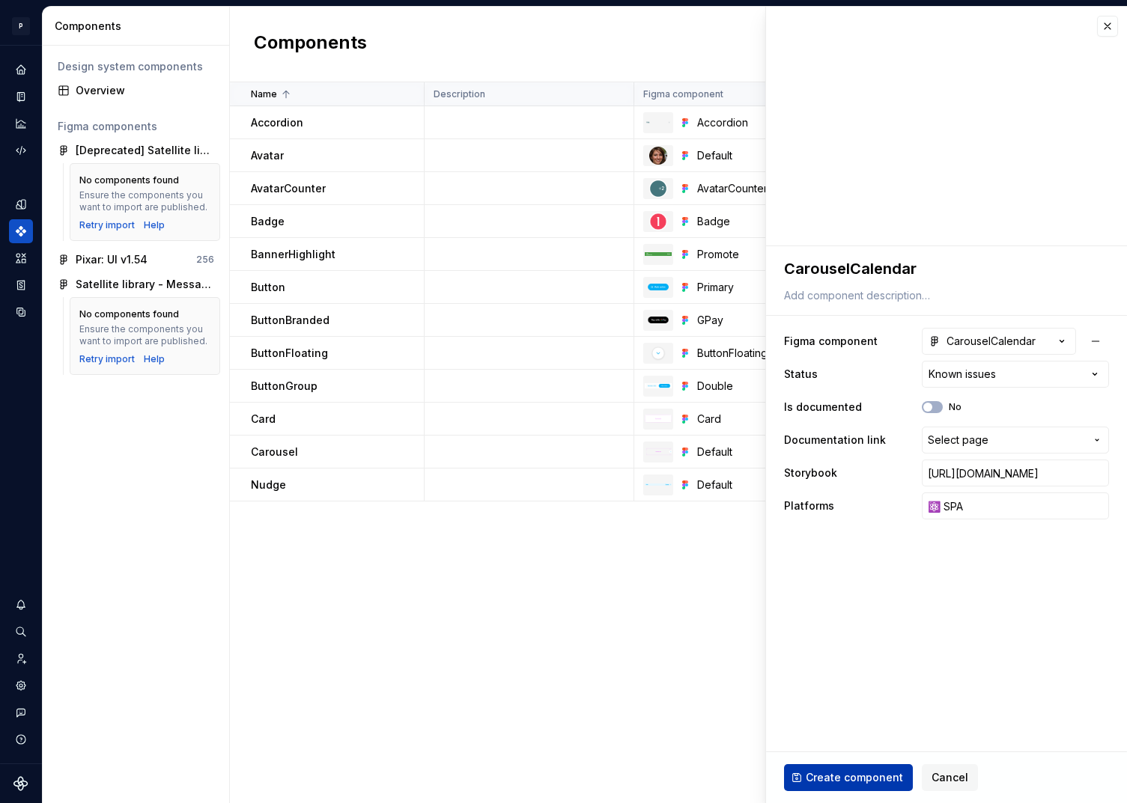
click at [854, 773] on span "Create component" at bounding box center [853, 777] width 97 height 15
type textarea "*"
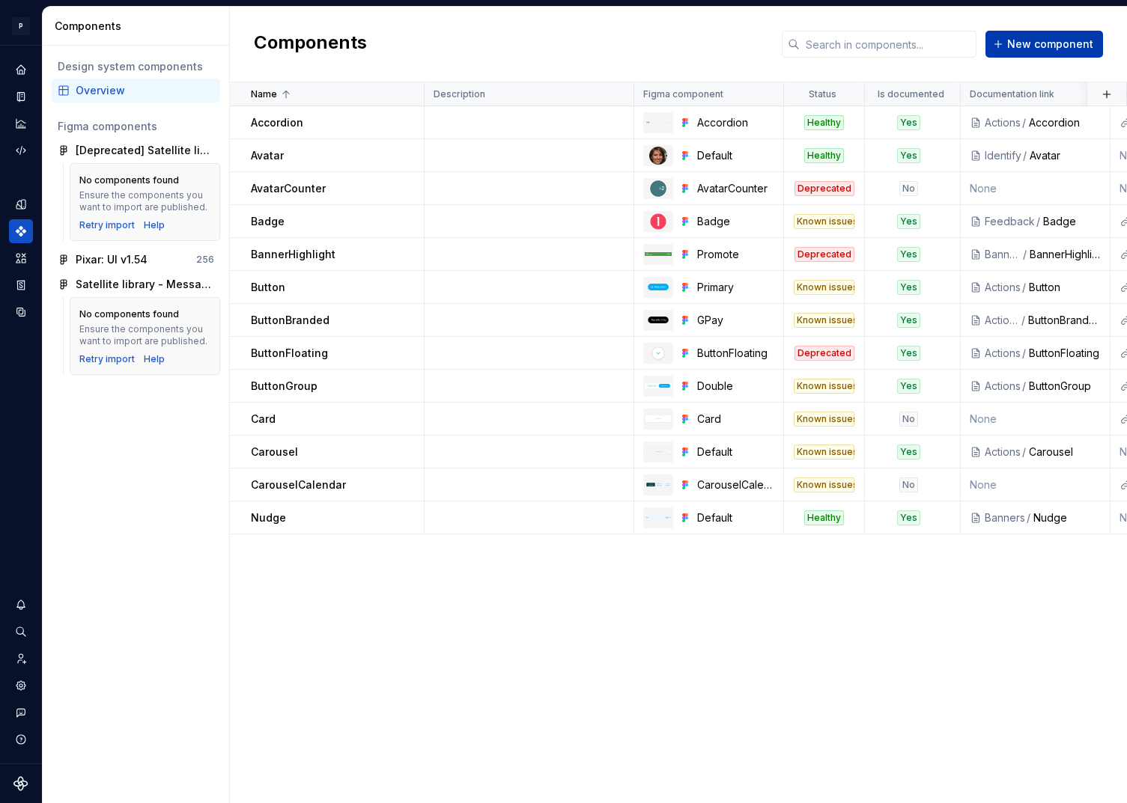
click at [1048, 45] on span "New component" at bounding box center [1050, 44] width 86 height 15
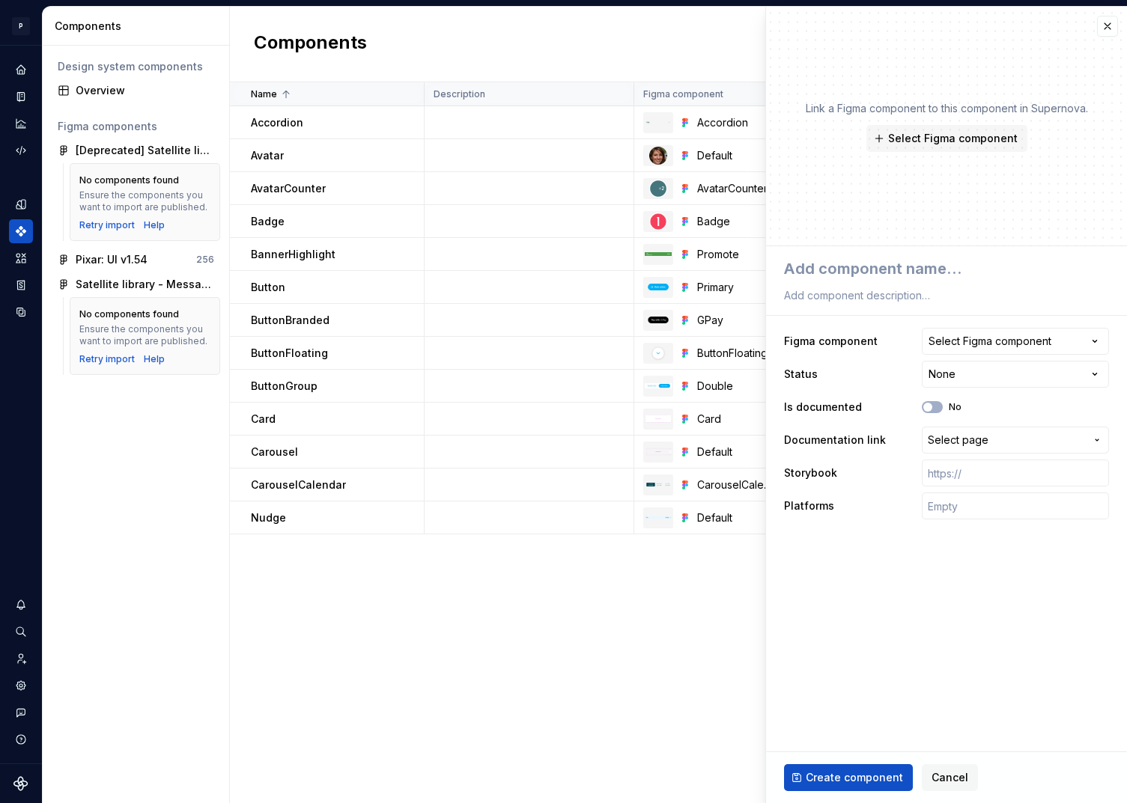
type textarea "*"
type textarea "C"
type textarea "*"
type textarea "Ca"
type textarea "*"
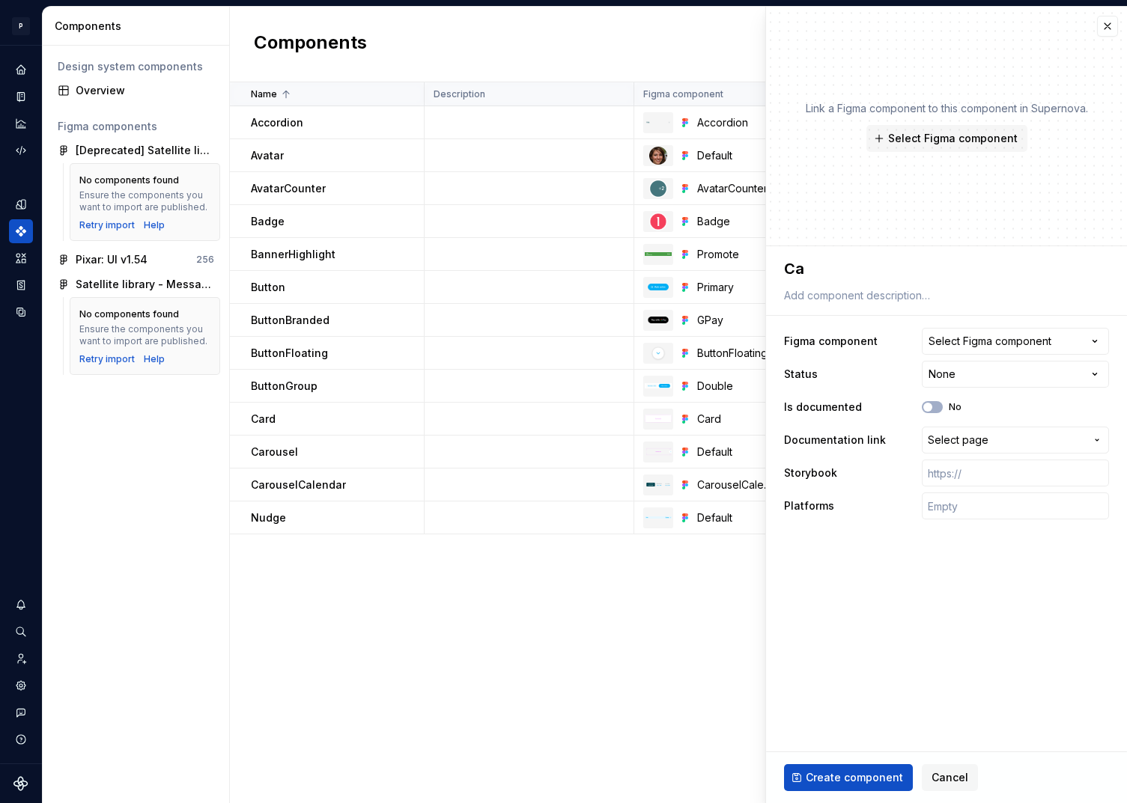
type textarea "Car"
type textarea "*"
type textarea "Caro"
type textarea "*"
type textarea "Carou"
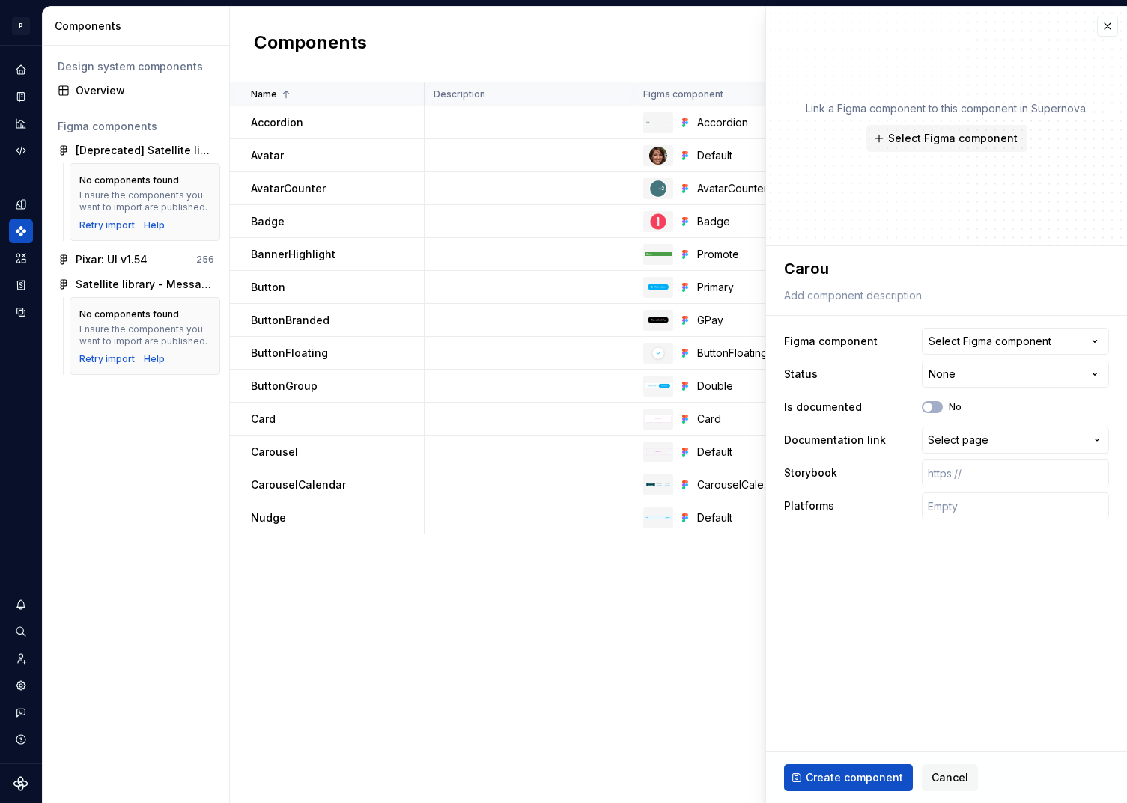
type textarea "*"
type textarea "Carous"
type textarea "*"
type textarea "Carousel"
type textarea "*"
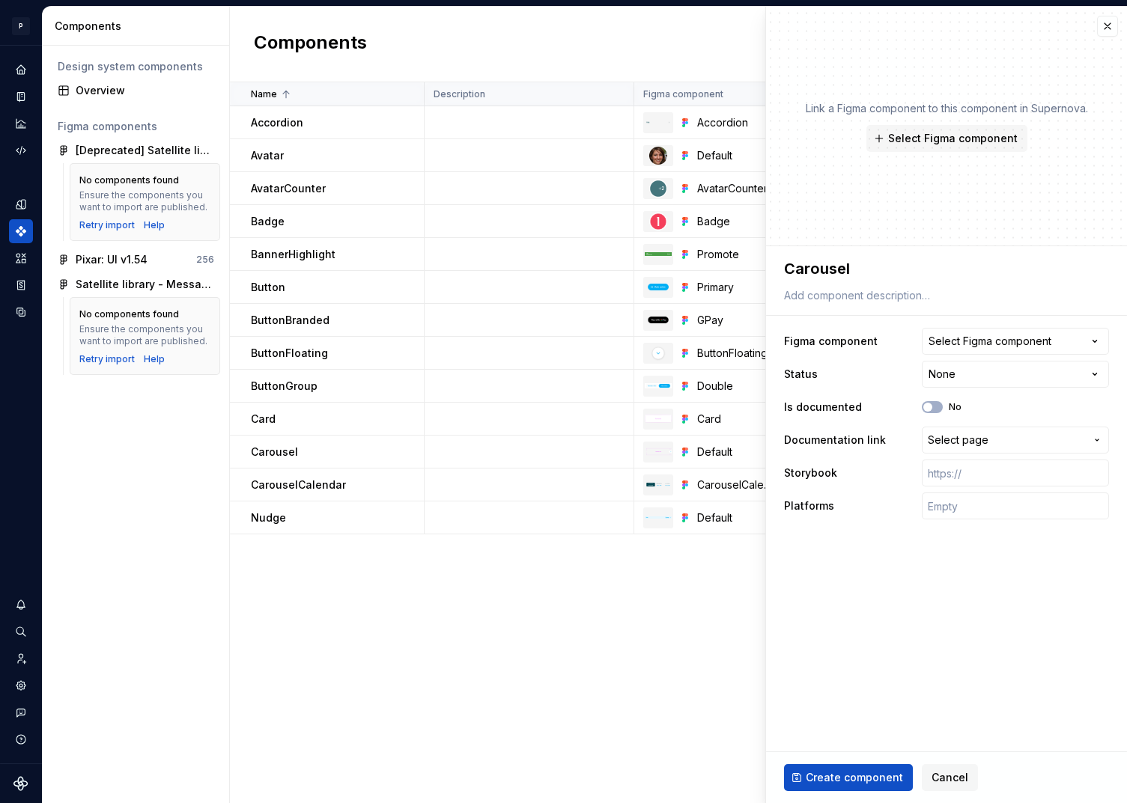
type textarea "CarouselS"
type textarea "*"
type textarea "CarouselSc"
type textarea "*"
type textarea "CarouselScr"
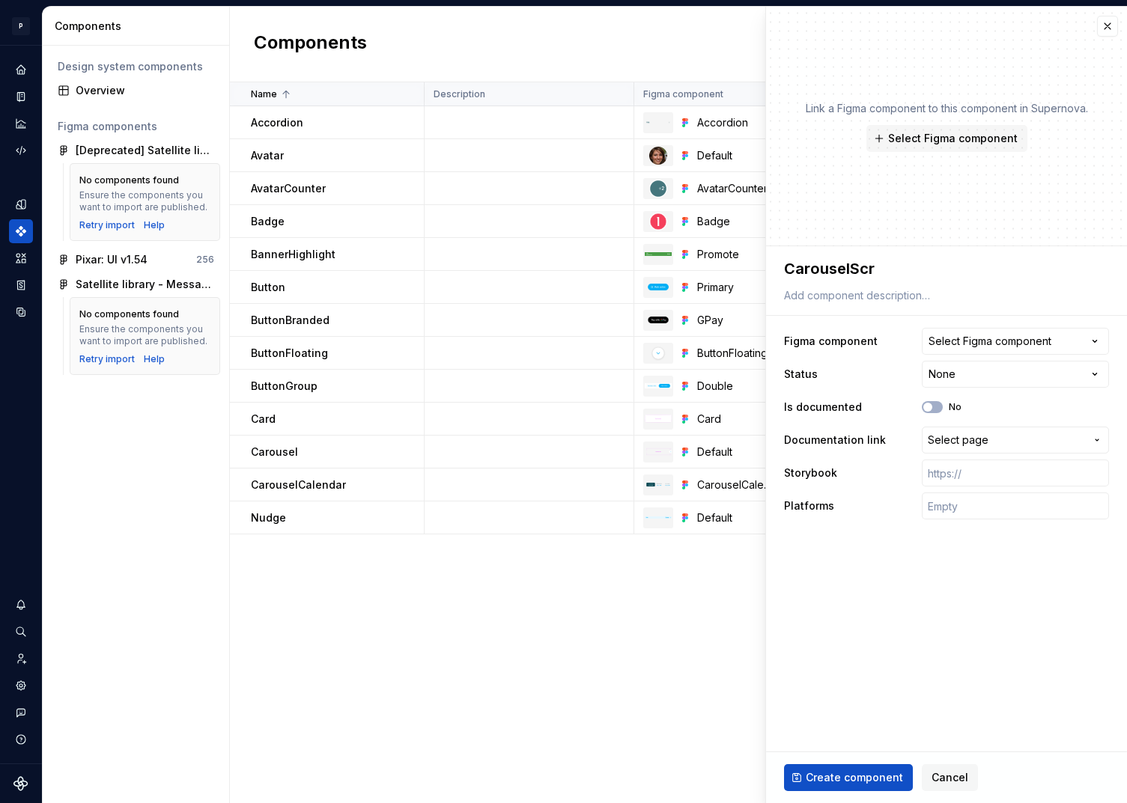
type textarea "*"
type textarea "CarouselScro"
type textarea "*"
type textarea "CarouselScrol"
type textarea "*"
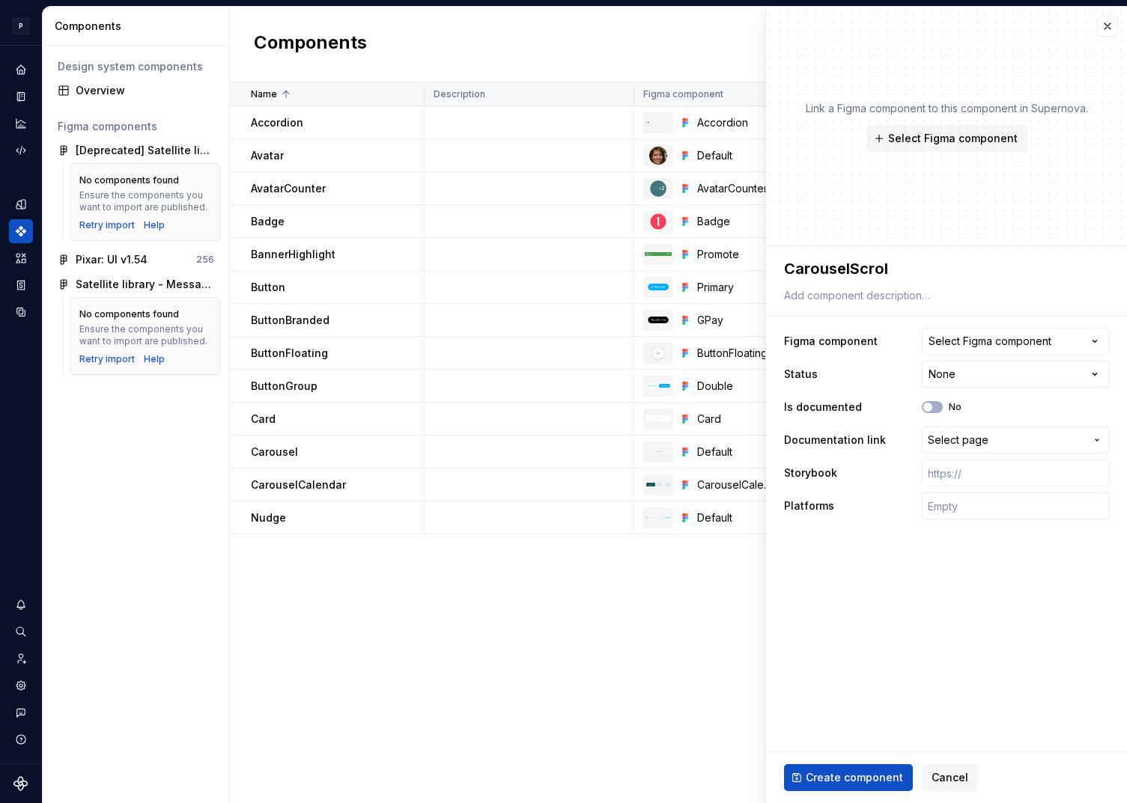
type textarea "CarouselScroll"
type textarea "*"
type textarea "CarouselScrolla"
type textarea "*"
type textarea "CarouselScrollab"
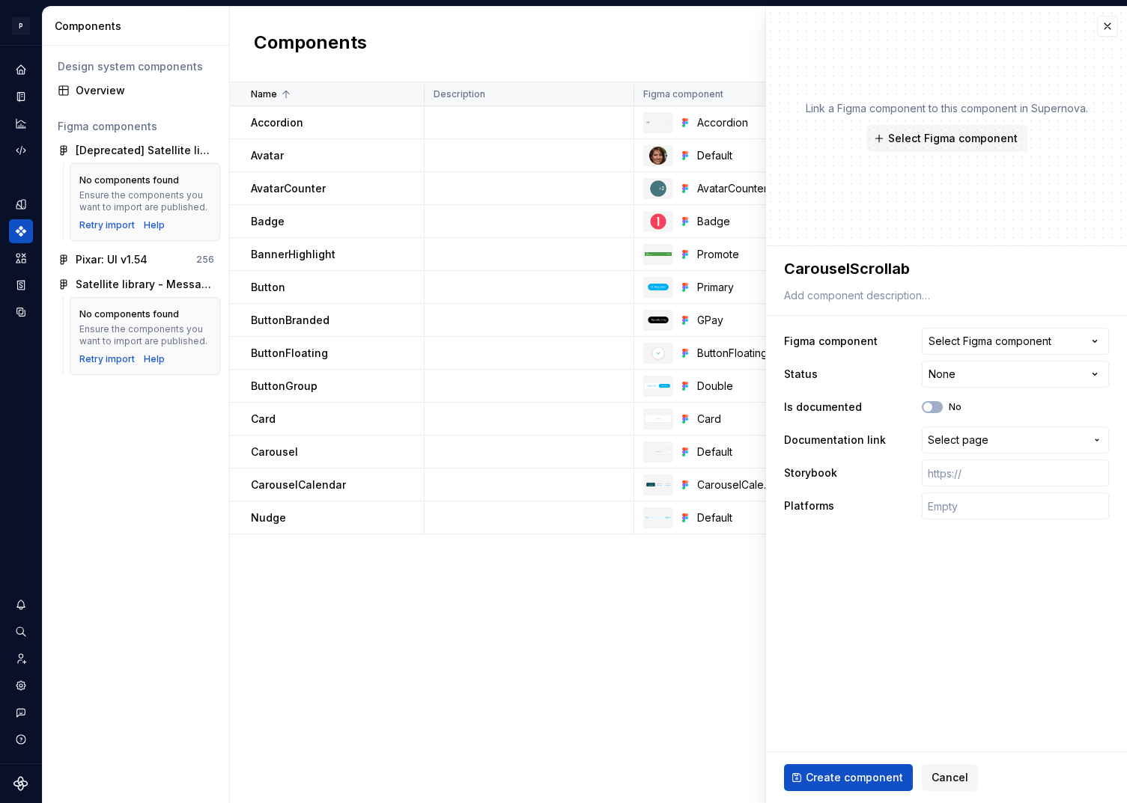
type textarea "*"
type textarea "CarouselScrollabl"
type textarea "*"
type textarea "CarouselScrollable"
type textarea "*"
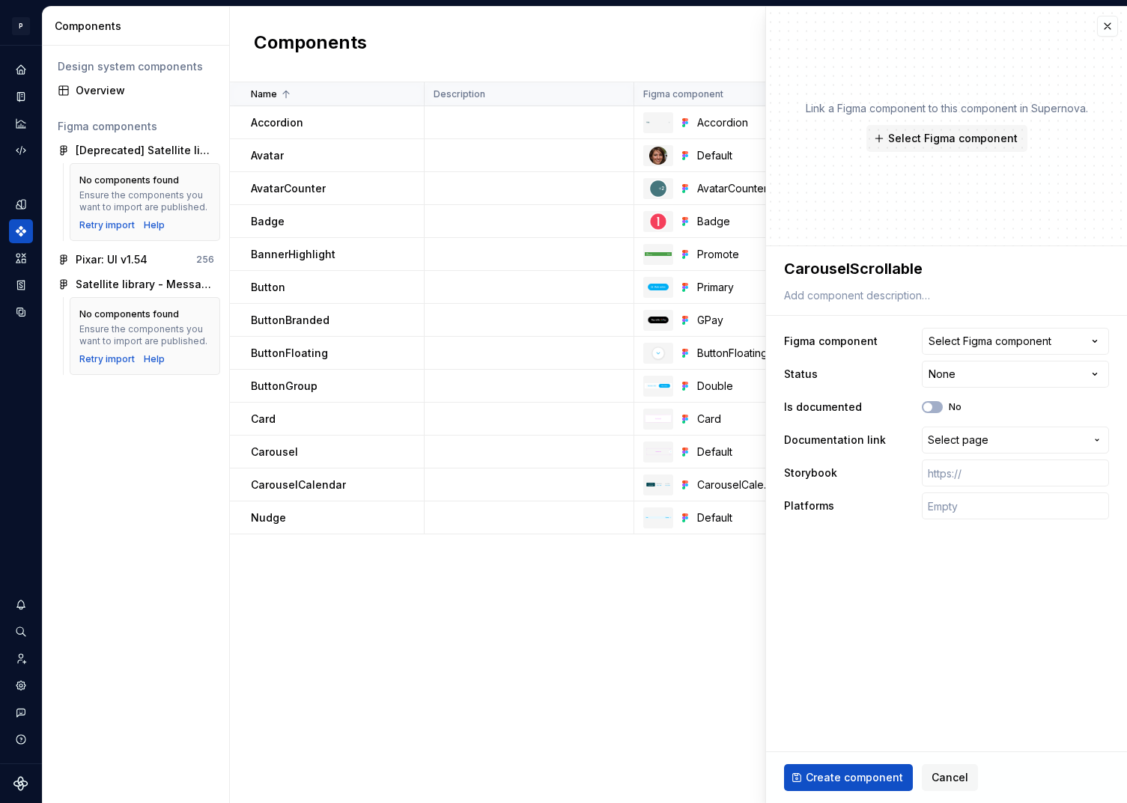
type textarea "CarouselScrollable"
type textarea "*"
type textarea "CarouselScrollable"
click at [1008, 344] on div "Select Figma component" at bounding box center [989, 341] width 123 height 15
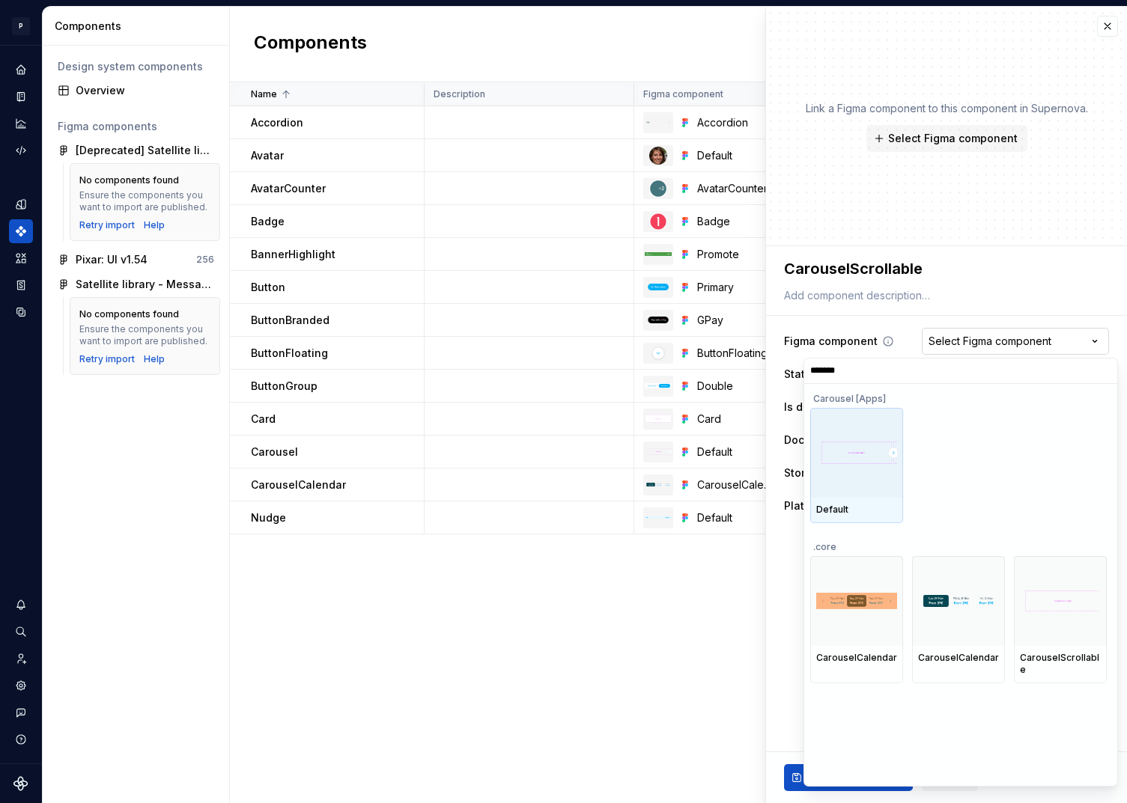
type input "********"
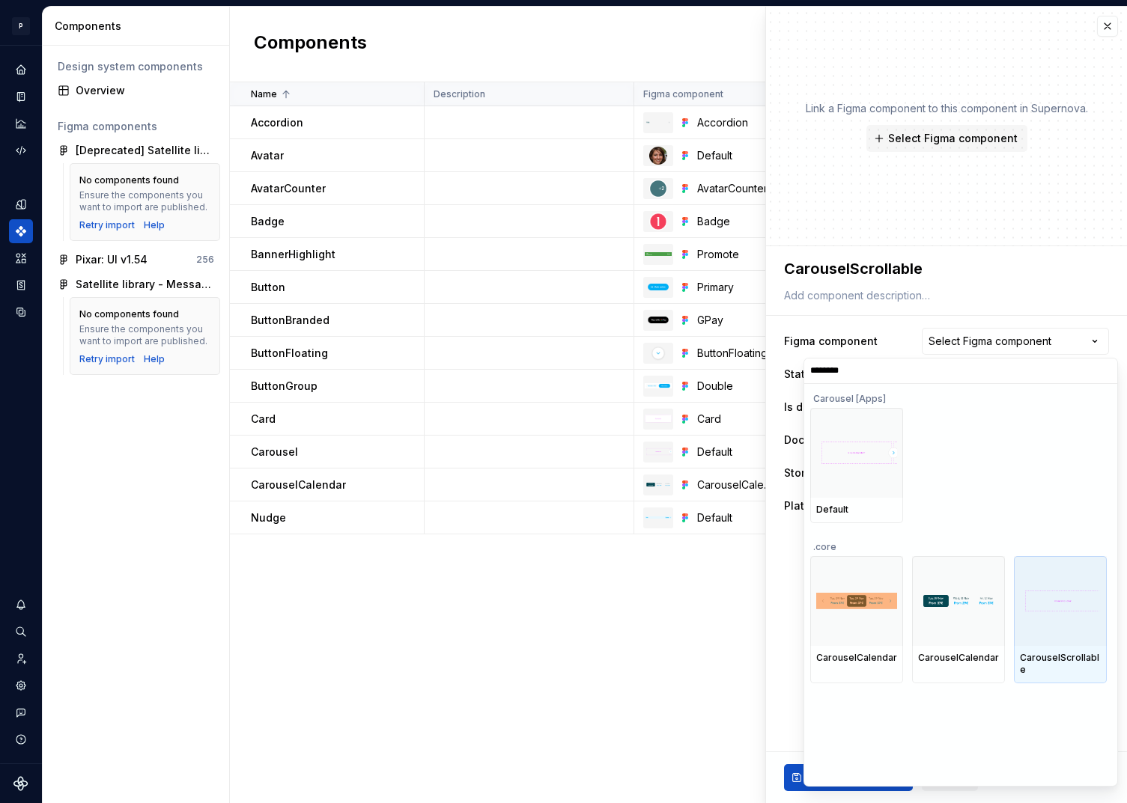
click at [1082, 596] on img at bounding box center [1060, 602] width 81 height 22
type textarea "*"
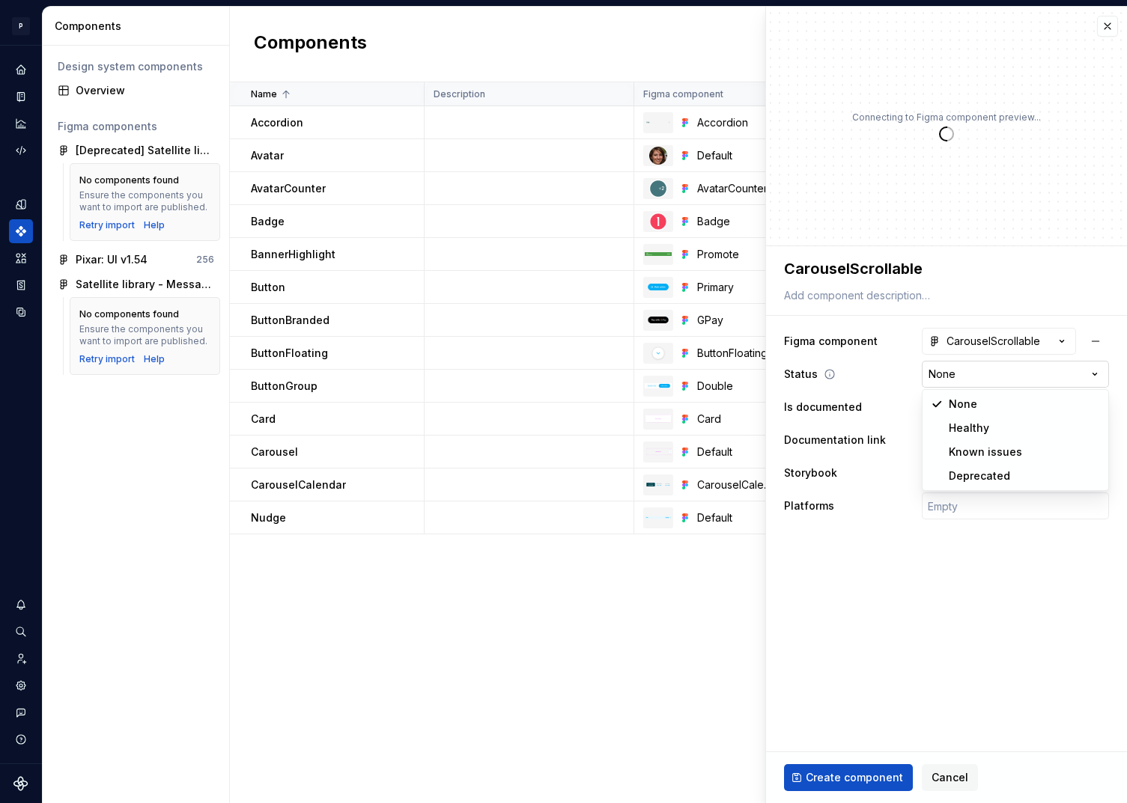
click at [968, 368] on html "P pixar SO Design system data Components Design system components Overview Figm…" at bounding box center [563, 401] width 1127 height 803
select select "**********"
click at [962, 463] on input "text" at bounding box center [1015, 473] width 187 height 27
paste input "[URL][DOMAIN_NAME]"
type textarea "*"
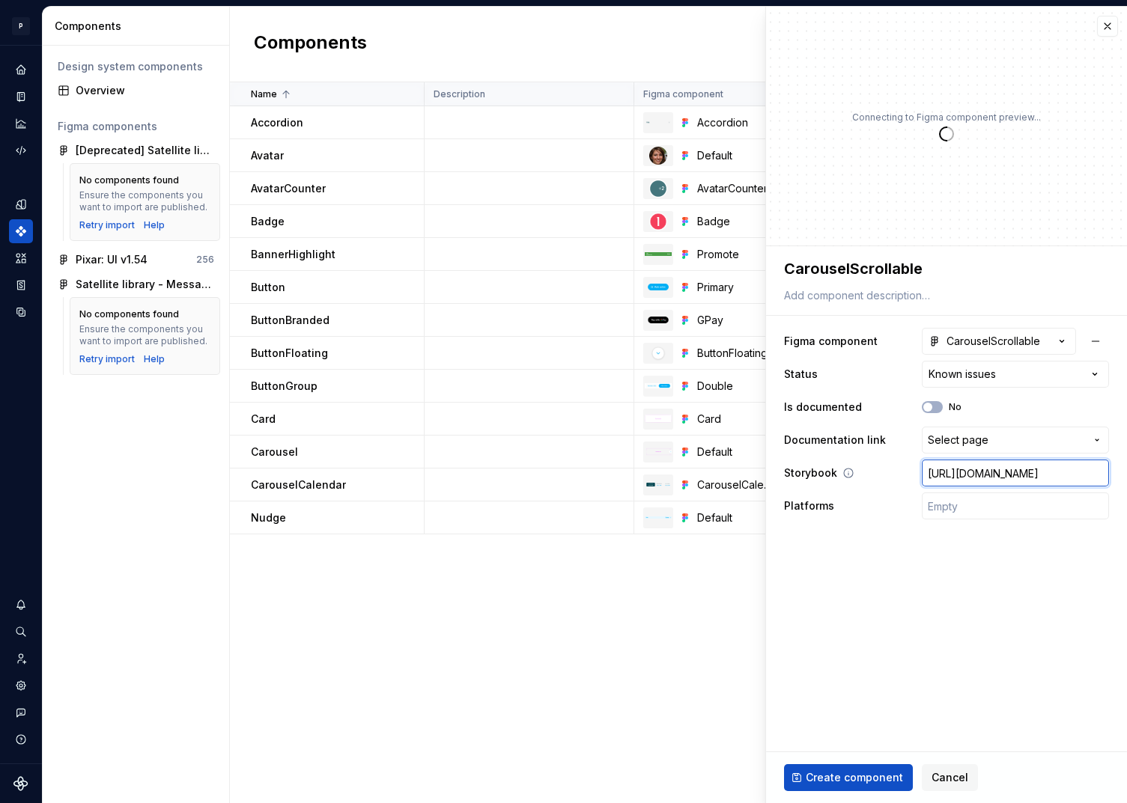
scroll to position [0, 322]
type input "[URL][DOMAIN_NAME]"
click at [858, 778] on span "Create component" at bounding box center [853, 777] width 97 height 15
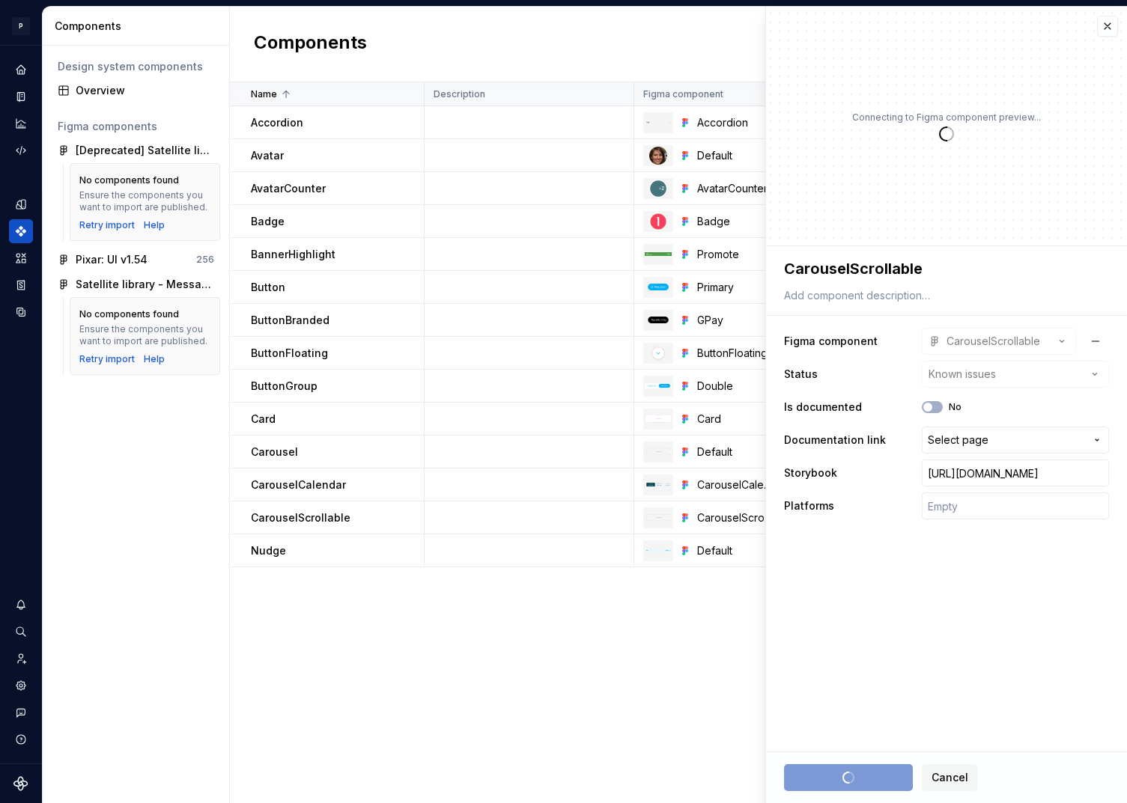
type textarea "*"
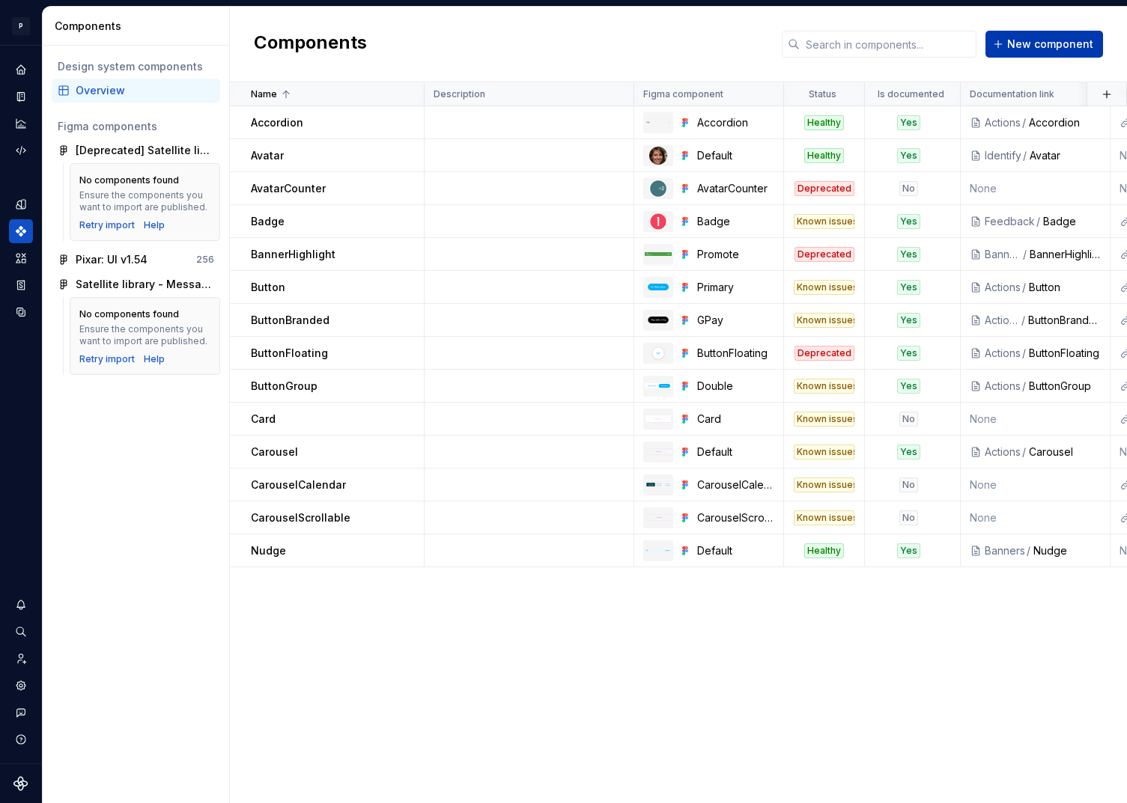
click at [1011, 41] on button "New component" at bounding box center [1044, 44] width 118 height 27
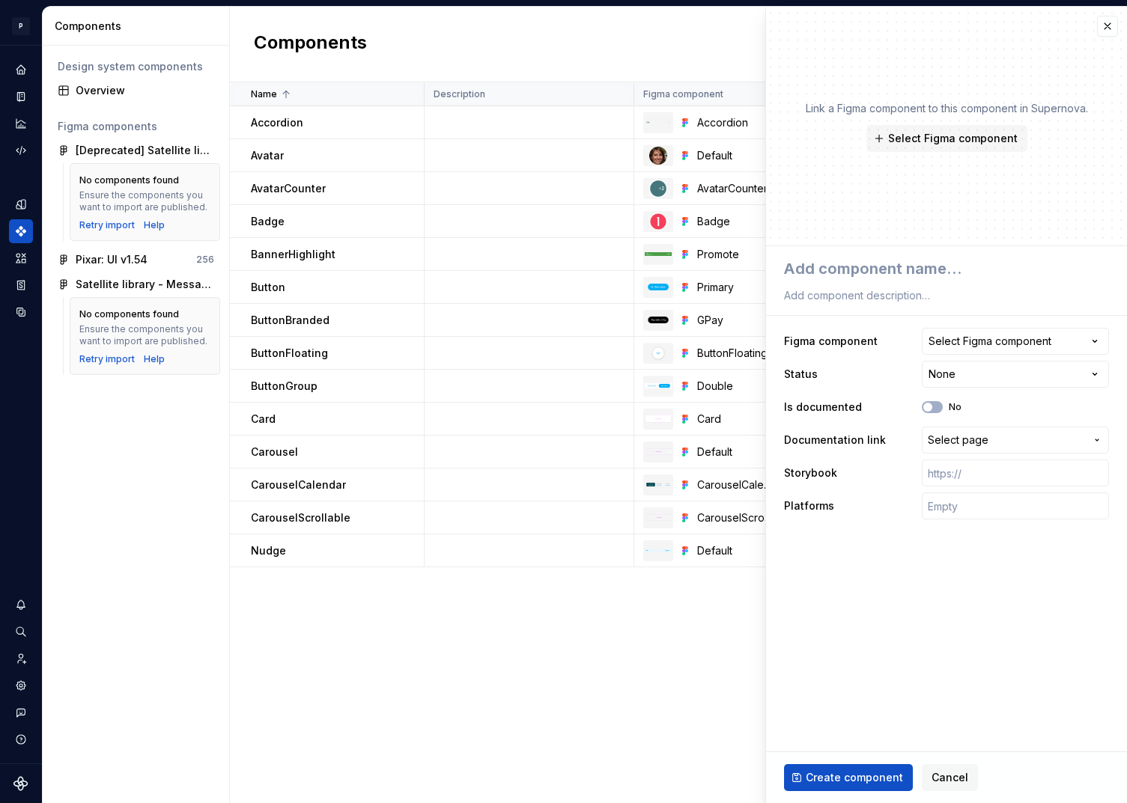
type textarea "*"
type textarea "C"
type textarea "*"
type textarea "Ch"
type textarea "*"
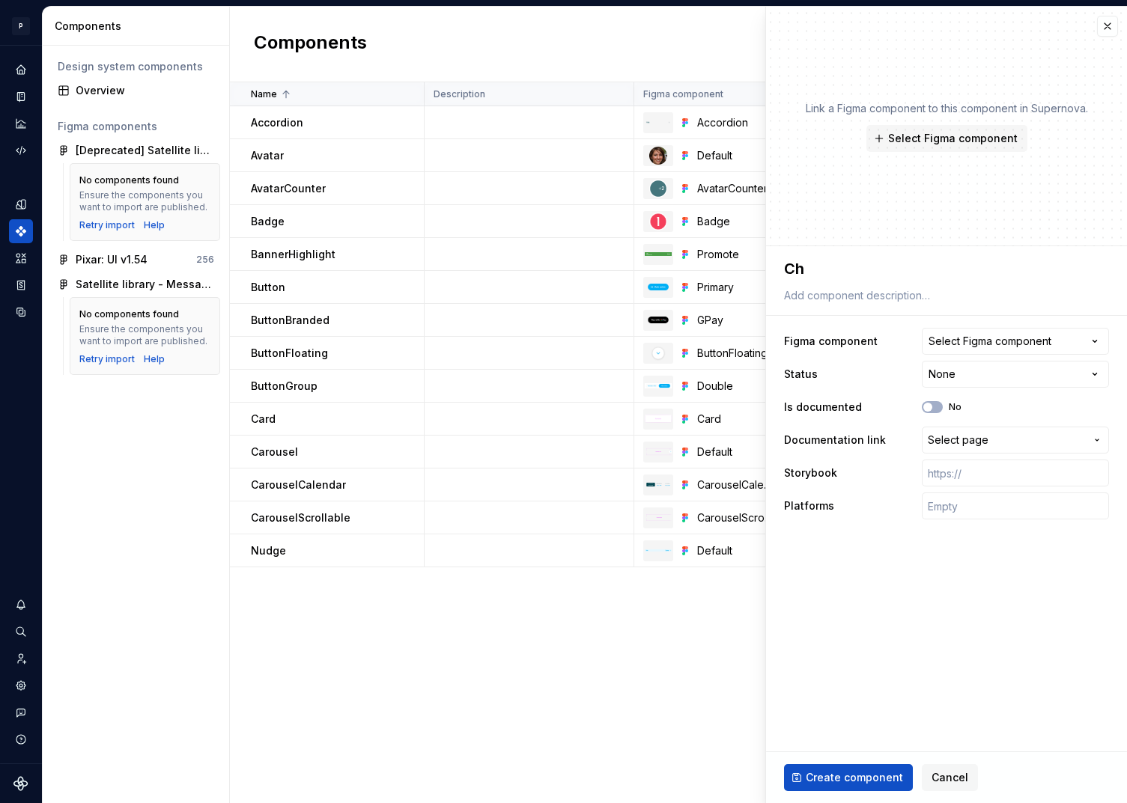
type textarea "Che"
type textarea "*"
type textarea "Chec"
type textarea "*"
type textarea "Check"
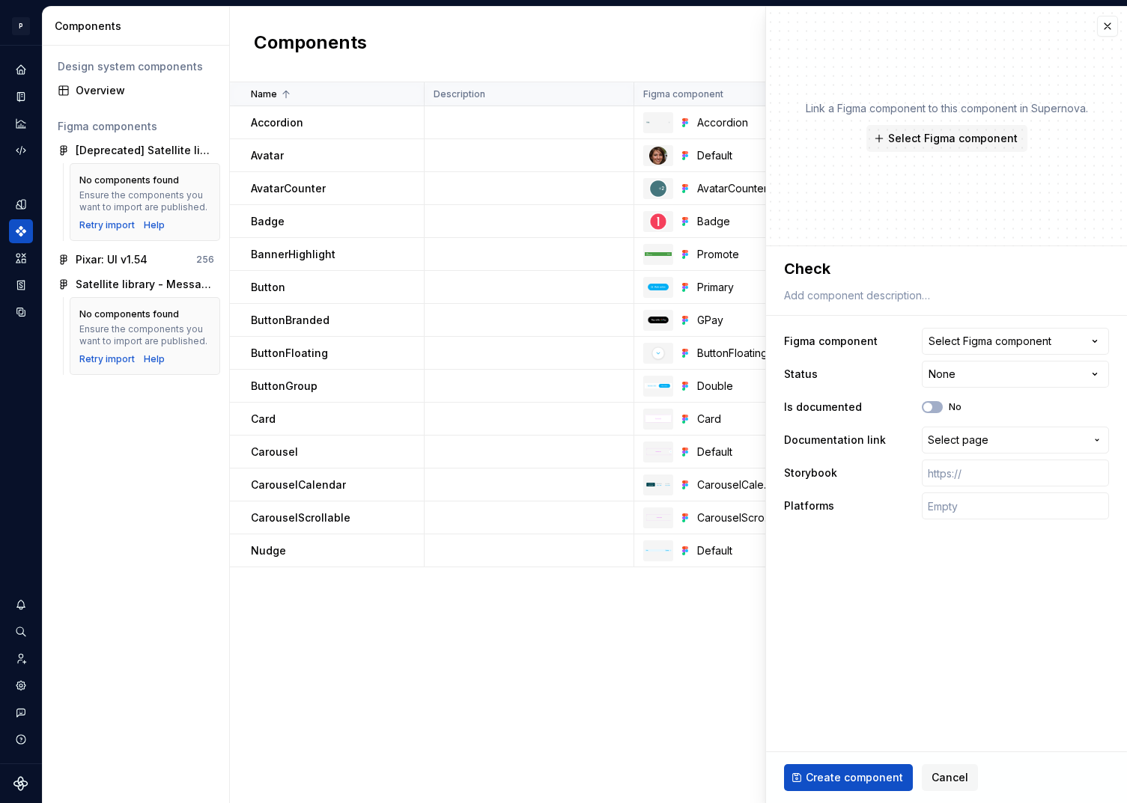
type textarea "*"
type textarea "Checkb"
type textarea "*"
type textarea "Checkbo"
type textarea "*"
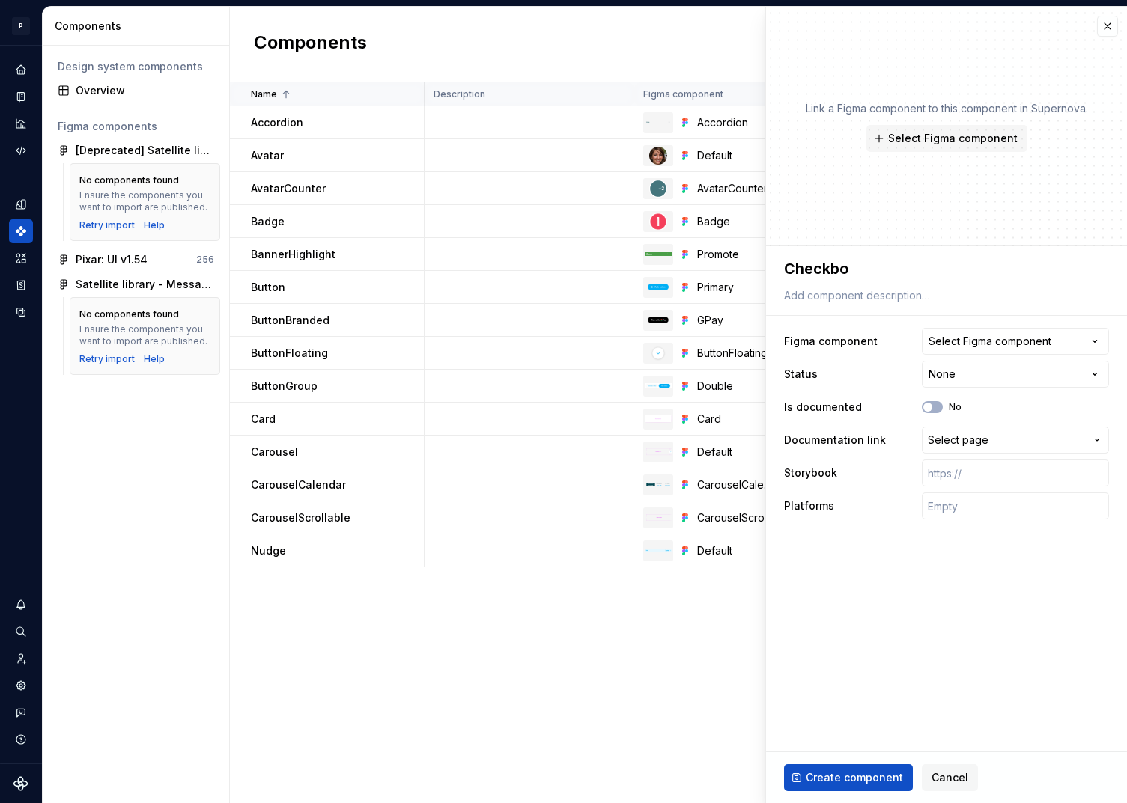
type textarea "Checkbox"
type textarea "*"
type textarea "CheckboxI"
type textarea "*"
type textarea "CheckboxIn"
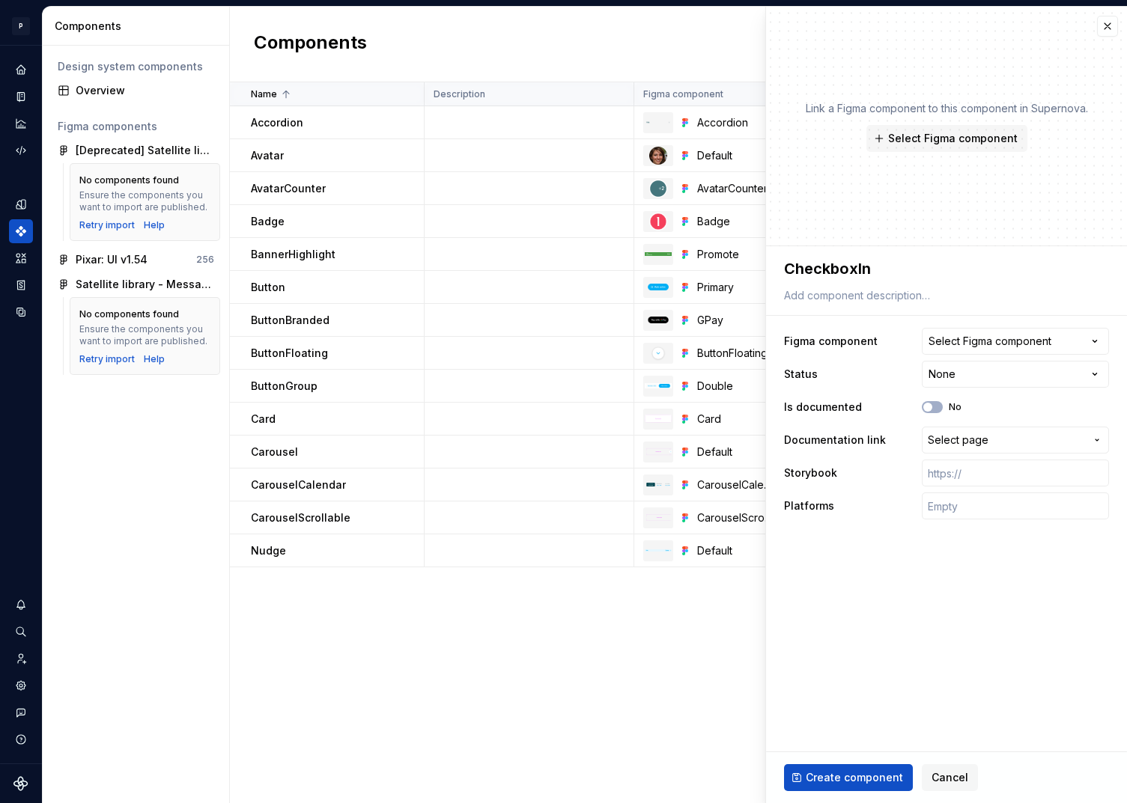
type textarea "*"
type textarea "CheckboxInp"
type textarea "*"
type textarea "CheckboxInpu"
type textarea "*"
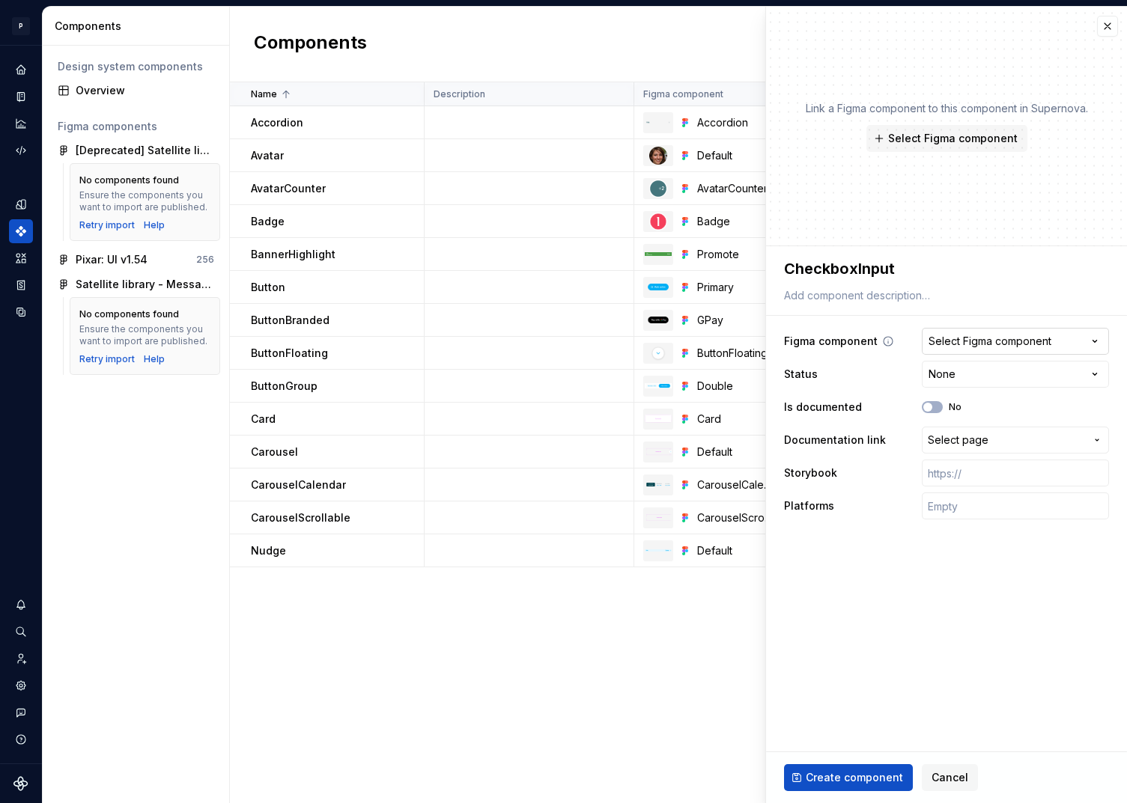
type textarea "CheckboxInput"
click at [1036, 338] on div "Select Figma component" at bounding box center [989, 341] width 123 height 15
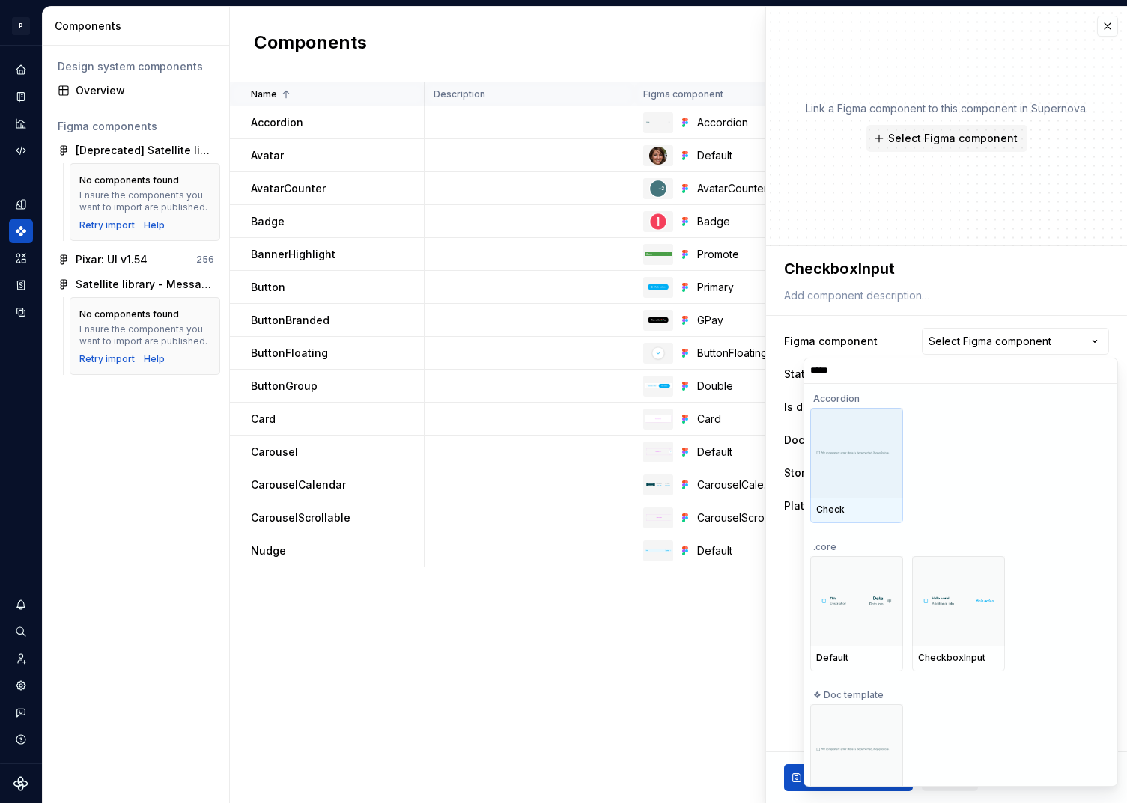
type input "******"
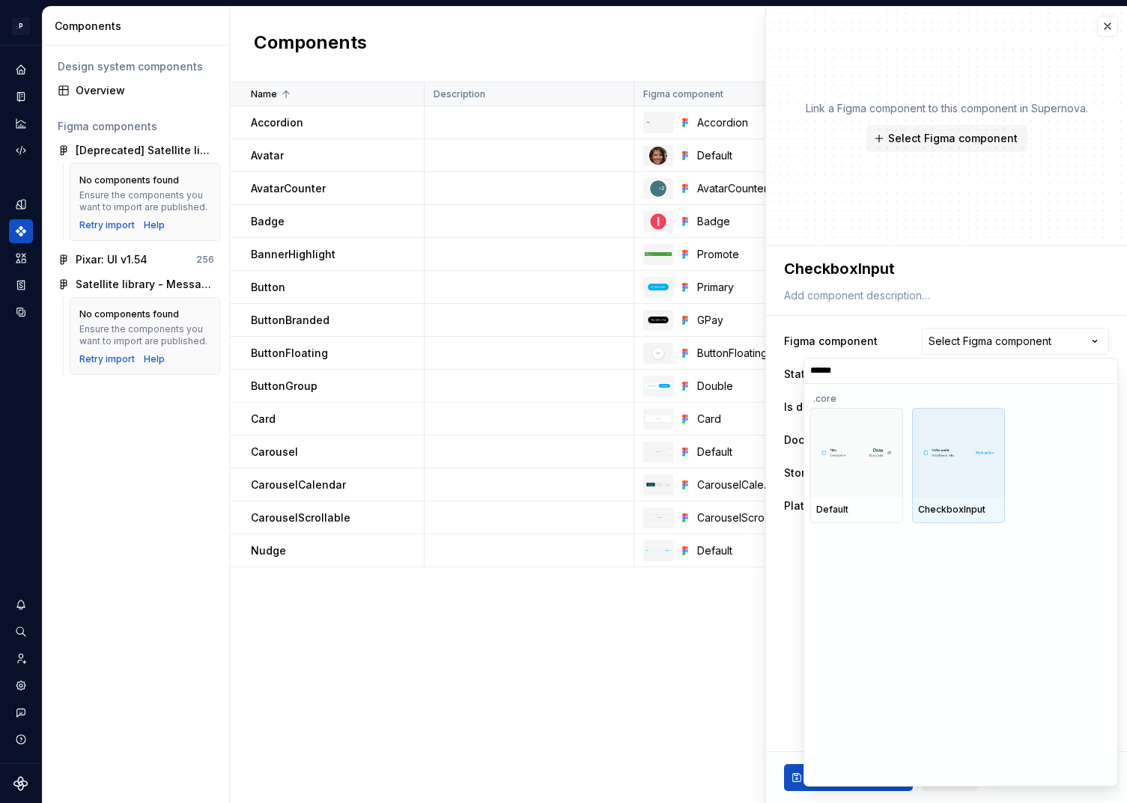
click at [984, 479] on div at bounding box center [958, 453] width 93 height 90
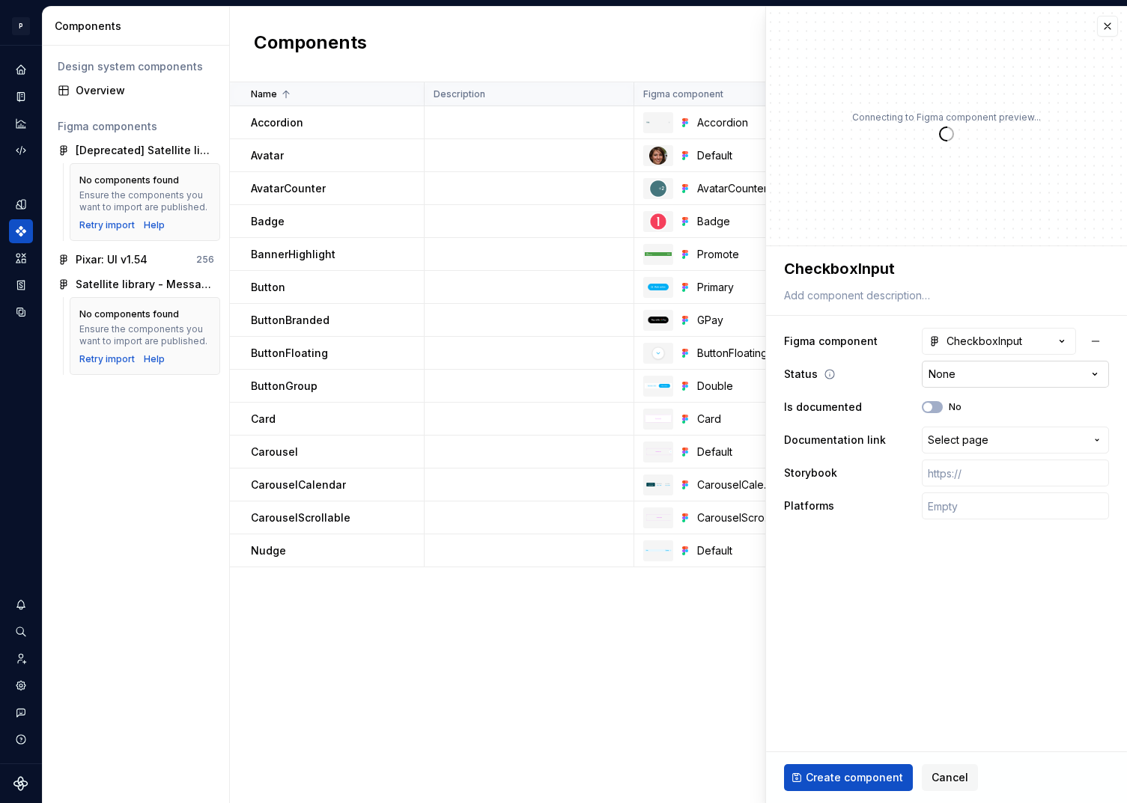
click at [951, 379] on html "P pixar SO Design system data Components Design system components Overview Figm…" at bounding box center [563, 401] width 1127 height 803
type textarea "*"
select select "**********"
click at [935, 407] on button "No" at bounding box center [932, 407] width 21 height 12
type textarea "*"
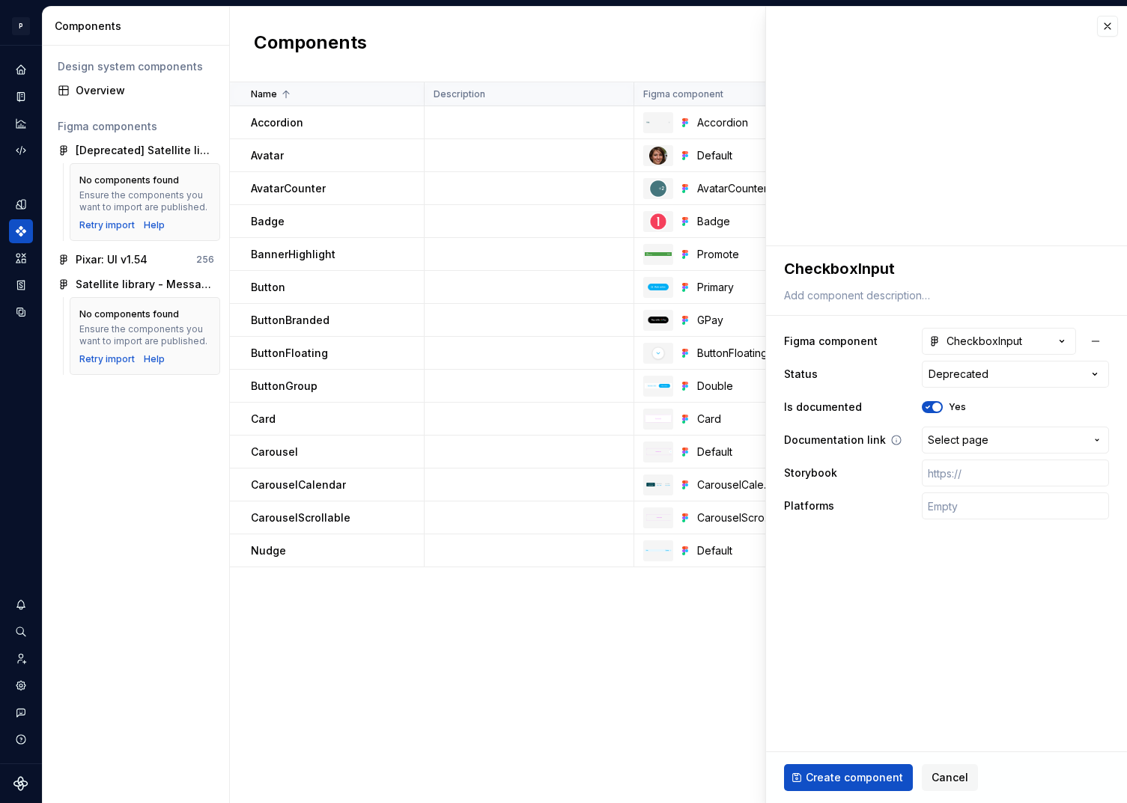
click at [969, 442] on span "Select page" at bounding box center [957, 440] width 61 height 15
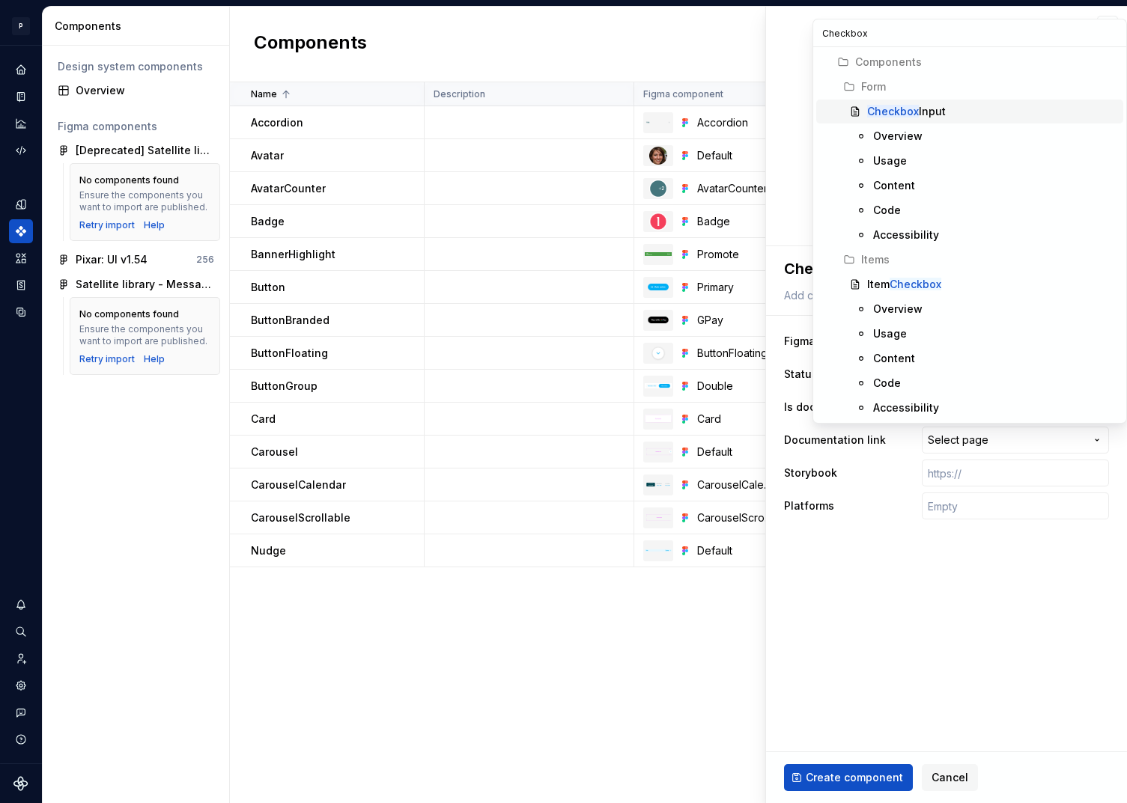
type input "Checkbox"
click at [908, 112] on mark "Checkbox" at bounding box center [893, 111] width 52 height 13
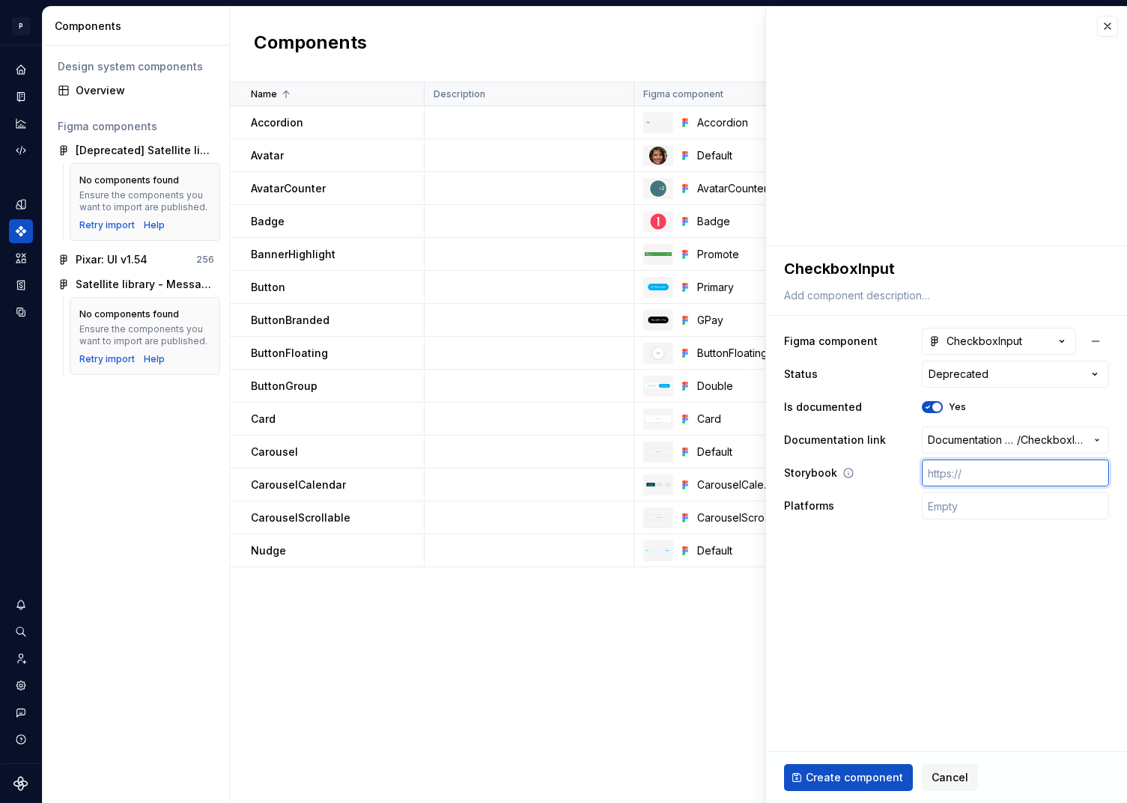
click at [981, 481] on input "text" at bounding box center [1015, 473] width 187 height 27
paste input "[URL][DOMAIN_NAME]"
type textarea "*"
type input "[URL][DOMAIN_NAME]"
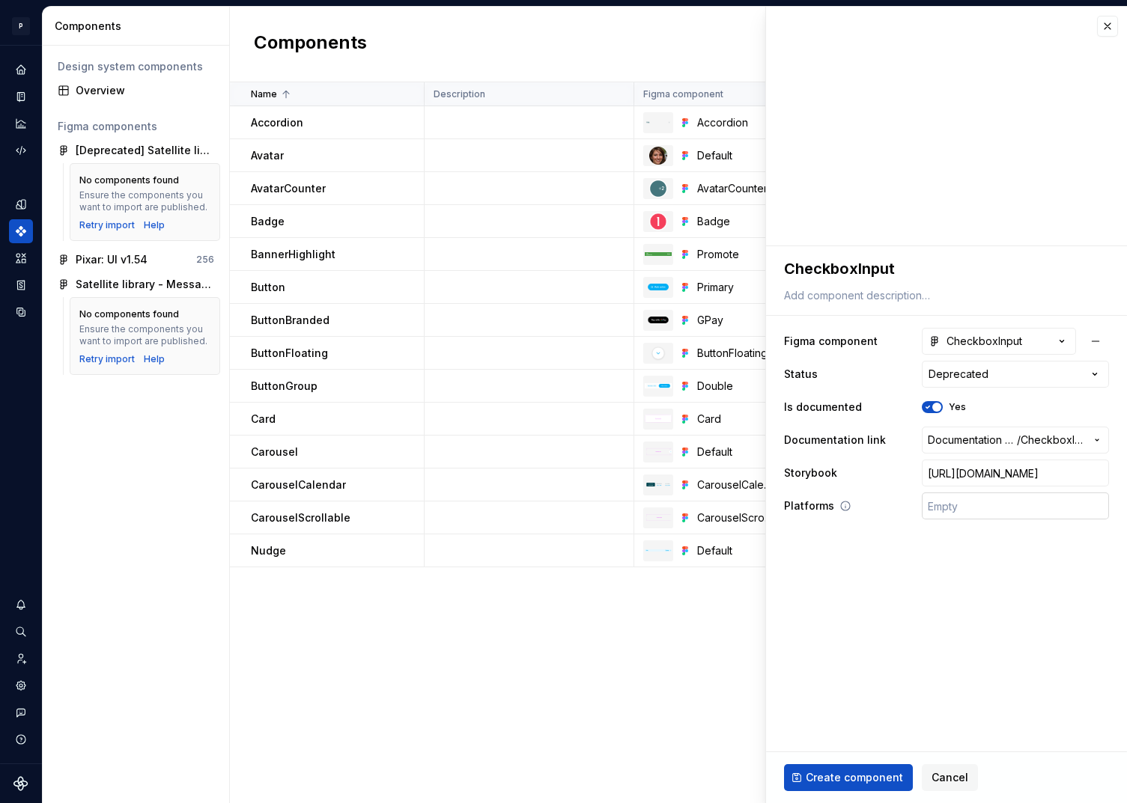
type textarea "*"
click at [979, 514] on input "text" at bounding box center [1015, 506] width 187 height 27
type input "🤖 Android | 🍎 iOS | ⚛️ SPA"
click at [862, 781] on span "Create component" at bounding box center [853, 777] width 97 height 15
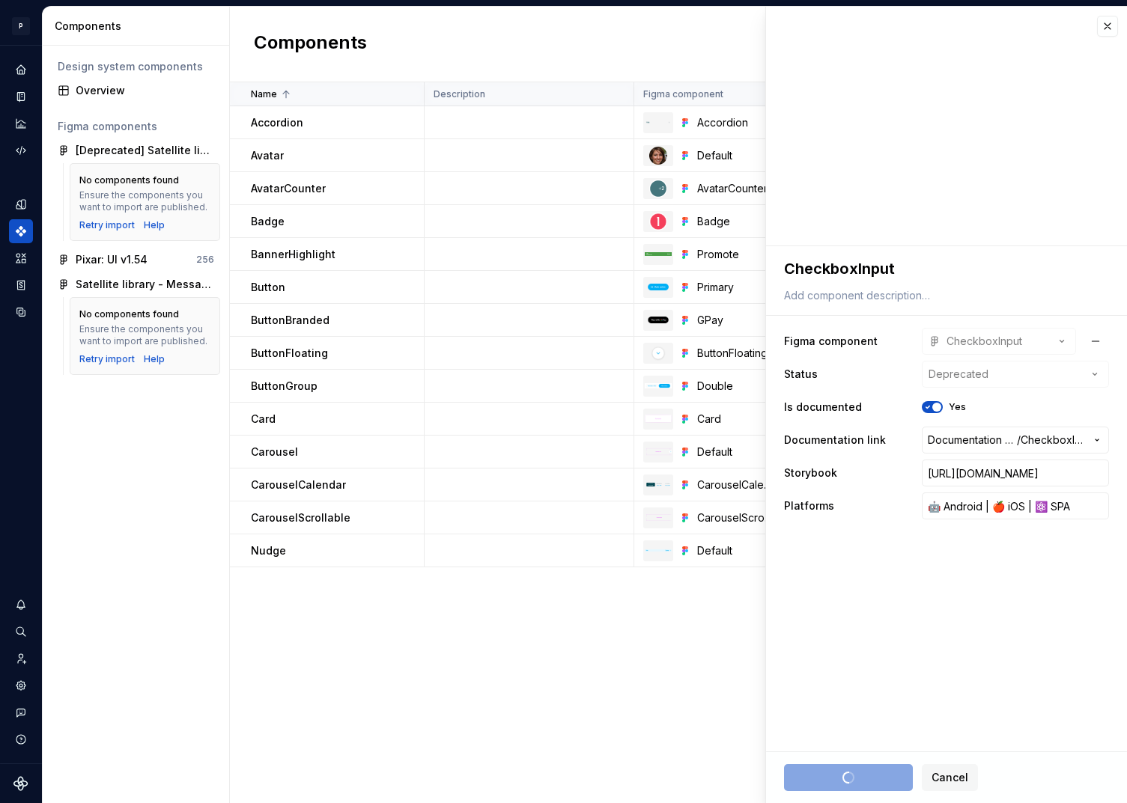
type textarea "*"
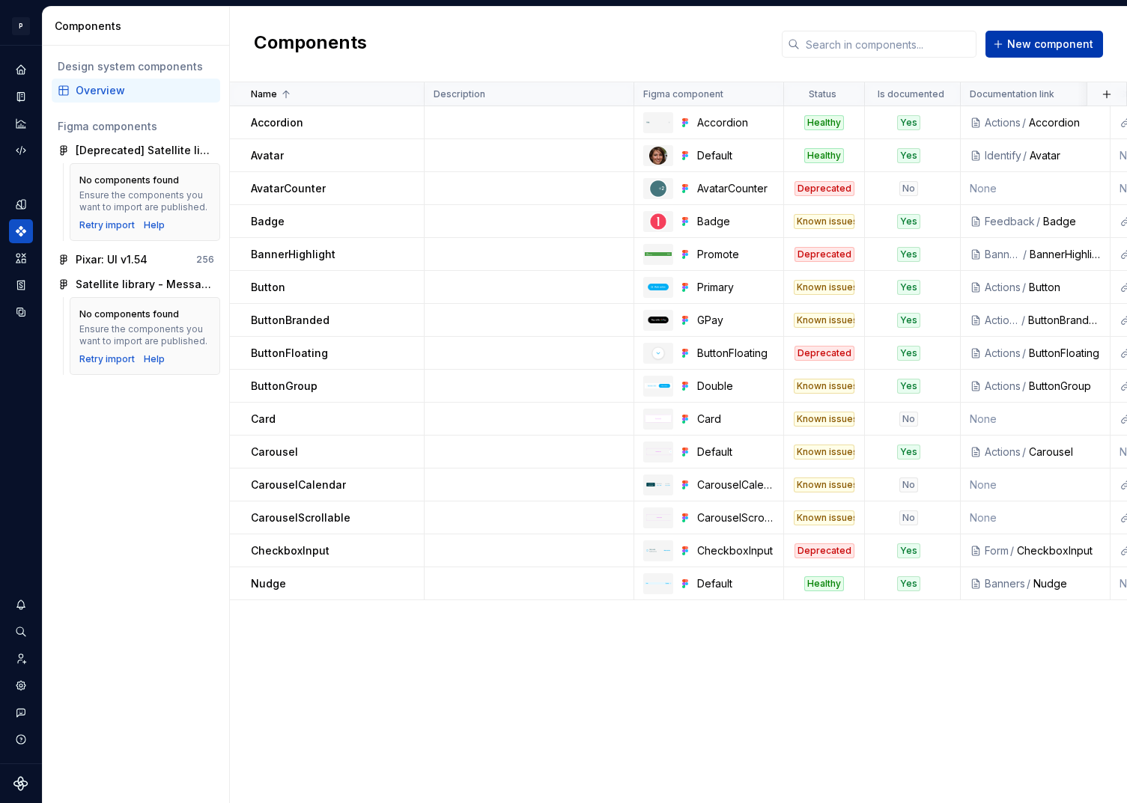
click at [1035, 47] on span "New component" at bounding box center [1050, 44] width 86 height 15
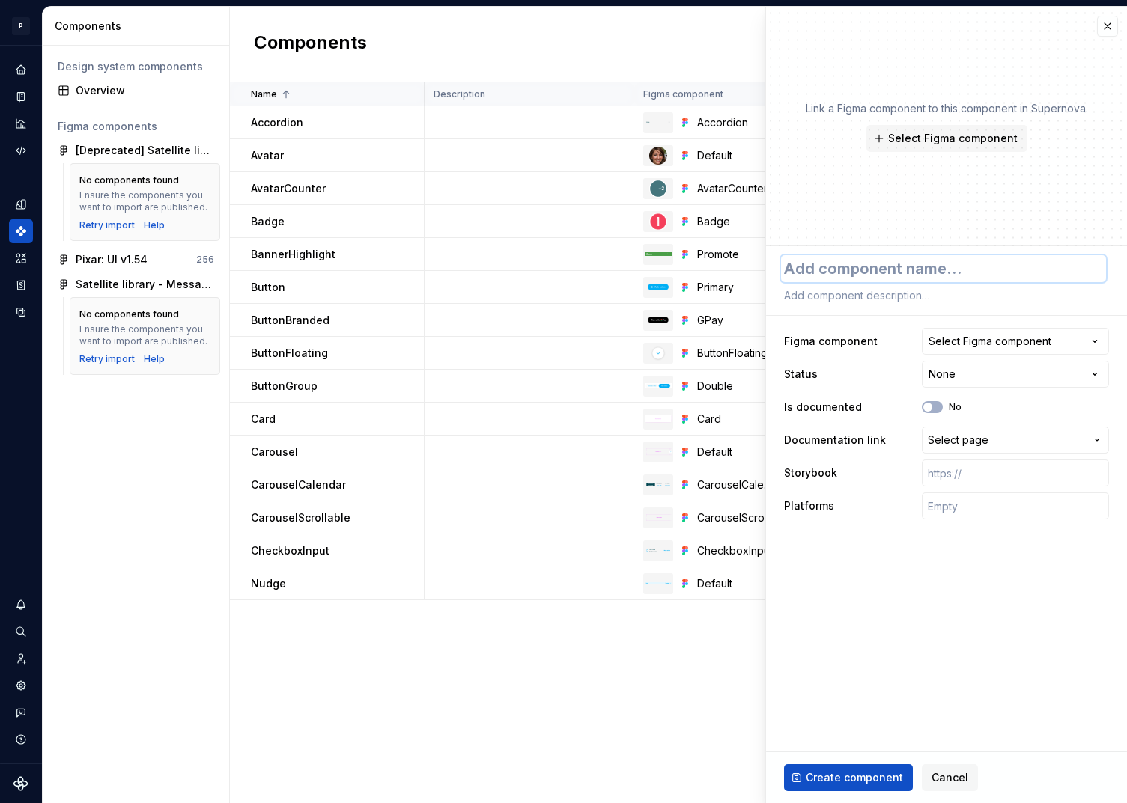
type textarea "*"
type textarea "C"
type textarea "*"
type textarea "Co"
type textarea "*"
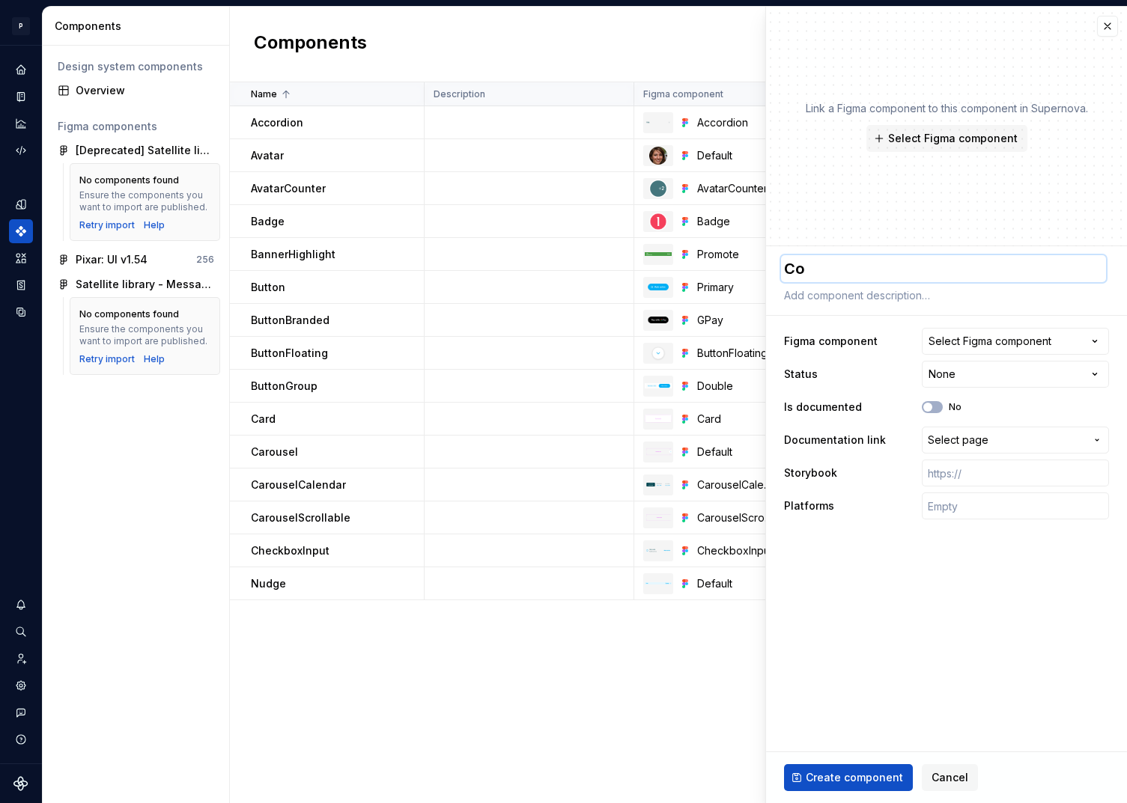
type textarea "Col"
type textarea "*"
type textarea "Colo"
type textarea "*"
type textarea "Color"
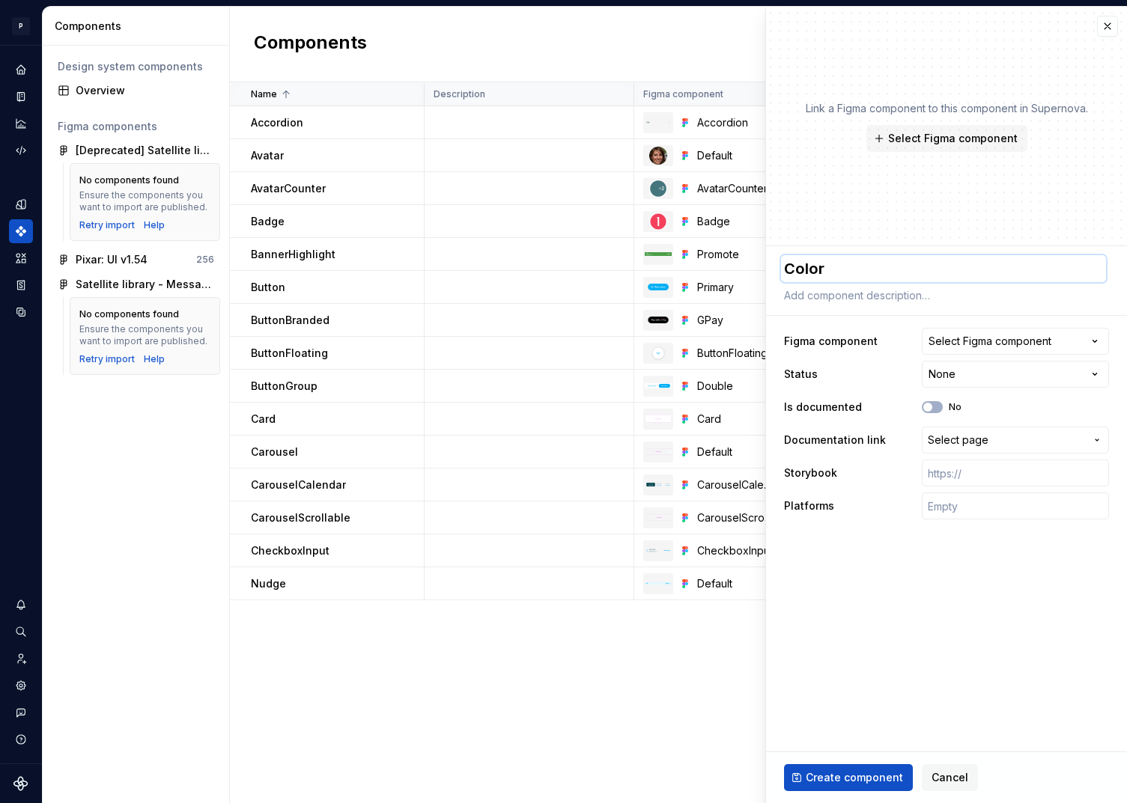
type textarea "*"
type textarea "ColorO"
type textarea "*"
type textarea "ColorOve"
type textarea "*"
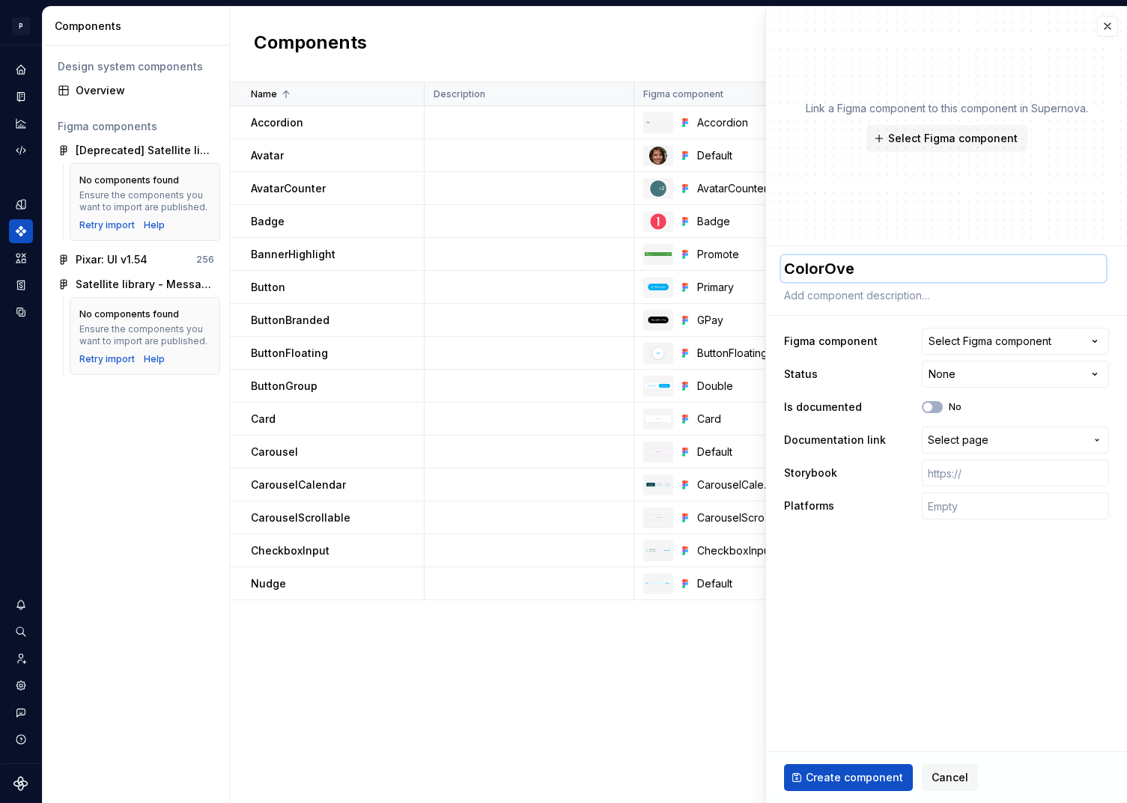
type textarea "ColorOver"
type textarea "*"
type textarea "ColorOverl"
type textarea "*"
type textarea "ColorOverla"
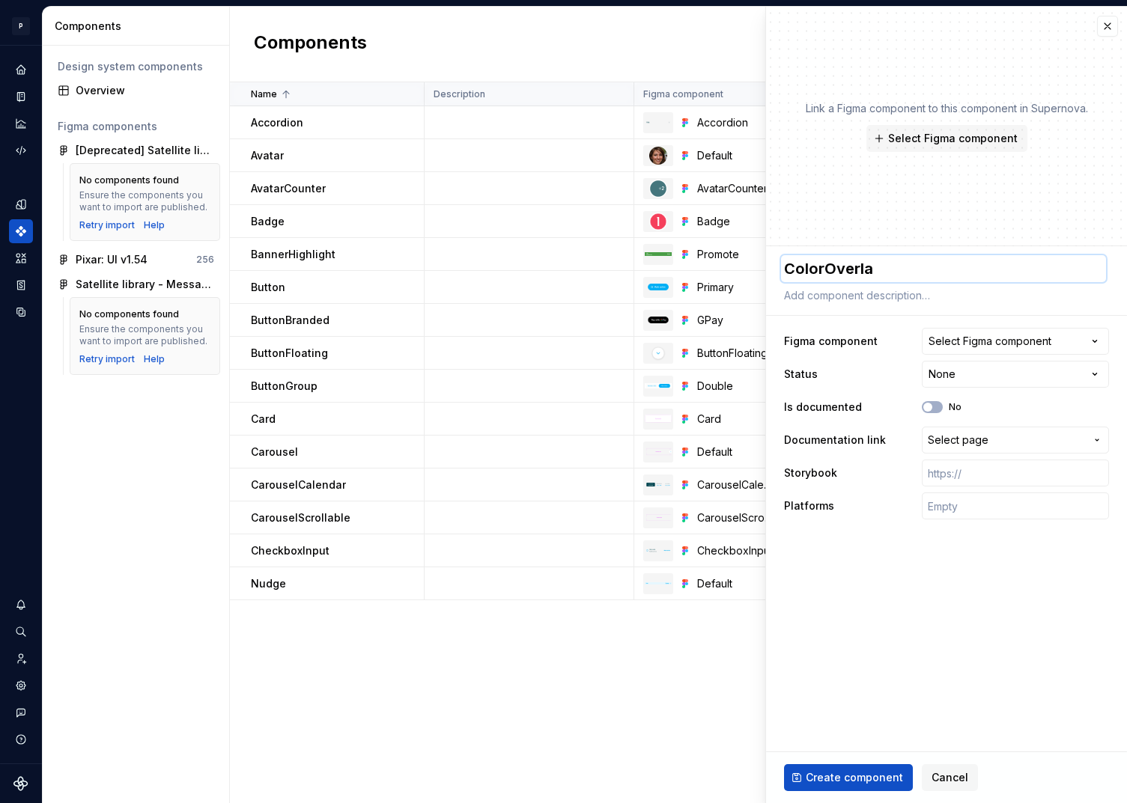
type textarea "*"
type textarea "ColorOverlap"
type textarea "*"
click at [975, 348] on div "Select Figma component" at bounding box center [989, 341] width 123 height 15
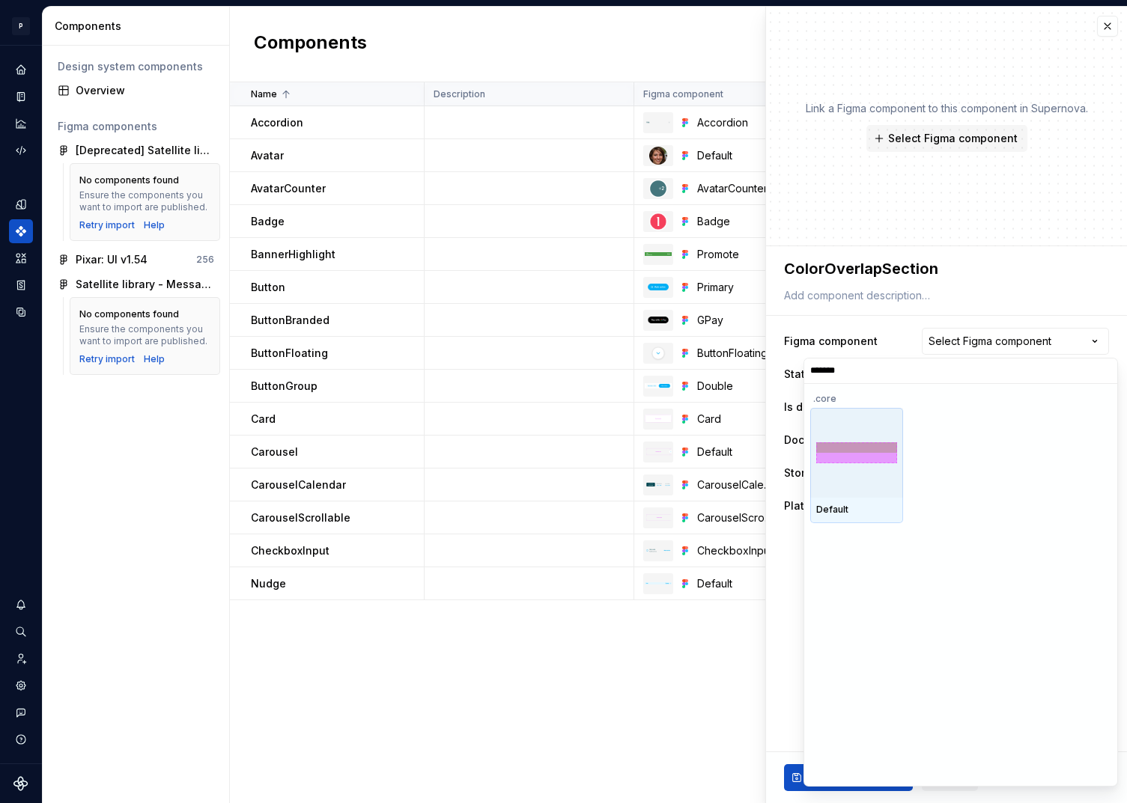
click at [859, 465] on div at bounding box center [856, 453] width 93 height 90
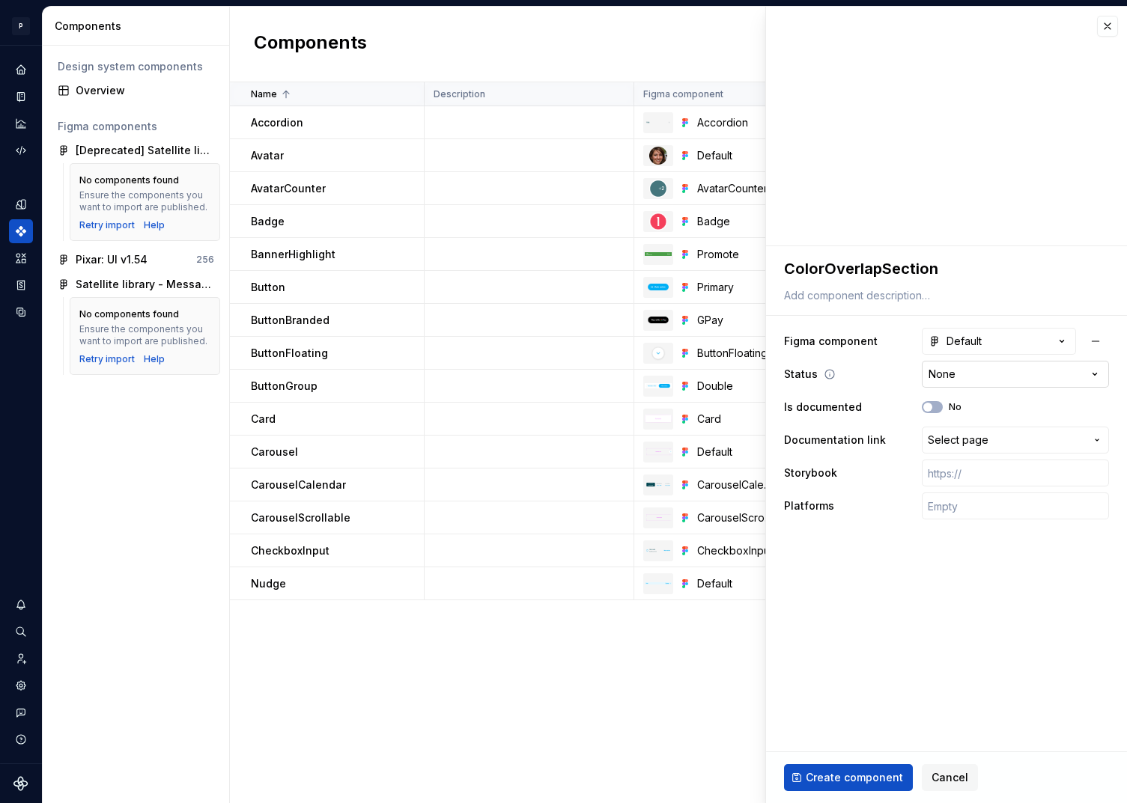
click at [1010, 376] on html "P pixar SO Design system data Components Design system components Overview Figm…" at bounding box center [563, 401] width 1127 height 803
click at [965, 482] on input "text" at bounding box center [1015, 473] width 187 height 27
paste input "[URL][DOMAIN_NAME]"
click at [954, 508] on input "text" at bounding box center [1015, 506] width 187 height 27
click at [861, 778] on span "Create component" at bounding box center [853, 777] width 97 height 15
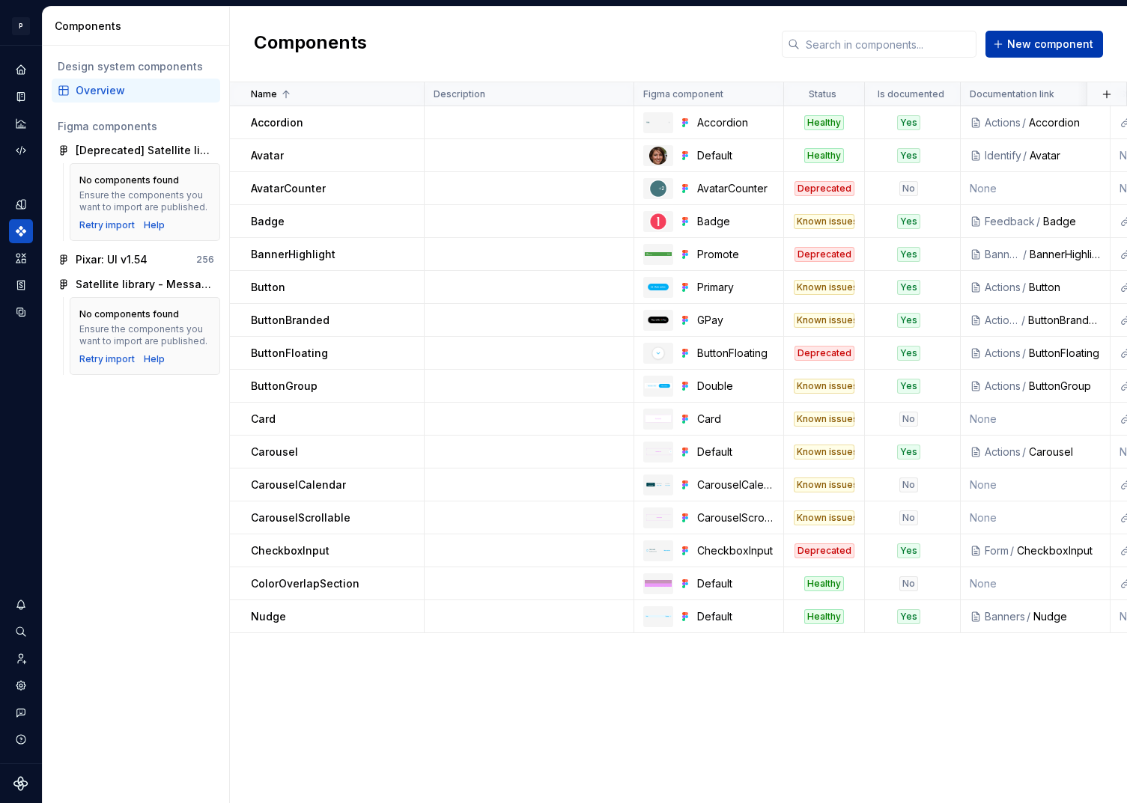
click at [1072, 36] on button "New component" at bounding box center [1044, 44] width 118 height 27
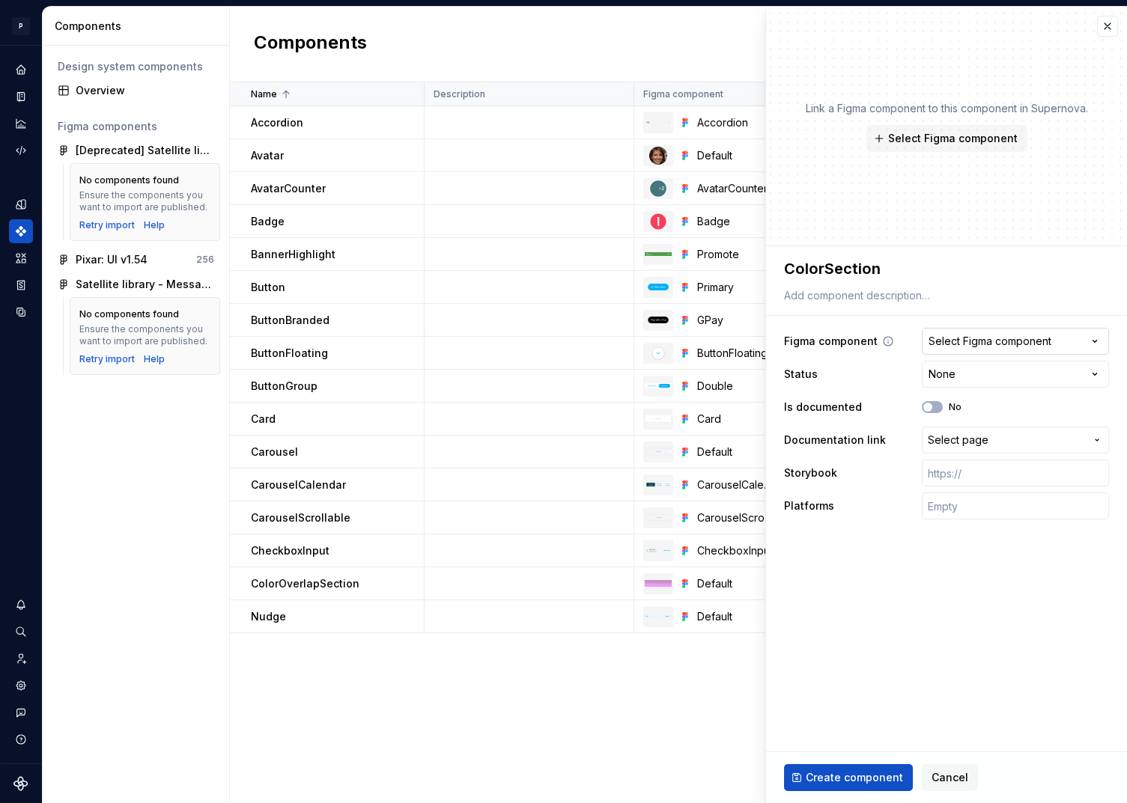
click at [993, 345] on div "Select Figma component" at bounding box center [989, 341] width 123 height 15
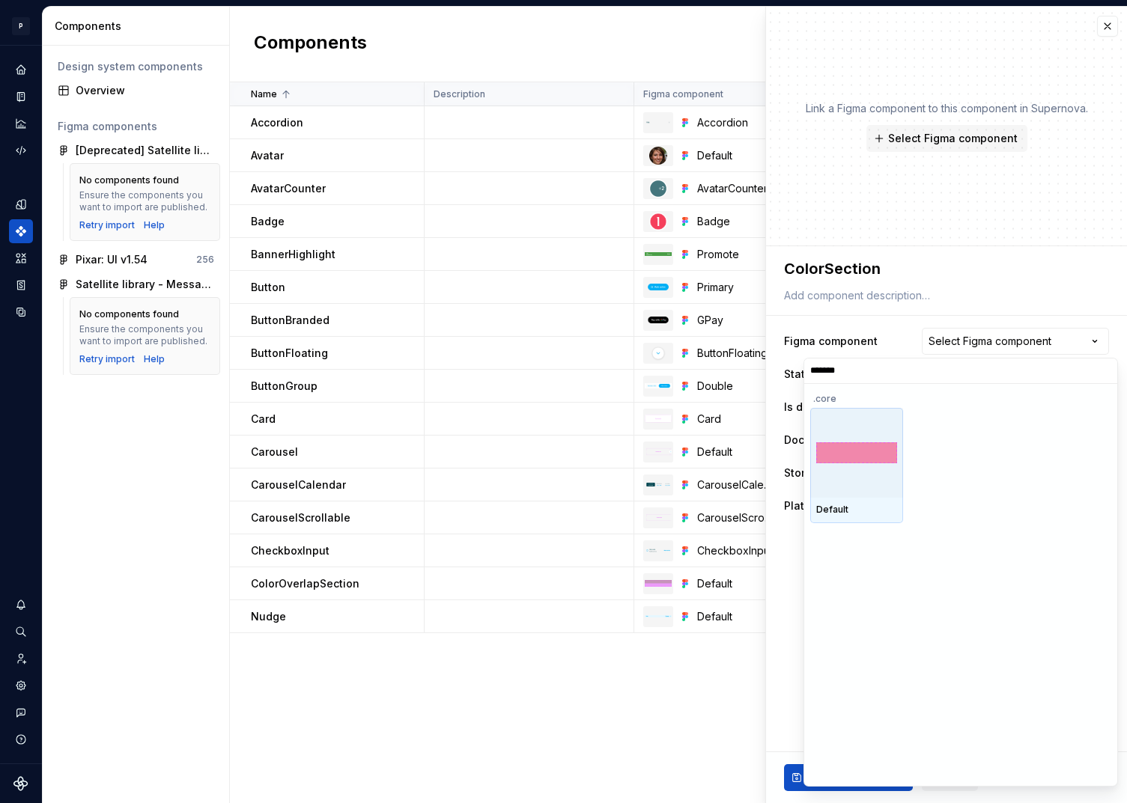
click at [854, 473] on div at bounding box center [856, 453] width 93 height 90
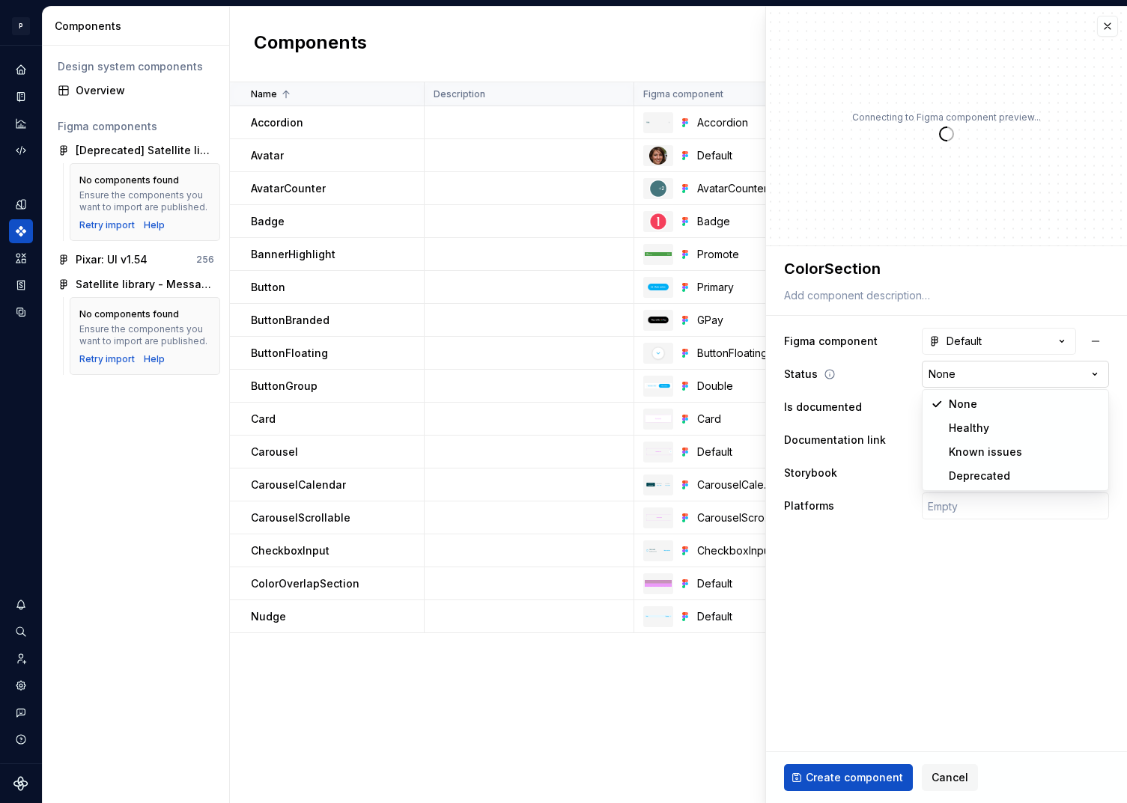
click at [1068, 375] on html "P pixar SO Design system data Components Design system components Overview Figm…" at bounding box center [563, 401] width 1127 height 803
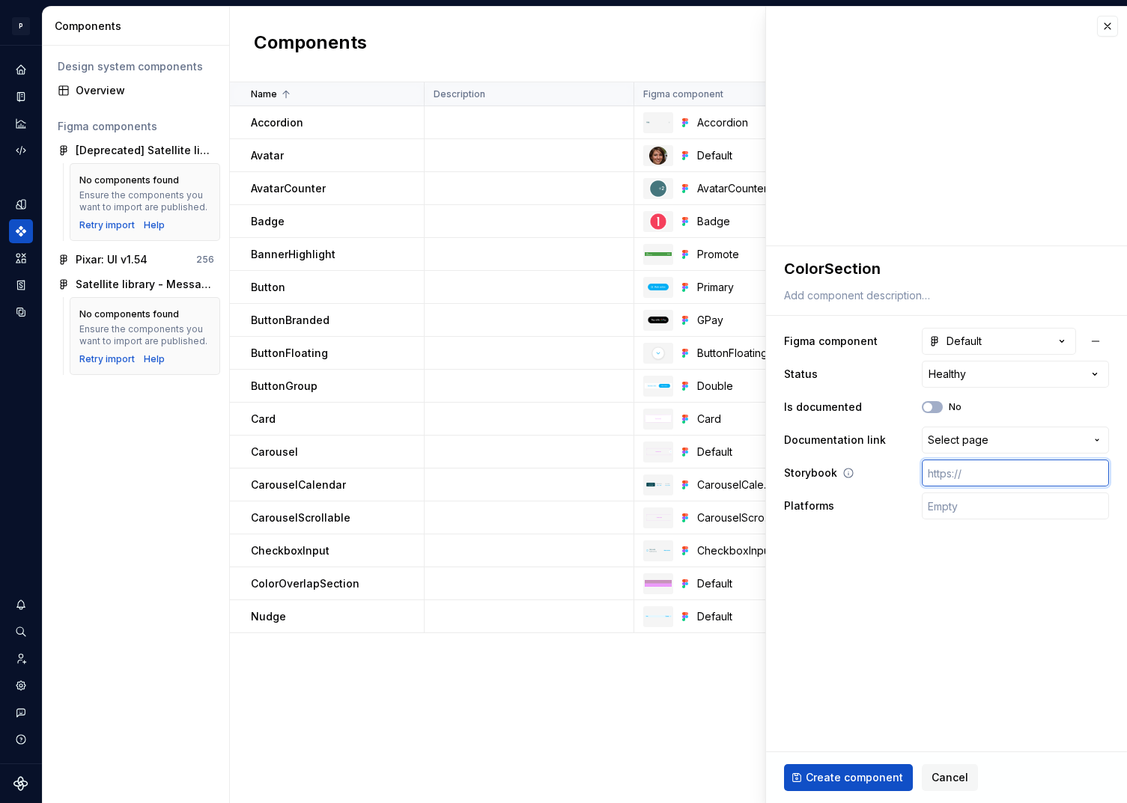
click at [972, 463] on input "text" at bounding box center [1015, 473] width 187 height 27
paste input "[URL][DOMAIN_NAME]"
click at [858, 782] on span "Create component" at bounding box center [853, 777] width 97 height 15
